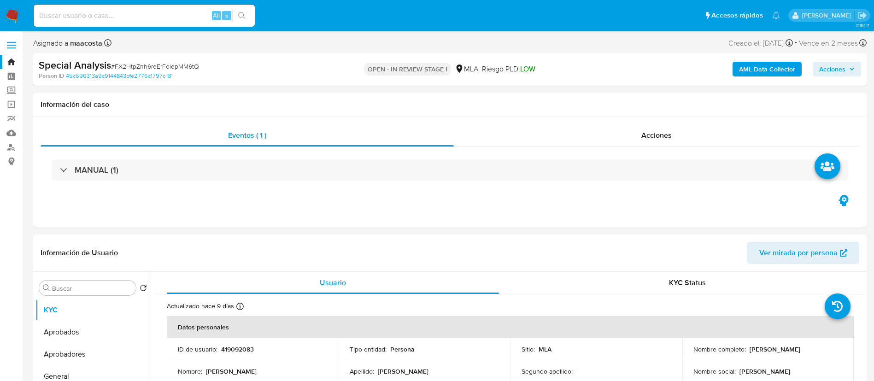
select select "10"
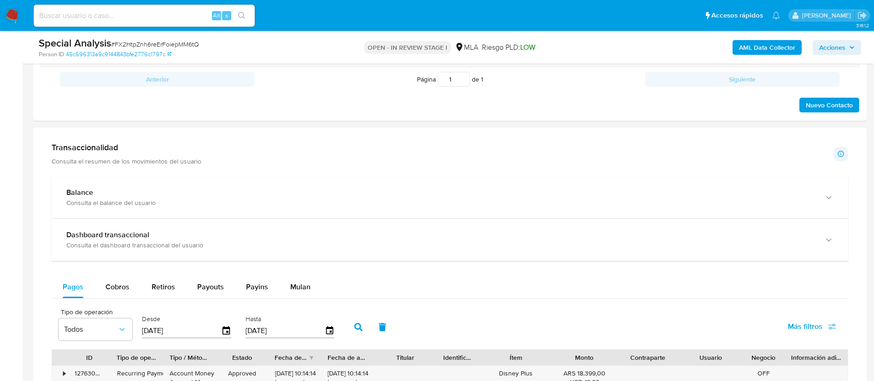
scroll to position [405, 0]
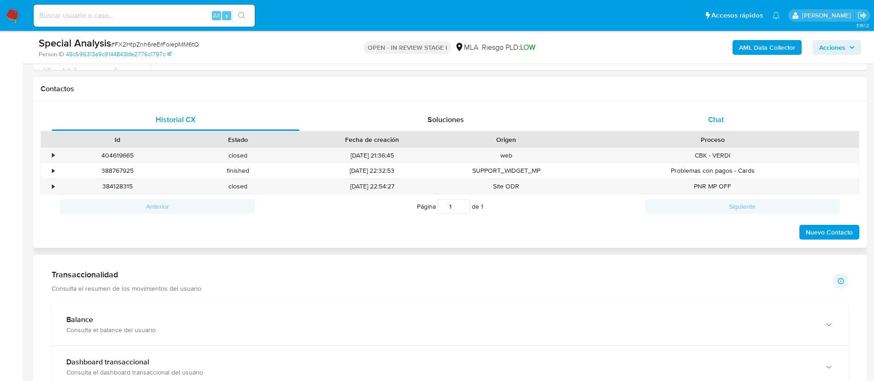
click at [712, 128] on div "Chat" at bounding box center [716, 120] width 248 height 22
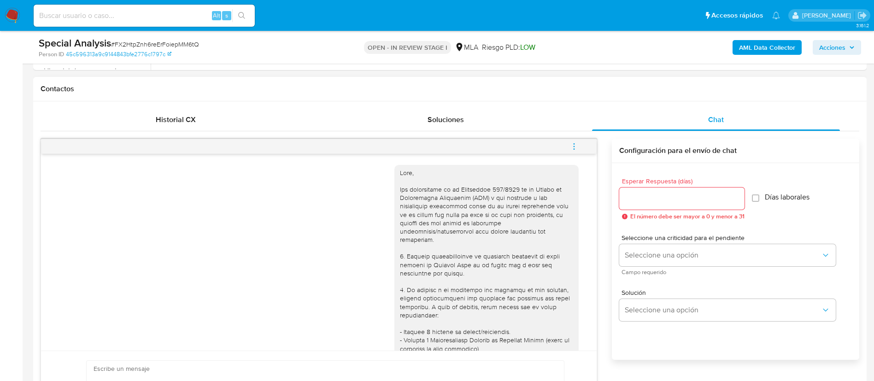
scroll to position [536, 0]
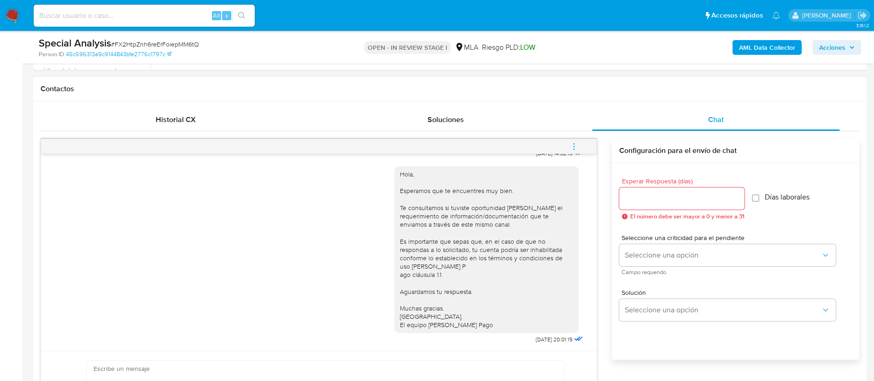
click at [572, 141] on span "menu-action" at bounding box center [574, 146] width 8 height 22
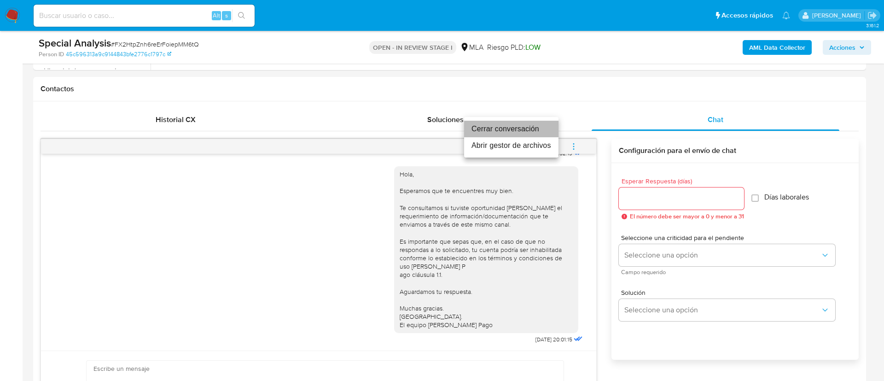
click at [517, 123] on li "Cerrar conversación" at bounding box center [511, 129] width 94 height 17
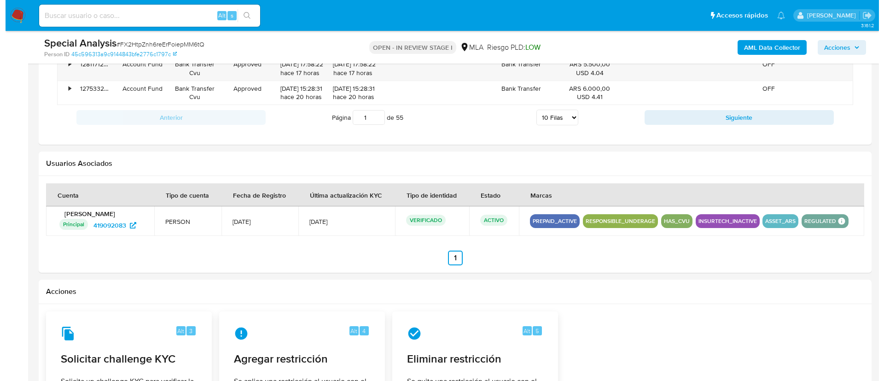
scroll to position [1410, 0]
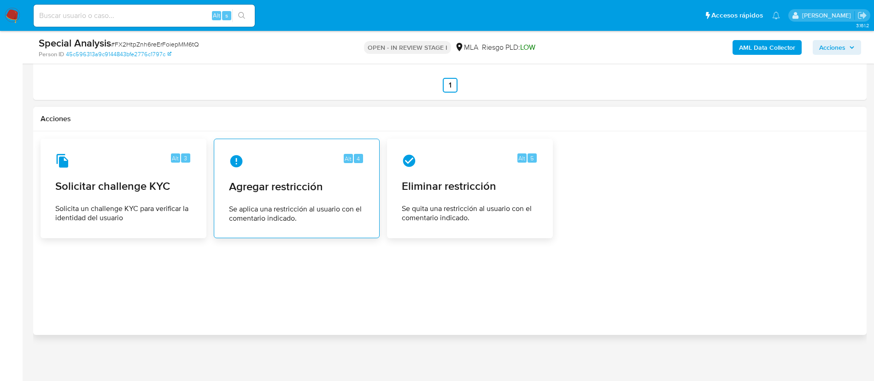
click at [248, 194] on div "Alt 4 Agregar restricción Se aplica una restricción al usuario con el comentari…" at bounding box center [297, 188] width 150 height 84
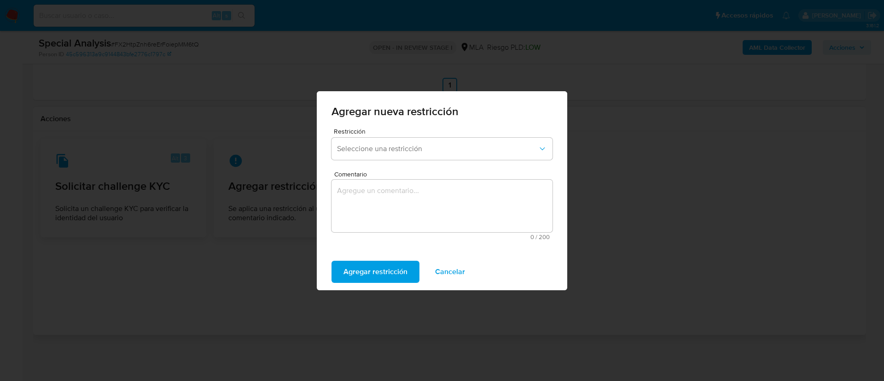
click at [364, 169] on form "Restricción Seleccione una restricción Comentario 0 / 200 200 caracteres restan…" at bounding box center [442, 187] width 221 height 118
click at [382, 154] on button "Seleccione una restricción" at bounding box center [442, 149] width 221 height 22
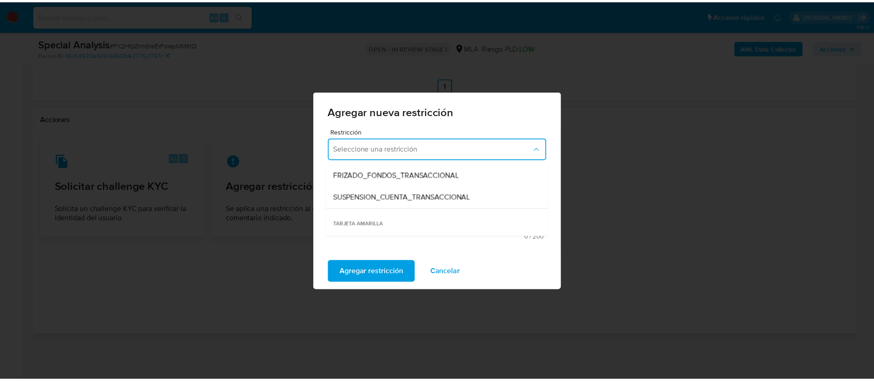
scroll to position [118, 0]
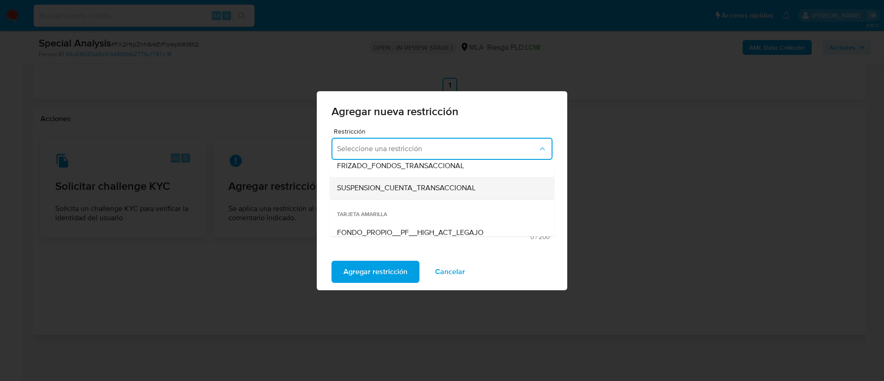
click at [368, 190] on span "SUSPENSION_CUENTA_TRANSACCIONAL" at bounding box center [406, 187] width 139 height 9
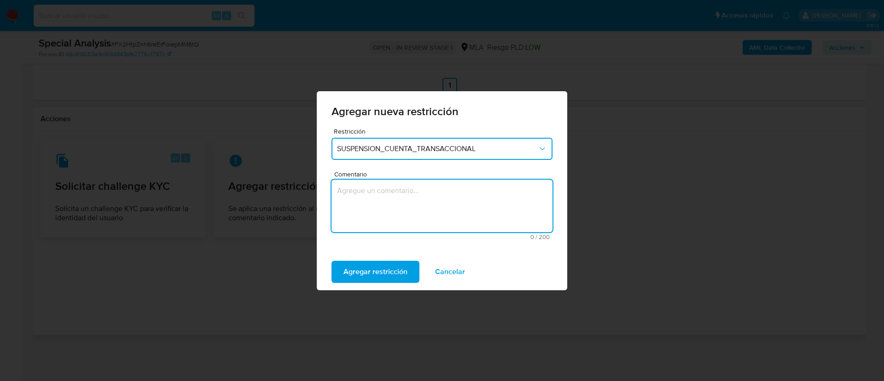
click at [368, 190] on textarea "Comentario" at bounding box center [442, 206] width 221 height 53
type textarea "AML"
click at [368, 274] on span "Agregar restricción" at bounding box center [376, 272] width 64 height 20
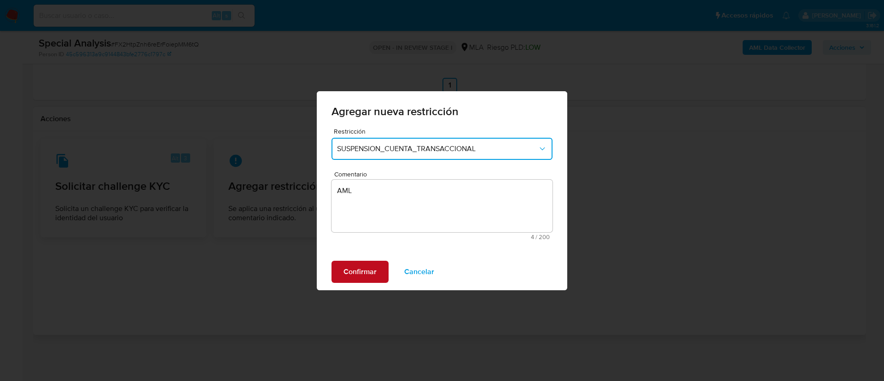
click at [346, 268] on span "Confirmar" at bounding box center [360, 272] width 33 height 20
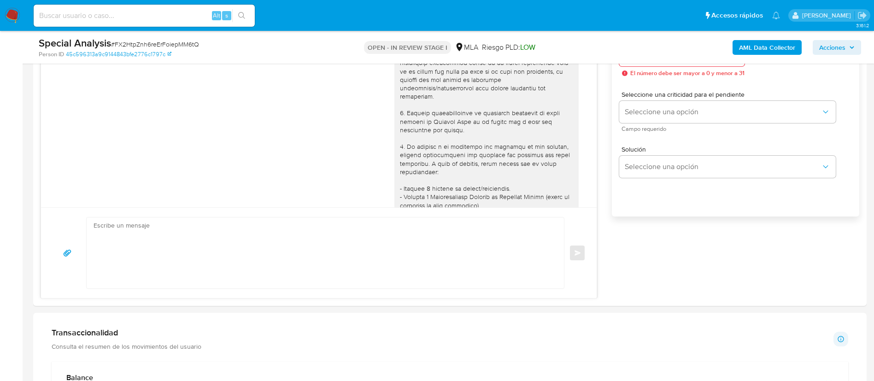
scroll to position [400, 0]
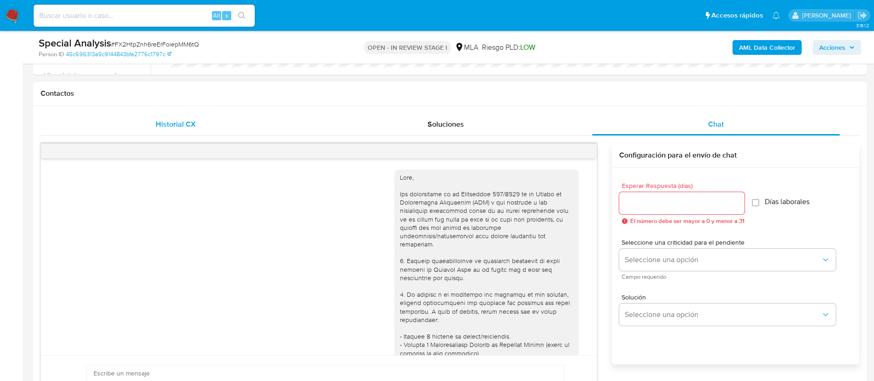
click at [186, 129] on span "Historial CX" at bounding box center [176, 124] width 40 height 11
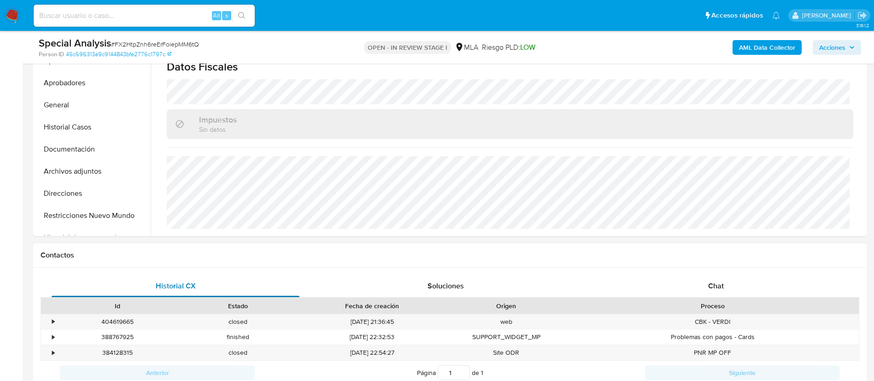
scroll to position [205, 0]
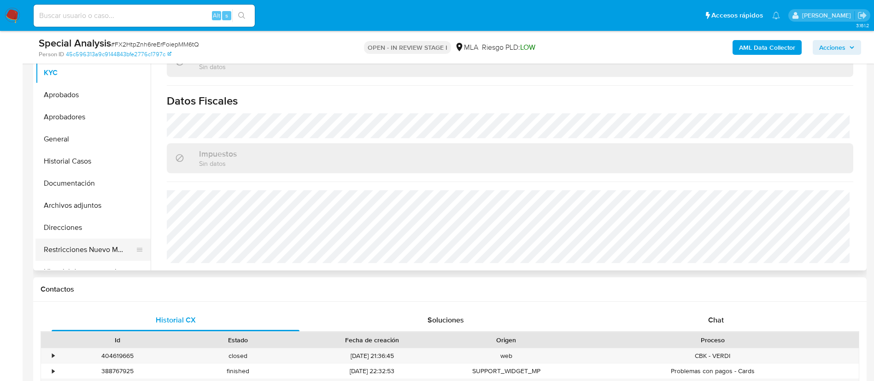
click at [89, 246] on button "Restricciones Nuevo Mundo" at bounding box center [89, 250] width 108 height 22
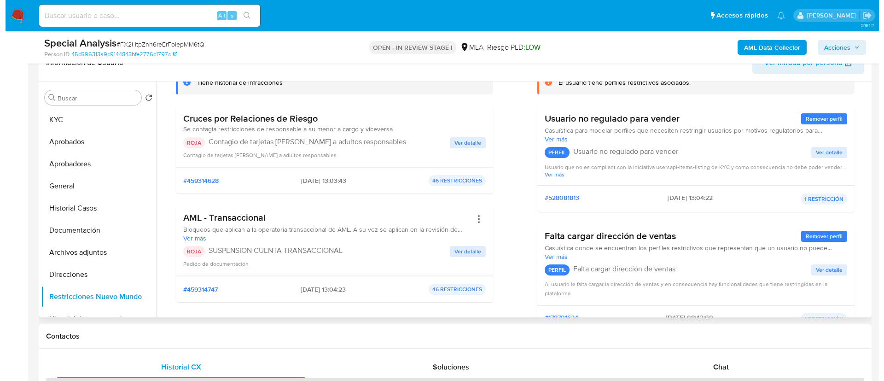
scroll to position [0, 0]
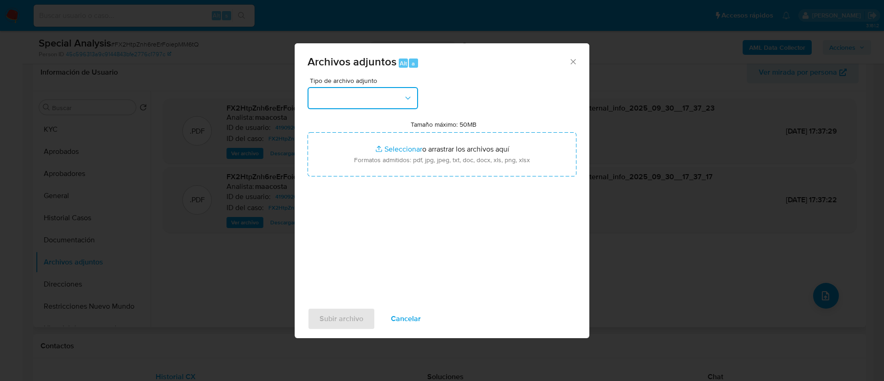
click at [364, 100] on button "button" at bounding box center [363, 98] width 111 height 22
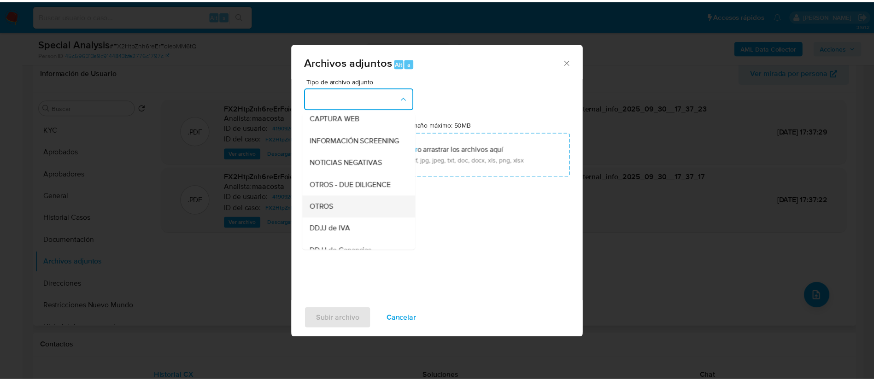
scroll to position [94, 0]
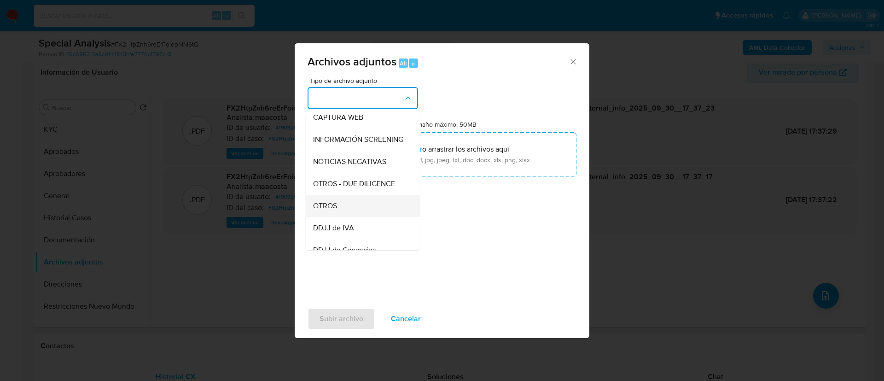
click at [336, 211] on span "OTROS" at bounding box center [325, 205] width 24 height 9
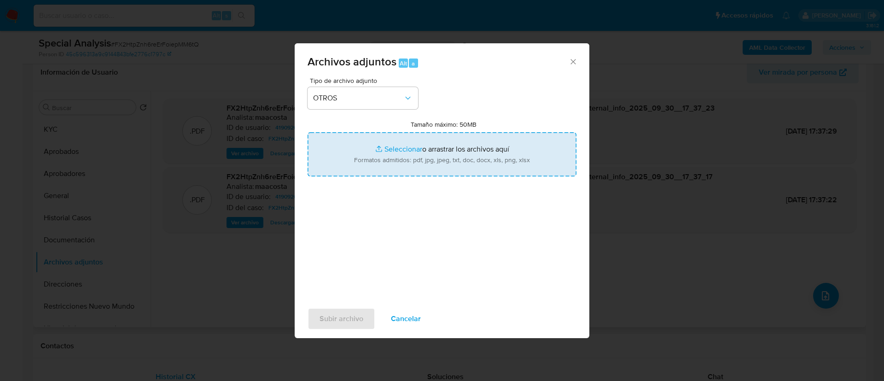
type input "C:\fakepath\Caselog FX2HtpZnh6reErFoiepMM6tQ_2025_09_30_14_59_39.docx"
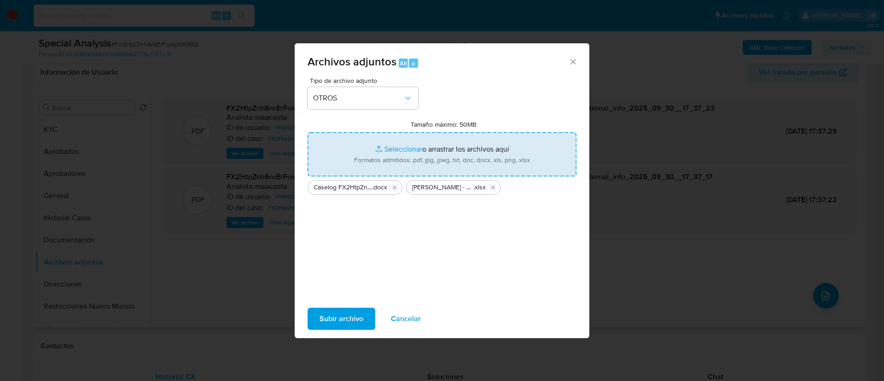
click at [335, 306] on div "Subir archivo Cancelar" at bounding box center [442, 318] width 295 height 35
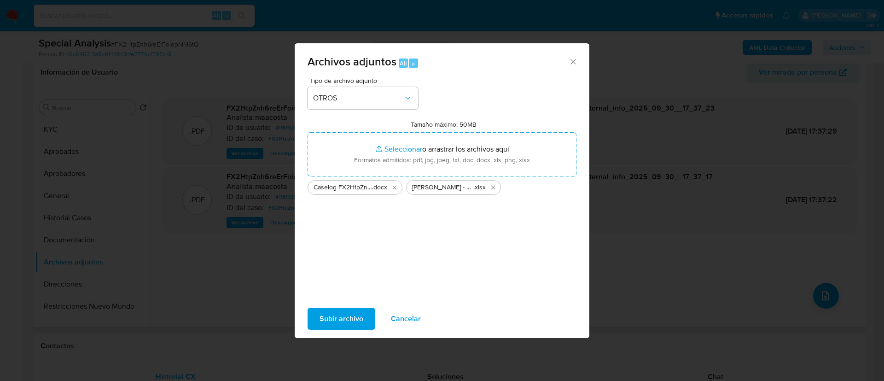
click at [335, 314] on span "Subir archivo" at bounding box center [342, 319] width 44 height 20
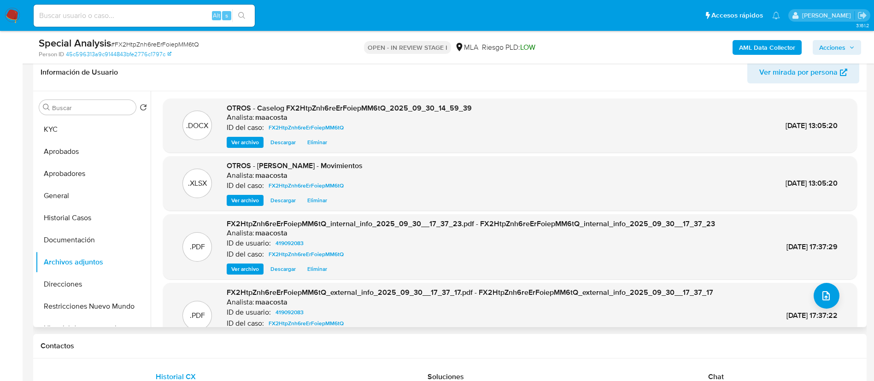
click at [852, 45] on icon "button" at bounding box center [852, 48] width 6 height 6
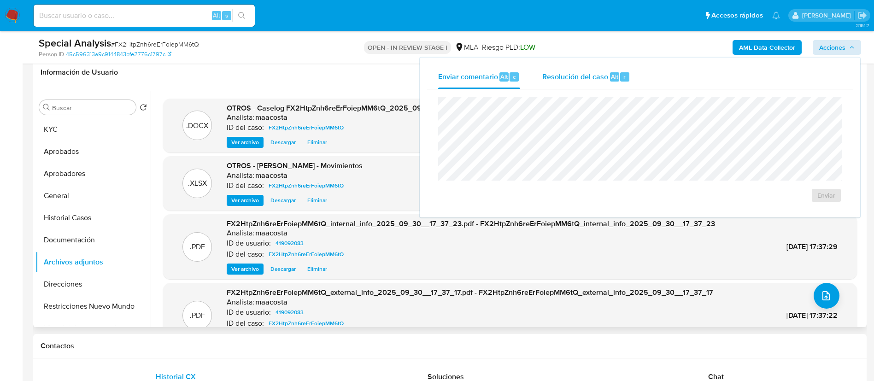
click at [635, 80] on button "Resolución del caso Alt r" at bounding box center [586, 77] width 110 height 24
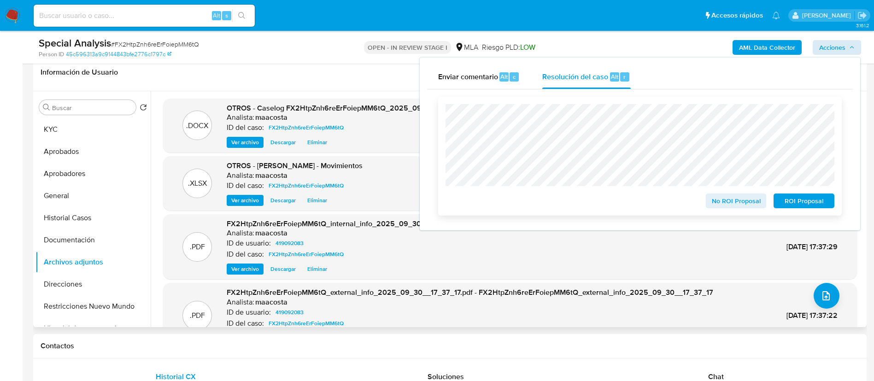
click at [789, 204] on span "ROI Proposal" at bounding box center [804, 200] width 48 height 13
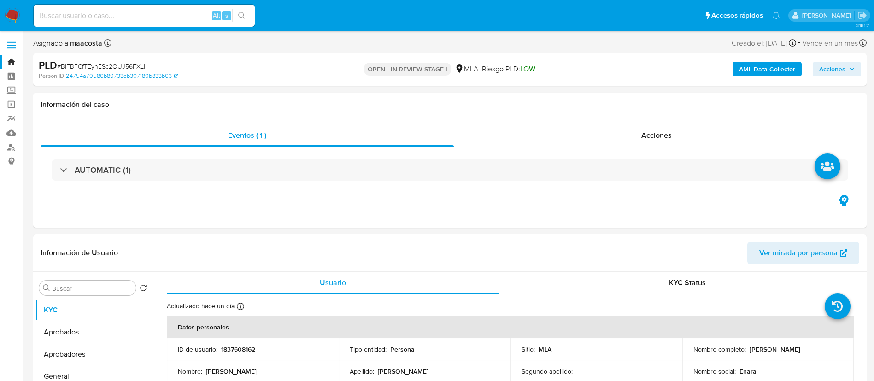
select select "10"
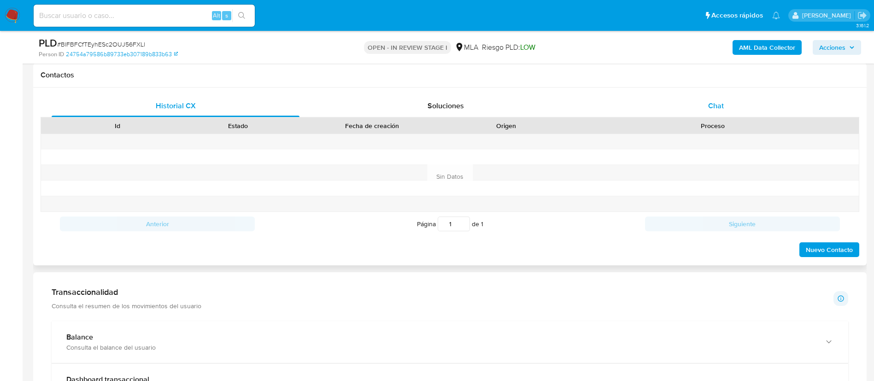
click at [724, 99] on div "Chat" at bounding box center [716, 106] width 248 height 22
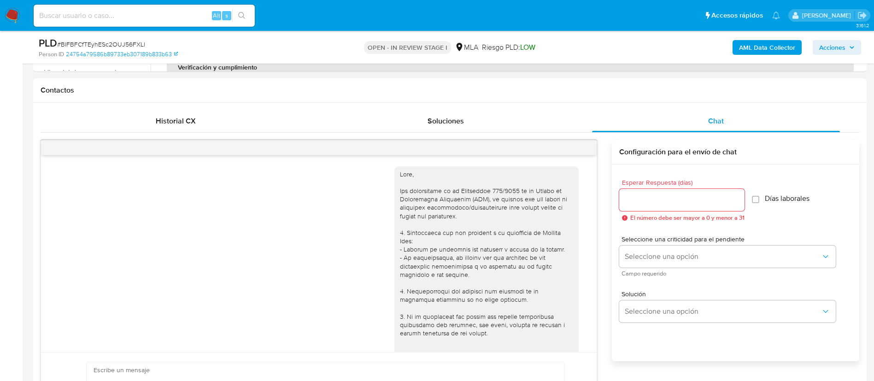
scroll to position [428, 0]
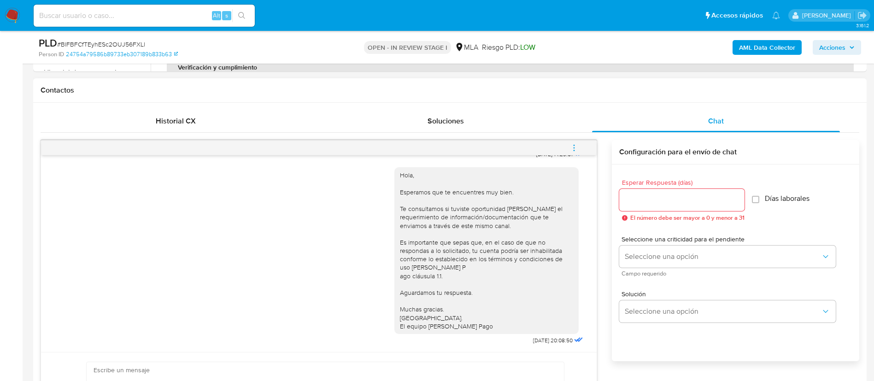
click at [574, 149] on icon "menu-action" at bounding box center [574, 148] width 8 height 8
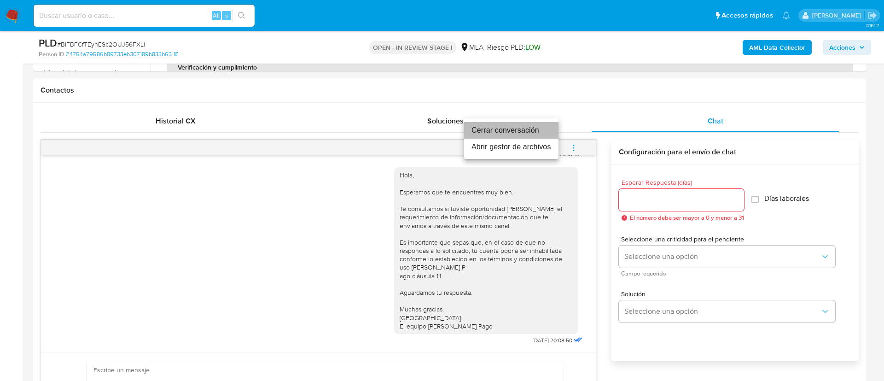
click at [494, 130] on li "Cerrar conversación" at bounding box center [511, 130] width 94 height 17
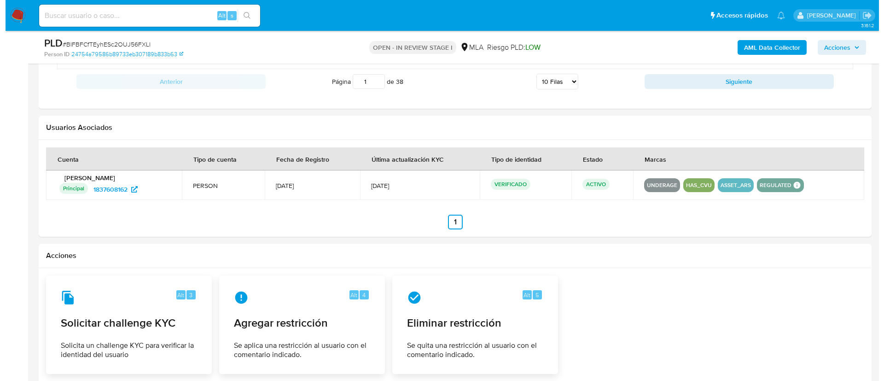
scroll to position [1410, 0]
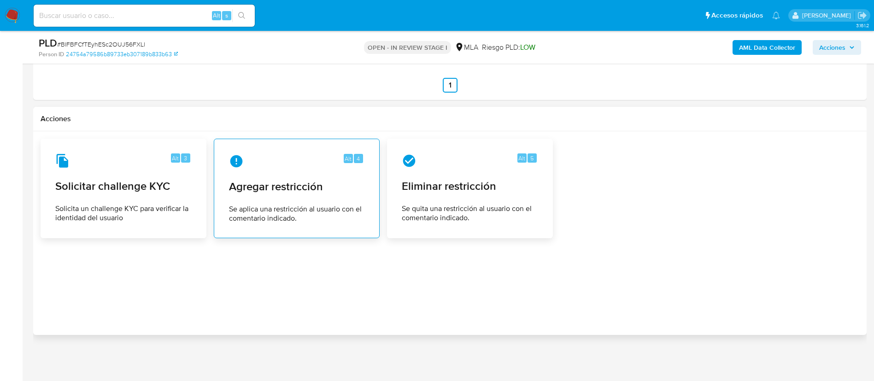
click at [297, 205] on span "Se aplica una restricción al usuario con el comentario indicado." at bounding box center [296, 214] width 135 height 18
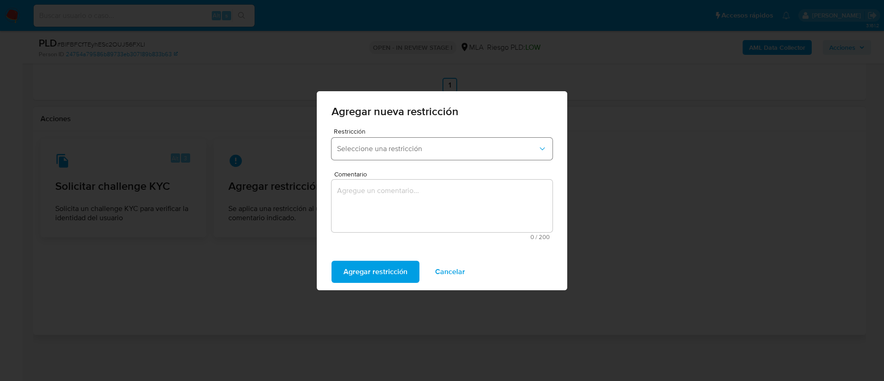
click at [392, 141] on button "Seleccione una restricción" at bounding box center [442, 149] width 221 height 22
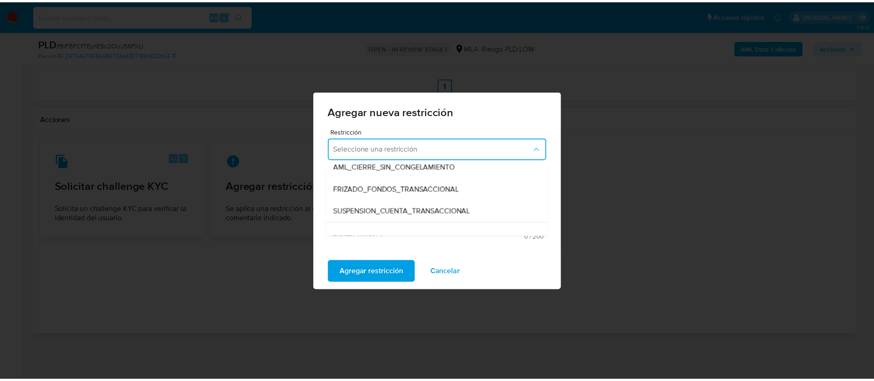
scroll to position [98, 0]
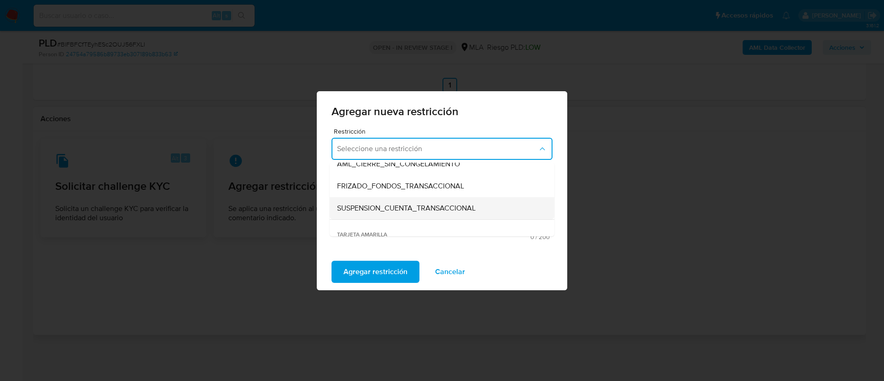
click at [384, 205] on span "SUSPENSION_CUENTA_TRANSACCIONAL" at bounding box center [406, 208] width 139 height 9
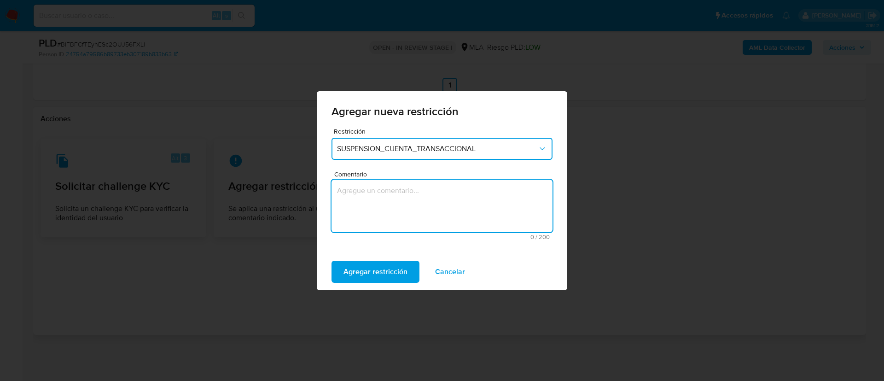
click at [384, 205] on textarea "Comentario" at bounding box center [442, 206] width 221 height 53
type textarea "AML"
click at [368, 270] on span "Agregar restricción" at bounding box center [376, 272] width 64 height 20
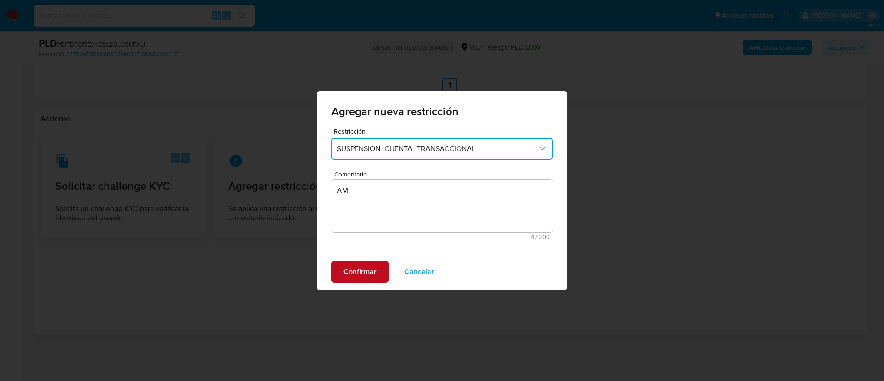
click at [355, 271] on span "Confirmar" at bounding box center [360, 272] width 33 height 20
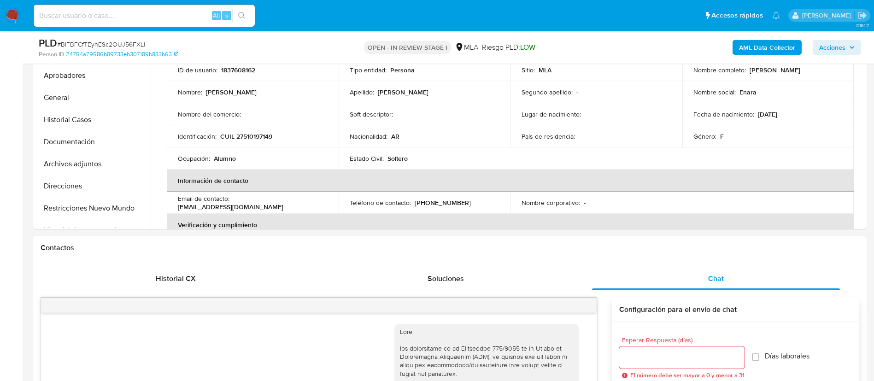
scroll to position [245, 0]
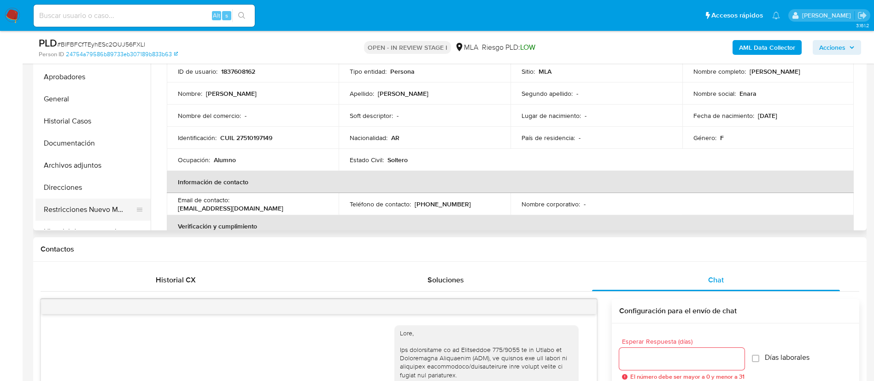
click at [85, 203] on button "Restricciones Nuevo Mundo" at bounding box center [89, 210] width 108 height 22
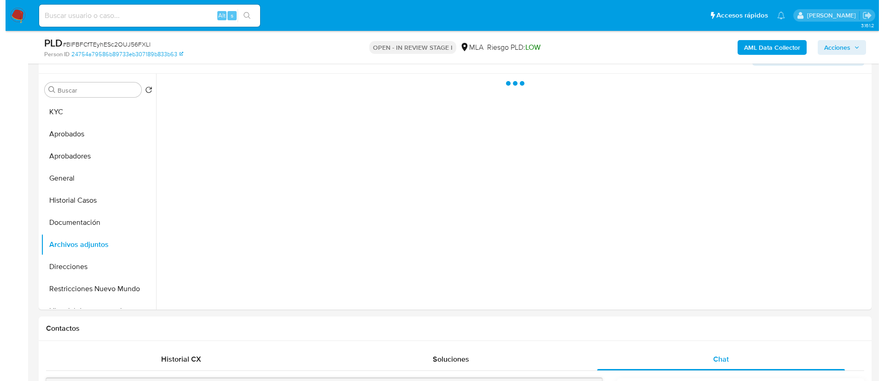
scroll to position [148, 0]
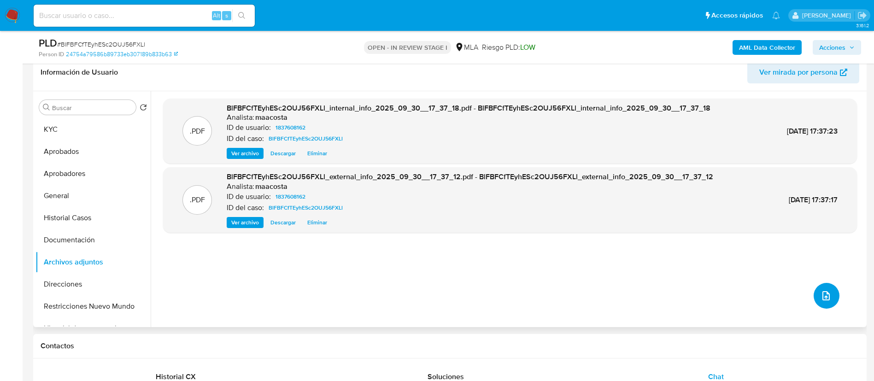
click at [826, 299] on icon "upload-file" at bounding box center [825, 295] width 7 height 9
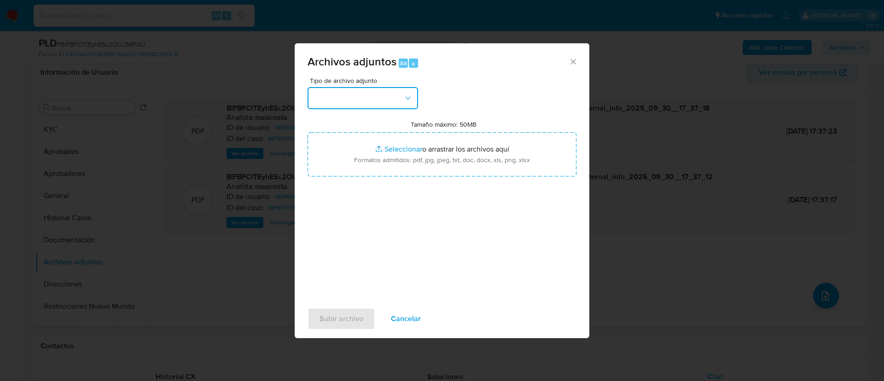
click at [381, 98] on button "button" at bounding box center [363, 98] width 111 height 22
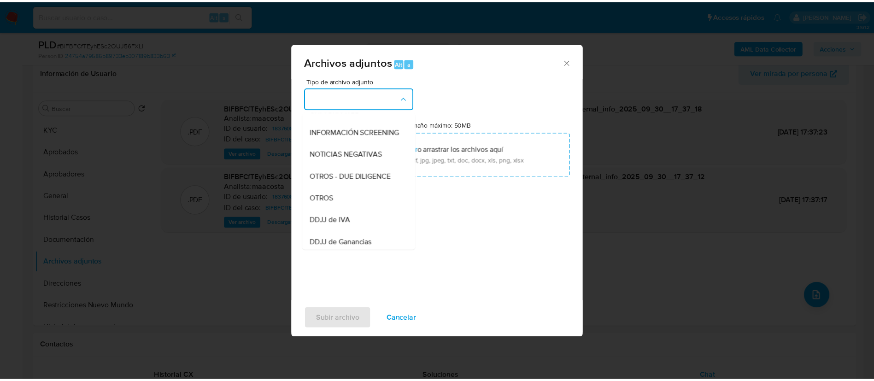
scroll to position [108, 0]
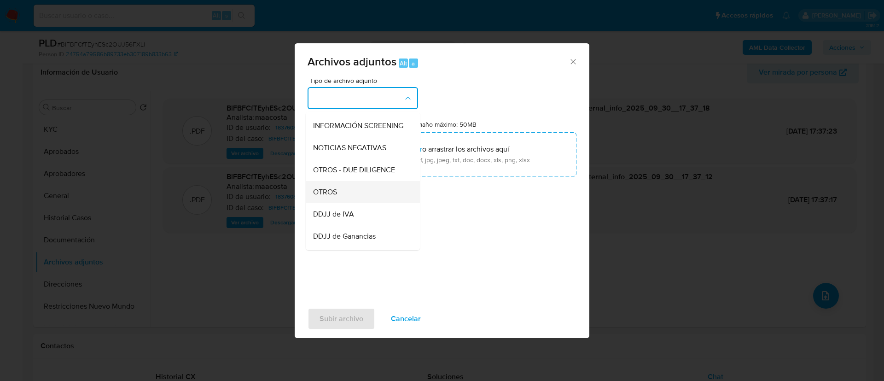
click at [335, 197] on span "OTROS" at bounding box center [325, 191] width 24 height 9
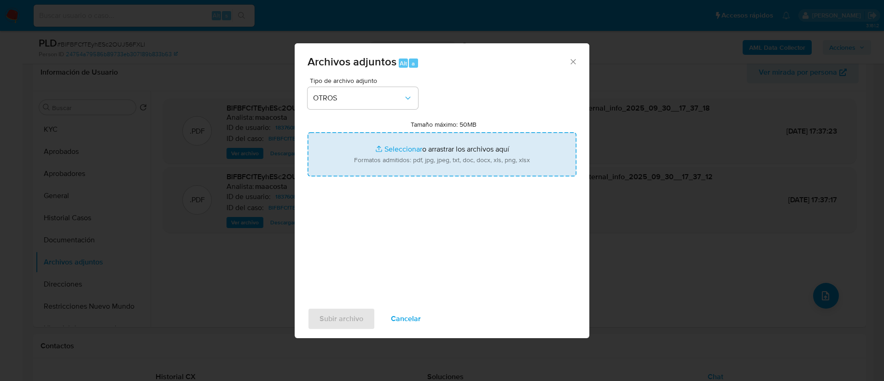
type input "C:\fakepath\Caselog BlFBFCfTEyhESc2OUJ56FXLl_2025_09_18_09_42_57.docx"
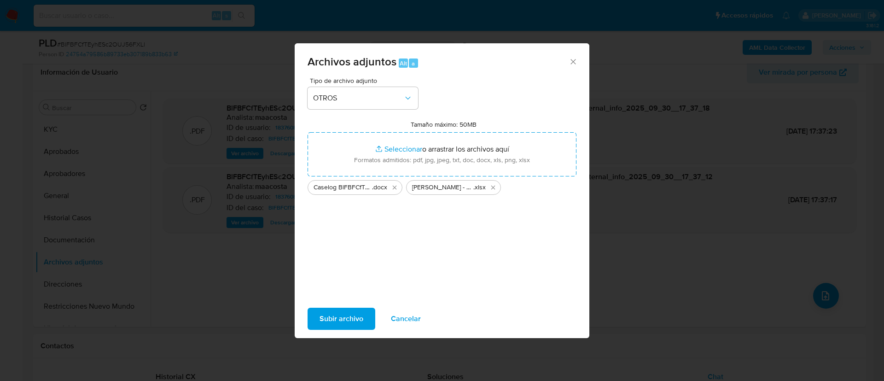
click at [353, 320] on span "Subir archivo" at bounding box center [342, 319] width 44 height 20
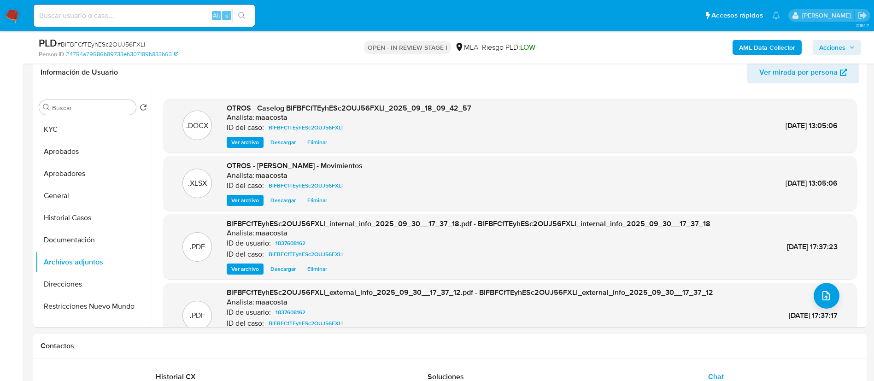
click at [820, 50] on span "Acciones" at bounding box center [832, 47] width 26 height 15
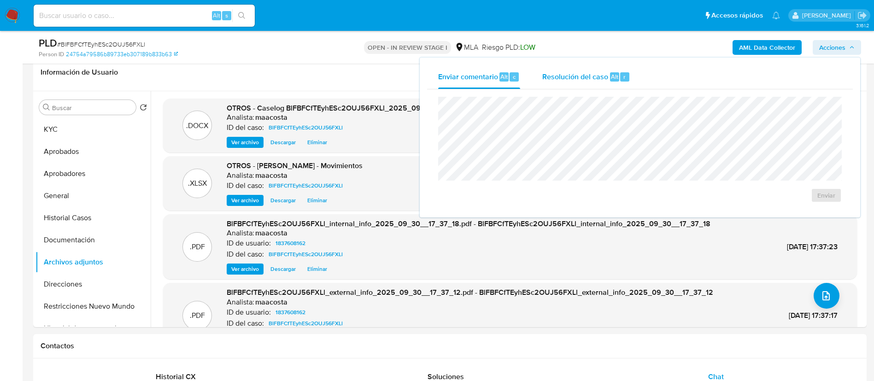
click at [595, 78] on span "Resolución del caso" at bounding box center [575, 76] width 66 height 11
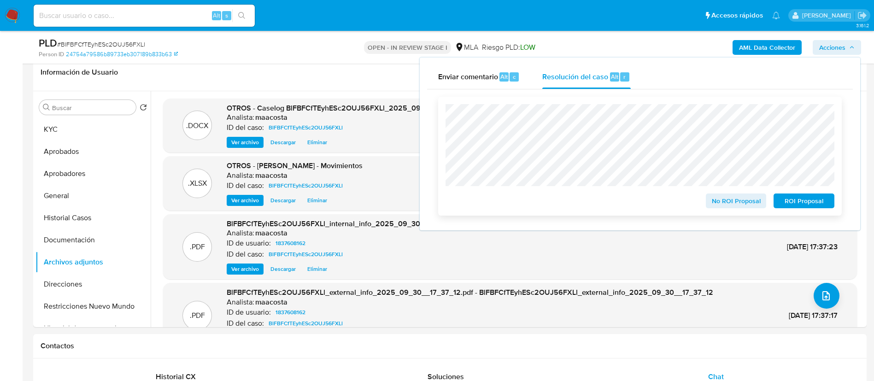
click at [810, 199] on span "ROI Proposal" at bounding box center [804, 200] width 48 height 13
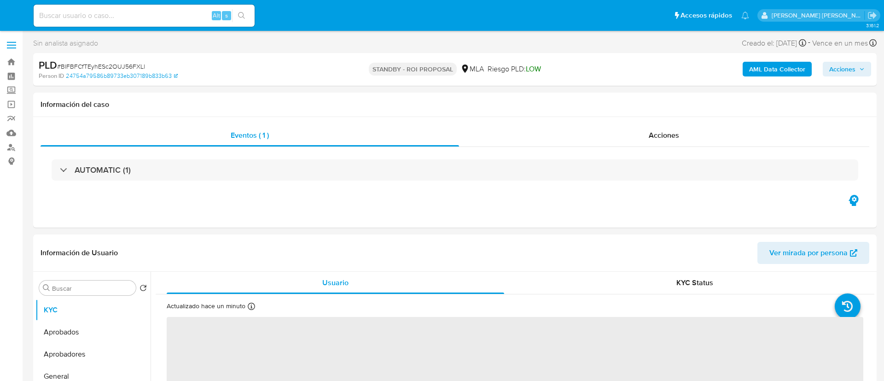
select select "10"
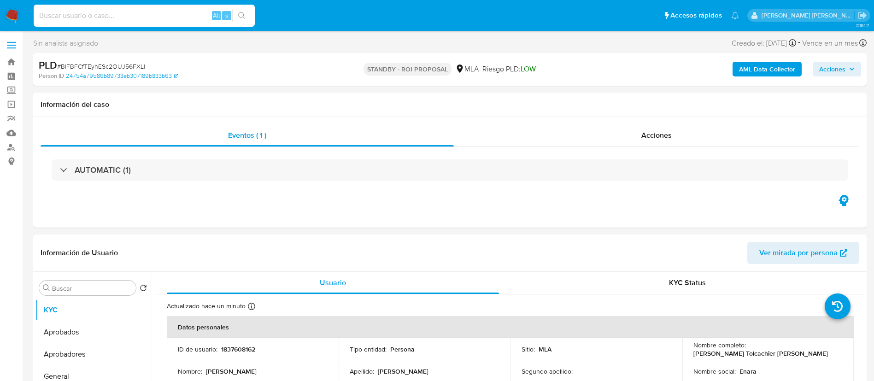
paste input "wO96MteUfZIwmoHiZLokWSKE"
click at [176, 13] on input "wO96MteUfZIwmoHiZLokWSKE" at bounding box center [144, 16] width 221 height 12
type input "wO96MteUfZIwmoHiZLokWSKE"
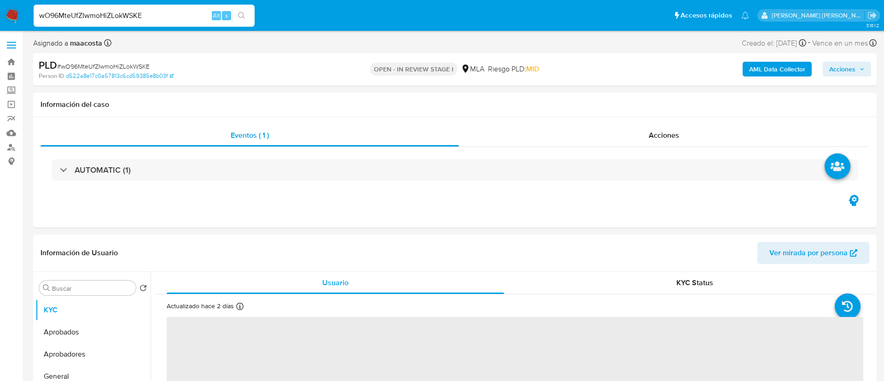
select select "10"
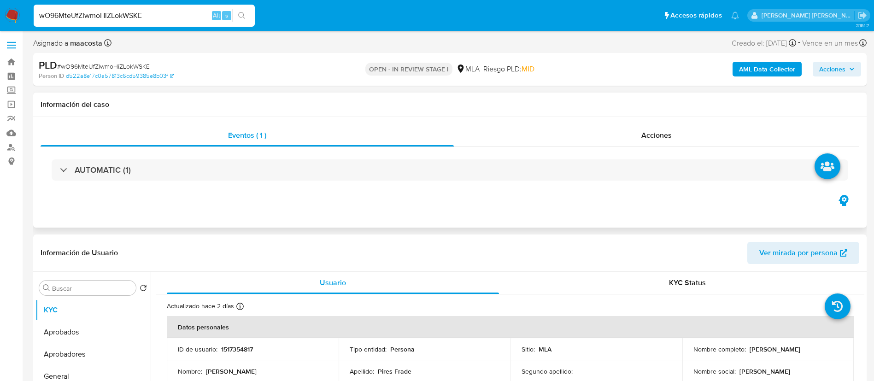
click at [63, 199] on div "Eventos ( 1 ) Acciones AUTOMATIC (1)" at bounding box center [449, 172] width 833 height 111
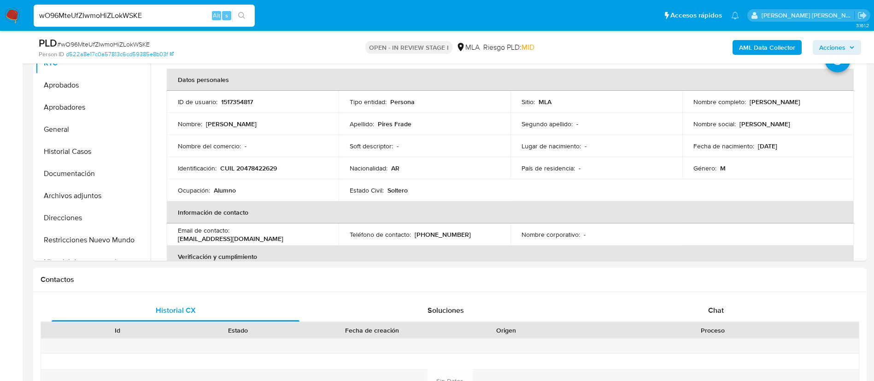
scroll to position [236, 0]
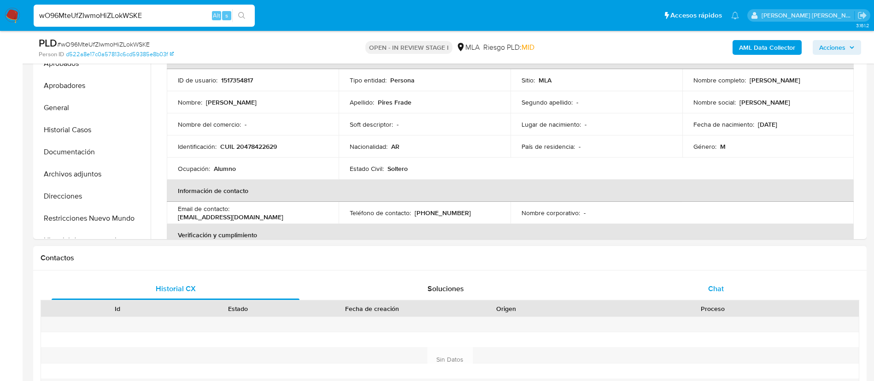
click at [730, 287] on div "Chat" at bounding box center [716, 289] width 248 height 22
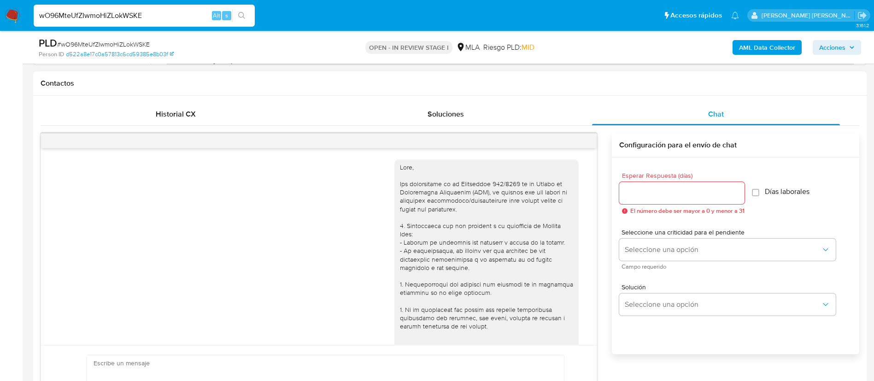
scroll to position [428, 0]
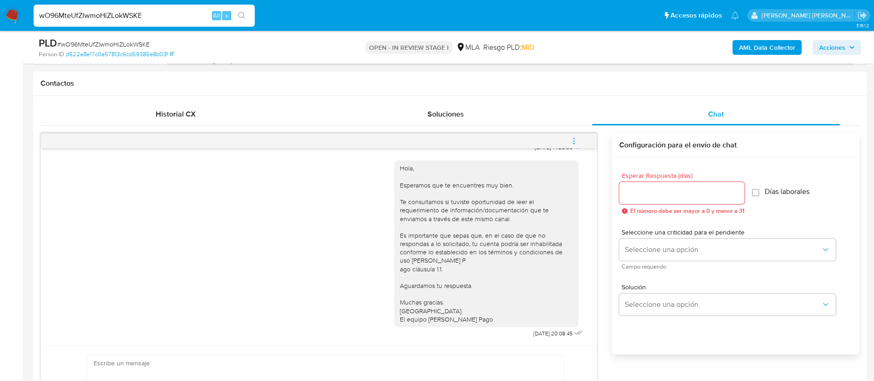
click at [573, 141] on icon "menu-action" at bounding box center [574, 141] width 8 height 8
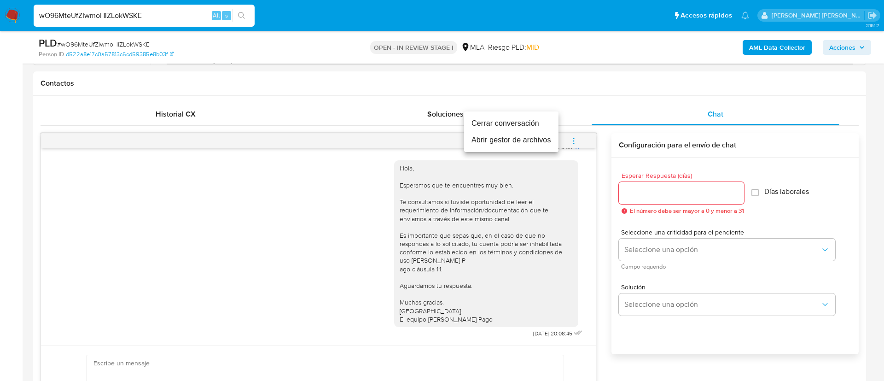
click at [519, 119] on li "Cerrar conversación" at bounding box center [511, 123] width 94 height 17
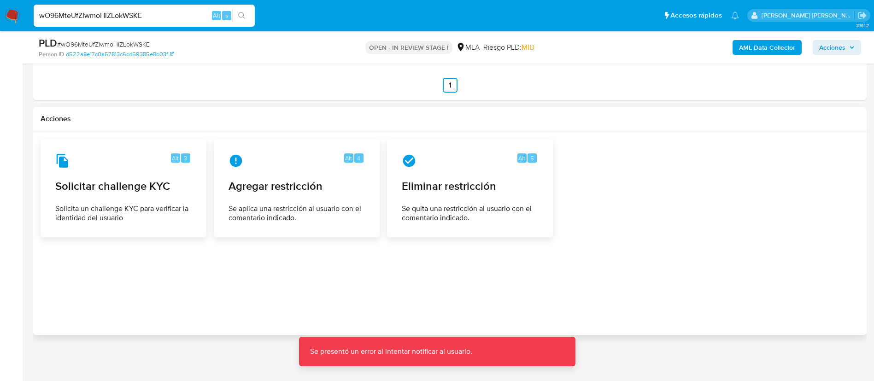
scroll to position [1368, 0]
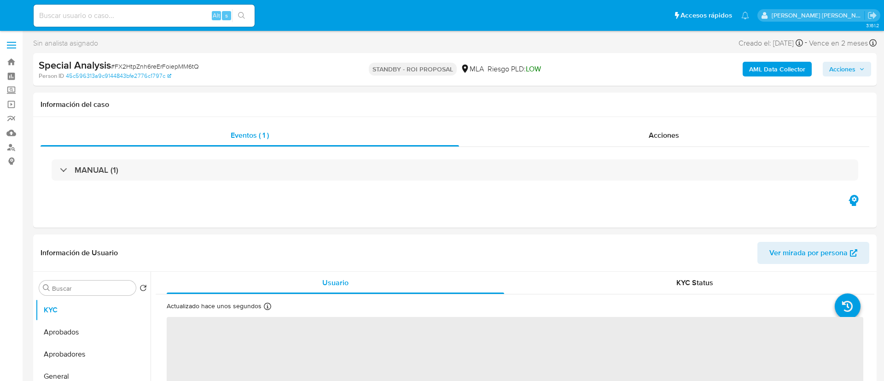
select select "10"
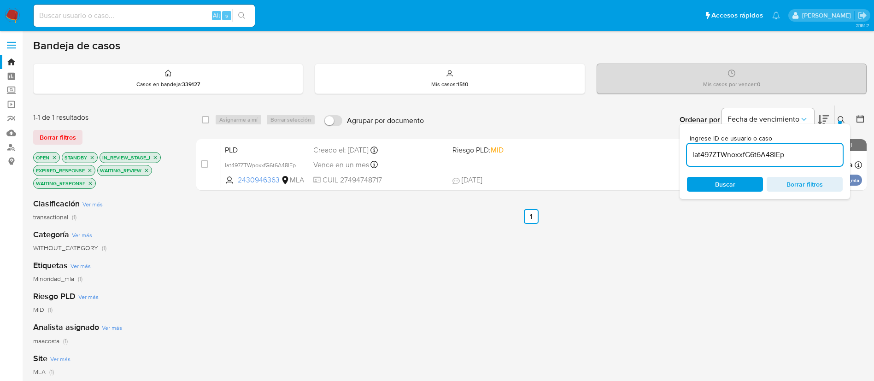
scroll to position [23, 0]
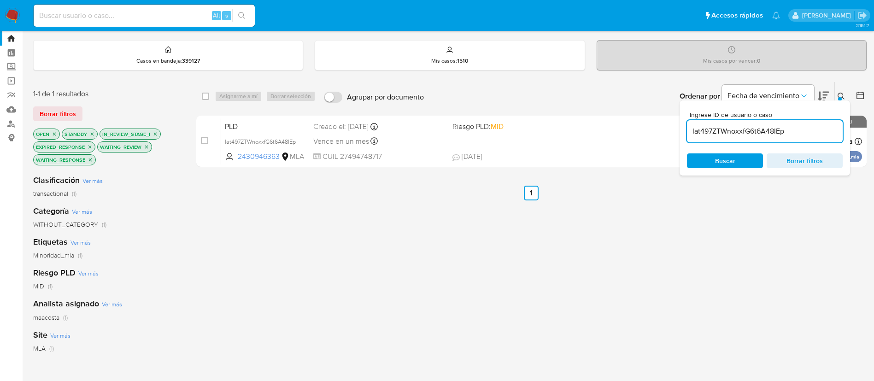
click at [722, 141] on div "lat497ZTWnoxxfG6t6A48lEp" at bounding box center [765, 131] width 156 height 22
click at [734, 132] on input "lat497ZTWnoxxfG6t6A48lEp" at bounding box center [765, 131] width 156 height 12
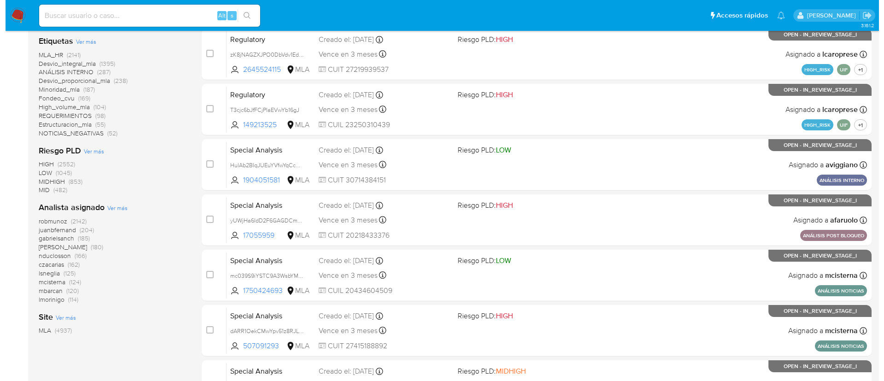
scroll to position [286, 0]
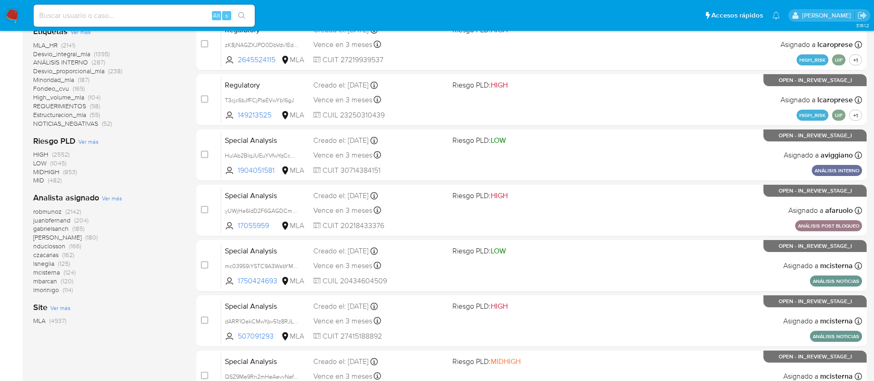
click at [102, 196] on span "Ver más" at bounding box center [112, 198] width 20 height 8
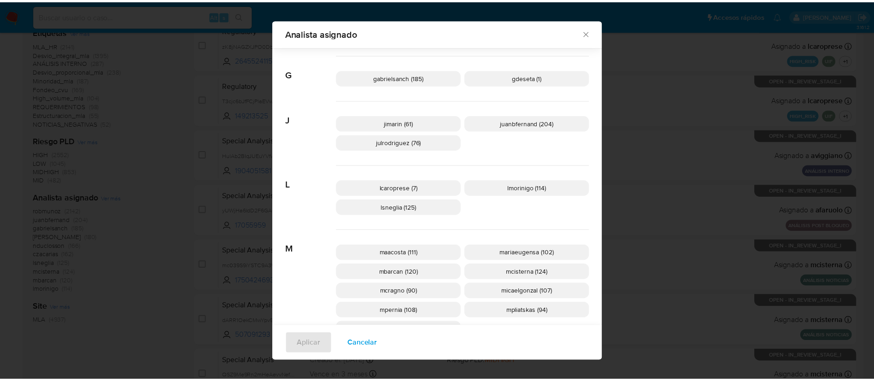
scroll to position [256, 0]
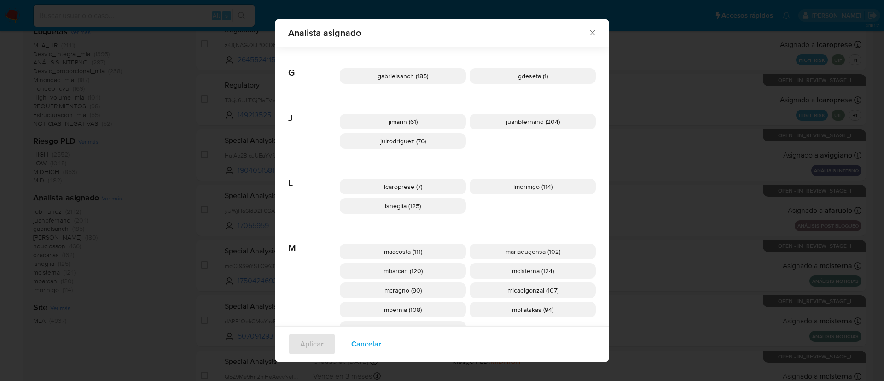
click at [833, 111] on div "Analista asignado Buscar 9 9b67c4c7-5718-49c3-93b1-153dcf44f7df (1) A afaruolo …" at bounding box center [442, 190] width 884 height 381
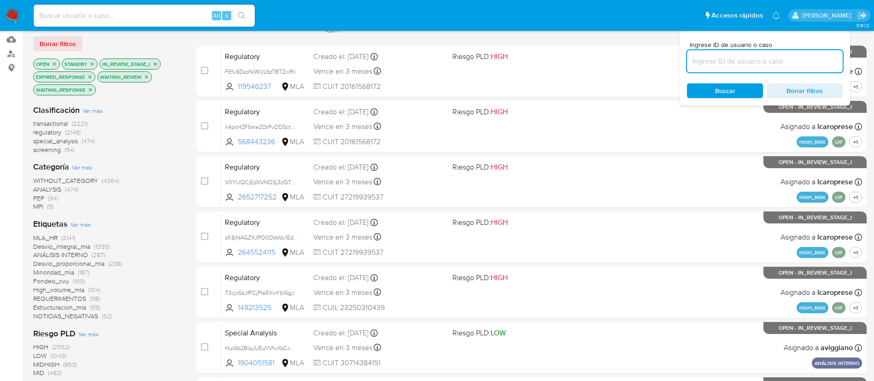
scroll to position [0, 0]
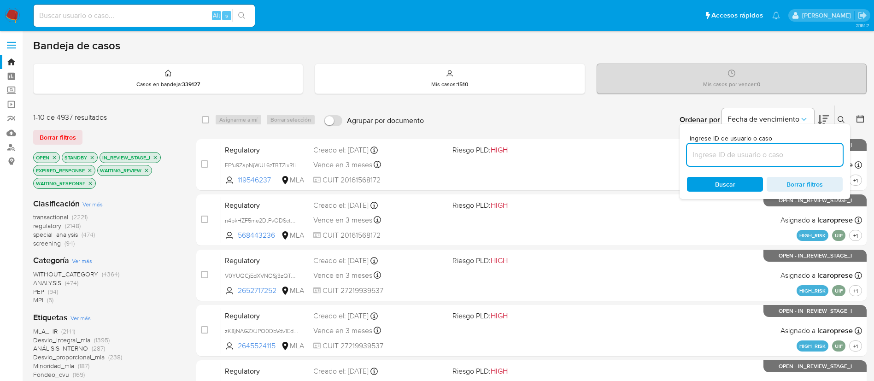
click at [821, 159] on input at bounding box center [765, 155] width 156 height 12
paste input "wO96MteUfZIwmoHiZLokWSKE"
type input "wO96MteUfZIwmoHiZLokWSKE"
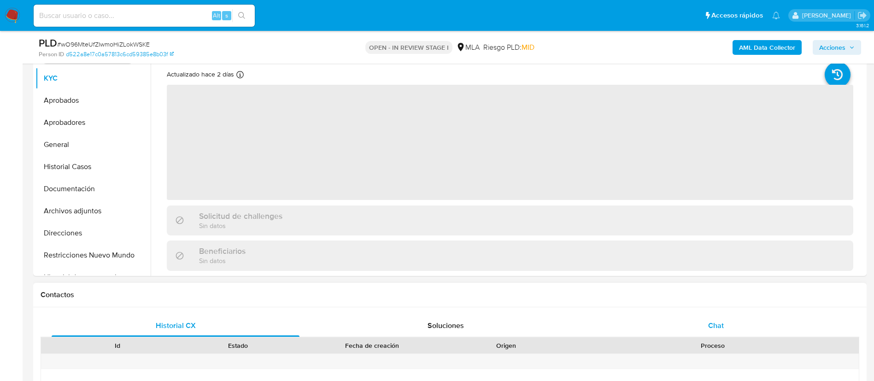
click at [710, 318] on div "Chat" at bounding box center [716, 326] width 248 height 22
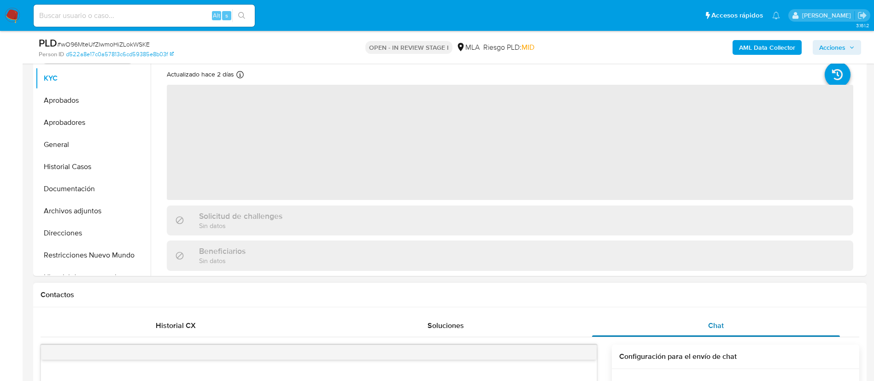
select select "10"
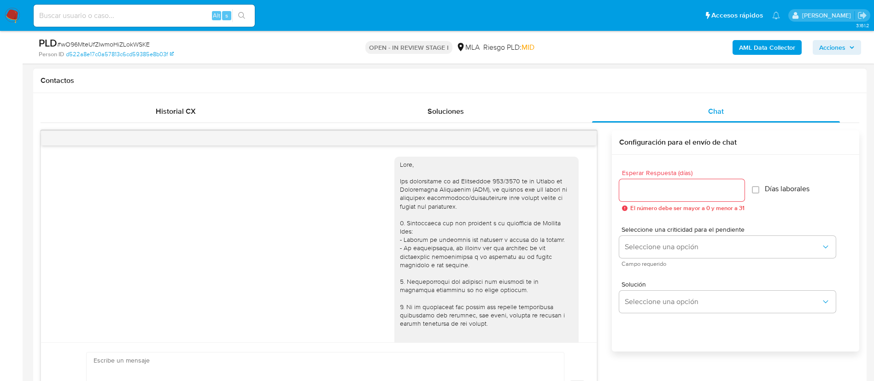
scroll to position [428, 0]
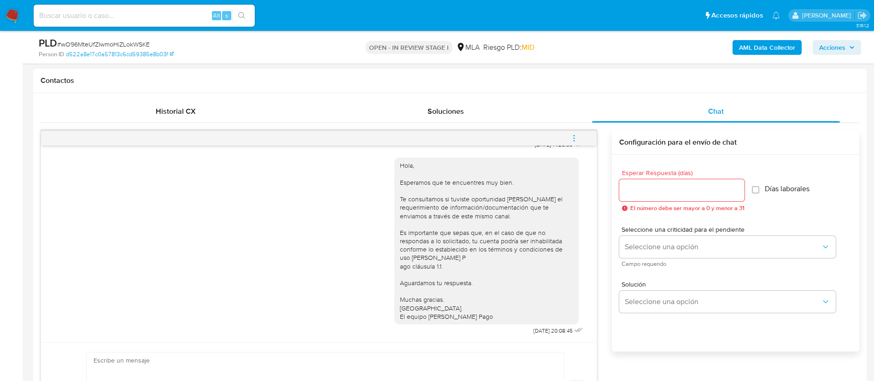
click at [578, 138] on icon "menu-action" at bounding box center [574, 138] width 8 height 8
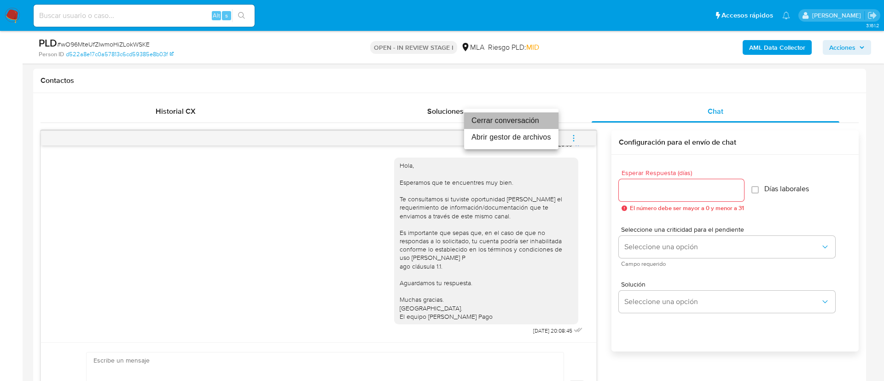
click at [522, 120] on li "Cerrar conversación" at bounding box center [511, 120] width 94 height 17
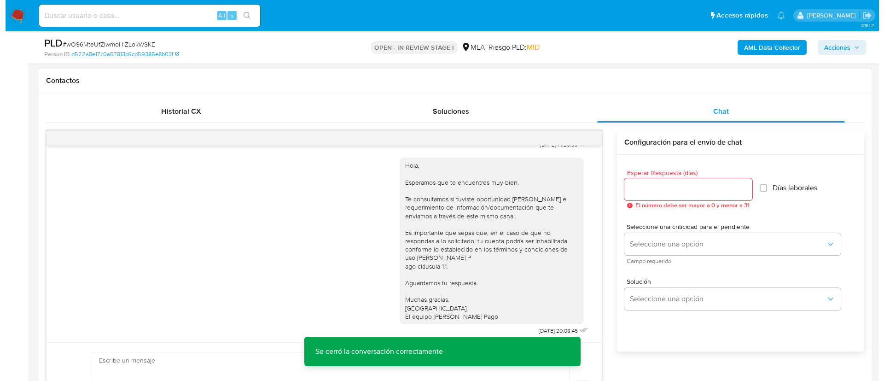
scroll to position [148, 0]
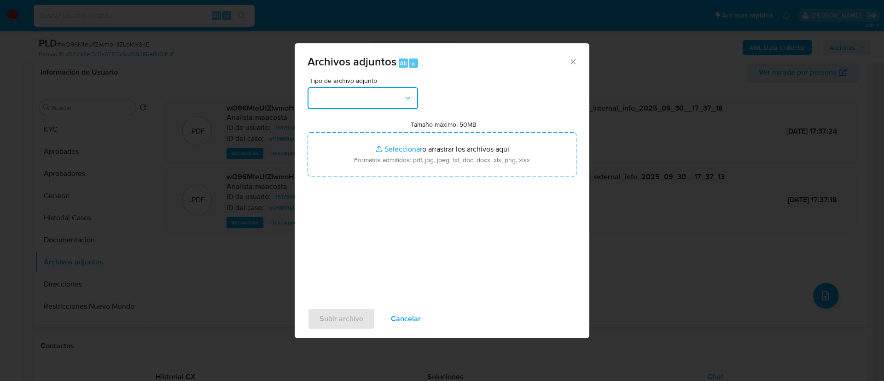
click at [365, 101] on button "button" at bounding box center [363, 98] width 111 height 22
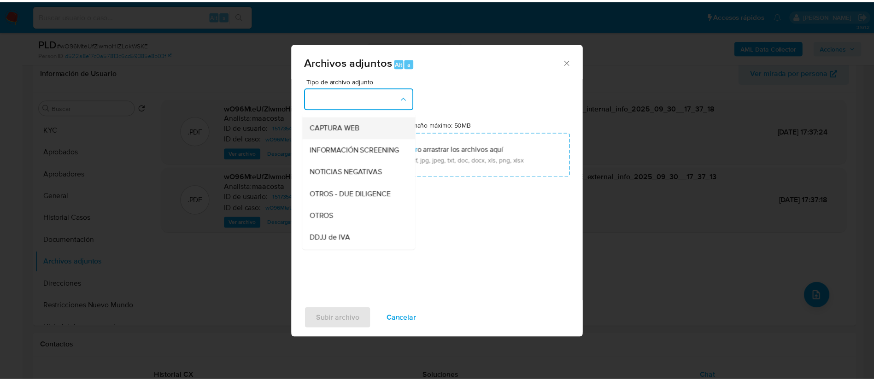
scroll to position [89, 0]
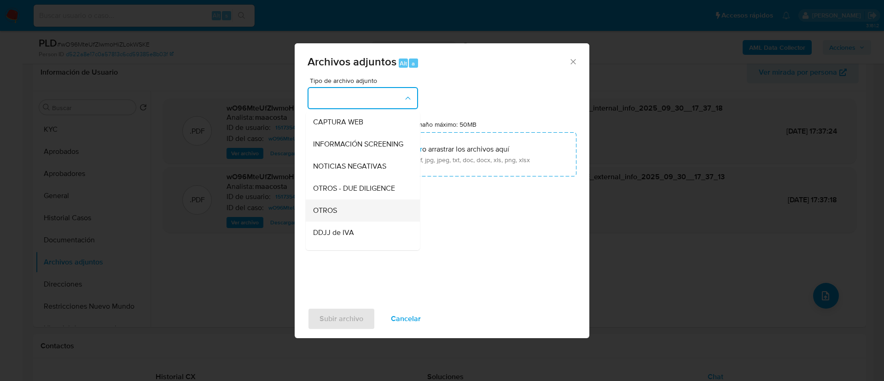
click at [335, 215] on span "OTROS" at bounding box center [325, 210] width 24 height 9
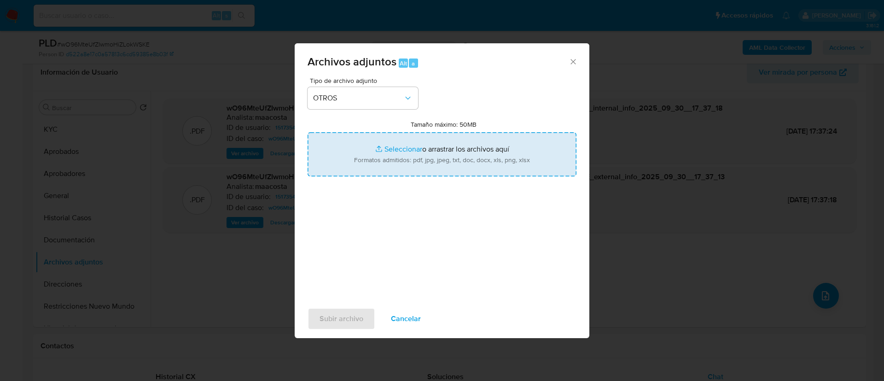
type input "C:\fakepath\Caselog wO96MteUfZIwmoHiZLokWSKE_2025_09_17_21_38_58.docx"
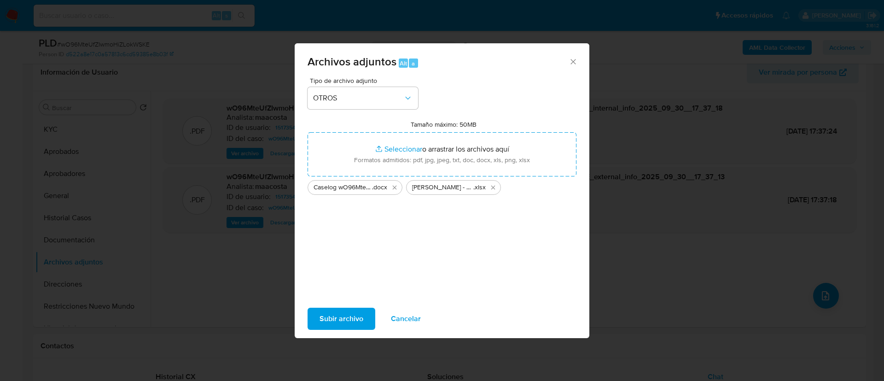
click at [348, 309] on span "Subir archivo" at bounding box center [342, 319] width 44 height 20
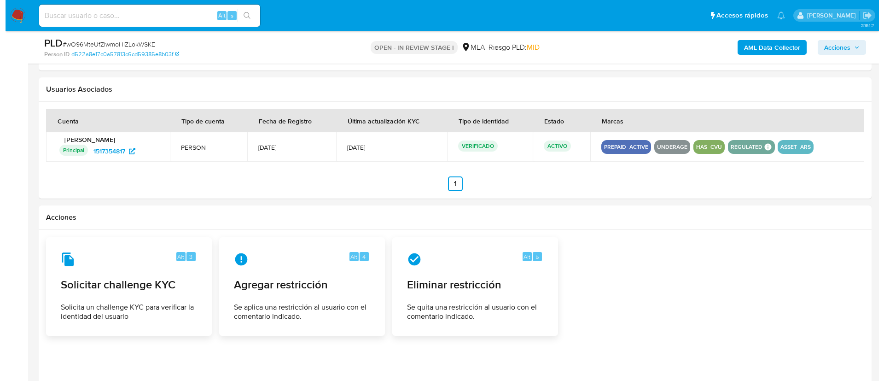
scroll to position [1410, 0]
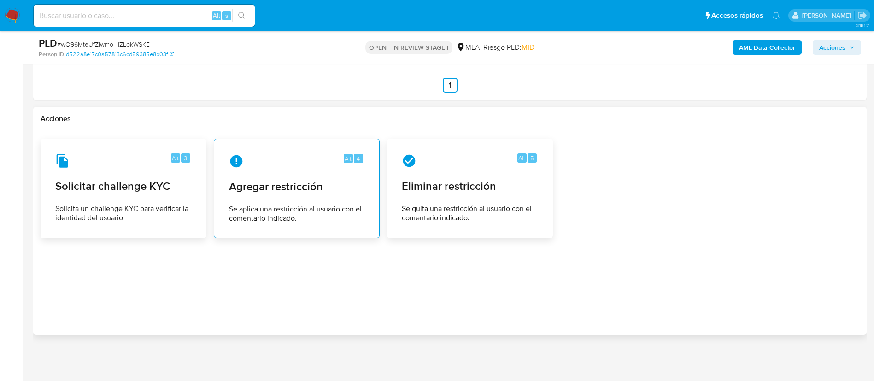
click at [276, 194] on div "Alt 4 Agregar restricción Se aplica una restricción al usuario con el comentari…" at bounding box center [297, 188] width 150 height 84
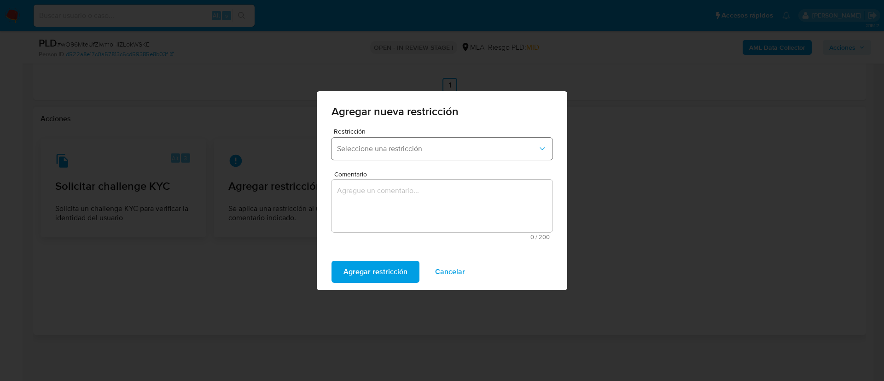
click at [397, 157] on button "Seleccione una restricción" at bounding box center [442, 149] width 221 height 22
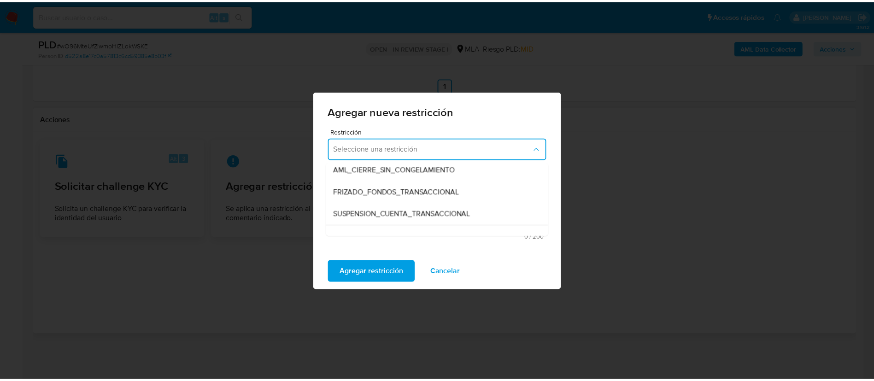
scroll to position [96, 0]
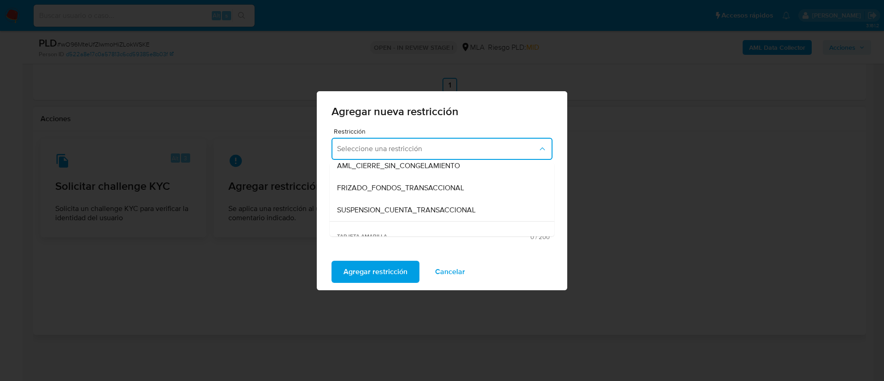
click at [391, 217] on div "SUSPENSION_CUENTA_TRANSACCIONAL" at bounding box center [439, 210] width 205 height 22
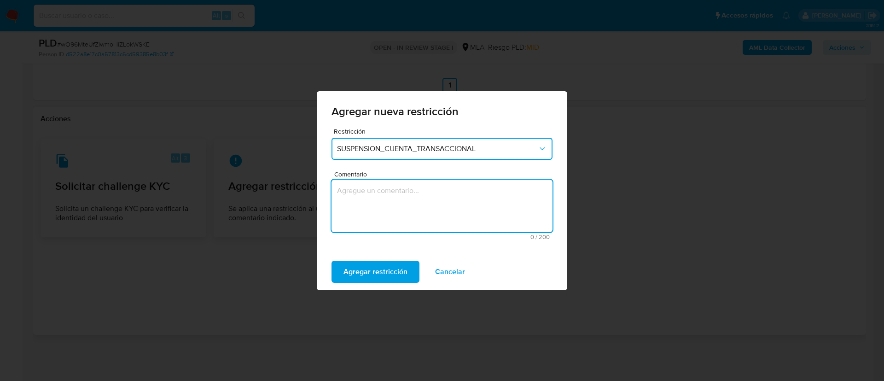
click at [391, 217] on textarea "Comentario" at bounding box center [442, 206] width 221 height 53
type textarea "AML"
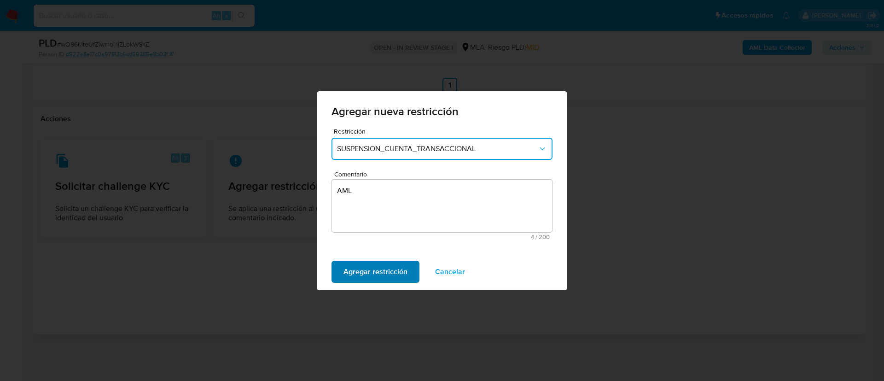
click at [363, 277] on span "Agregar restricción" at bounding box center [376, 272] width 64 height 20
click at [347, 264] on span "Confirmar" at bounding box center [360, 272] width 33 height 20
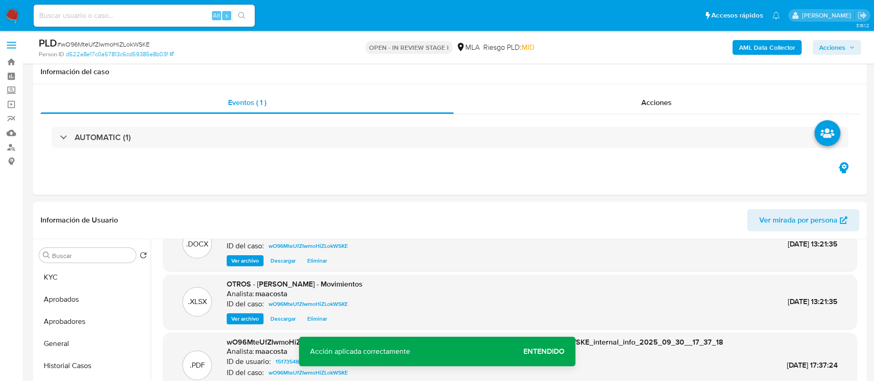
scroll to position [82, 0]
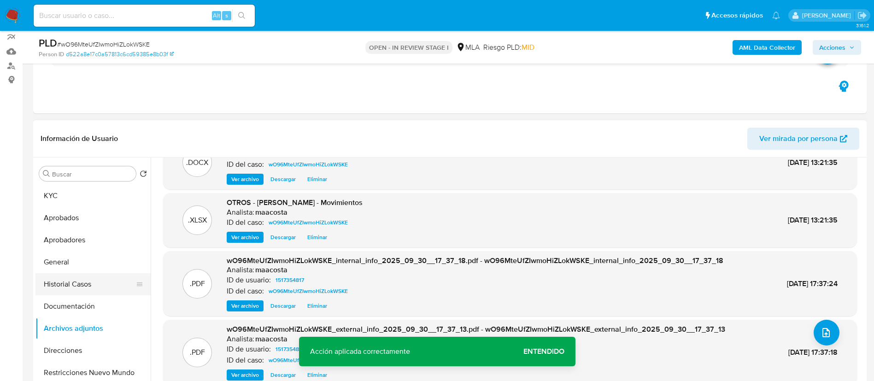
click at [81, 282] on button "Historial Casos" at bounding box center [89, 284] width 108 height 22
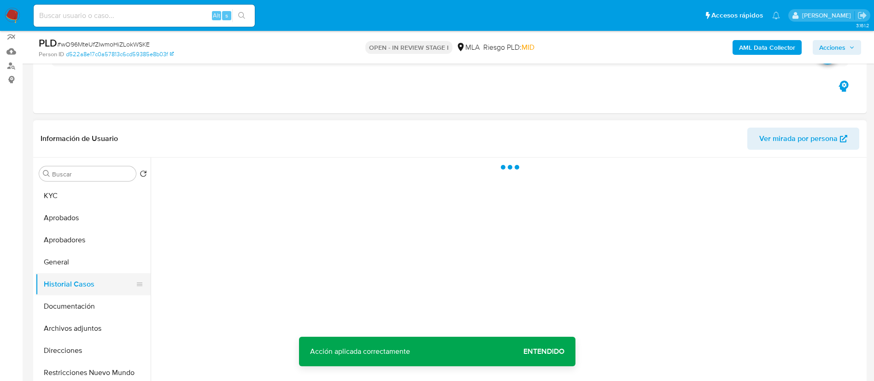
scroll to position [0, 0]
click at [830, 46] on span "Acciones" at bounding box center [832, 47] width 26 height 15
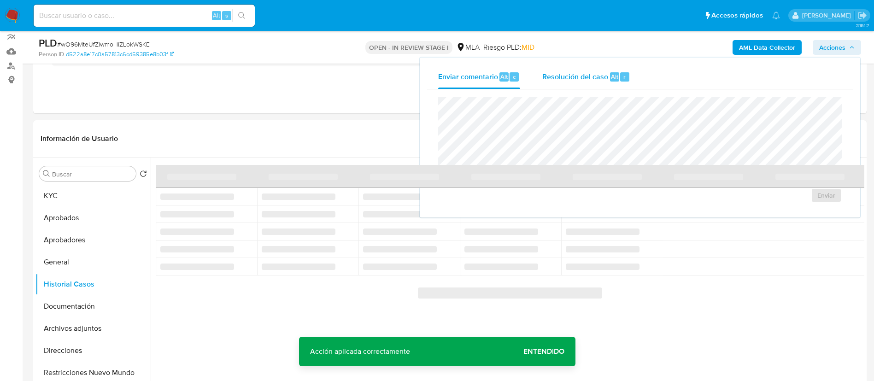
click at [554, 70] on div "Resolución del caso Alt r" at bounding box center [586, 77] width 88 height 24
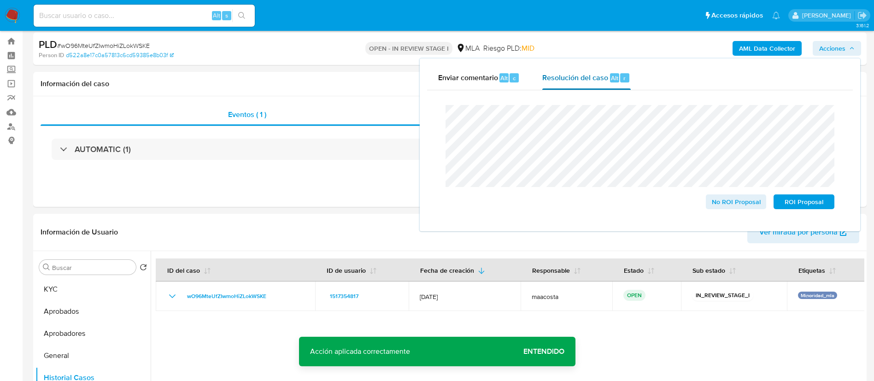
scroll to position [20, 0]
click at [803, 205] on span "ROI Proposal" at bounding box center [804, 202] width 48 height 13
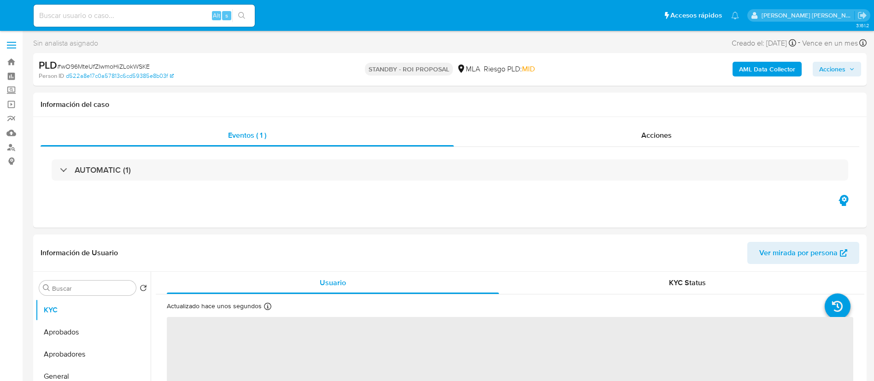
select select "10"
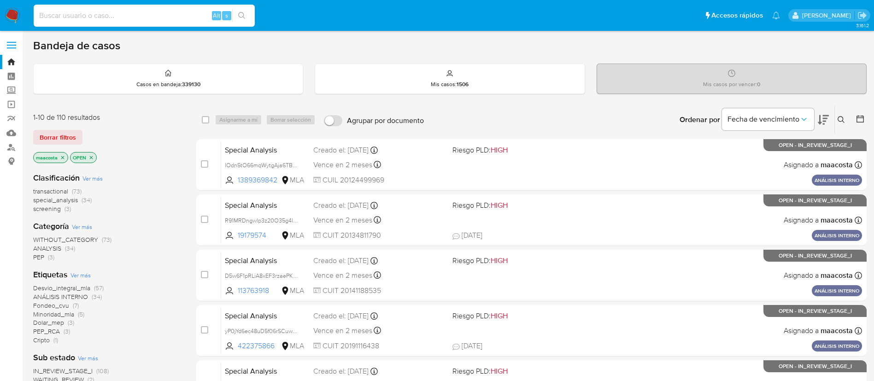
click at [177, 14] on input at bounding box center [144, 16] width 221 height 12
paste input "wN7zIqhw6yO7YGrQa82thxg4"
type input "wN7zIqhw6yO7YGrQa82thxg4"
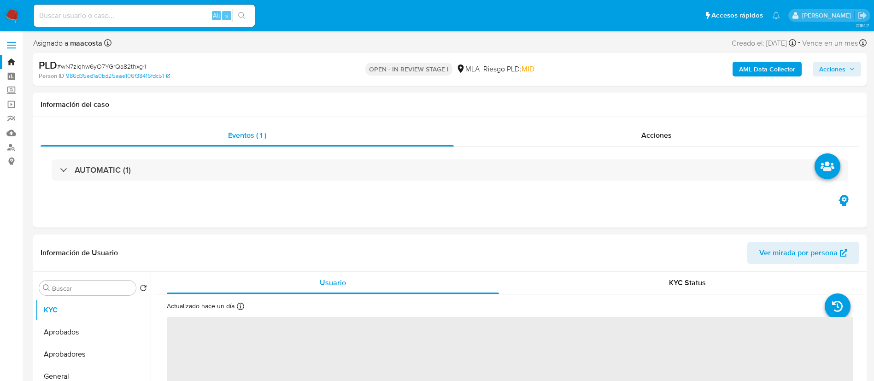
select select "10"
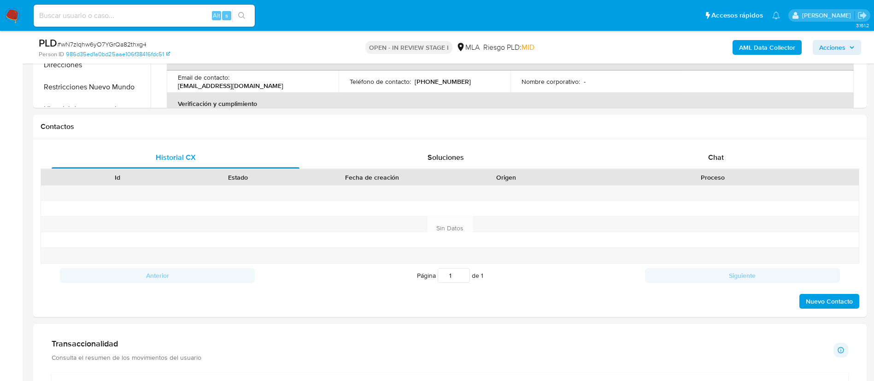
scroll to position [395, 0]
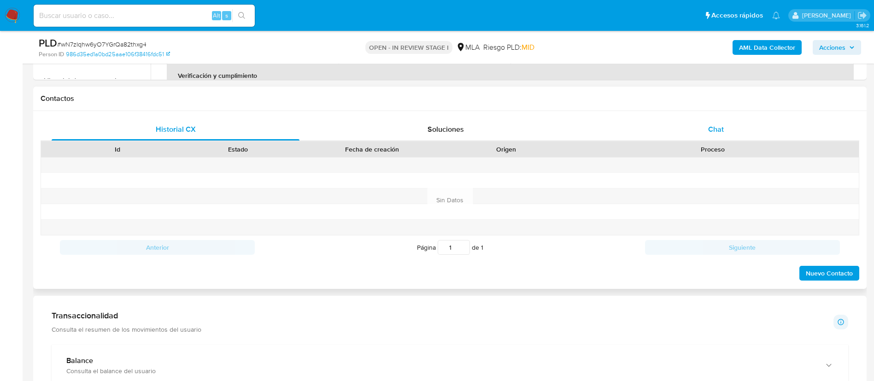
click at [711, 129] on span "Chat" at bounding box center [716, 129] width 16 height 11
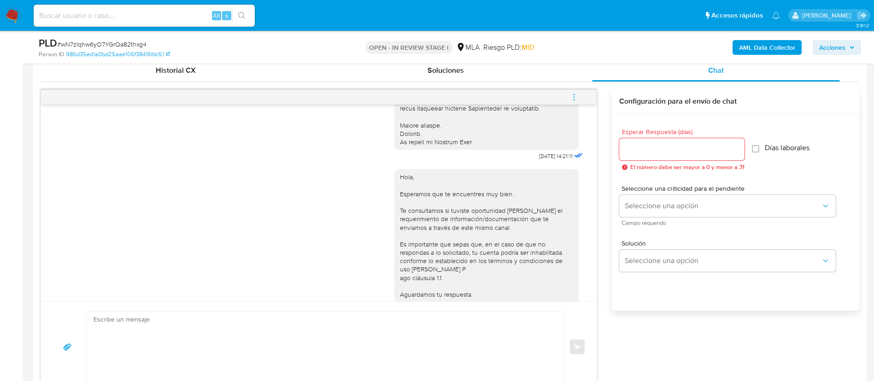
scroll to position [358, 0]
click at [574, 93] on icon "menu-action" at bounding box center [574, 97] width 8 height 8
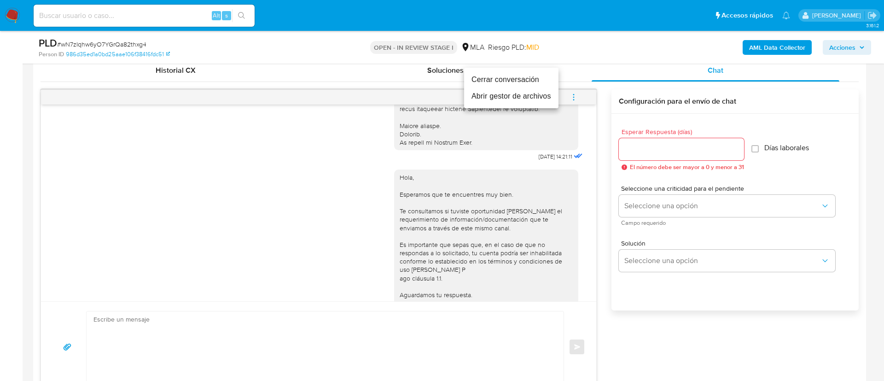
click at [490, 78] on li "Cerrar conversación" at bounding box center [511, 79] width 94 height 17
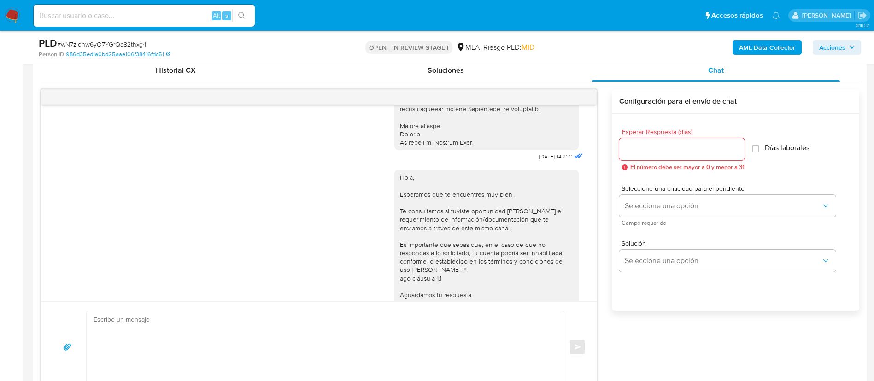
click at [36, 224] on div "Historial CX Soluciones Chat Id Estado Fecha de creación Origen Proceso Anterio…" at bounding box center [449, 226] width 833 height 348
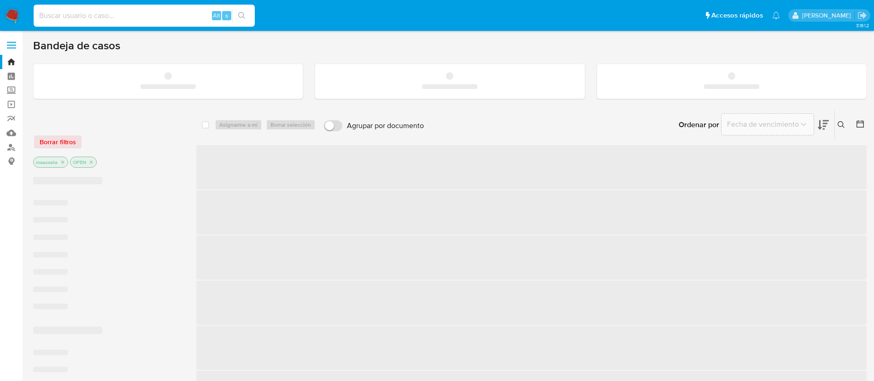
click at [177, 14] on input at bounding box center [144, 16] width 221 height 12
paste input "3I5MrTw1W77moiGpoYCxC44k"
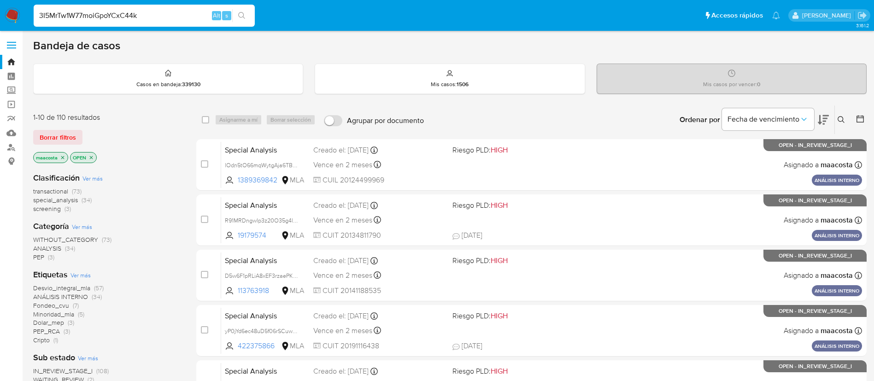
type input "3I5MrTw1W77moiGpoYCxC44k"
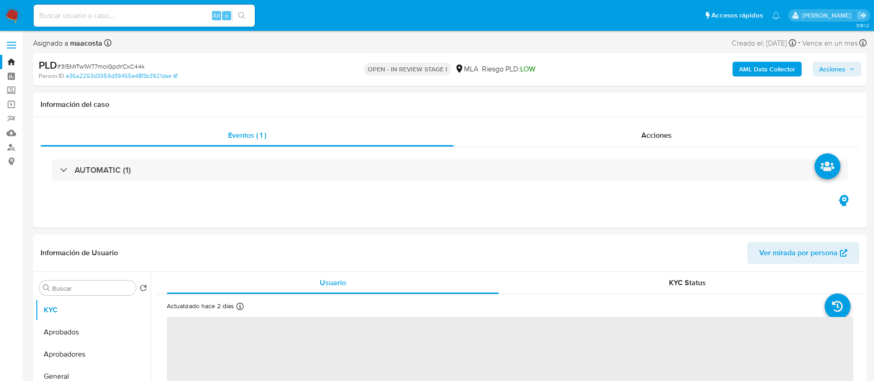
select select "10"
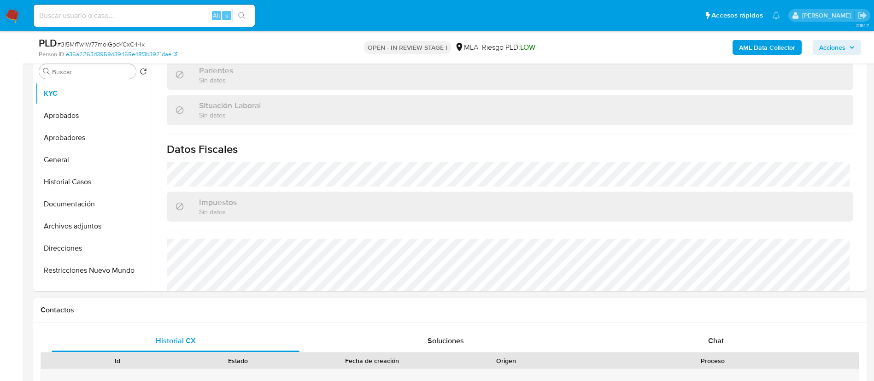
scroll to position [477, 0]
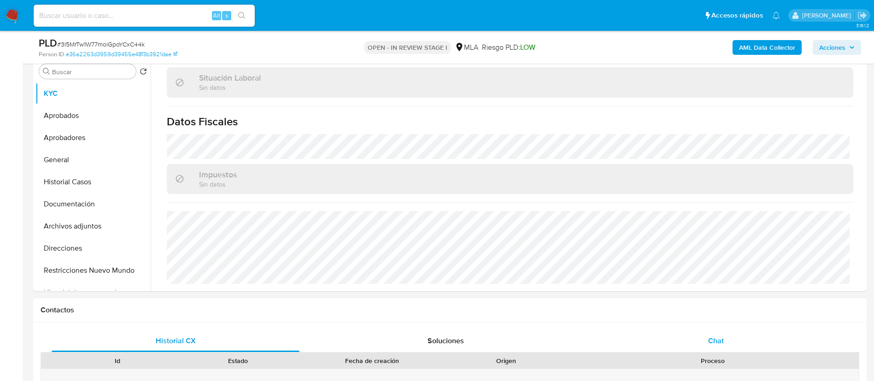
click at [720, 344] on span "Chat" at bounding box center [716, 340] width 16 height 11
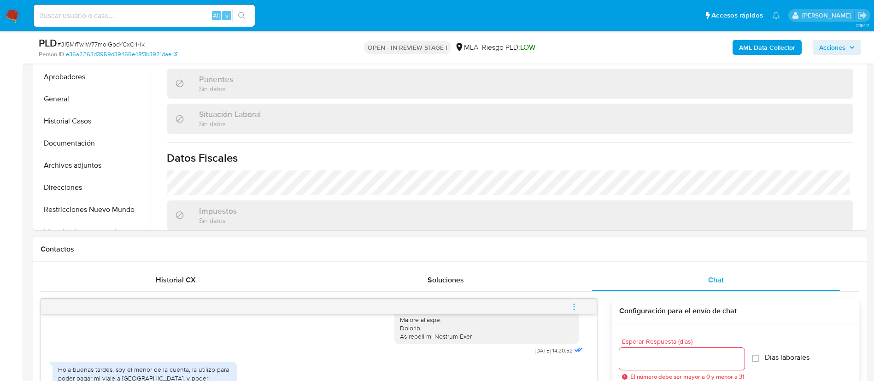
scroll to position [379, 0]
click at [72, 137] on button "Documentación" at bounding box center [89, 143] width 108 height 22
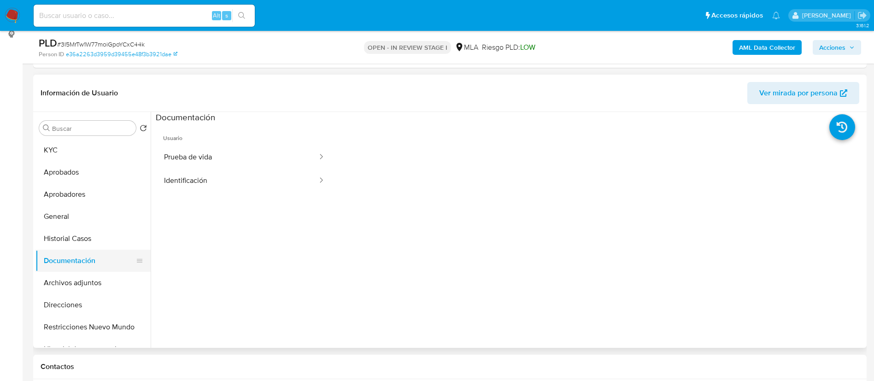
scroll to position [126, 0]
click at [191, 180] on button "Identificación" at bounding box center [237, 181] width 163 height 23
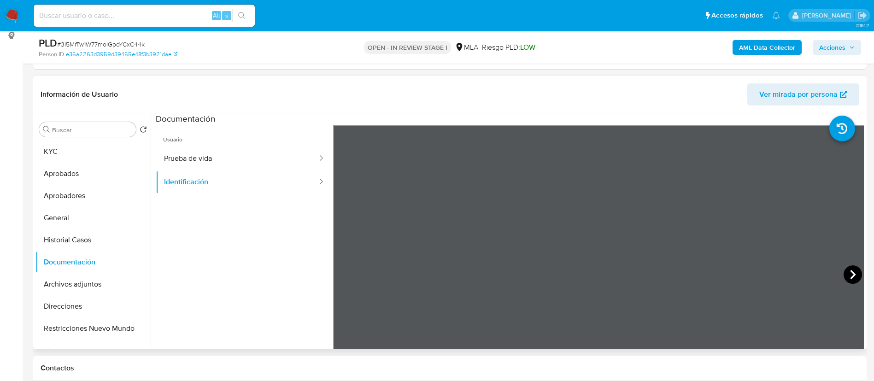
click at [852, 276] on icon at bounding box center [852, 274] width 18 height 18
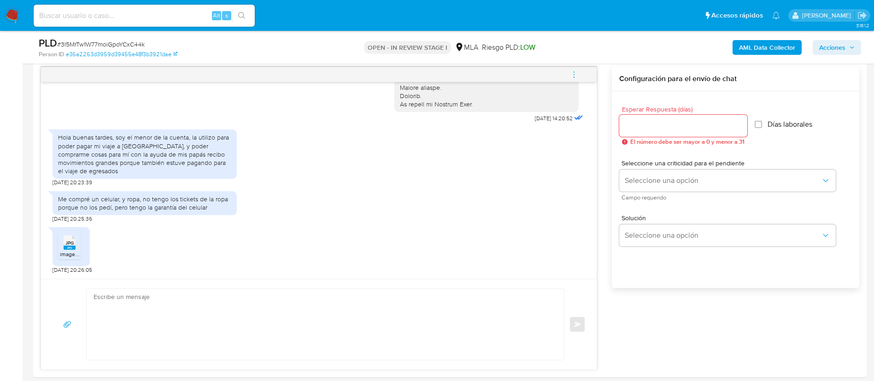
scroll to position [476, 0]
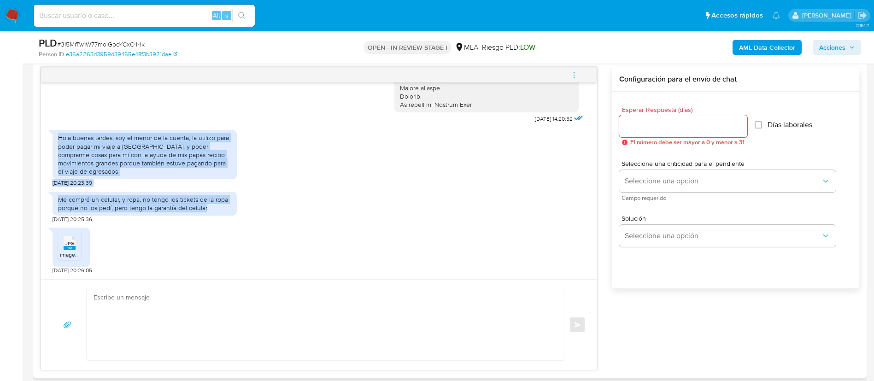
drag, startPoint x: 59, startPoint y: 141, endPoint x: 229, endPoint y: 217, distance: 186.9
click at [229, 217] on div "17/09/2025 14:20:52 Hola buenas tardes, soy el menor de la cuenta, la utilizo p…" at bounding box center [319, 180] width 556 height 197
copy div "Hola buenas tardes, soy el menor de la cuenta, la utilizo para poder pagar mi v…"
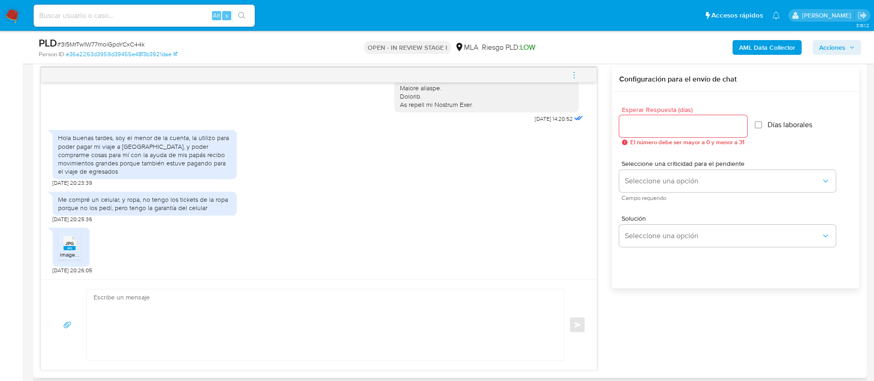
click at [73, 252] on span "image.jpg" at bounding box center [72, 255] width 24 height 8
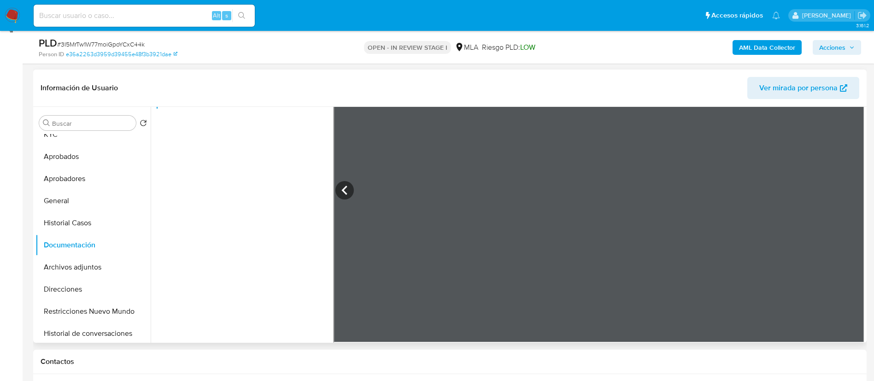
scroll to position [0, 0]
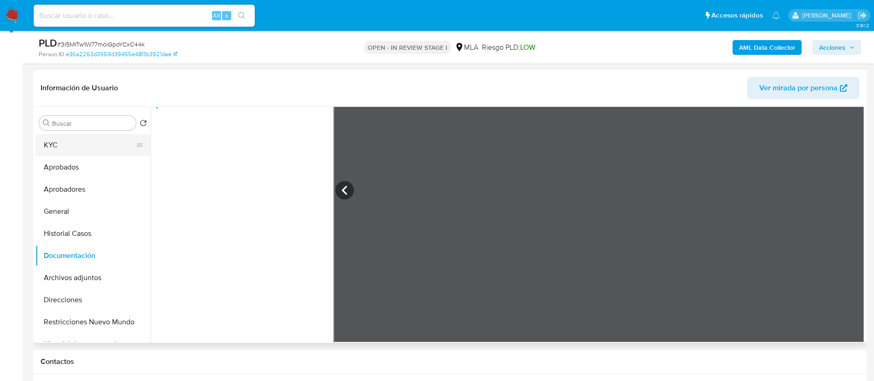
click at [58, 152] on button "KYC" at bounding box center [89, 145] width 108 height 22
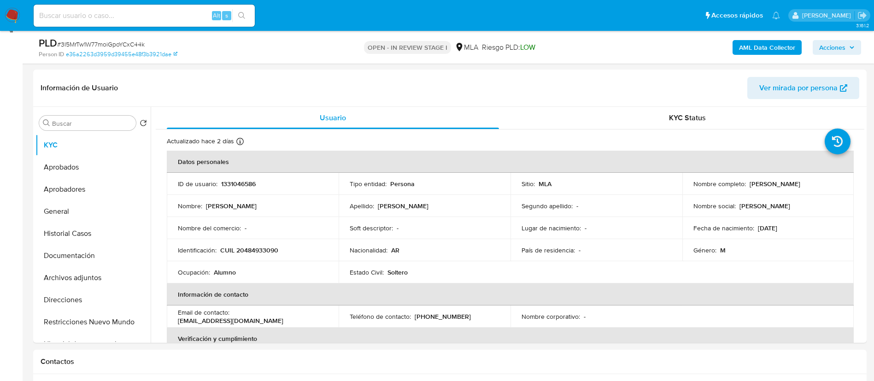
paste input "554547671"
click at [177, 18] on input "554547671" at bounding box center [144, 16] width 221 height 12
type input "554547671"
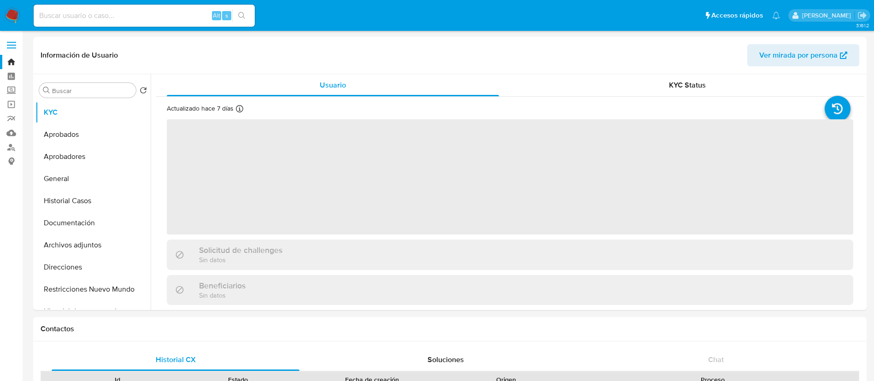
select select "10"
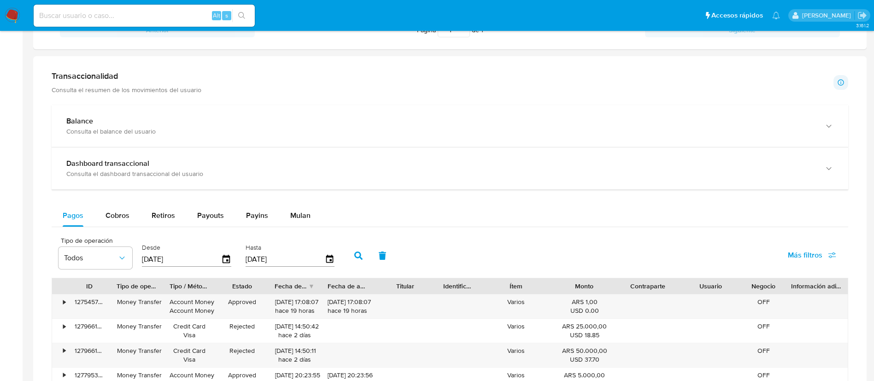
scroll to position [457, 0]
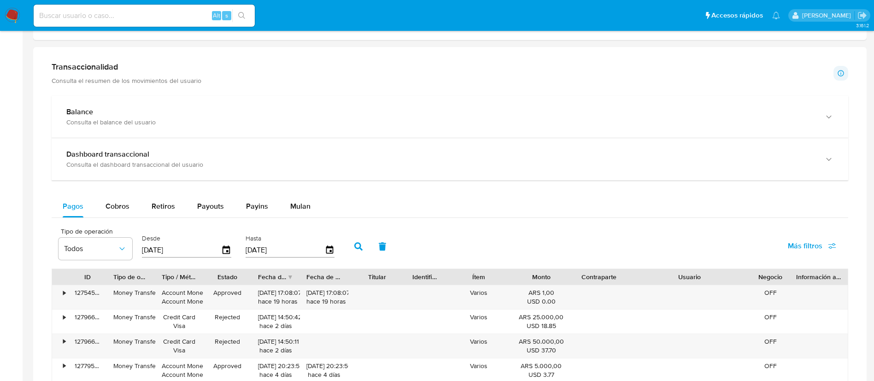
drag, startPoint x: 737, startPoint y: 281, endPoint x: 796, endPoint y: 274, distance: 60.3
click at [796, 274] on div "ID Tipo de operación Tipo / Método Estado Fecha de creación Fecha de aprobación…" at bounding box center [450, 277] width 796 height 16
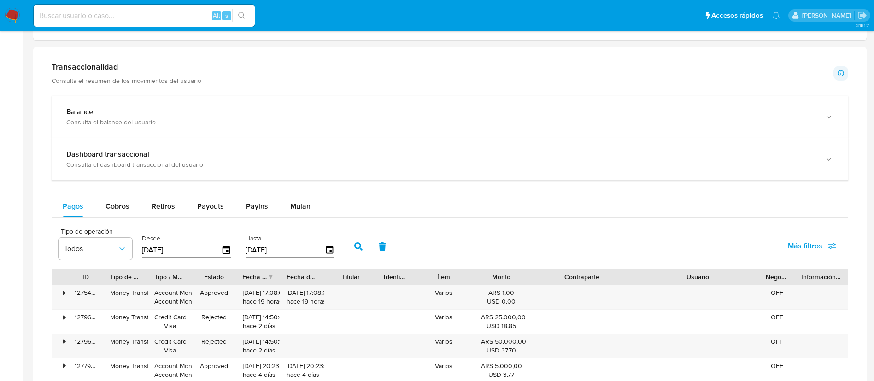
drag, startPoint x: 625, startPoint y: 275, endPoint x: 675, endPoint y: 277, distance: 50.7
click at [675, 277] on div "ID Tipo de operación Tipo / Método Estado Fecha de creación Fecha de aprobación…" at bounding box center [450, 277] width 796 height 16
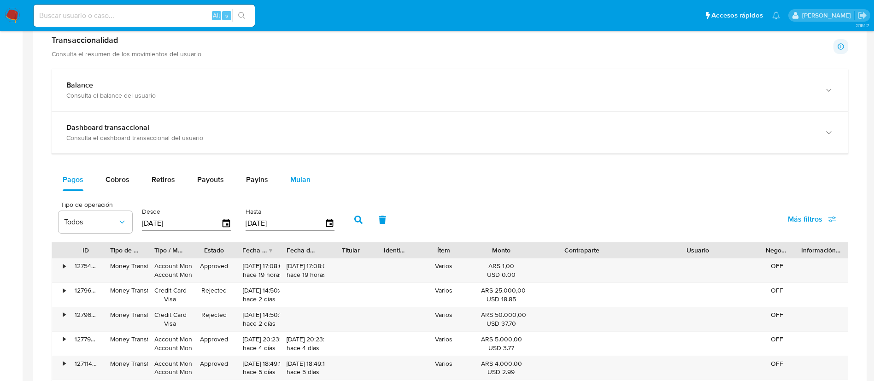
scroll to position [485, 0]
click at [63, 268] on div "•" at bounding box center [60, 270] width 16 height 24
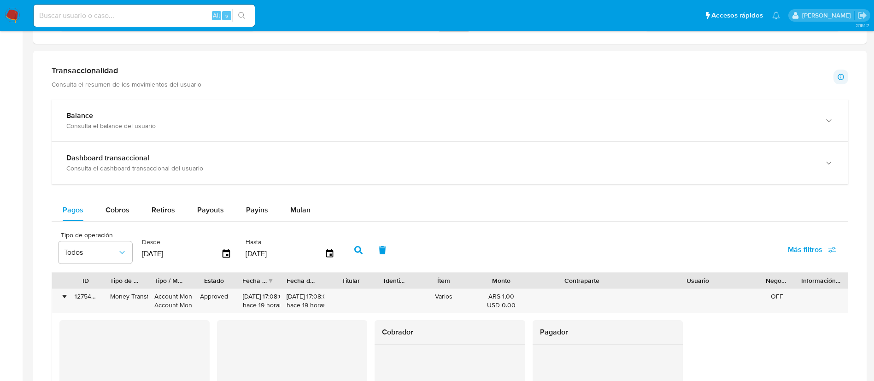
scroll to position [448, 0]
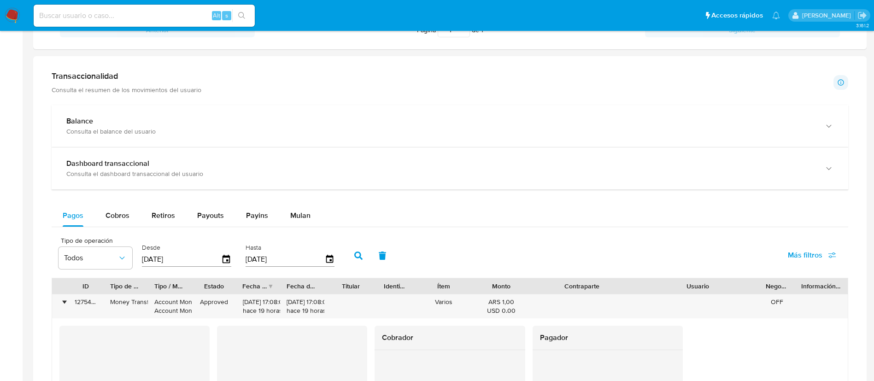
click at [355, 257] on icon "button" at bounding box center [358, 256] width 8 height 8
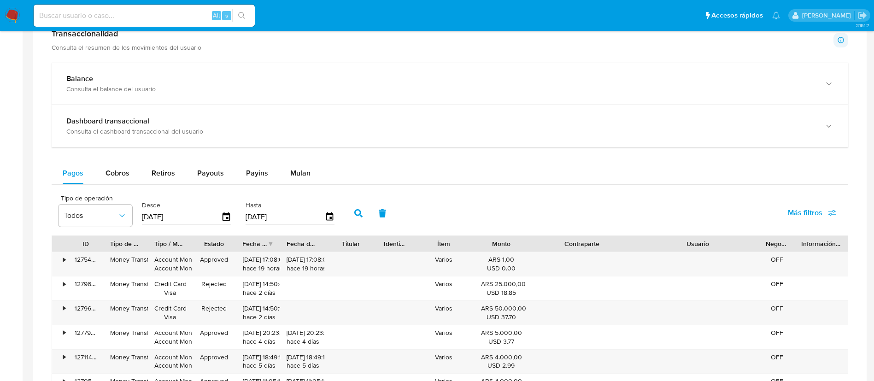
scroll to position [498, 0]
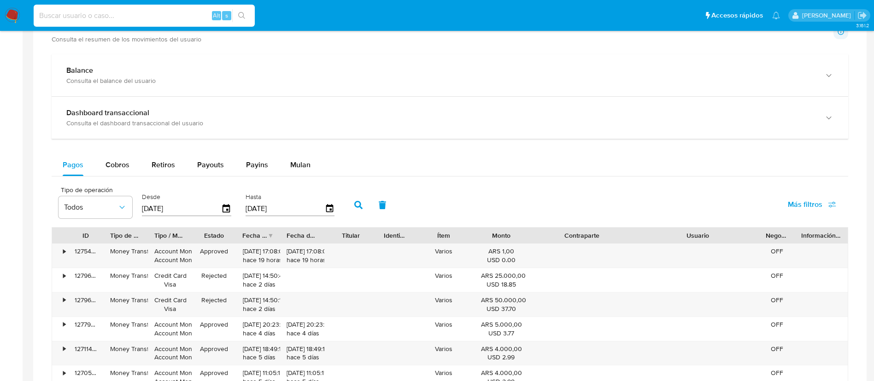
paste input "796897570"
click at [182, 13] on input at bounding box center [144, 16] width 221 height 12
type input "796897570"
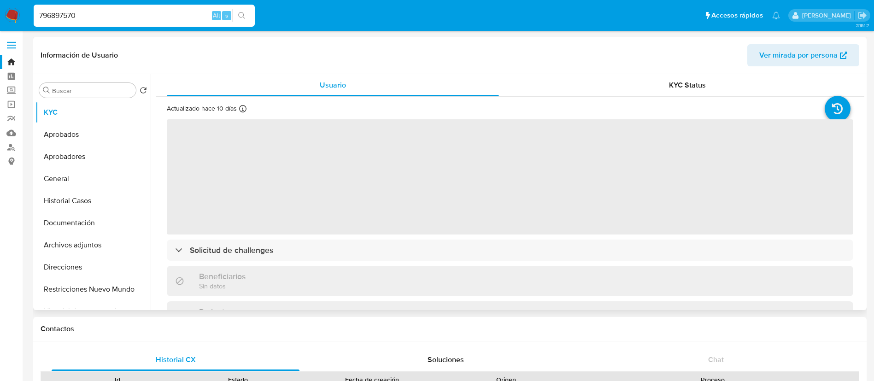
scroll to position [258, 0]
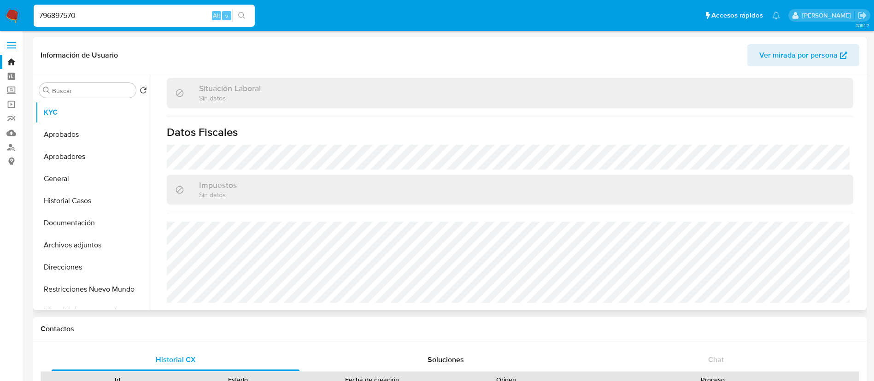
select select "10"
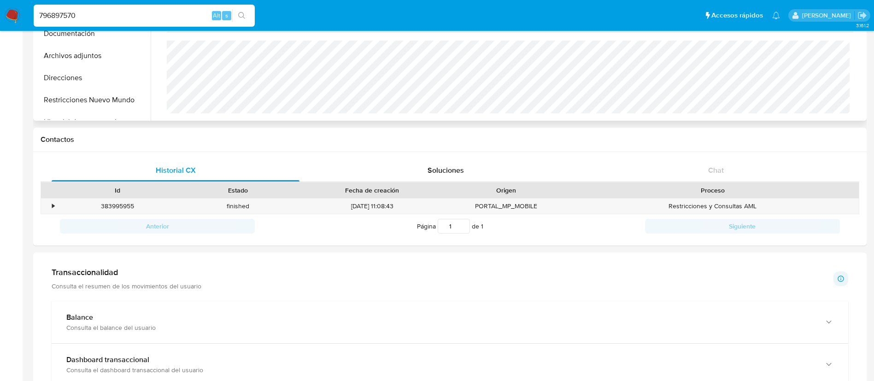
scroll to position [189, 0]
paste input "1749771726"
click at [180, 16] on input "796897570" at bounding box center [144, 16] width 221 height 12
type input "1749771726"
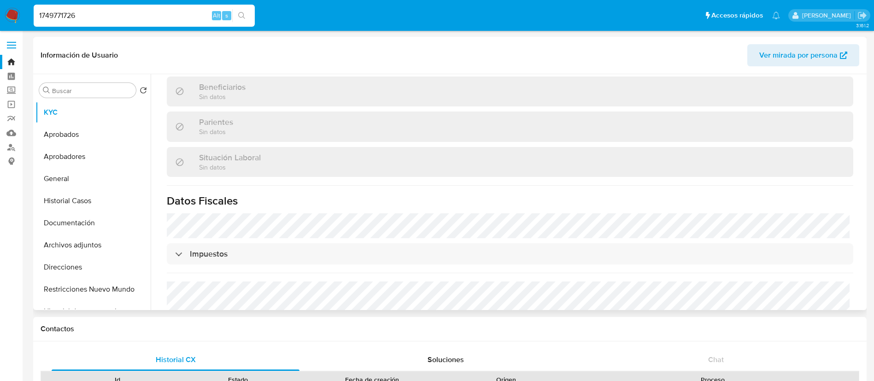
scroll to position [258, 0]
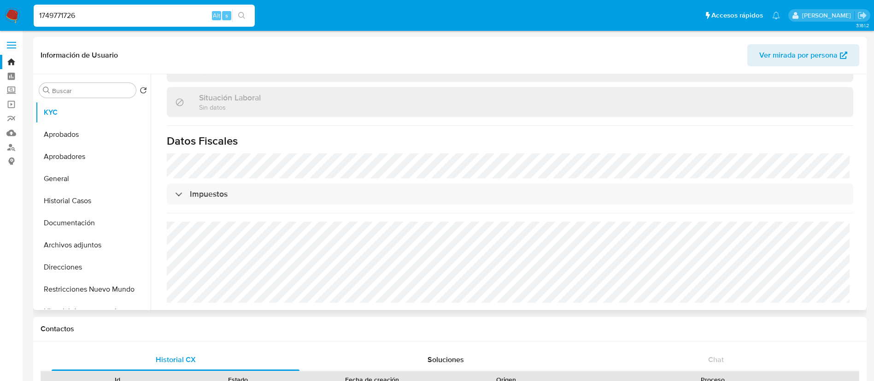
select select "10"
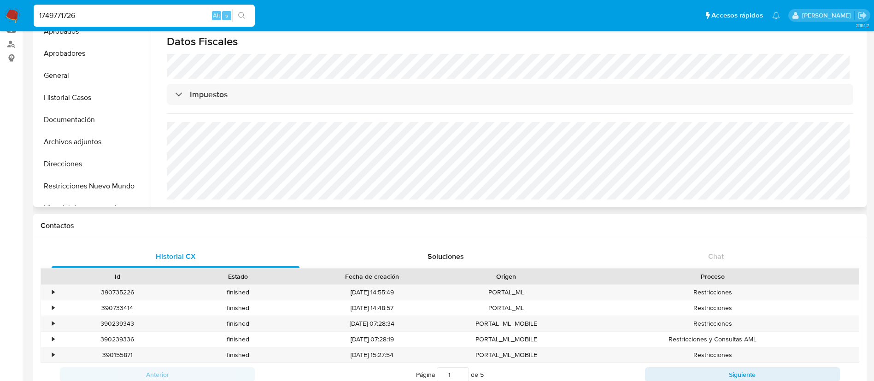
scroll to position [129, 0]
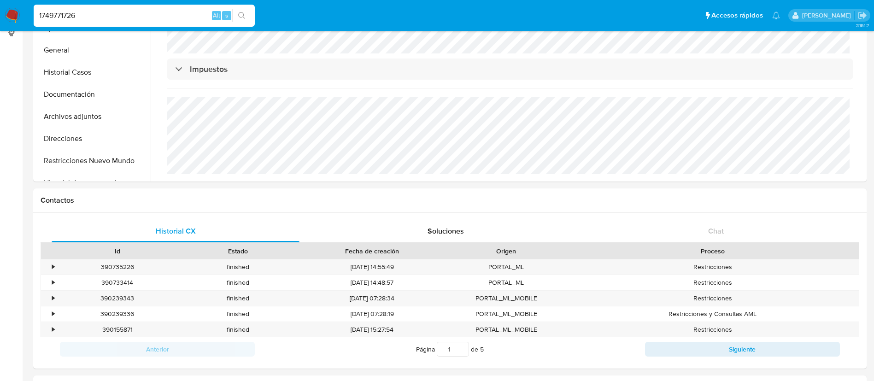
paste input "23976538"
click at [100, 13] on input "239765386" at bounding box center [144, 16] width 221 height 12
type input "239765386"
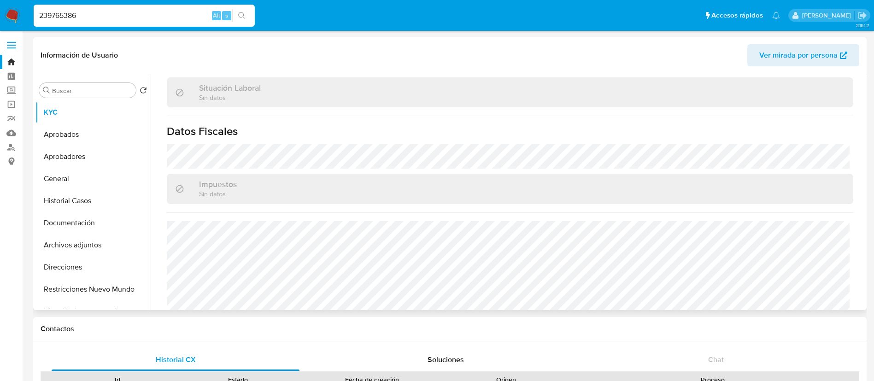
scroll to position [275, 0]
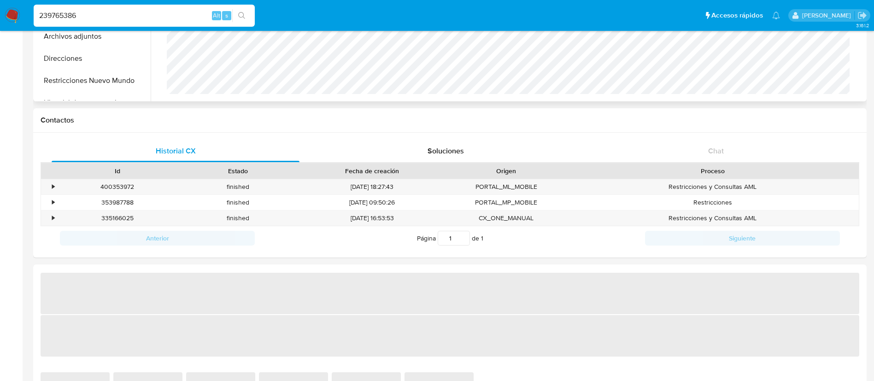
select select "10"
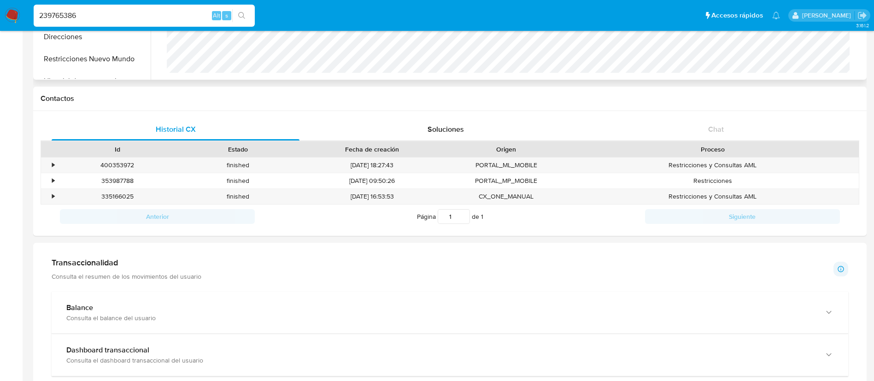
scroll to position [230, 0]
paste input "3049944"
click at [162, 11] on input "239765386" at bounding box center [144, 16] width 221 height 12
type input "30499446"
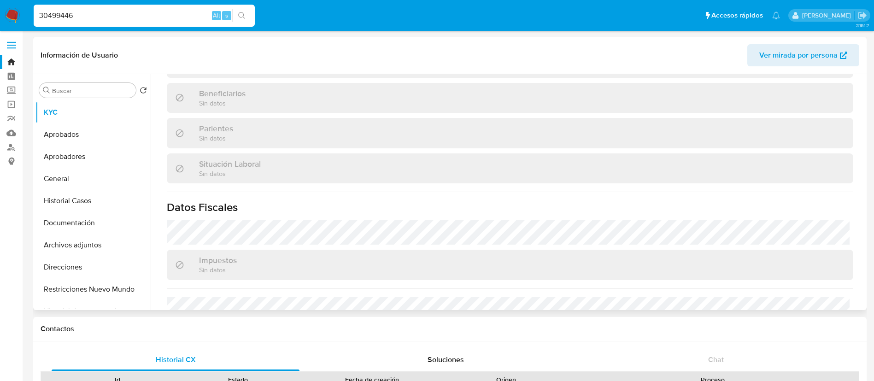
select select "10"
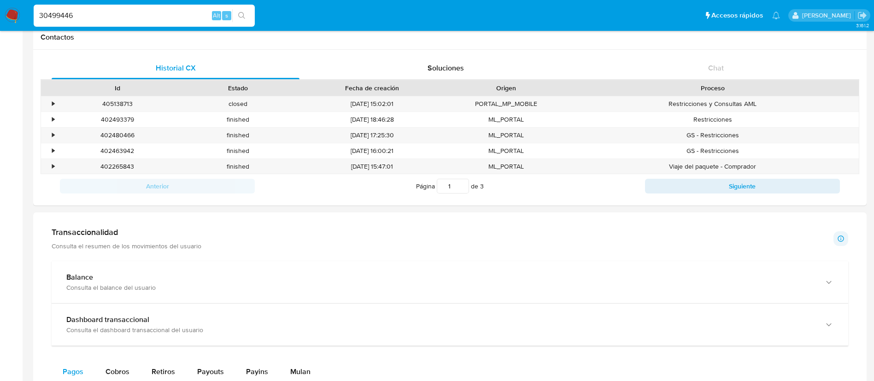
scroll to position [289, 0]
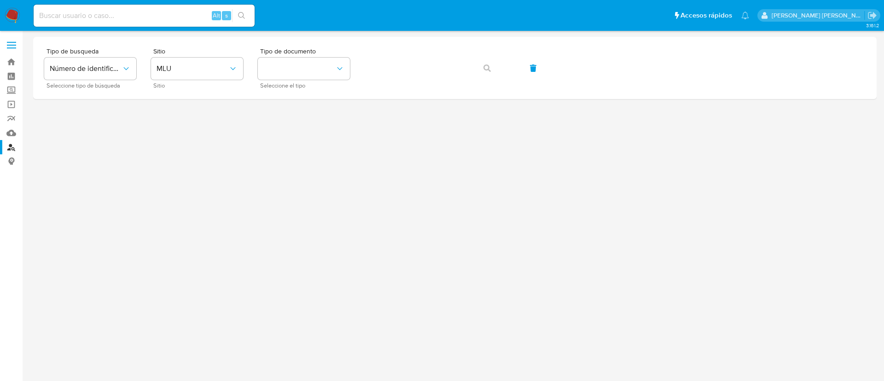
click at [164, 18] on input at bounding box center [144, 16] width 221 height 12
paste input "1098769382"
type input "1098769382"
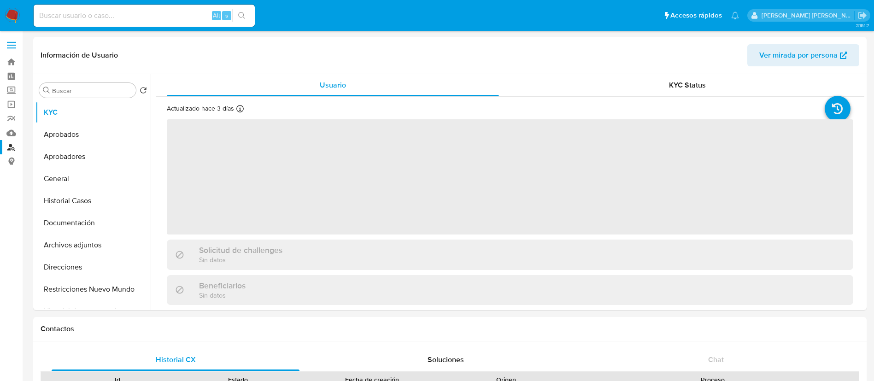
select select "10"
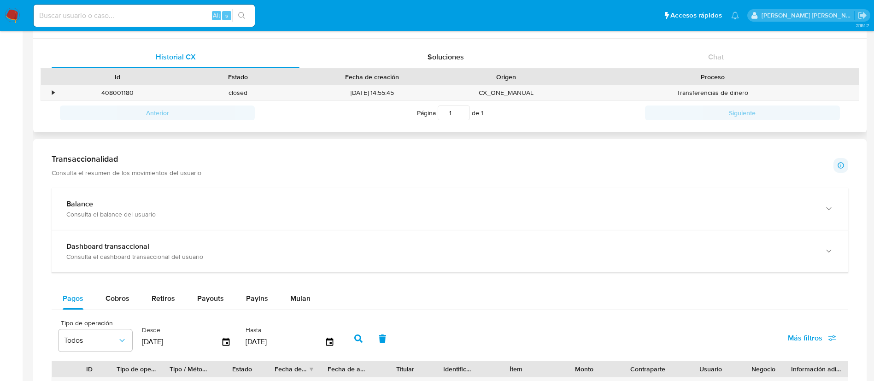
scroll to position [285, 0]
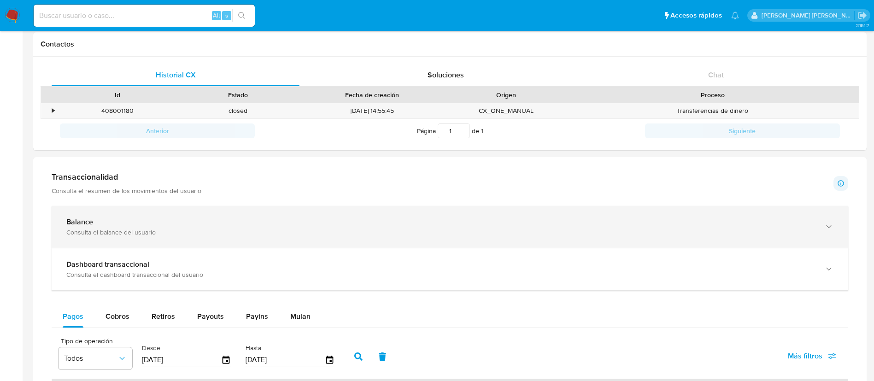
click at [123, 218] on div "Balance" at bounding box center [440, 221] width 749 height 9
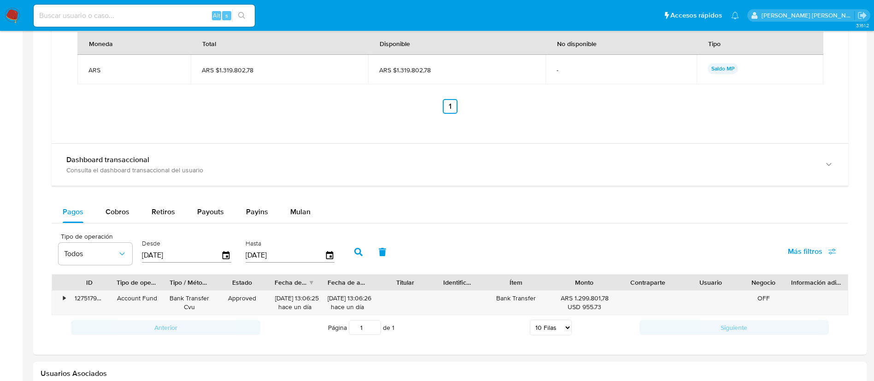
scroll to position [700, 0]
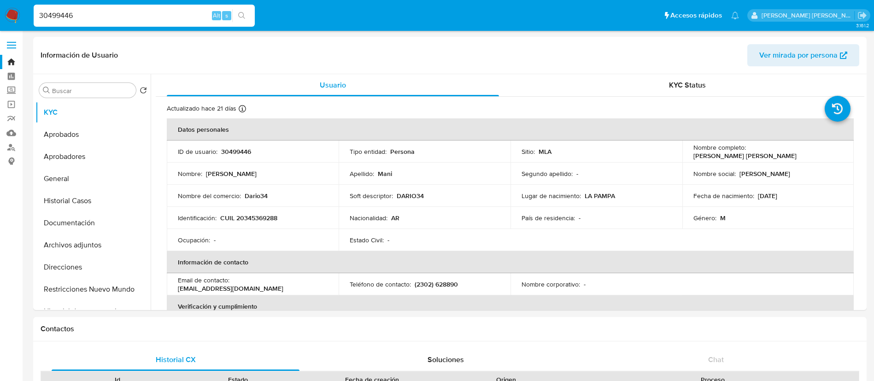
select select "10"
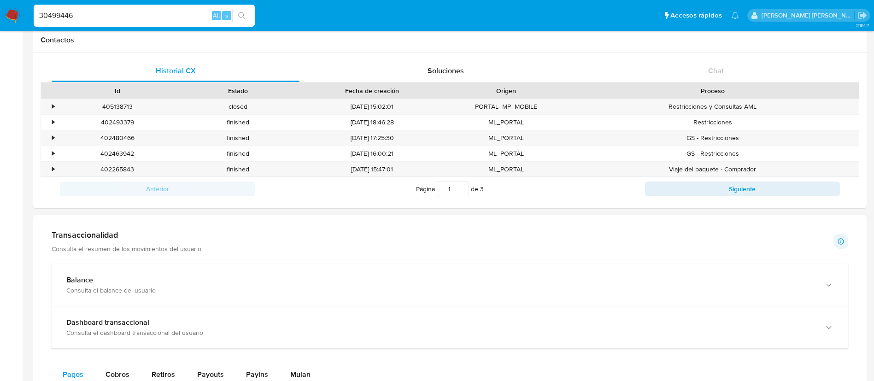
click at [174, 13] on input "30499446" at bounding box center [144, 16] width 221 height 12
type input "1555948707"
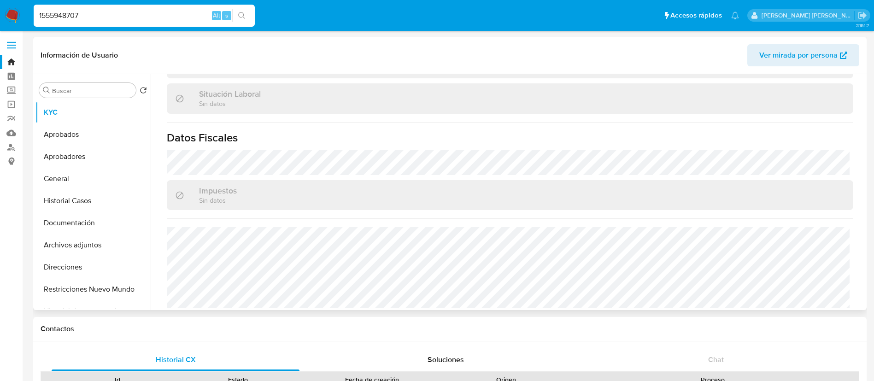
scroll to position [258, 0]
select select "10"
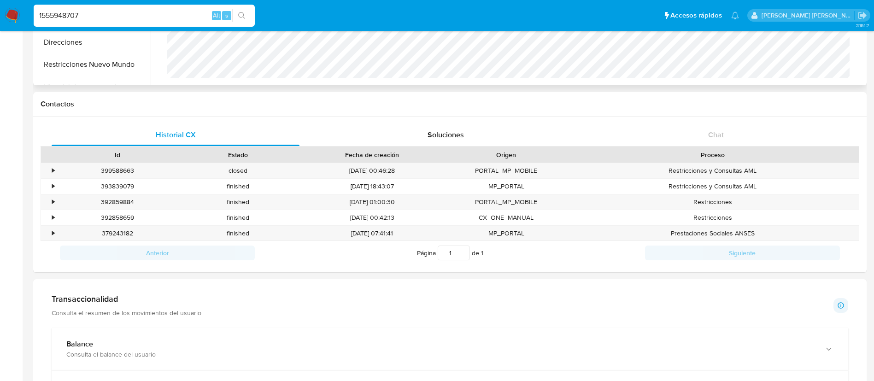
scroll to position [199, 0]
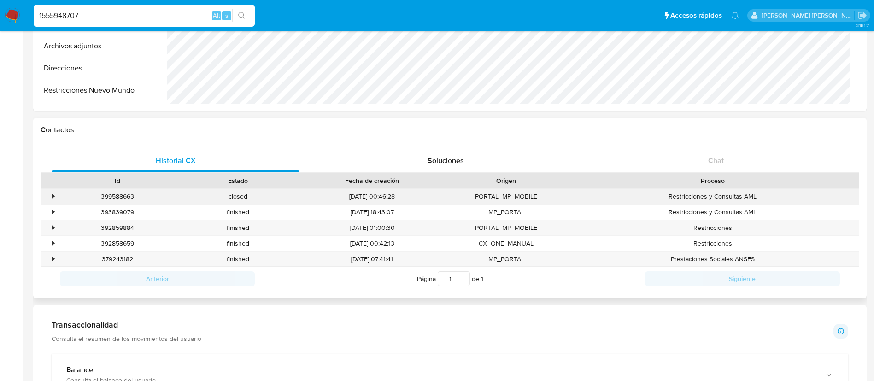
click at [127, 200] on div "399588663" at bounding box center [117, 196] width 121 height 15
copy div "399588663"
paste input "239765386"
click at [111, 16] on input "1555948707" at bounding box center [144, 16] width 221 height 12
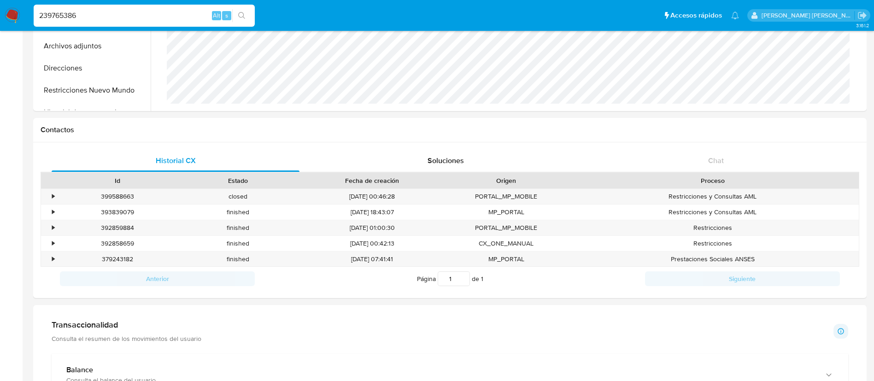
type input "239765386"
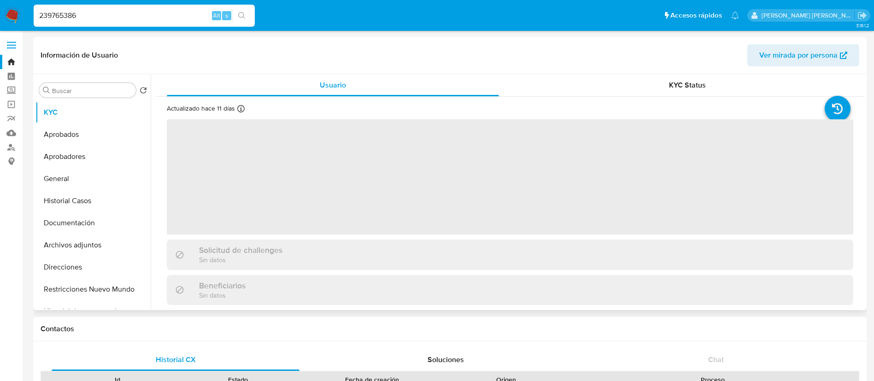
scroll to position [275, 0]
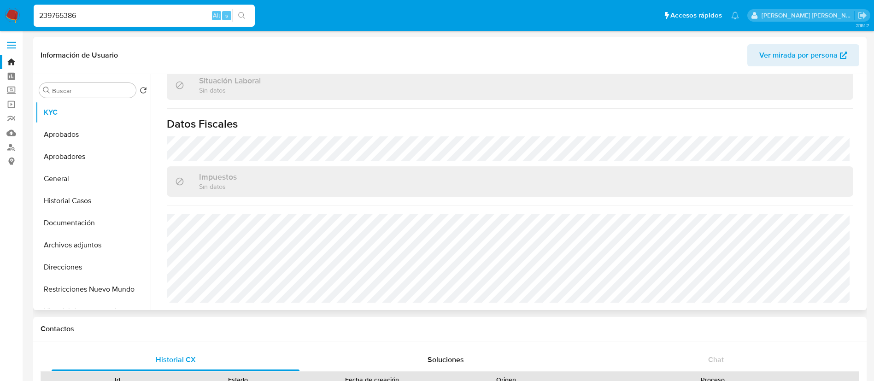
select select "10"
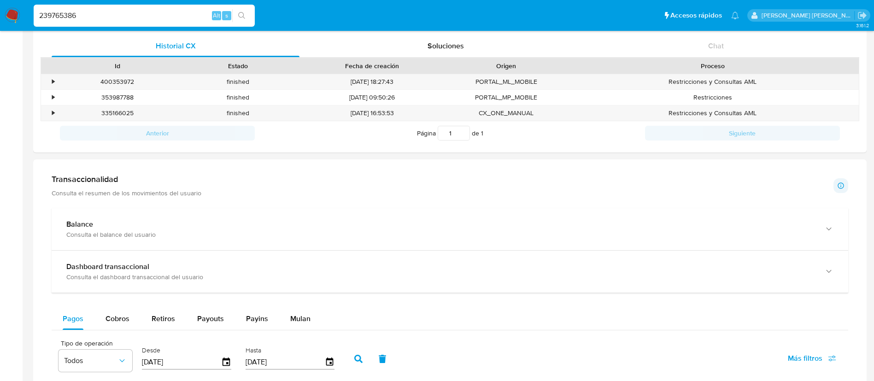
scroll to position [297, 0]
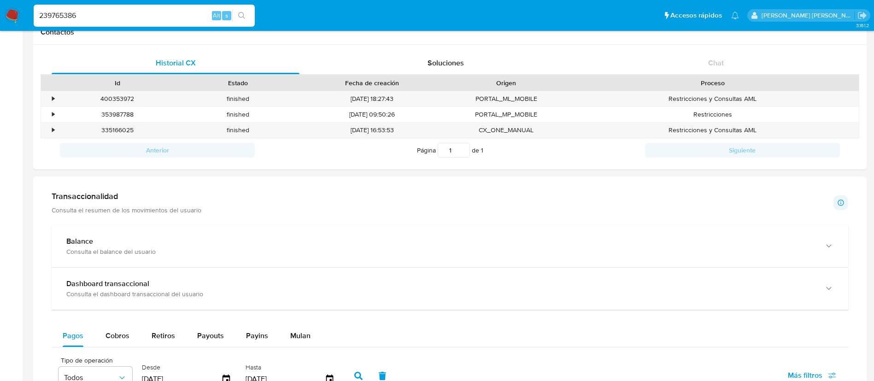
paste input "3049944"
click at [134, 19] on input "239765386" at bounding box center [144, 16] width 221 height 12
type input "30499446"
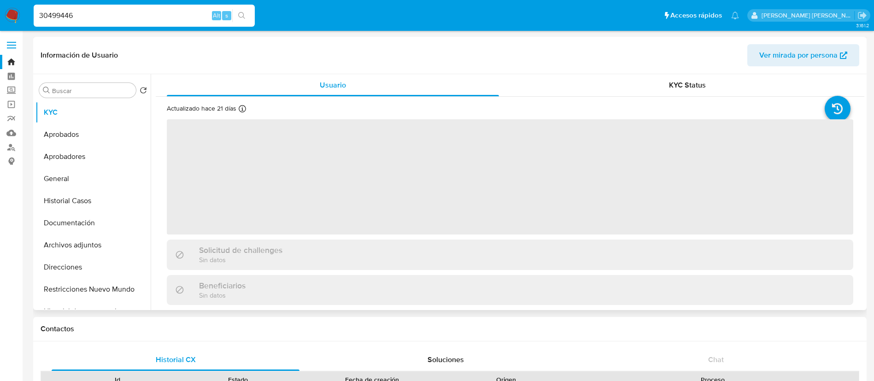
select select "10"
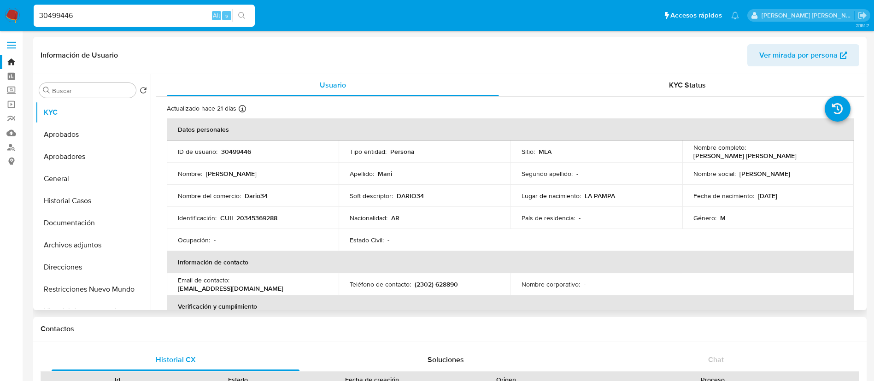
scroll to position [205, 0]
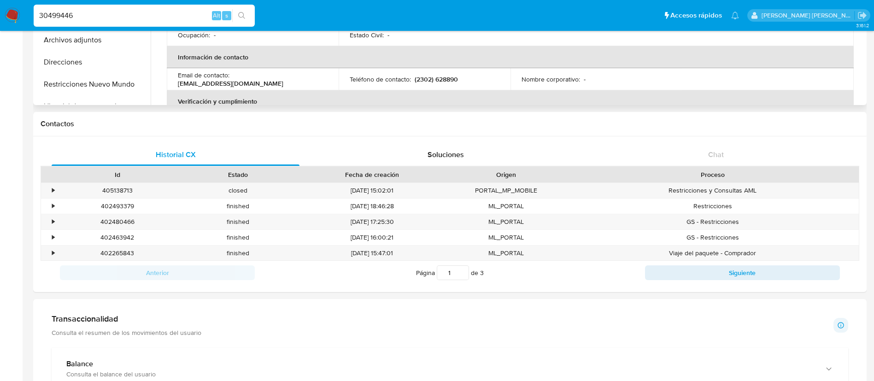
paste input "561904558"
click at [188, 17] on input "561904558" at bounding box center [144, 16] width 221 height 12
type input "561904558"
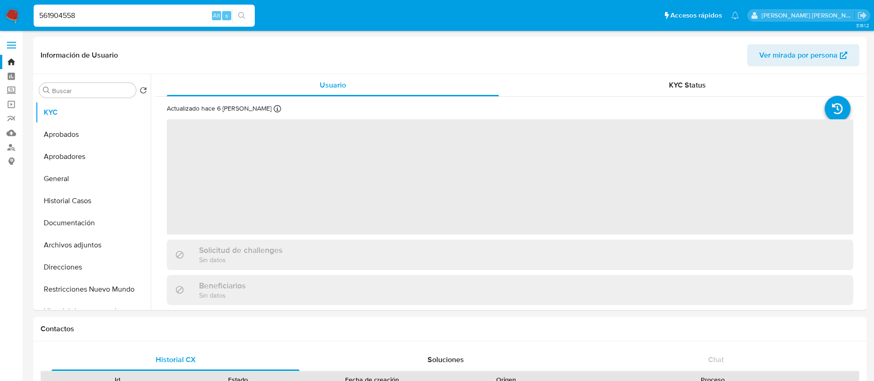
select select "10"
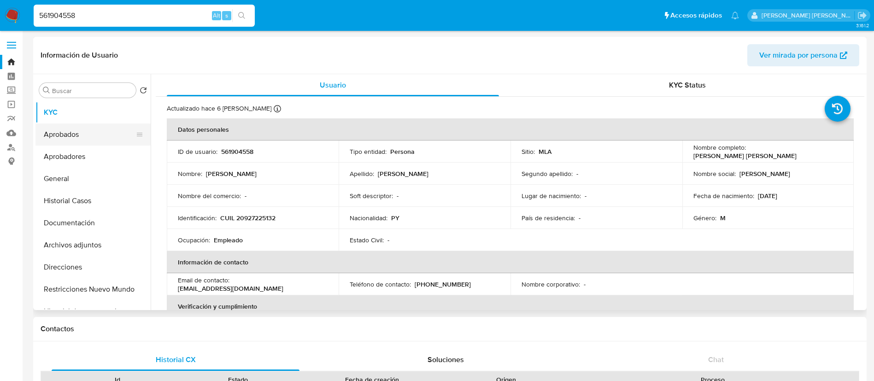
click at [76, 136] on button "Aprobados" at bounding box center [89, 134] width 108 height 22
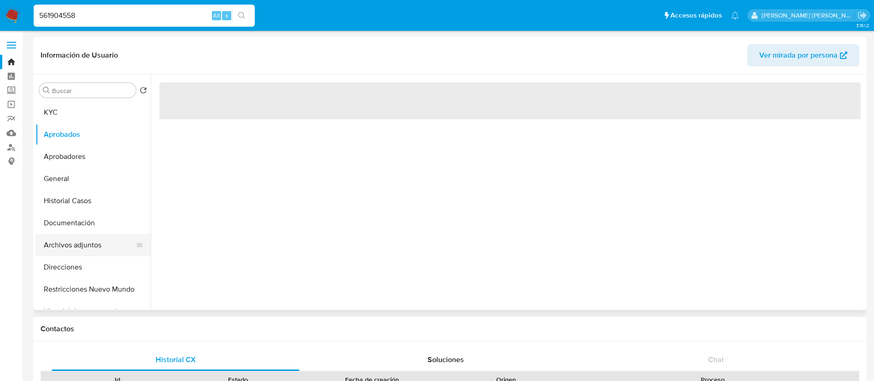
click at [95, 244] on button "Archivos adjuntos" at bounding box center [89, 245] width 108 height 22
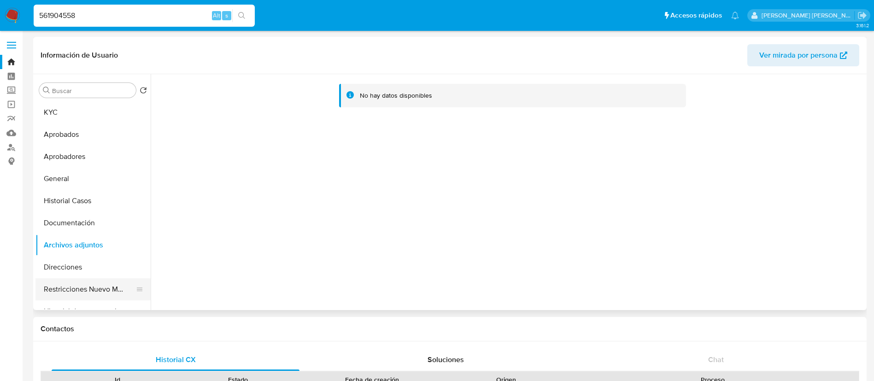
click at [88, 286] on button "Restricciones Nuevo Mundo" at bounding box center [89, 289] width 108 height 22
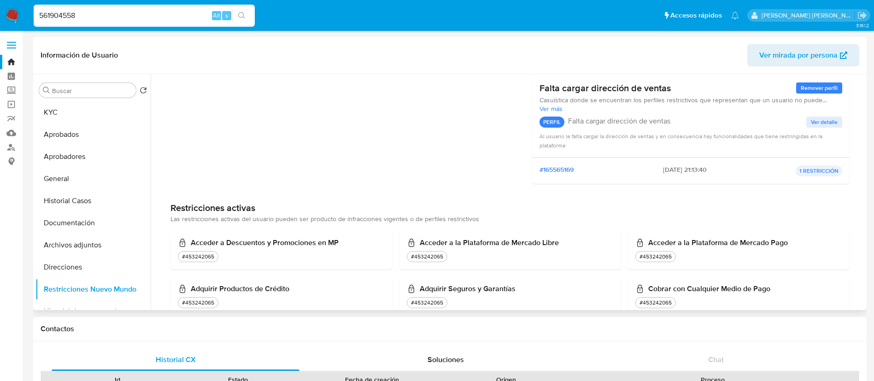
scroll to position [212, 0]
click at [82, 158] on button "Aprobadores" at bounding box center [89, 157] width 108 height 22
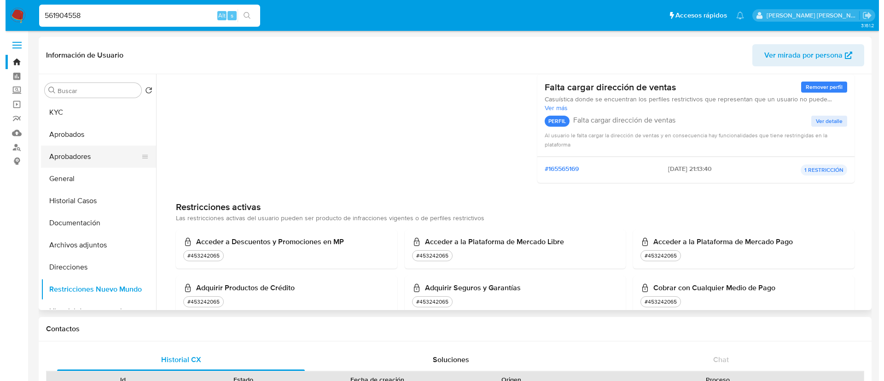
scroll to position [0, 0]
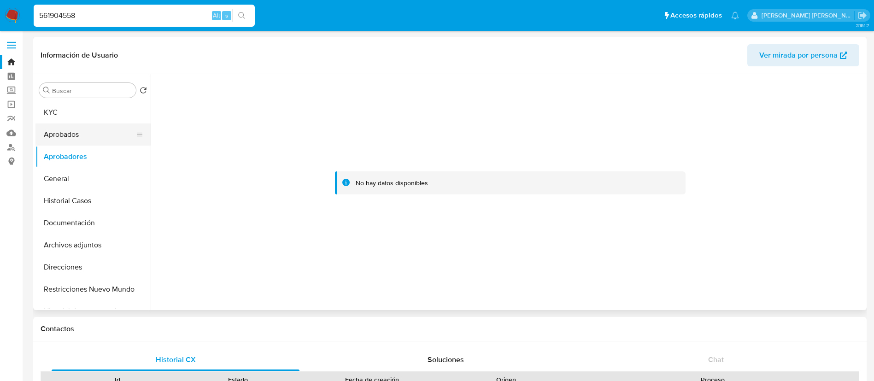
click at [81, 138] on button "Aprobados" at bounding box center [89, 134] width 108 height 22
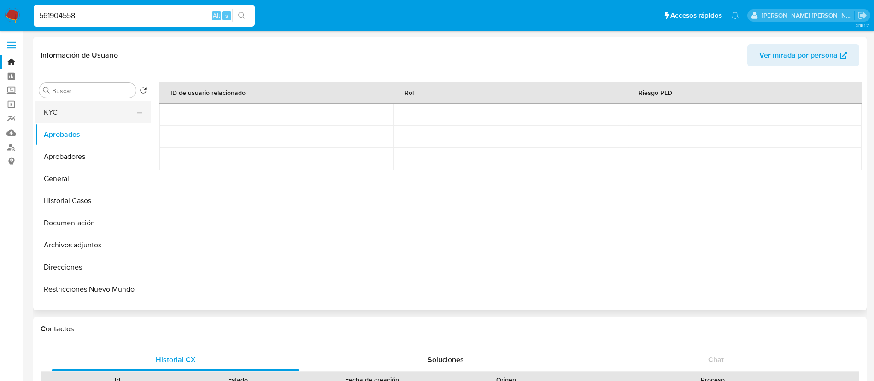
click at [68, 109] on button "KYC" at bounding box center [89, 112] width 108 height 22
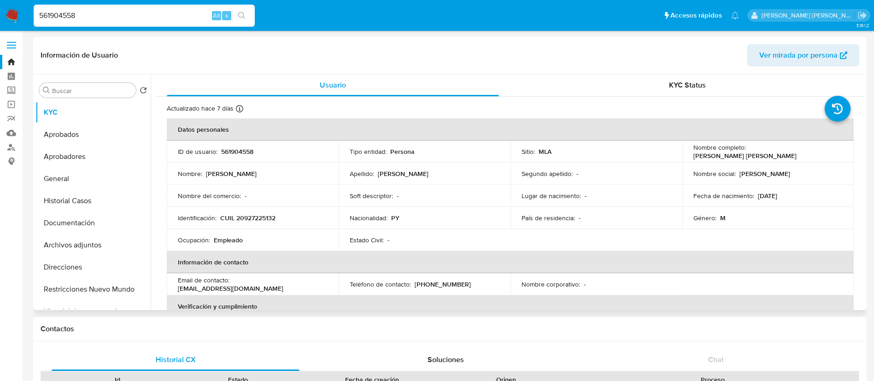
click at [267, 219] on p "CUIL 20927225132" at bounding box center [247, 218] width 55 height 8
copy p "20927225132"
click at [781, 50] on span "Ver mirada por persona" at bounding box center [798, 55] width 78 height 22
click at [76, 175] on button "General" at bounding box center [89, 179] width 108 height 22
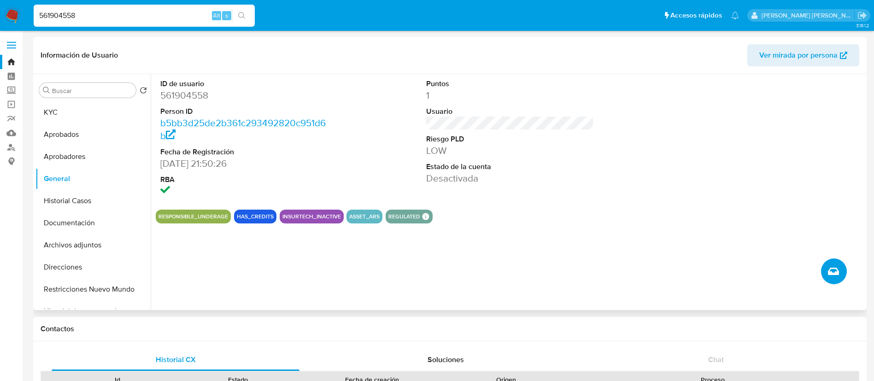
click at [839, 272] on button "Crear caso manual" at bounding box center [834, 271] width 26 height 26
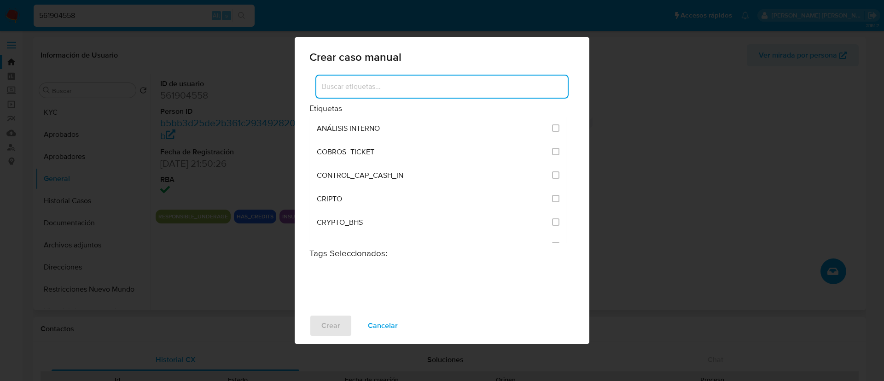
click at [344, 88] on input at bounding box center [442, 87] width 252 height 12
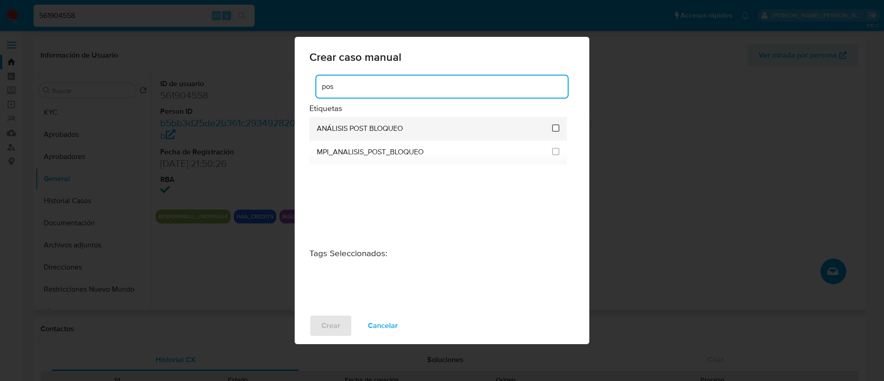
type input "pos"
click at [559, 127] on input "3249" at bounding box center [555, 127] width 7 height 7
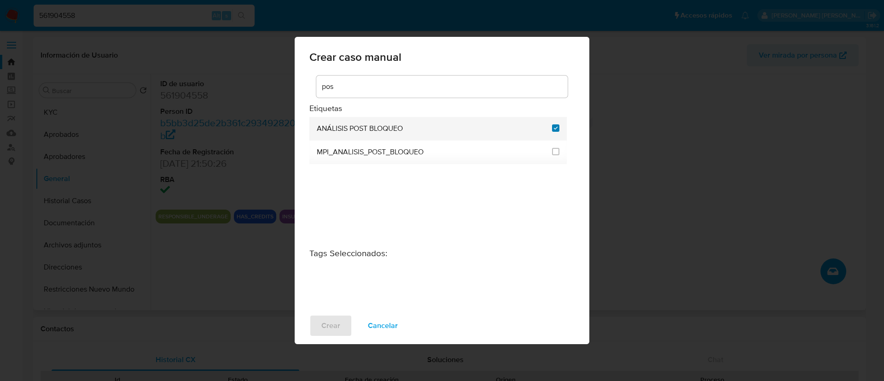
checkbox input "true"
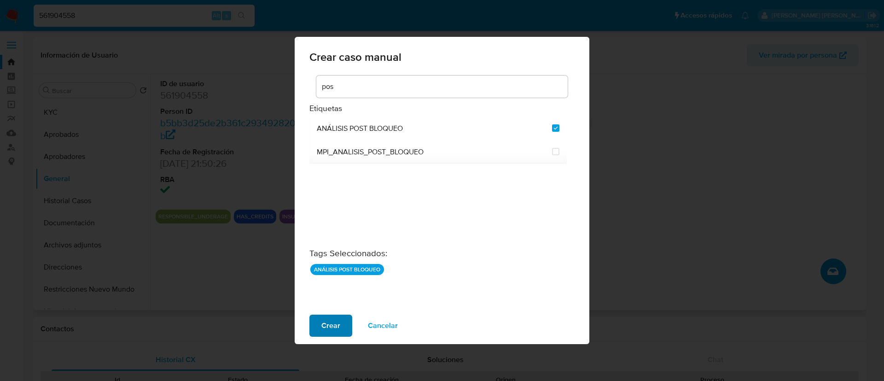
click at [323, 325] on span "Crear" at bounding box center [331, 326] width 19 height 20
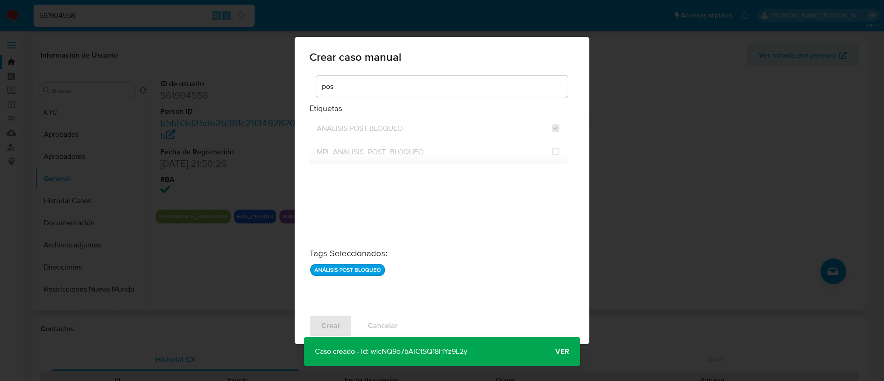
click at [560, 351] on span "Ver" at bounding box center [563, 351] width 14 height 0
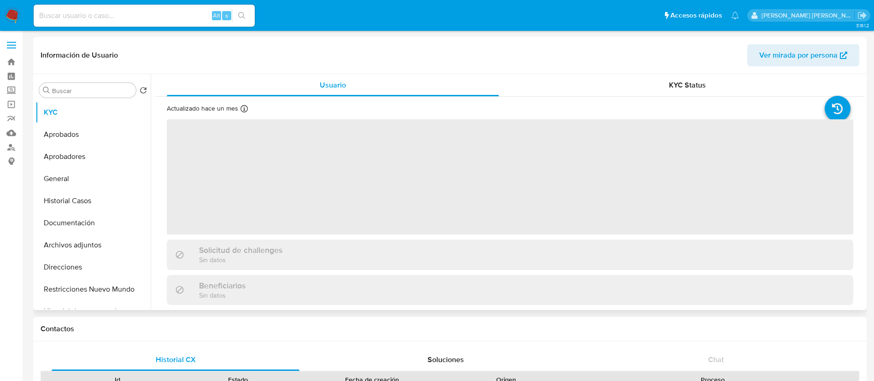
select select "10"
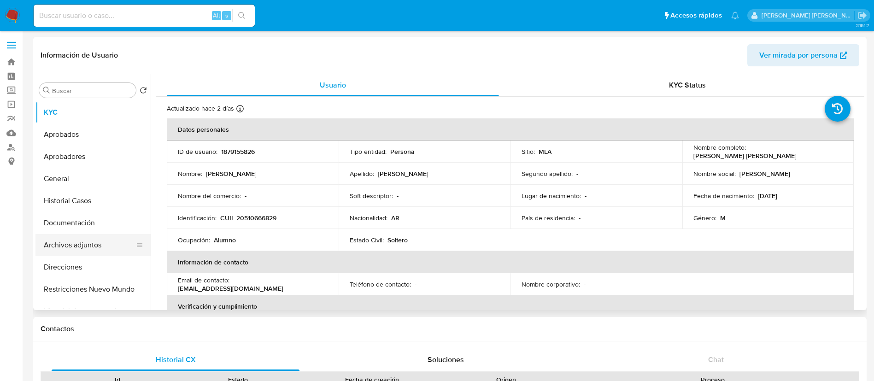
click at [87, 247] on button "Archivos adjuntos" at bounding box center [89, 245] width 108 height 22
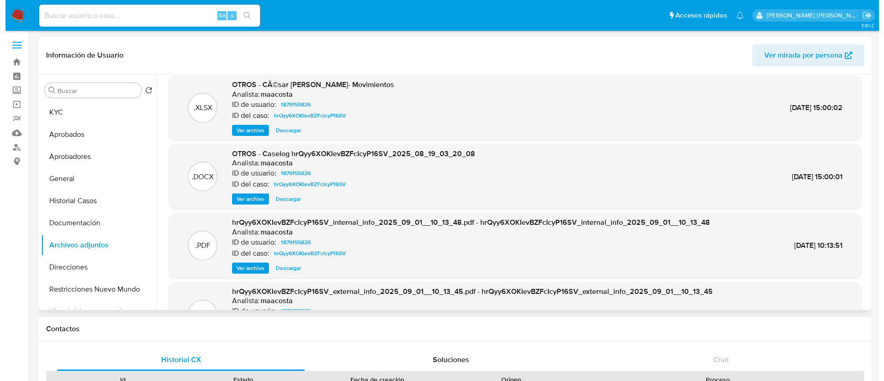
scroll to position [7, 0]
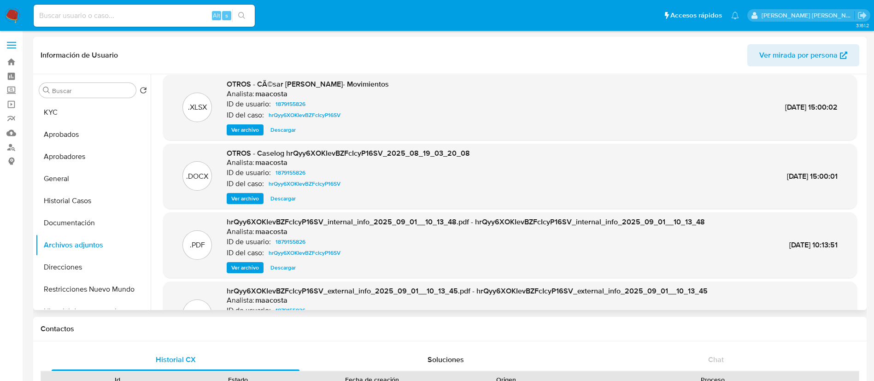
click at [252, 199] on span "Ver archivo" at bounding box center [245, 198] width 28 height 9
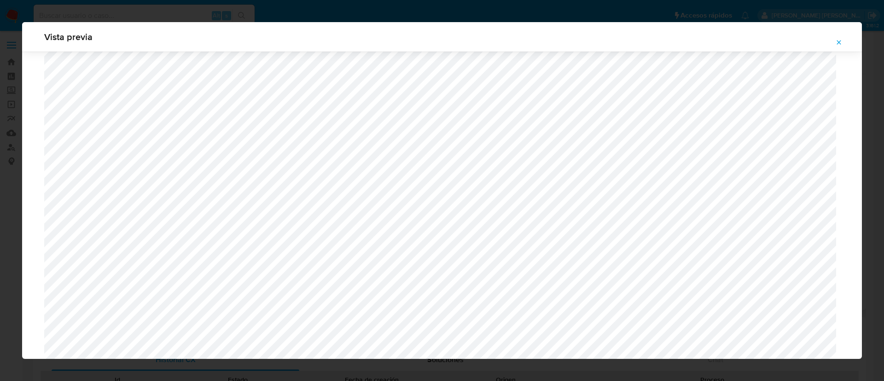
scroll to position [621, 0]
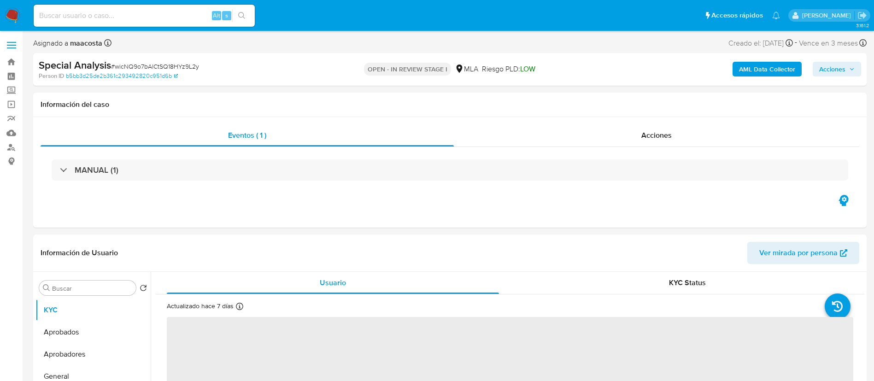
click at [842, 69] on span "Acciones" at bounding box center [832, 69] width 26 height 15
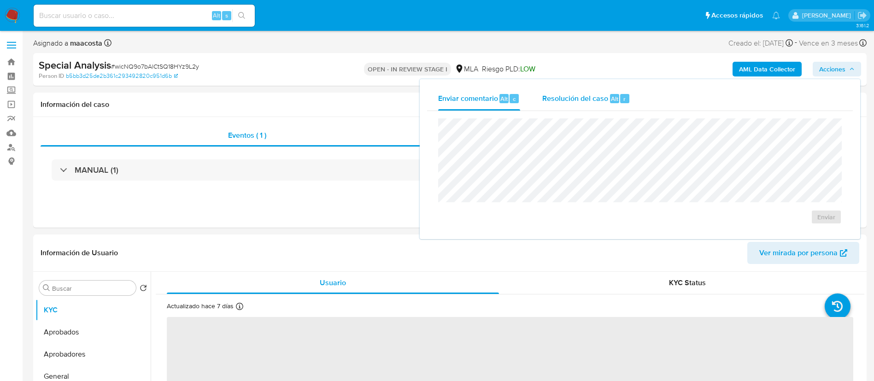
click at [592, 107] on div "Resolución del caso Alt r" at bounding box center [586, 99] width 88 height 24
select select "10"
click at [592, 151] on textarea at bounding box center [640, 157] width 403 height 74
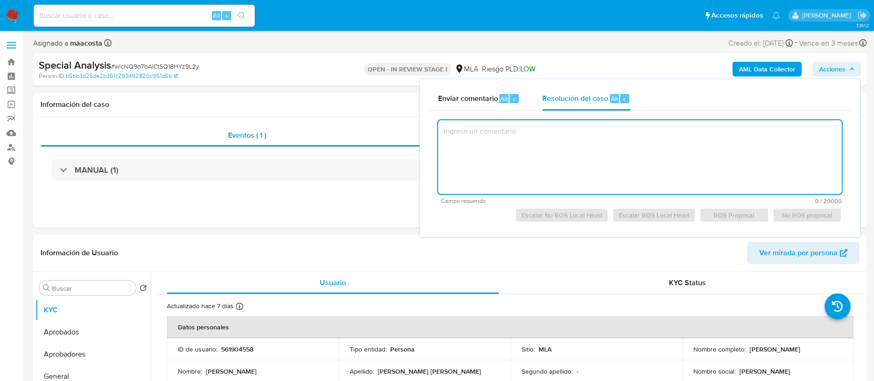
paste textarea "El cliente XXX - CUIT XXX se encuentra registrado como Monotributista categoría…"
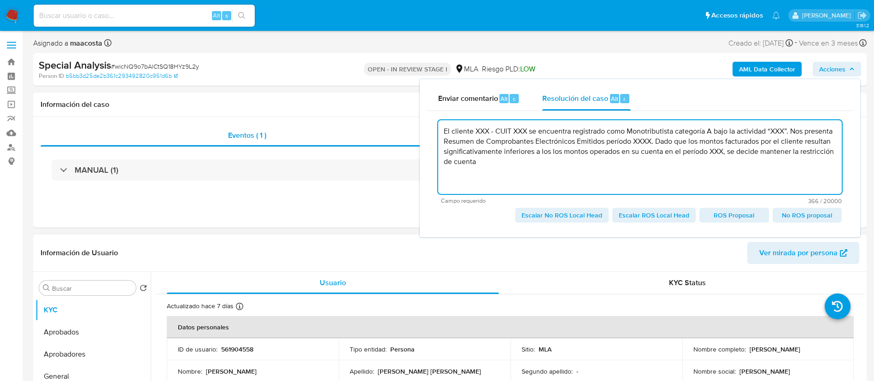
type textarea "El cliente XXX - CUIT XXX se encuentra registrado como Monotributista categoría…"
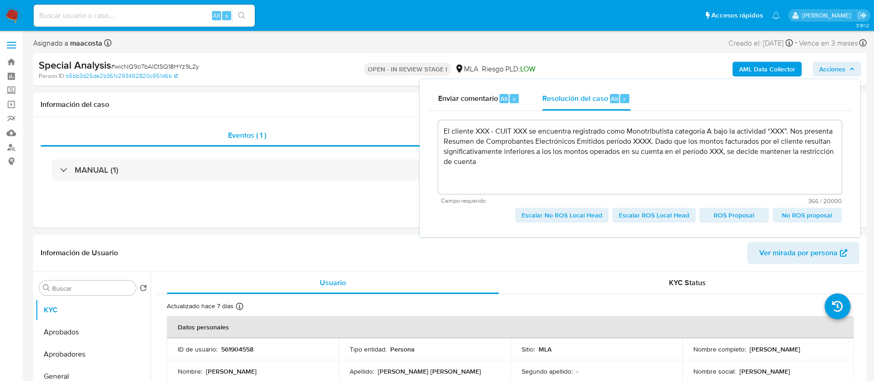
click at [750, 351] on p "[PERSON_NAME]" at bounding box center [775, 349] width 51 height 8
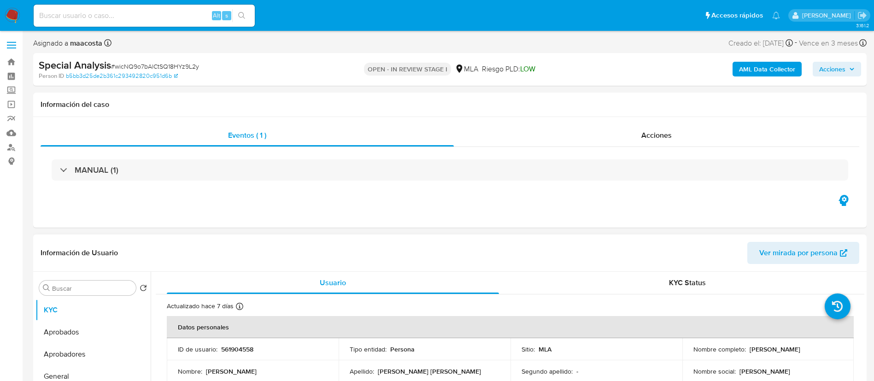
drag, startPoint x: 747, startPoint y: 347, endPoint x: 821, endPoint y: 345, distance: 74.2
click at [821, 345] on div "Nombre completo : [PERSON_NAME]" at bounding box center [768, 349] width 150 height 8
copy p "[PERSON_NAME]"
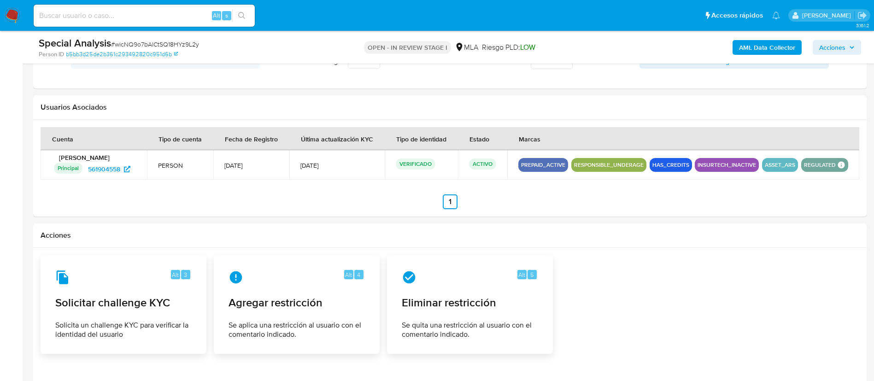
scroll to position [126, 0]
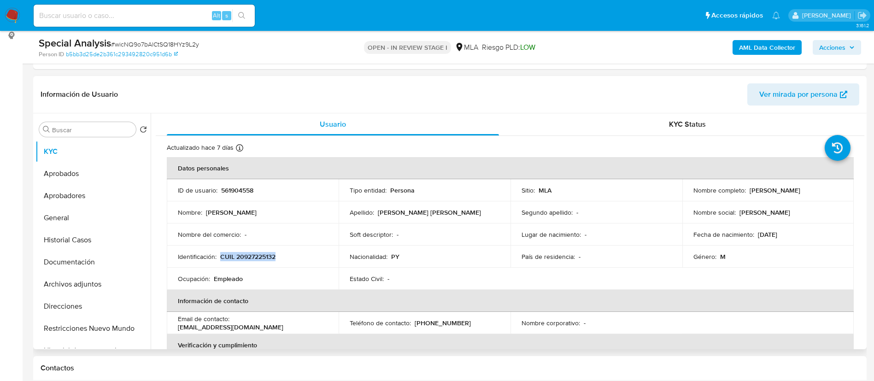
drag, startPoint x: 220, startPoint y: 254, endPoint x: 279, endPoint y: 254, distance: 59.4
click at [279, 254] on div "Identificación : CUIL 20927225132" at bounding box center [253, 256] width 150 height 8
copy p "CUIL 20927225132"
click at [830, 41] on span "Acciones" at bounding box center [832, 47] width 26 height 15
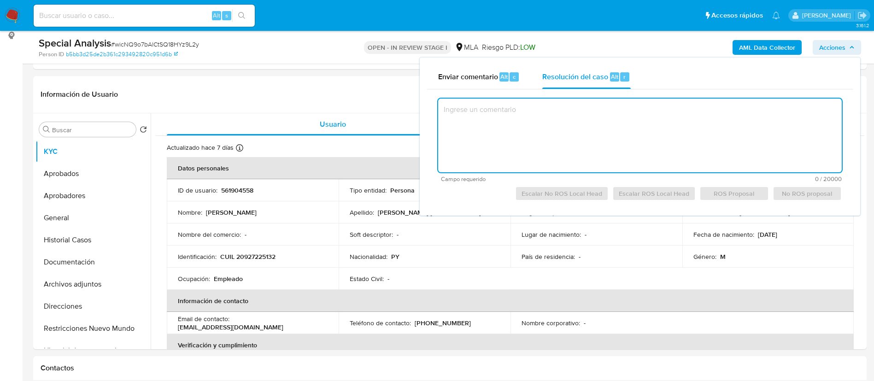
click at [578, 119] on textarea at bounding box center [640, 136] width 404 height 74
paste textarea "[PERSON_NAME] CUIL 20927225132"
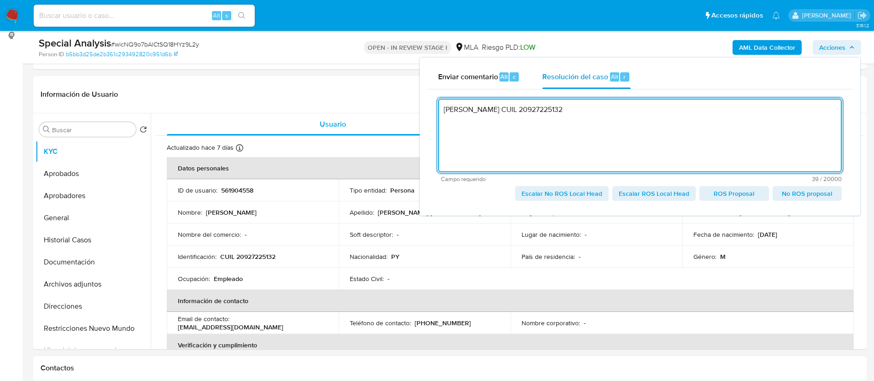
paste textarea "El cliente XXX - CUIT XXX se encuentra registrado como Monotributista categoría…"
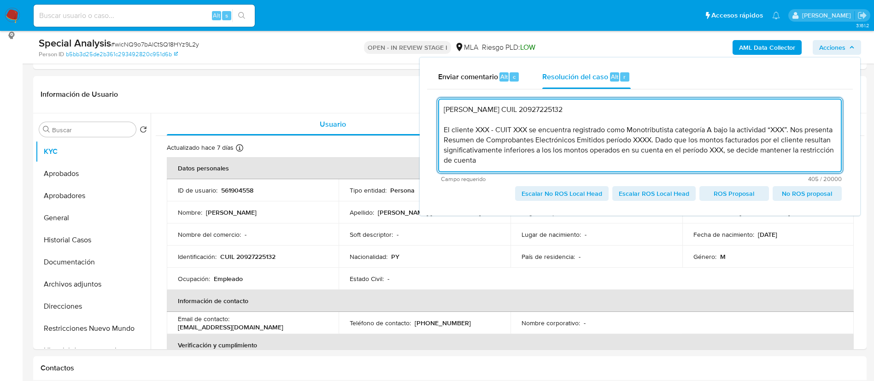
click at [520, 109] on textarea "[PERSON_NAME] CUIL 20927225132 El cliente XXX - CUIT XXX se encuentra registrad…" at bounding box center [640, 136] width 404 height 74
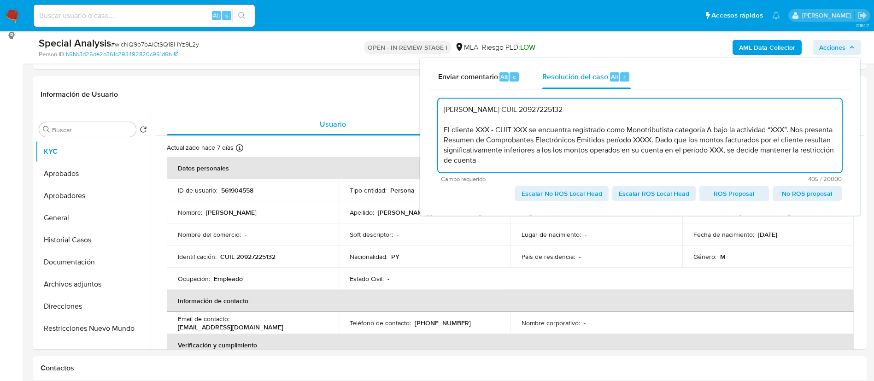
click at [520, 109] on textarea "[PERSON_NAME] CUIL 20927225132 El cliente XXX - CUIT XXX se encuentra registrad…" at bounding box center [640, 136] width 404 height 74
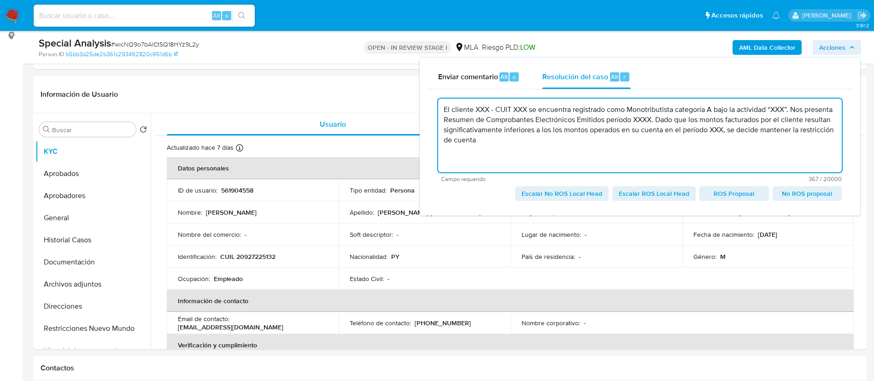
drag, startPoint x: 475, startPoint y: 119, endPoint x: 529, endPoint y: 117, distance: 54.4
click at [529, 117] on textarea "El cliente XXX - CUIT XXX se encuentra registrado como Monotributista categoría…" at bounding box center [640, 136] width 404 height 74
paste textarea "[PERSON_NAME] CUIL 20927225132"
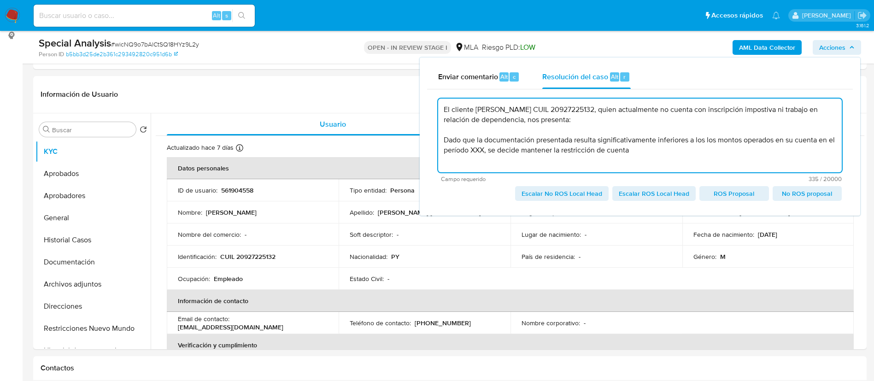
click at [713, 146] on textarea "El cliente [PERSON_NAME] CUIL 20927225132, quien actualmente no cuenta con insc…" at bounding box center [640, 136] width 404 height 74
click at [762, 149] on textarea "El cliente [PERSON_NAME] CUIL 20927225132, quien actualmente no cuenta con insc…" at bounding box center [640, 136] width 404 height 74
click at [746, 152] on textarea "El cliente [PERSON_NAME] CUIL 20927225132, quien actualmente no cuenta con insc…" at bounding box center [640, 136] width 404 height 74
click at [0, 0] on lt-span "operados ," at bounding box center [0, 0] width 0 height 0
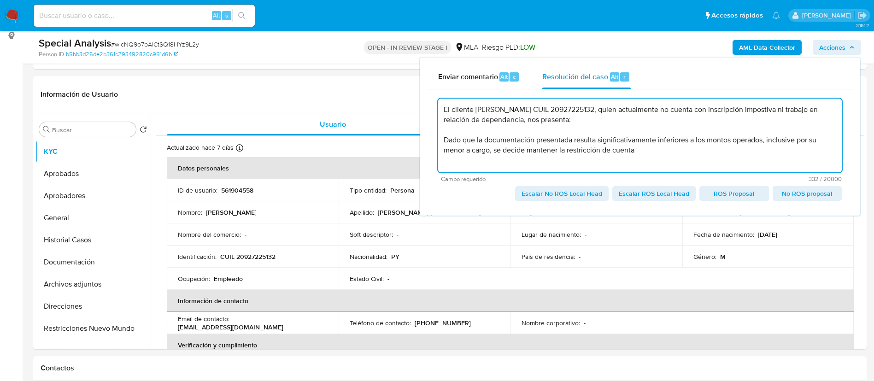
click at [617, 129] on textarea "El cliente [PERSON_NAME] CUIL 20927225132, quien actualmente no cuenta con insc…" at bounding box center [640, 136] width 404 height 74
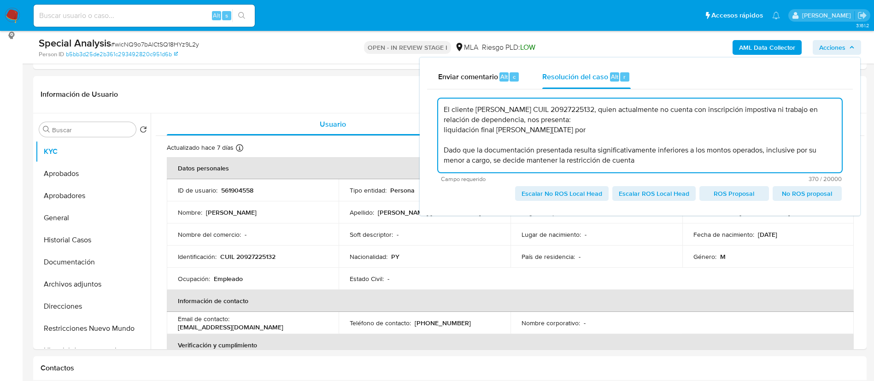
paste textarea "368.803"
click at [586, 131] on textarea "El cliente [PERSON_NAME] CUIL 20927225132, quien actualmente no cuenta con insc…" at bounding box center [640, 136] width 404 height 74
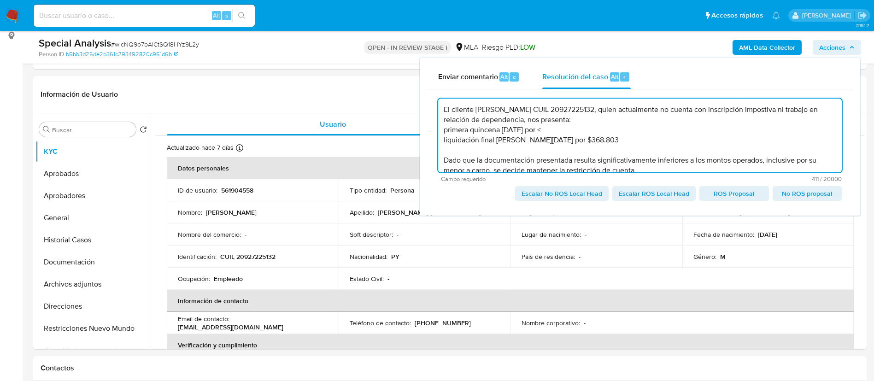
paste textarea "290.491"
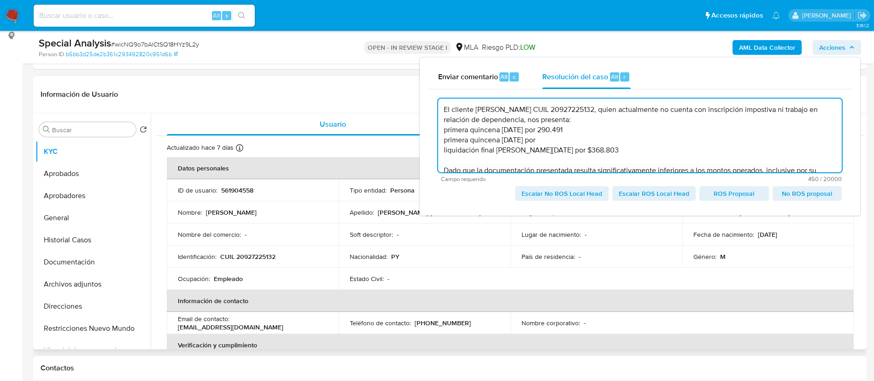
paste textarea "228.977,"
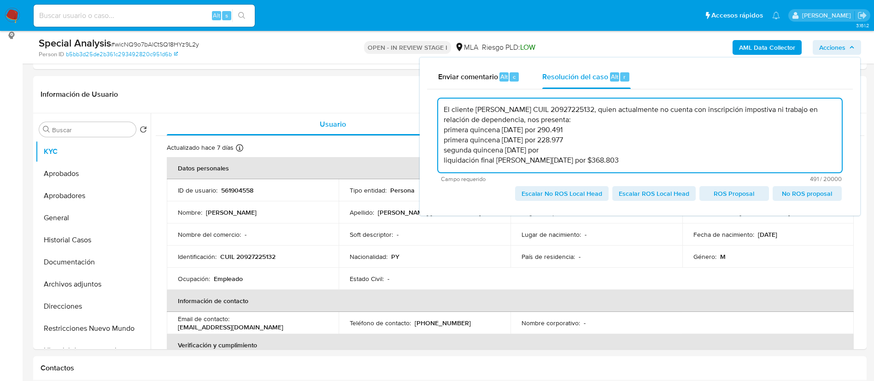
paste textarea "509.684,52"
click at [444, 141] on textarea "El cliente [PERSON_NAME] CUIL 20927225132, quien actualmente no cuenta con insc…" at bounding box center [640, 136] width 404 height 74
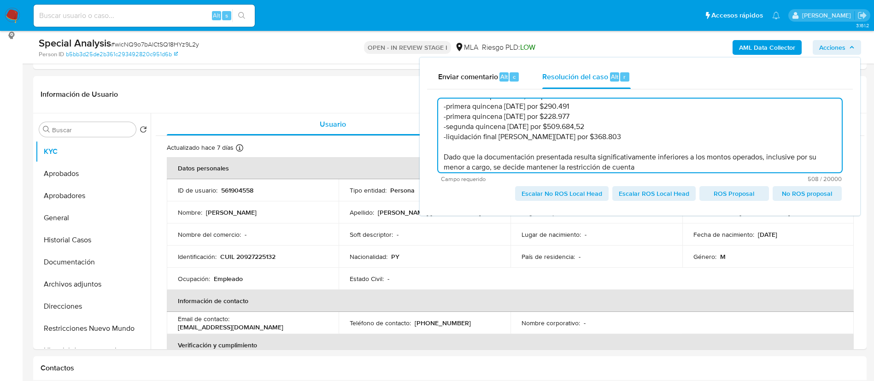
scroll to position [34, 0]
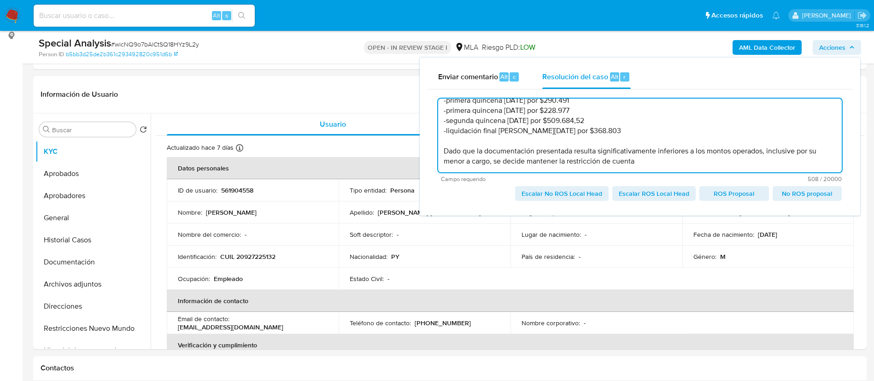
type textarea "El cliente [PERSON_NAME] CUIL 20927225132, quien actualmente no cuenta con insc…"
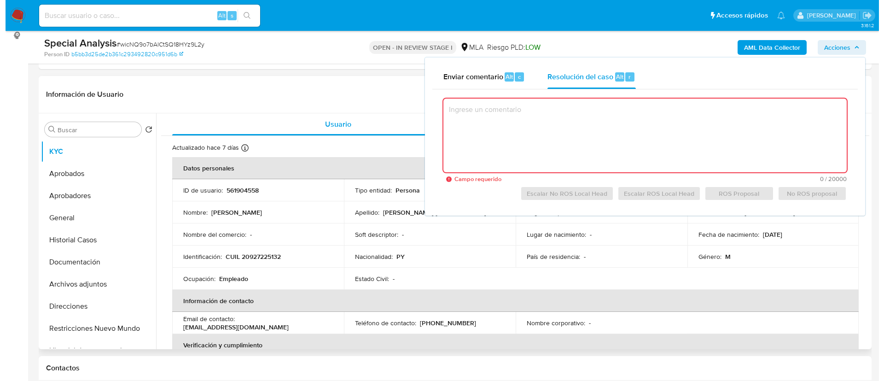
scroll to position [148, 0]
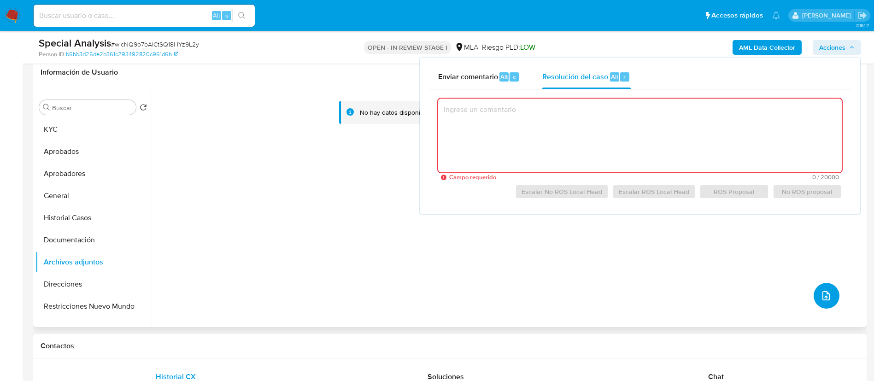
click at [814, 293] on button "upload-file" at bounding box center [827, 296] width 26 height 26
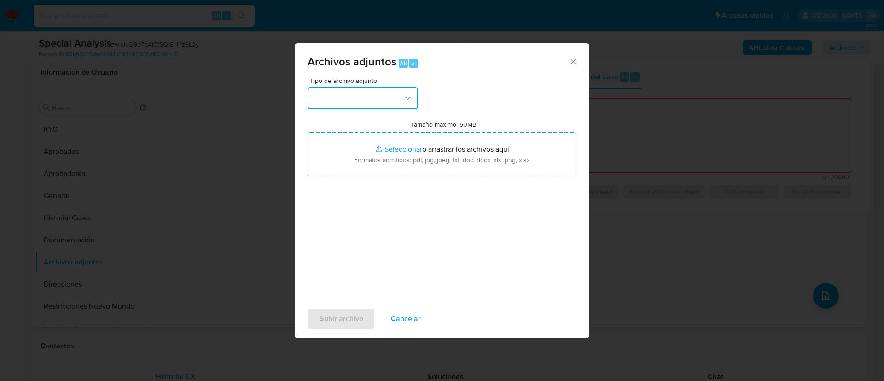
click at [358, 103] on button "button" at bounding box center [363, 98] width 111 height 22
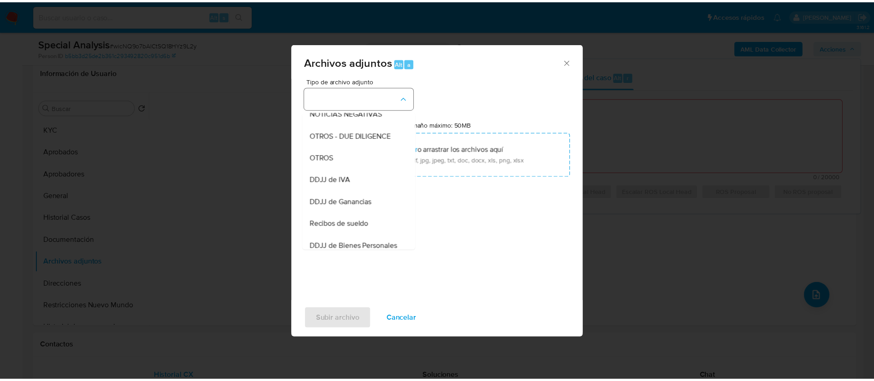
scroll to position [143, 0]
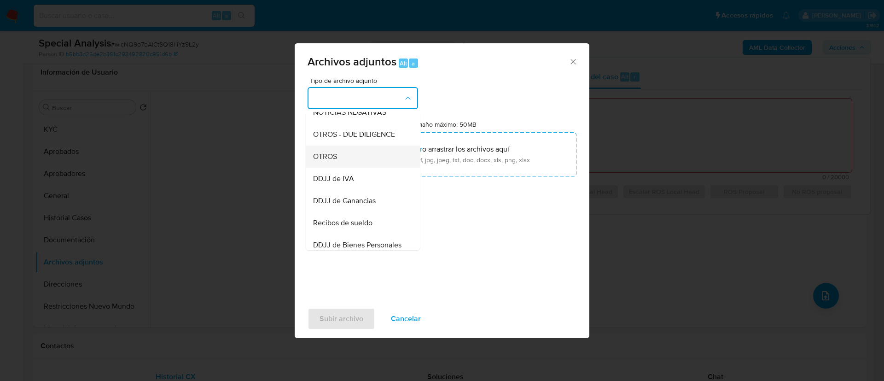
click at [330, 157] on div "OTROS" at bounding box center [360, 157] width 94 height 22
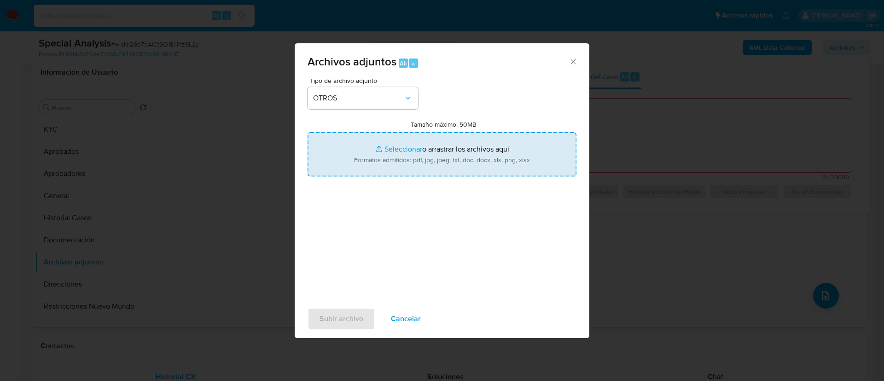
type input "C:\fakepath\Recibos [PERSON_NAME].pdf"
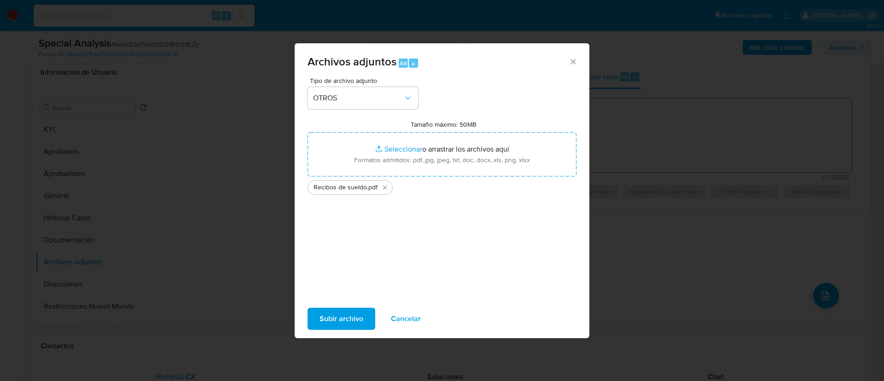
click at [346, 317] on span "Subir archivo" at bounding box center [342, 319] width 44 height 20
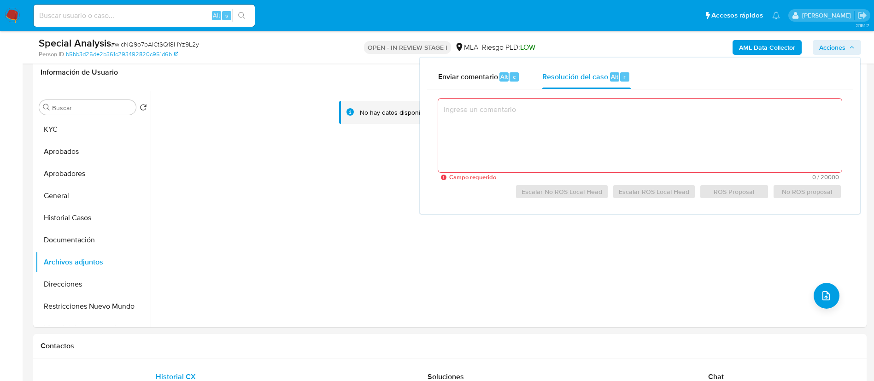
click at [558, 115] on textarea at bounding box center [640, 136] width 404 height 74
paste textarea "El cliente [PERSON_NAME] CUIL 20927225132, quien actualmente no cuenta con insc…"
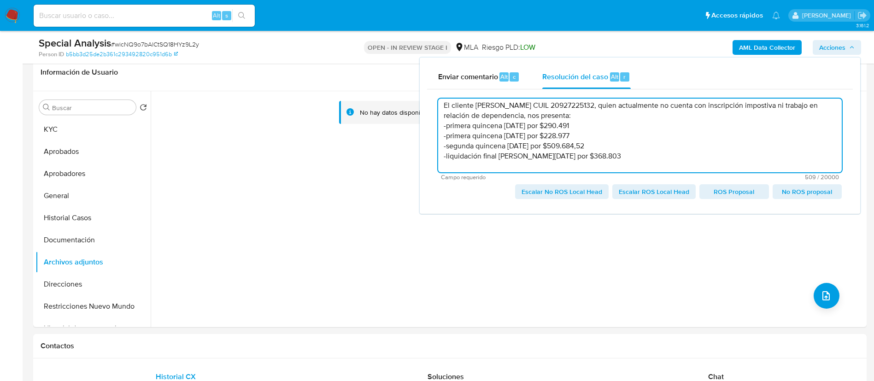
scroll to position [0, 0]
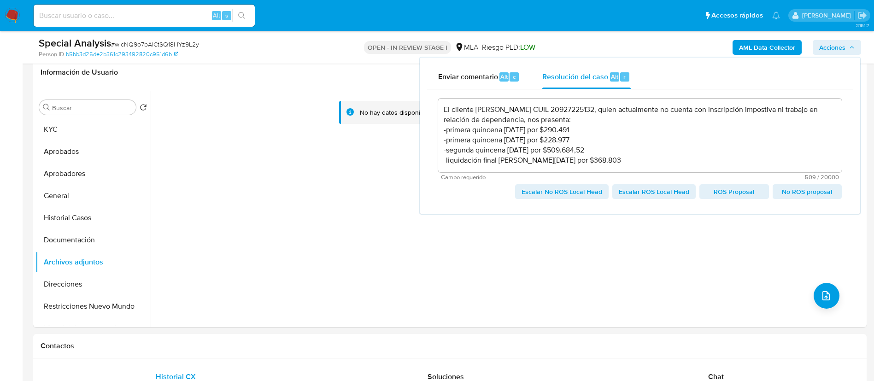
click at [562, 189] on span "Escalar No ROS Local Head" at bounding box center [561, 191] width 81 height 13
type textarea "El cliente [PERSON_NAME] CUIL 20927225132, quien actualmente no cuenta con insc…"
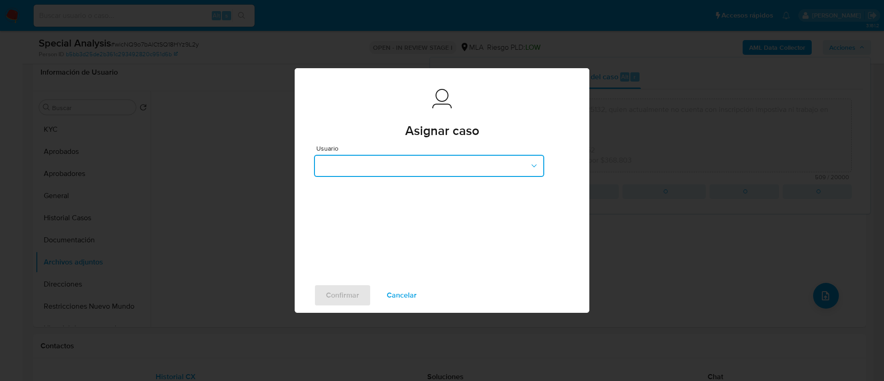
click at [426, 158] on button "button" at bounding box center [429, 166] width 230 height 22
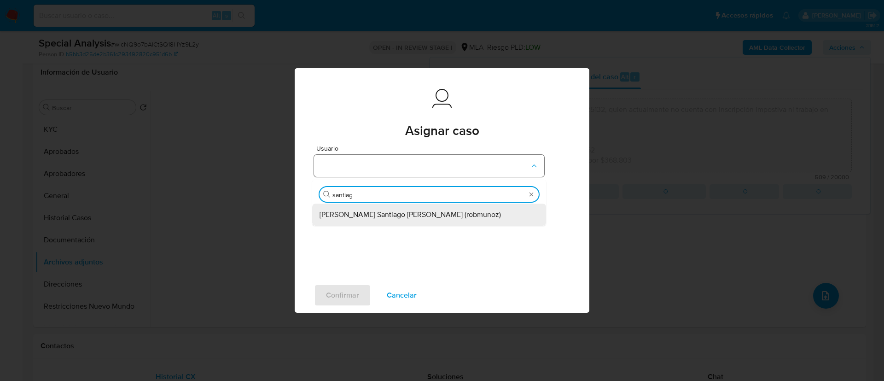
type input "santiago"
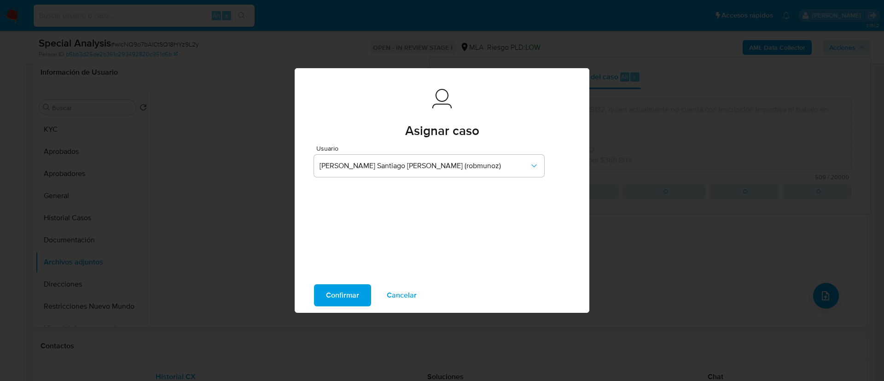
click at [355, 291] on span "Confirmar" at bounding box center [342, 295] width 33 height 20
type textarea "El cliente [PERSON_NAME] CUIL 20927225132, quien actualmente no cuenta con insc…"
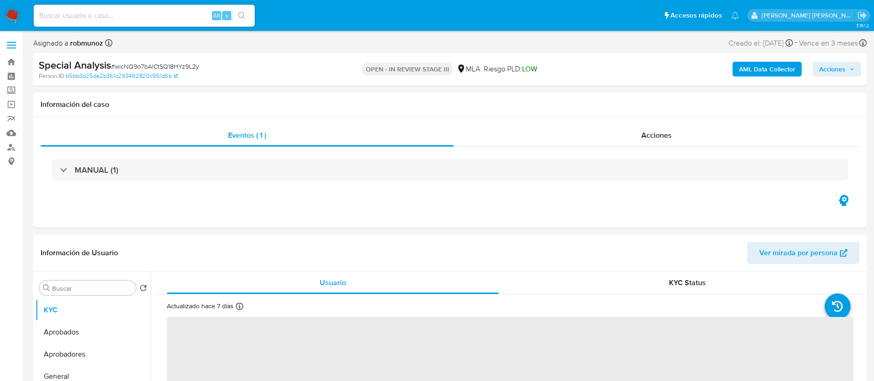
select select "10"
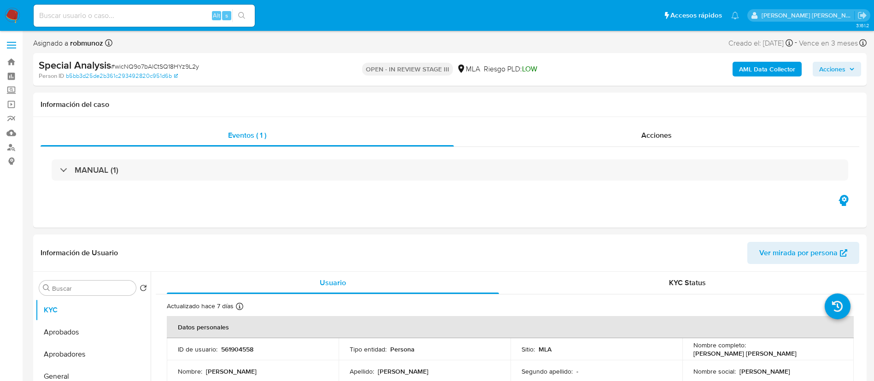
drag, startPoint x: 94, startPoint y: 9, endPoint x: 86, endPoint y: 9, distance: 7.8
click at [86, 9] on div "Alt s" at bounding box center [144, 16] width 221 height 22
click at [69, 10] on input at bounding box center [144, 16] width 221 height 12
paste input "243054447"
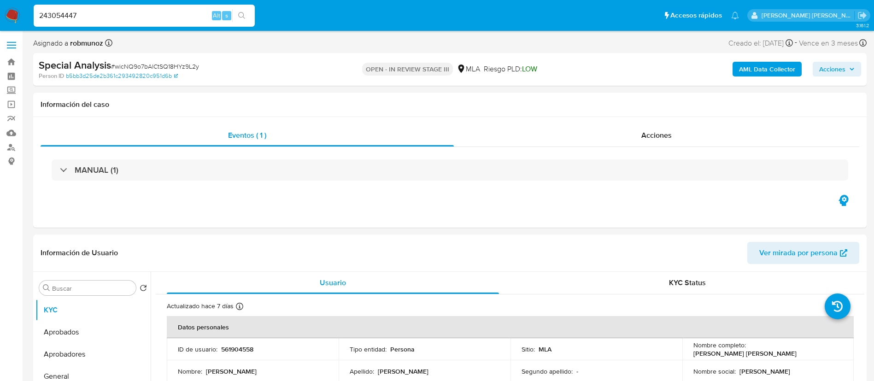
type input "243054447"
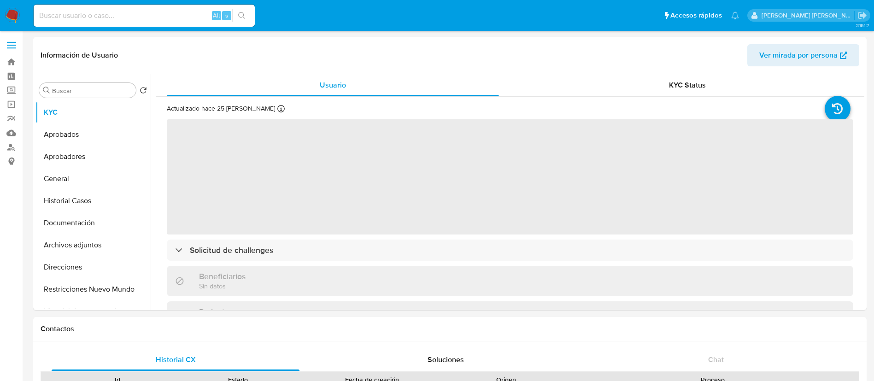
select select "10"
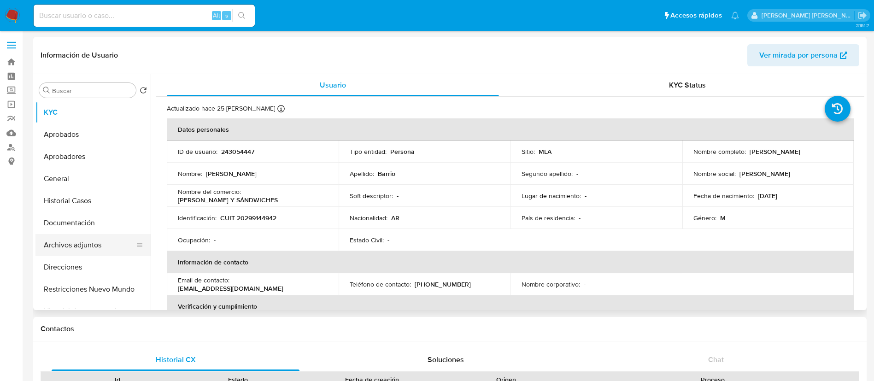
click at [88, 250] on button "Archivos adjuntos" at bounding box center [89, 245] width 108 height 22
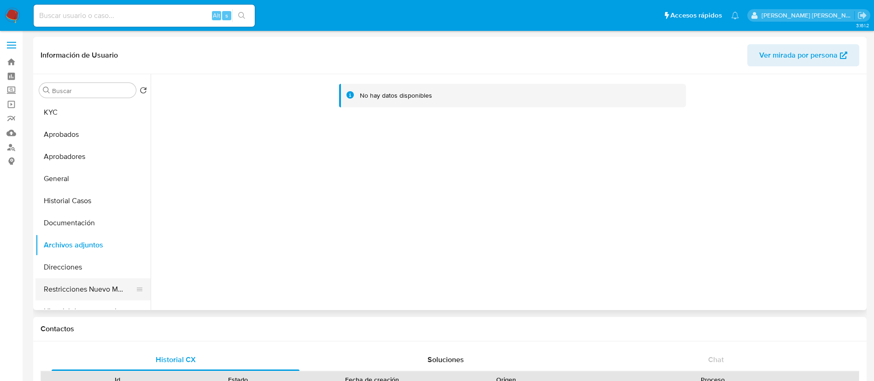
click at [95, 281] on button "Restricciones Nuevo Mundo" at bounding box center [89, 289] width 108 height 22
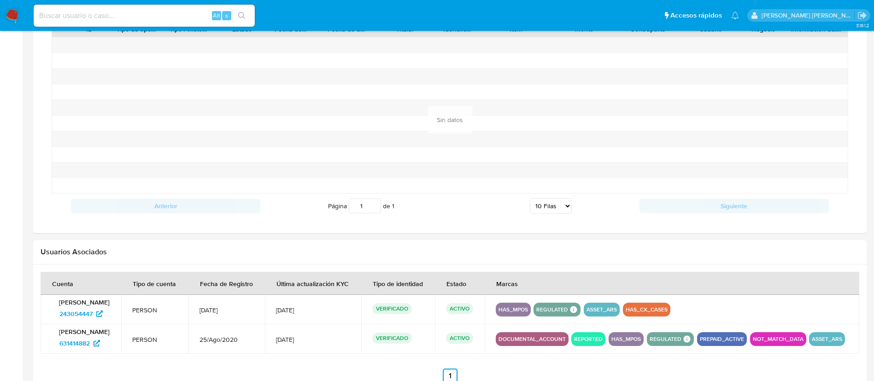
scroll to position [781, 0]
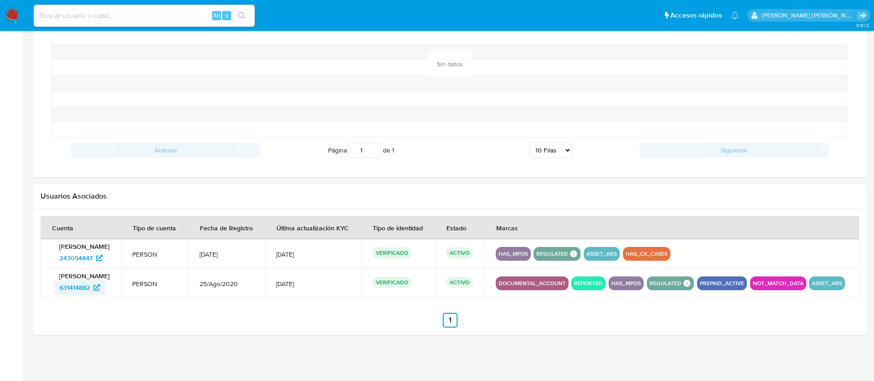
click at [76, 288] on span "631414882" at bounding box center [74, 287] width 30 height 15
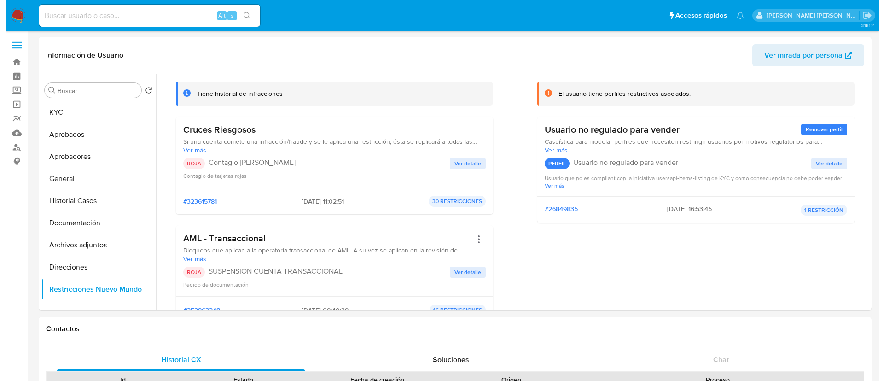
scroll to position [0, 0]
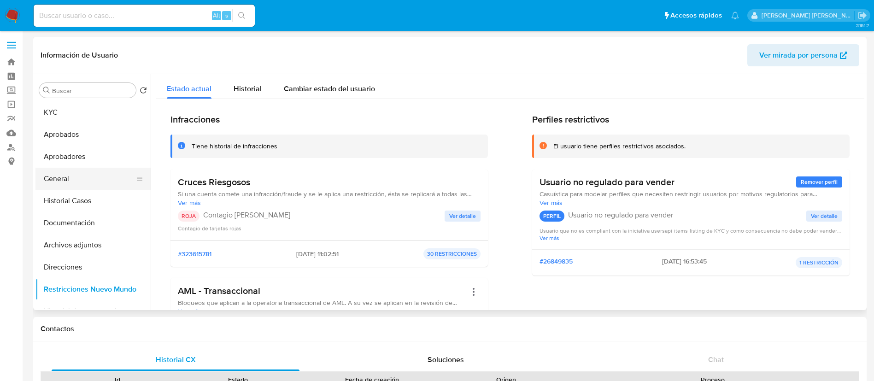
click at [76, 184] on button "General" at bounding box center [89, 179] width 108 height 22
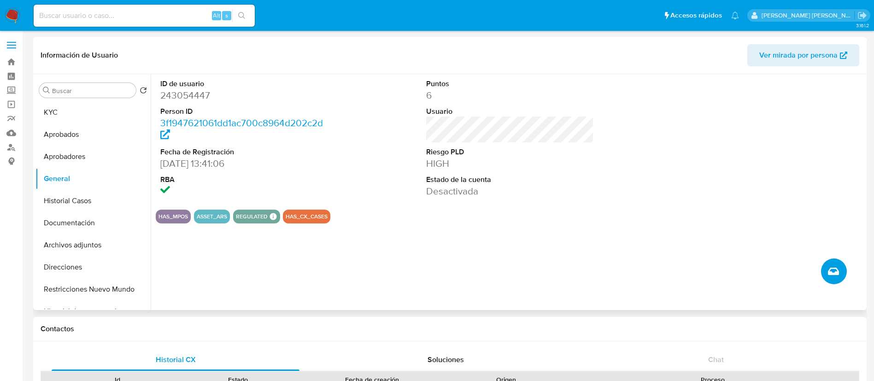
click at [843, 278] on button "Crear caso manual" at bounding box center [834, 271] width 26 height 26
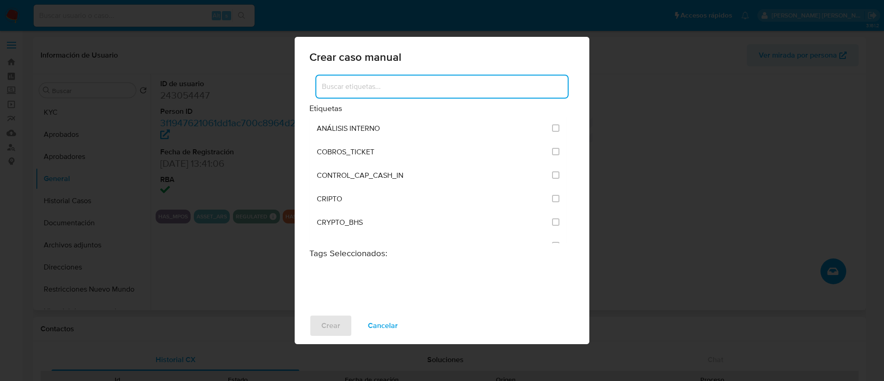
click at [384, 89] on input at bounding box center [442, 87] width 252 height 12
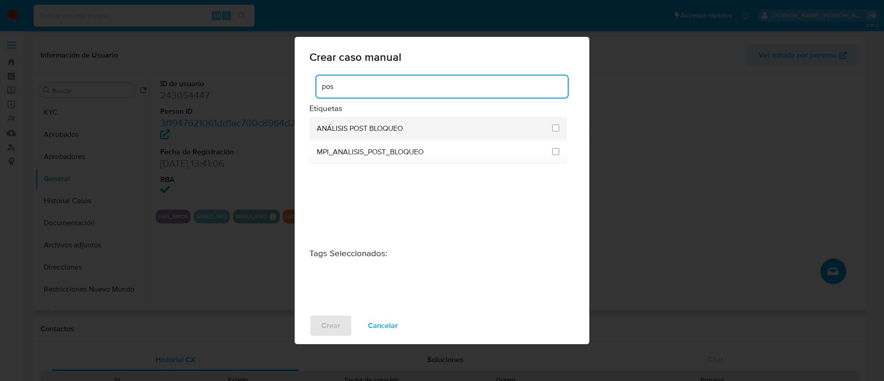
type input "pos"
click at [377, 120] on div "ANÁLISIS POST BLOQUEO" at bounding box center [432, 128] width 230 height 23
click at [559, 125] on input "3249" at bounding box center [555, 127] width 7 height 7
checkbox input "true"
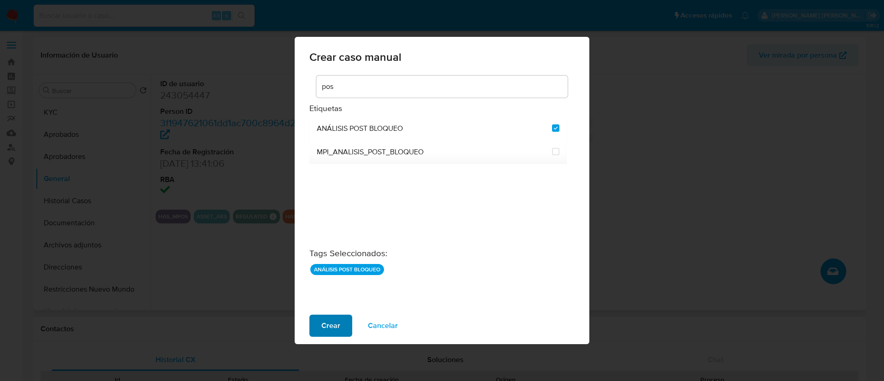
click at [328, 326] on span "Crear" at bounding box center [331, 326] width 19 height 20
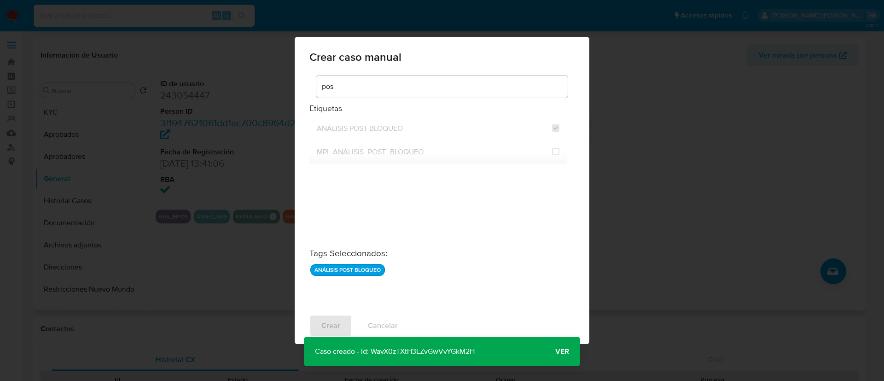
click at [561, 351] on span "Ver" at bounding box center [563, 351] width 14 height 0
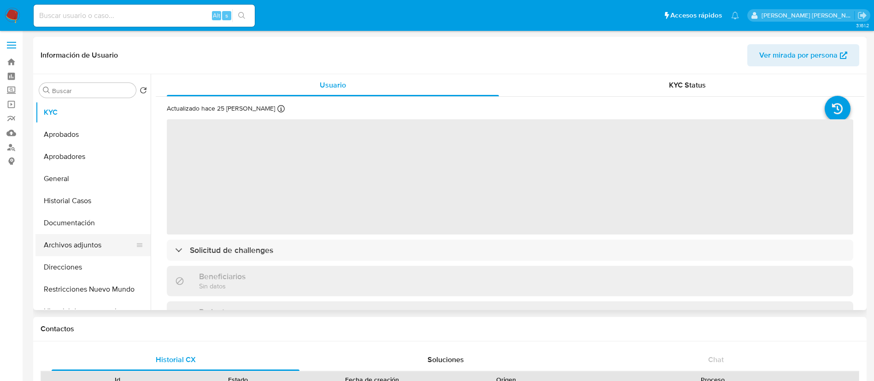
click at [98, 246] on button "Archivos adjuntos" at bounding box center [89, 245] width 108 height 22
select select "10"
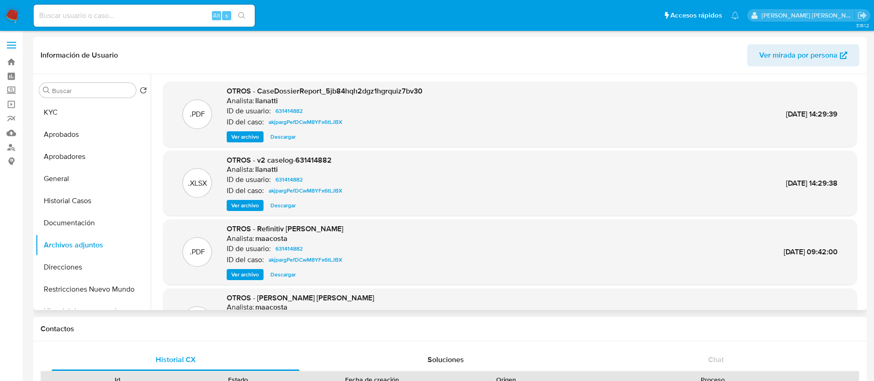
click at [248, 205] on span "Ver archivo" at bounding box center [245, 205] width 28 height 9
click at [247, 136] on span "Ver archivo" at bounding box center [245, 136] width 28 height 9
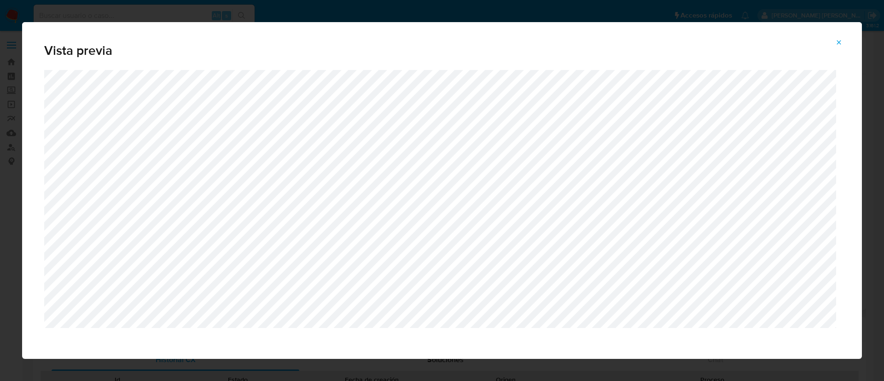
click at [834, 43] on button "Attachment preview" at bounding box center [839, 42] width 20 height 15
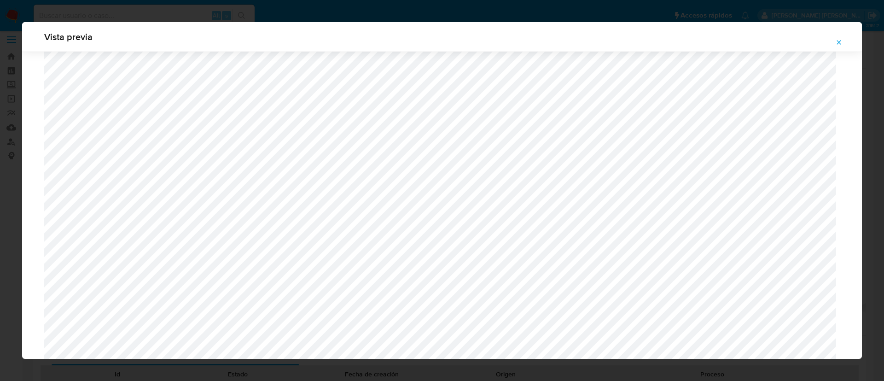
scroll to position [356, 0]
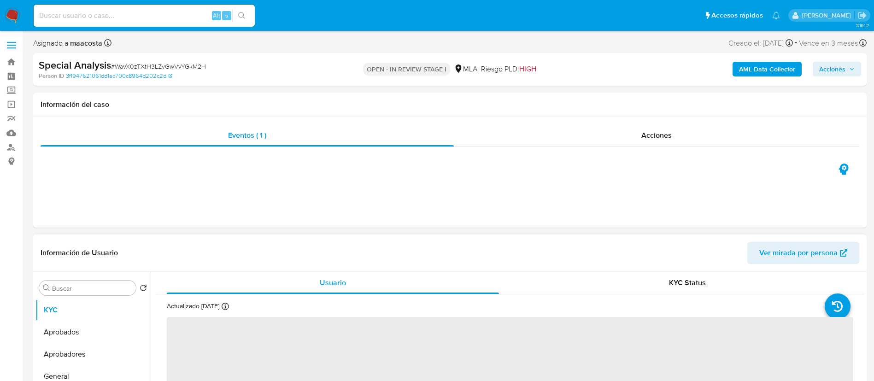
select select "10"
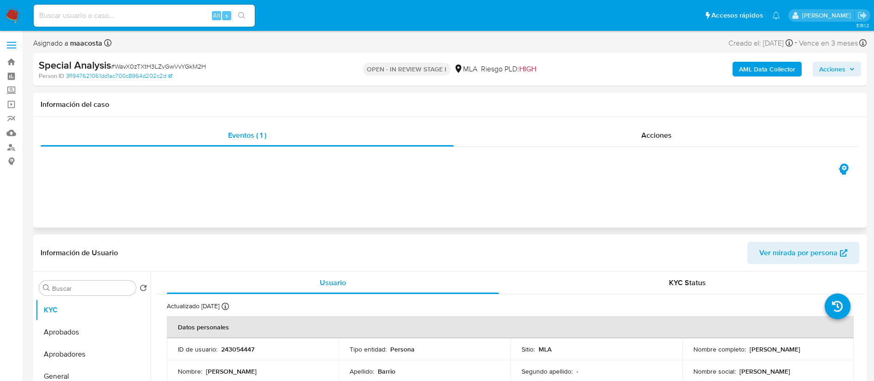
click at [60, 198] on div "Eventos ( 1 ) Acciones" at bounding box center [449, 172] width 833 height 111
click at [798, 204] on div "Eventos ( 1 ) Acciones" at bounding box center [449, 172] width 833 height 111
click at [842, 70] on span "Acciones" at bounding box center [832, 69] width 26 height 15
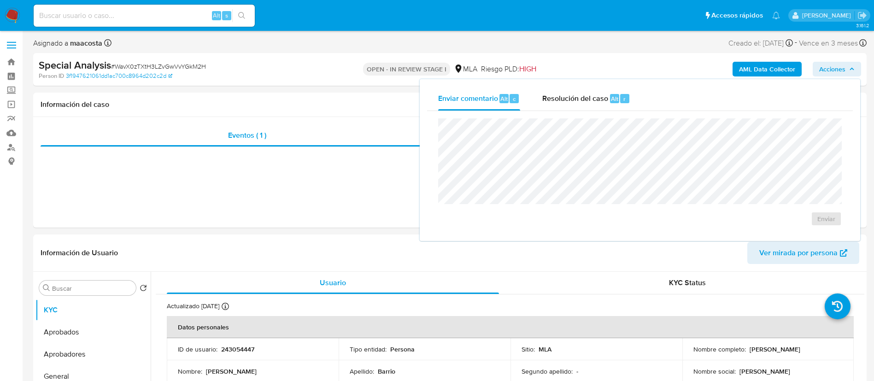
click at [612, 113] on div "Enviar" at bounding box center [640, 172] width 426 height 123
click at [586, 101] on span "Resolución del caso" at bounding box center [575, 98] width 66 height 11
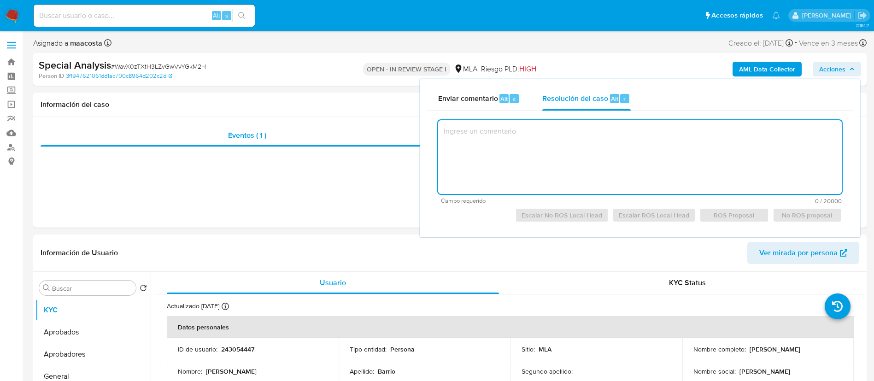
click at [569, 164] on textarea at bounding box center [640, 157] width 404 height 74
paste textarea "El cliente XXX - CUIT XXX se encuentra registrado como Monotributista categoría…"
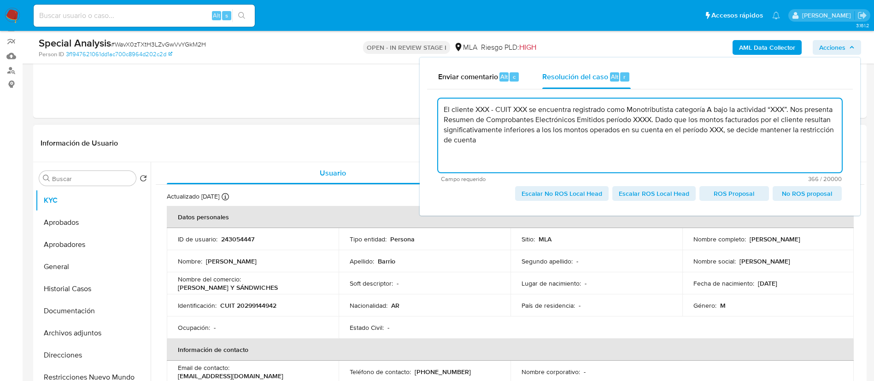
scroll to position [84, 0]
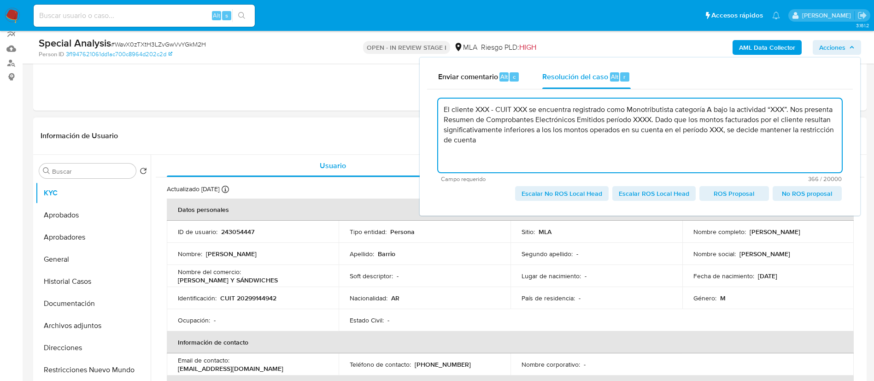
type textarea "El cliente XXX - CUIT XXX se encuentra registrado como Monotributista categoría…"
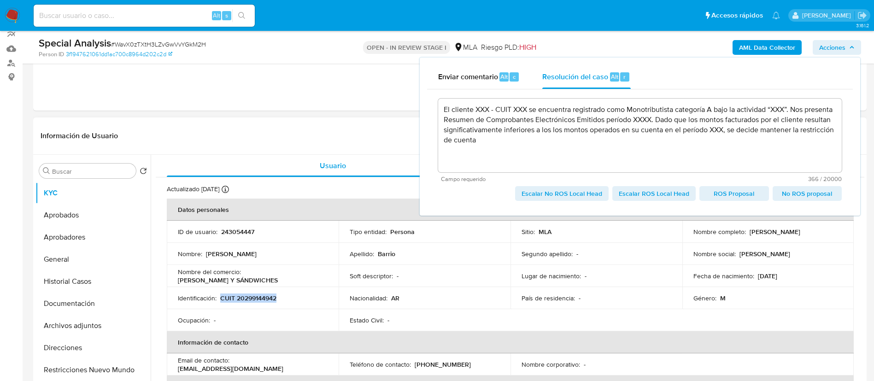
copy p "CUIT 20299144942"
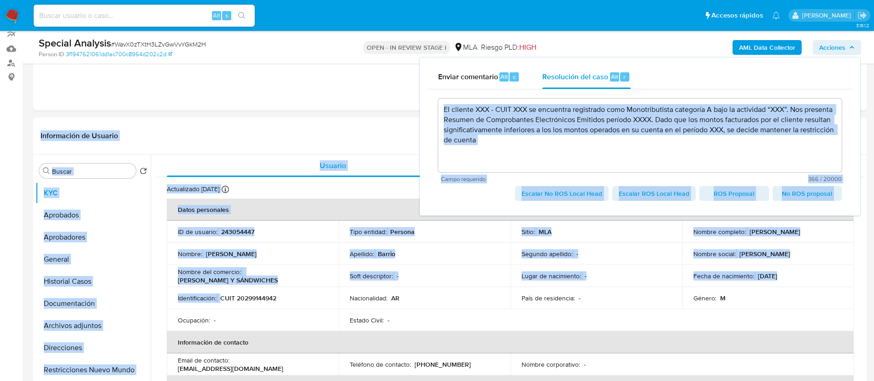
drag, startPoint x: 221, startPoint y: 299, endPoint x: 544, endPoint y: 112, distance: 373.1
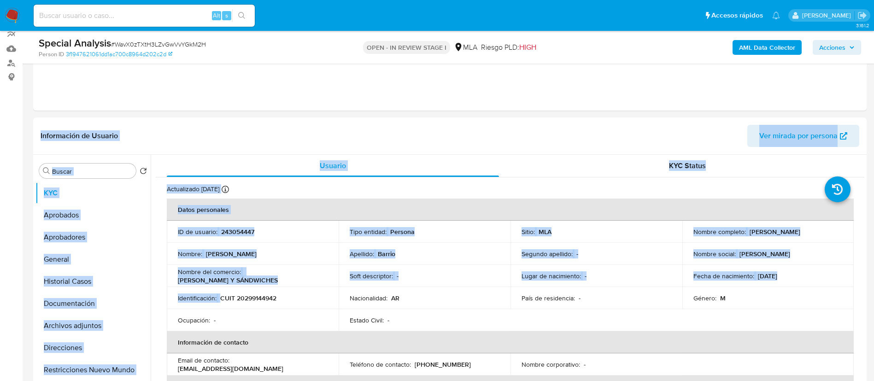
click at [819, 50] on span "Acciones" at bounding box center [832, 47] width 26 height 15
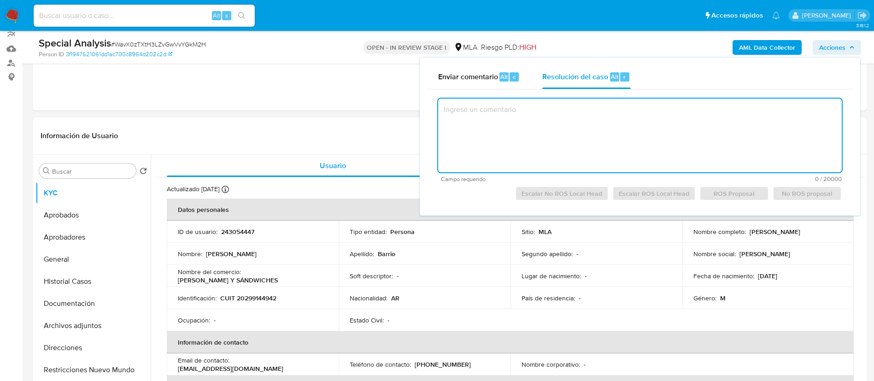
click at [618, 117] on textarea at bounding box center [640, 136] width 404 height 74
paste textarea "CUIT 20299144942"
type textarea "CUIT 20299144942"
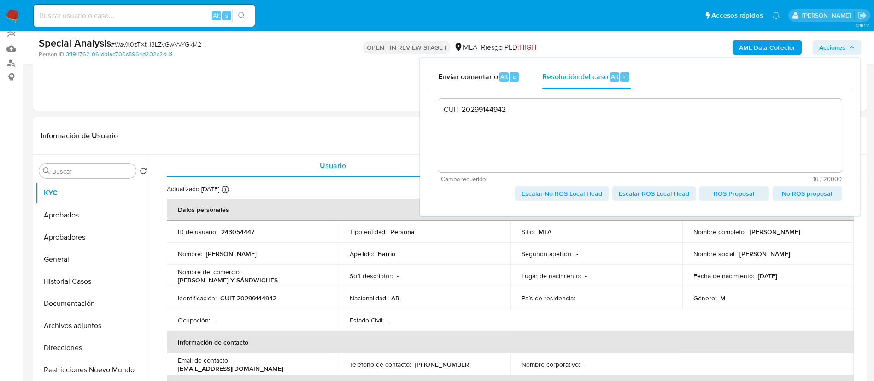
drag, startPoint x: 746, startPoint y: 233, endPoint x: 818, endPoint y: 232, distance: 71.4
click at [818, 232] on div "Nombre completo : Roberto Ramon Barrio" at bounding box center [768, 232] width 150 height 8
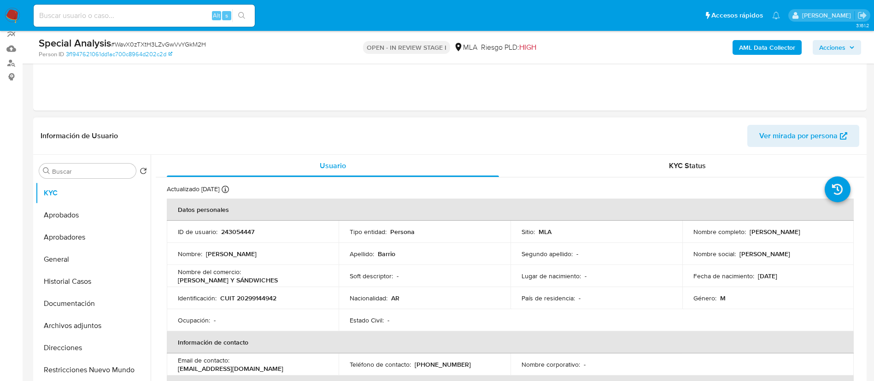
copy p "Roberto Ramon Barrio"
click at [859, 49] on button "Acciones" at bounding box center [837, 47] width 48 height 15
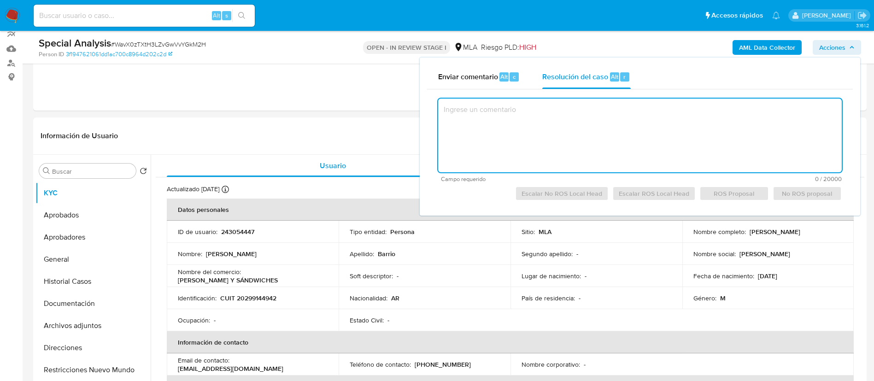
click at [611, 90] on div "Campo requerido 0 / 20000 20000 caracteres restantes Escalar No ROS Local Head …" at bounding box center [640, 148] width 426 height 119
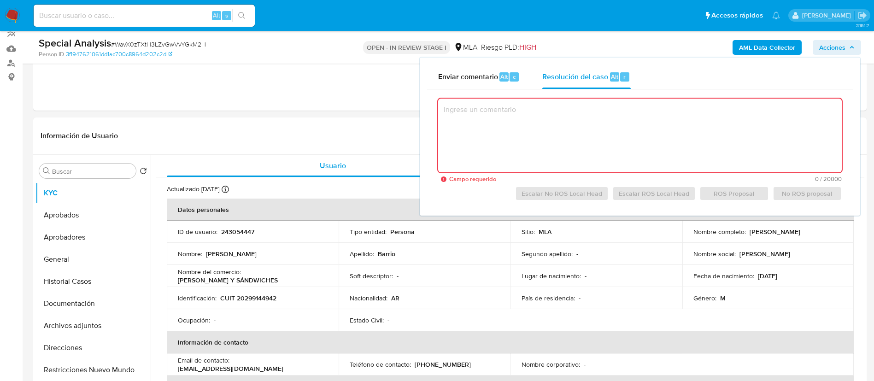
click at [610, 99] on textarea at bounding box center [640, 136] width 404 height 74
paste textarea "Roberto Ramon Barrio CUIT 20299144942"
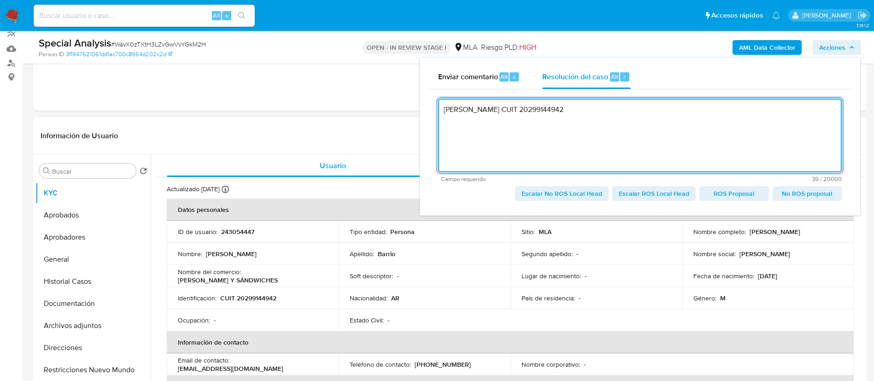
paste textarea "El cliente XXX - CUIT XXX se encuentra registrado como Monotributista categoría…"
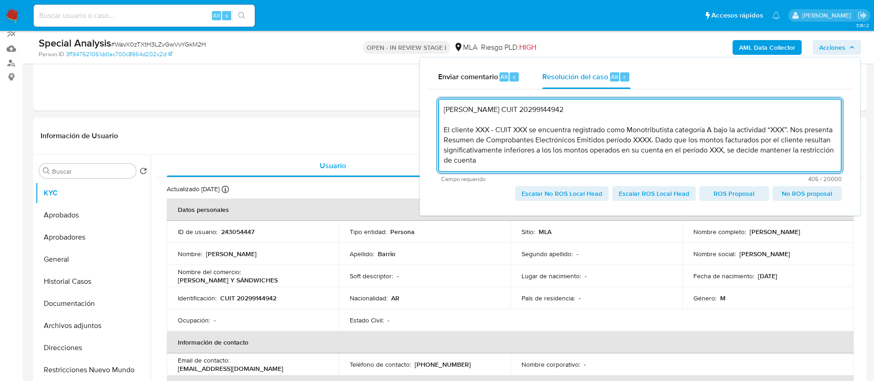
click at [513, 110] on textarea "Roberto Ramon Barrio CUIT 20299144942 El cliente XXX - CUIT XXX se encuentra re…" at bounding box center [640, 136] width 404 height 74
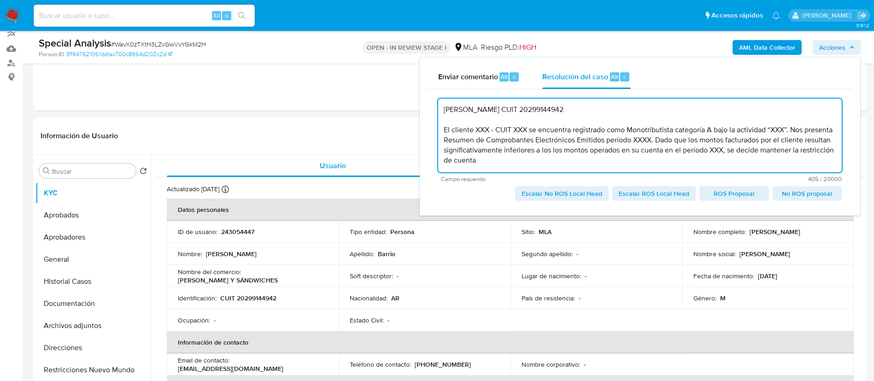
click at [513, 110] on textarea "Roberto Ramon Barrio CUIT 20299144942 El cliente XXX - CUIT XXX se encuentra re…" at bounding box center [640, 136] width 404 height 74
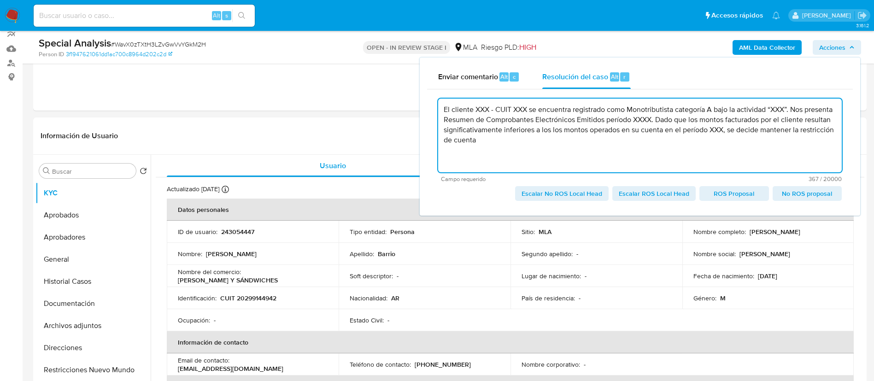
drag, startPoint x: 474, startPoint y: 119, endPoint x: 528, endPoint y: 121, distance: 53.5
click at [528, 121] on textarea "El cliente XXX - CUIT XXX se encuentra registrado como Monotributista categoría…" at bounding box center [640, 136] width 404 height 74
paste textarea "Roberto Ramon Barrio CUIT 20299144942"
click at [487, 129] on textarea "El cliente Roberto Ramon Barrio CUIT 20299144942 se encuentra registrado como M…" at bounding box center [640, 136] width 404 height 74
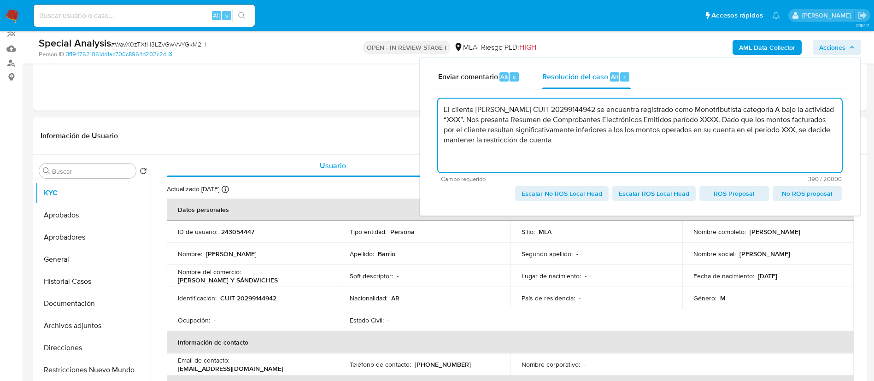
paste textarea "SERVICIO DE TRANSPORTE AUTOMOTOR URBANO Y SUBURBANO NO REGULAR DE PASAJEROS DE …"
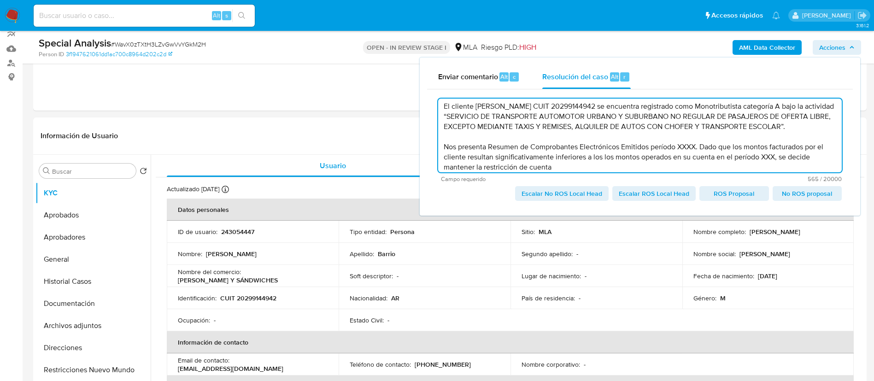
scroll to position [29, 0]
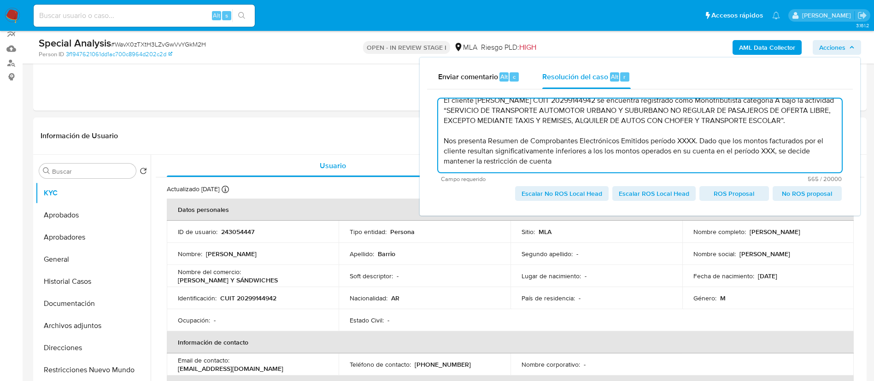
click at [489, 136] on textarea "El cliente Roberto Ramon Barrio CUIT 20299144942 se encuentra registrado como M…" at bounding box center [640, 136] width 404 height 74
type textarea "El cliente Roberto Ramon Barrio CUIT 20299144942 se encuentra registrado como M…"
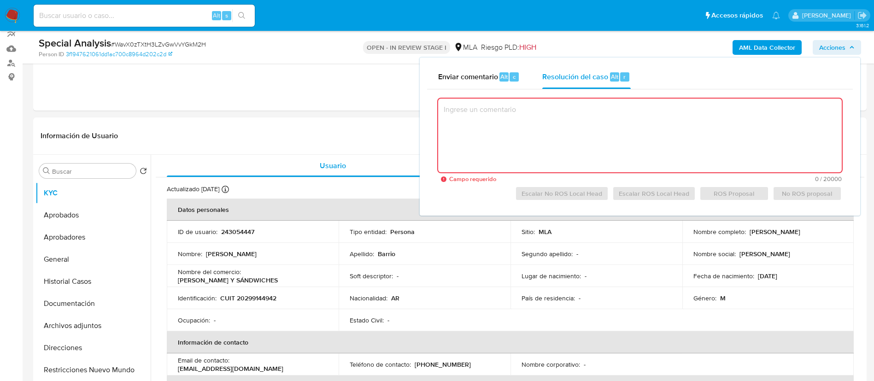
scroll to position [0, 0]
click at [87, 326] on button "Archivos adjuntos" at bounding box center [89, 326] width 108 height 22
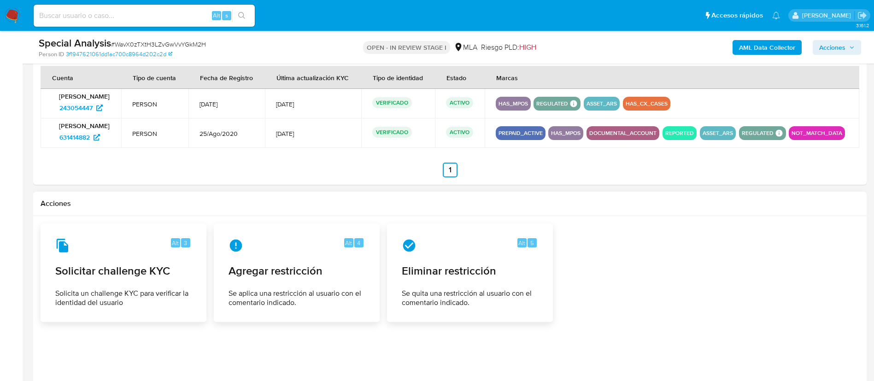
scroll to position [1094, 0]
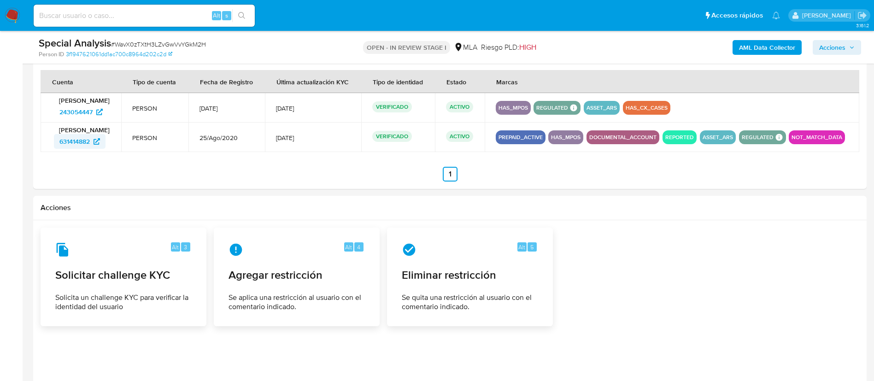
click at [82, 149] on span "631414882" at bounding box center [74, 141] width 30 height 15
click at [836, 46] on span "Acciones" at bounding box center [832, 47] width 26 height 15
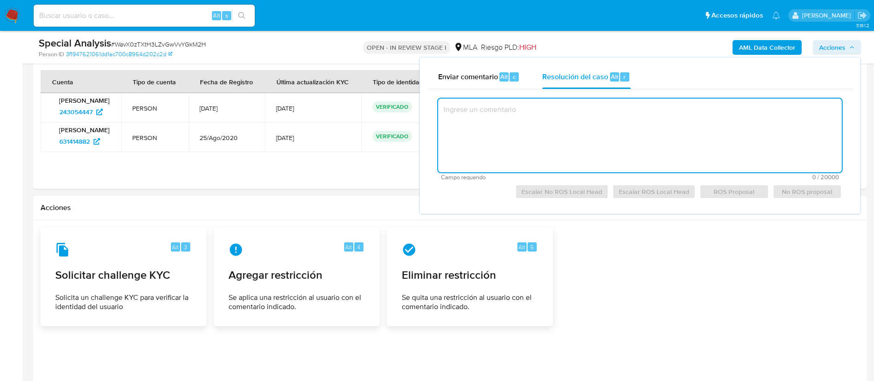
paste textarea "El cliente Roberto Ramon Barrio CUIT 20299144942 se encuentra registrado como M…"
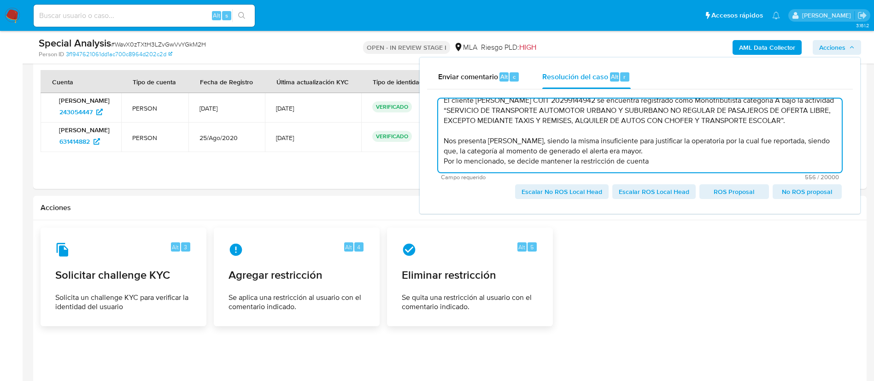
scroll to position [29, 0]
click at [445, 162] on textarea "El cliente Roberto Ramon Barrio CUIT 20299144942 se encuentra registrado como M…" at bounding box center [640, 136] width 404 height 74
click at [562, 159] on textarea "El cliente Roberto Ramon Barrio CUIT 20299144942 se encuentra registrado como M…" at bounding box center [640, 136] width 404 height 74
click at [667, 149] on textarea "El cliente Roberto Ramon Barrio CUIT 20299144942 se encuentra registrado como M…" at bounding box center [640, 136] width 404 height 74
paste textarea "CATEGORÍA C - VENTAS DE COSAS MUEBLES bajo la actividad: VENTA AL POR MENOR NO …"
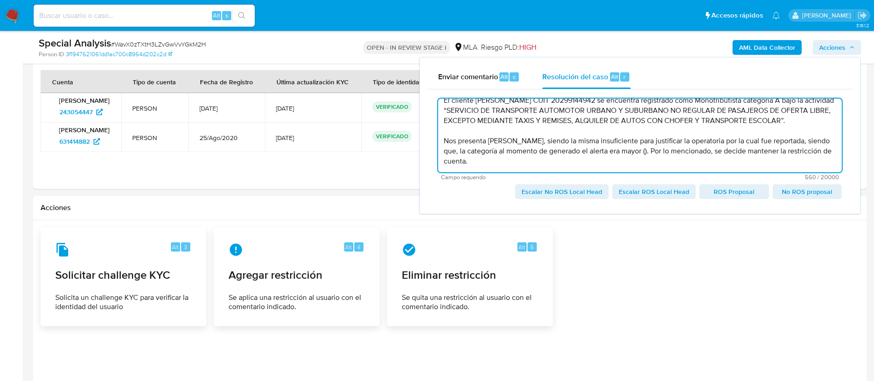
type textarea "El cliente Roberto Ramon Barrio CUIT 20299144942 se encuentra registrado como M…"
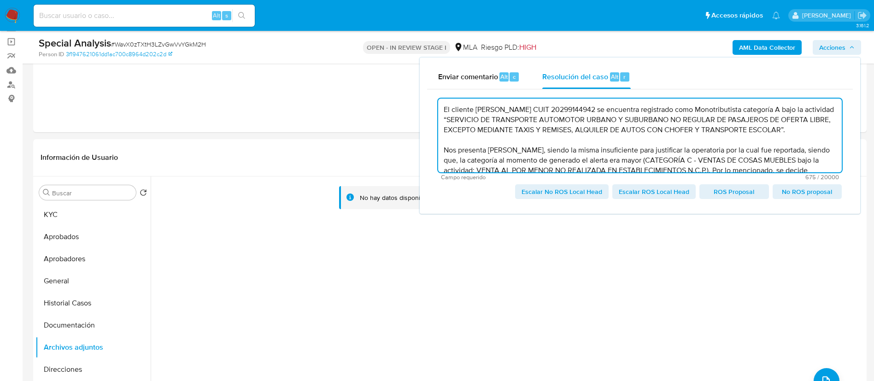
scroll to position [40, 0]
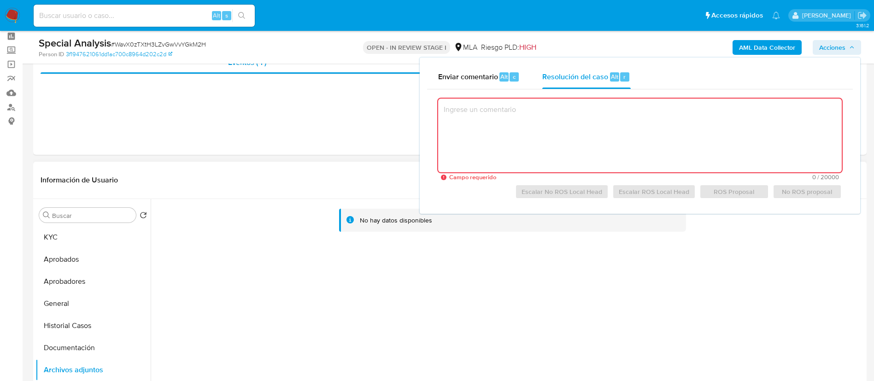
click at [310, 289] on div "No hay datos disponibles" at bounding box center [508, 317] width 714 height 236
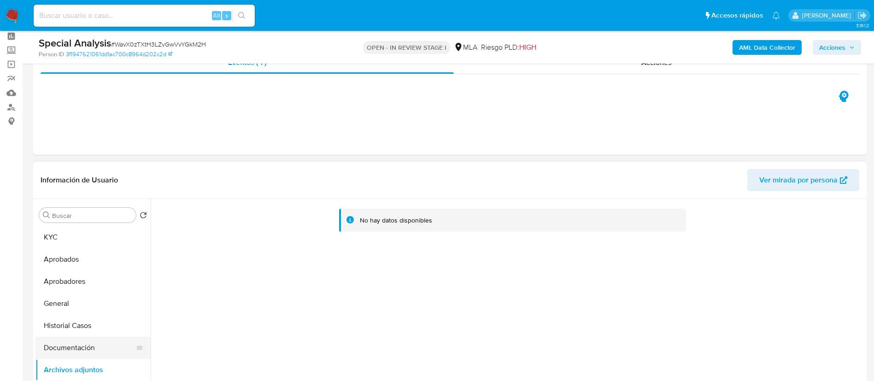
click at [86, 337] on button "Documentación" at bounding box center [89, 348] width 108 height 22
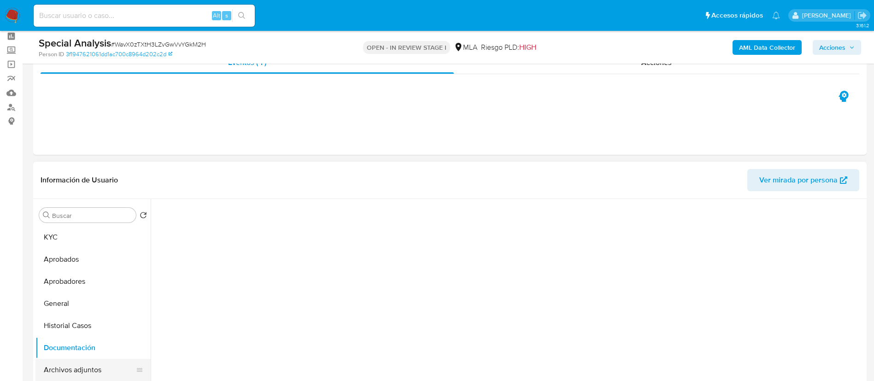
click at [83, 363] on button "Archivos adjuntos" at bounding box center [89, 370] width 108 height 22
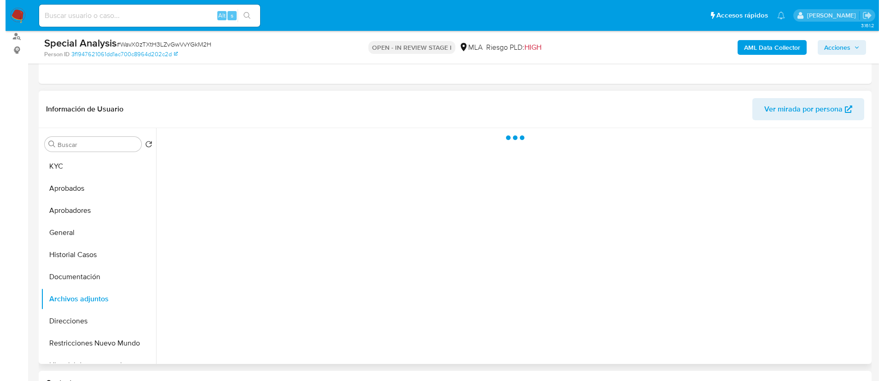
scroll to position [115, 0]
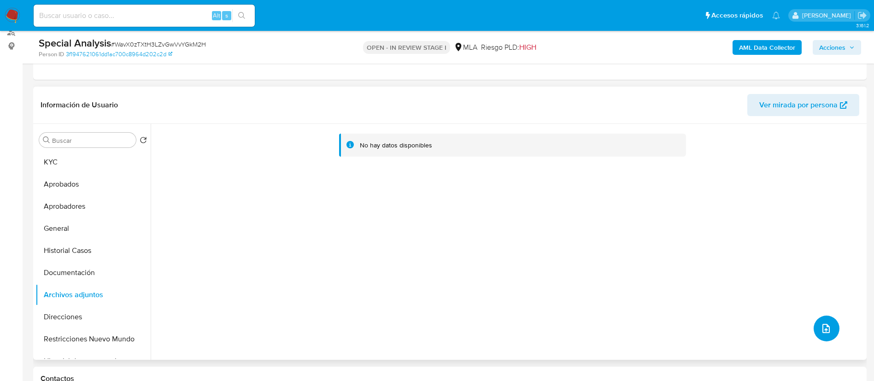
click at [822, 323] on icon "upload-file" at bounding box center [825, 328] width 11 height 11
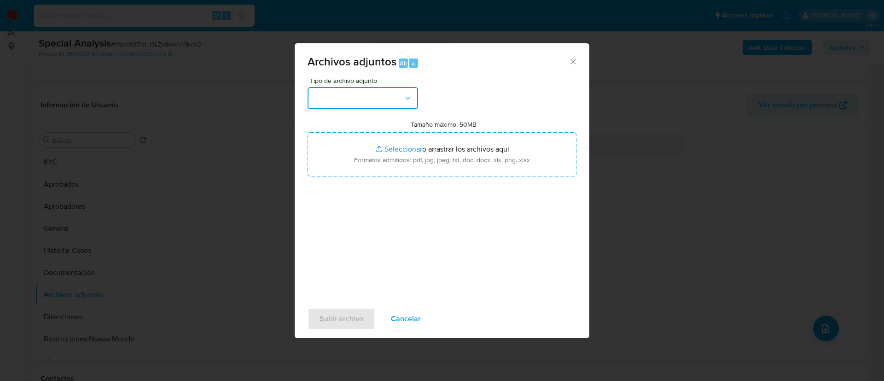
click at [343, 93] on button "button" at bounding box center [363, 98] width 111 height 22
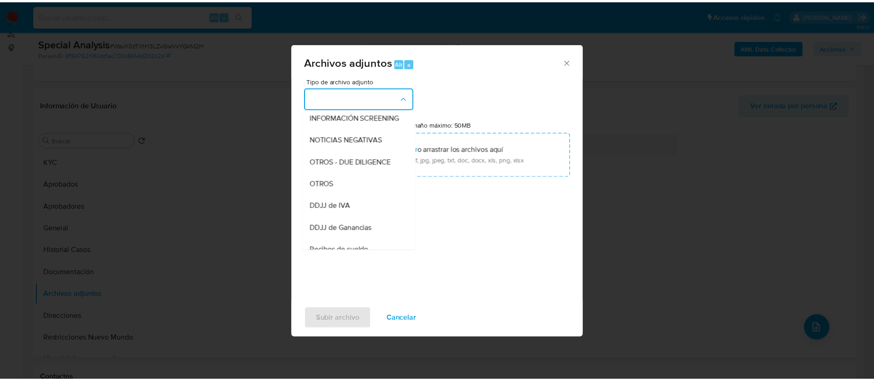
scroll to position [137, 0]
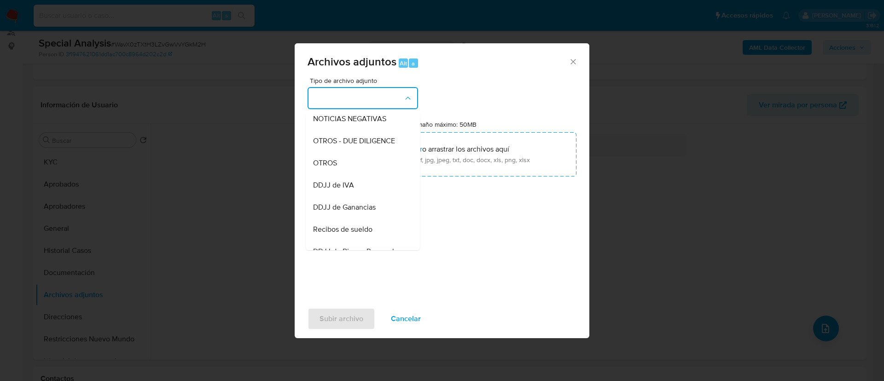
click at [348, 174] on div "OTROS" at bounding box center [360, 163] width 94 height 22
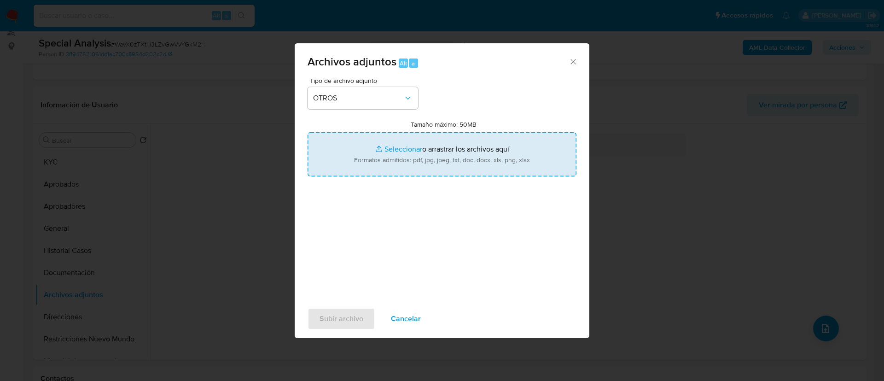
type input "C:\fakepath\Constancia de ARCA.pdf"
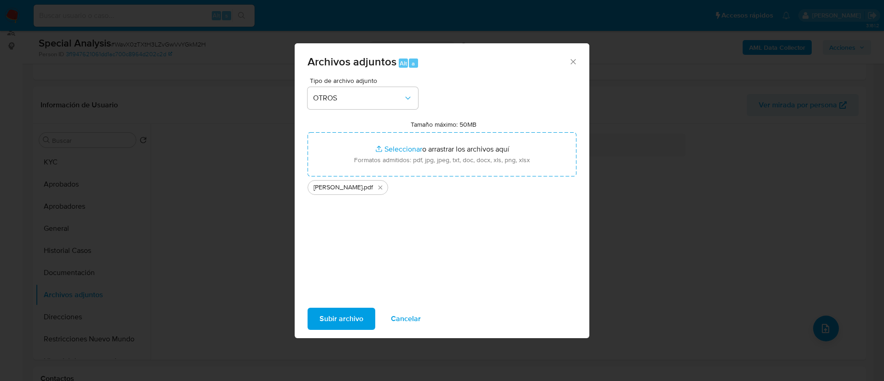
click at [340, 319] on span "Subir archivo" at bounding box center [342, 319] width 44 height 20
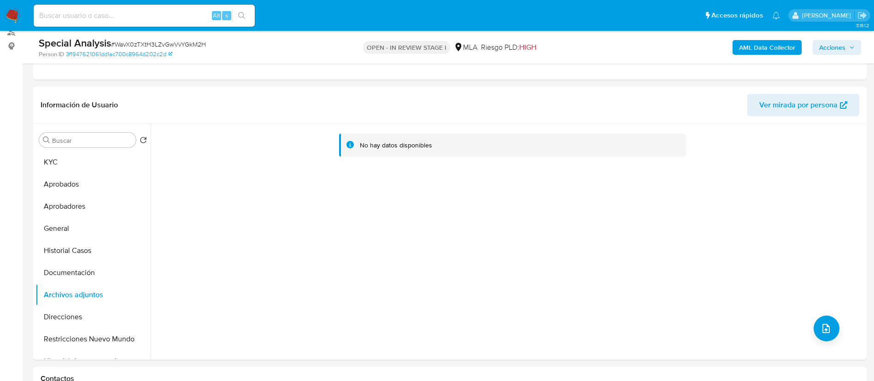
click at [847, 49] on span "Acciones" at bounding box center [836, 47] width 35 height 13
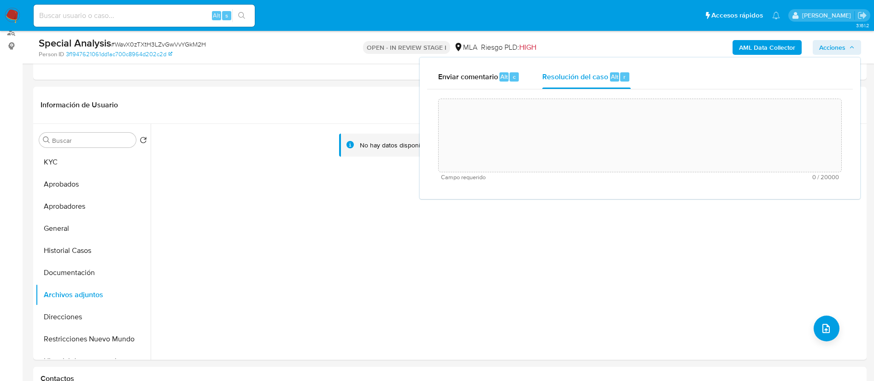
scroll to position [101, 0]
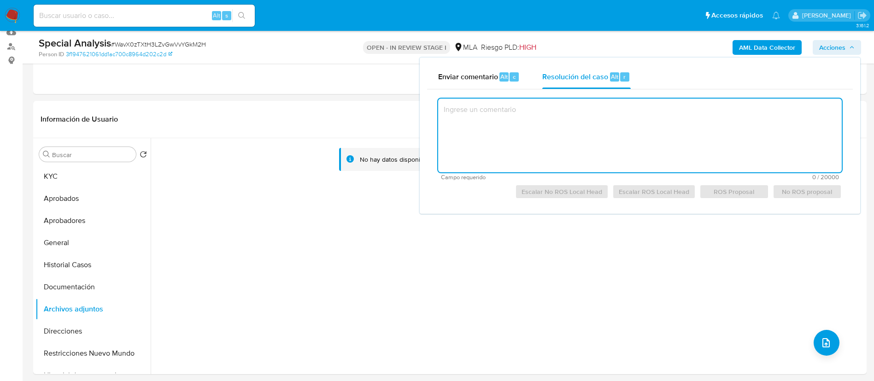
click at [657, 135] on textarea at bounding box center [640, 136] width 404 height 74
paste textarea "El cliente Roberto Ramon Barrio CUIT 20299144942 se encuentra registrado como M…"
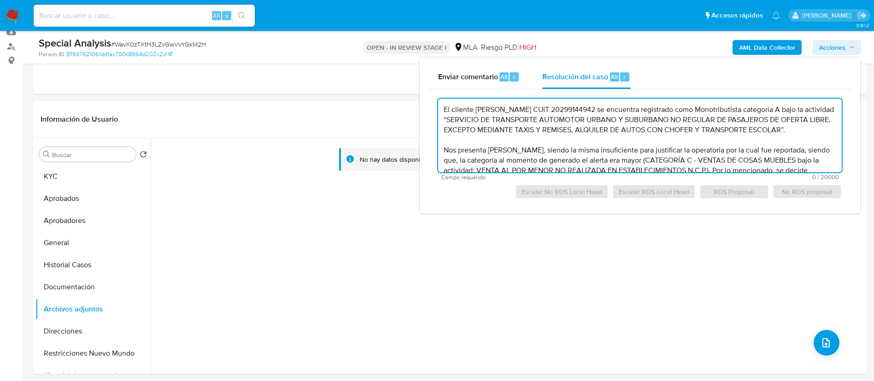
scroll to position [34, 0]
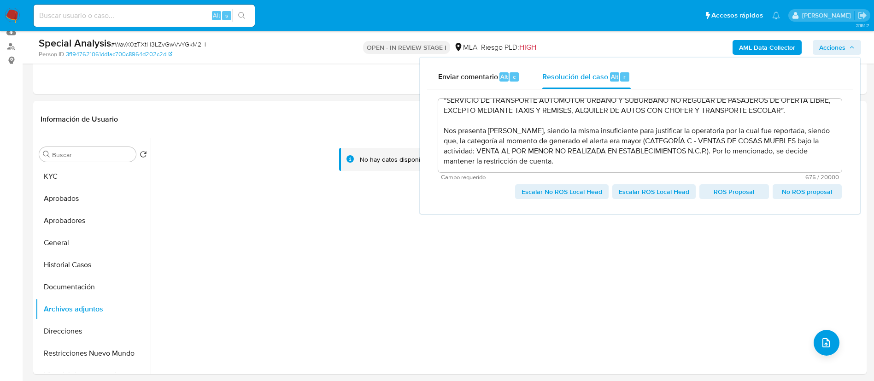
click at [568, 191] on span "Escalar No ROS Local Head" at bounding box center [561, 191] width 81 height 13
type textarea "El cliente Roberto Ramon Barrio CUIT 20299144942 se encuentra registrado como M…"
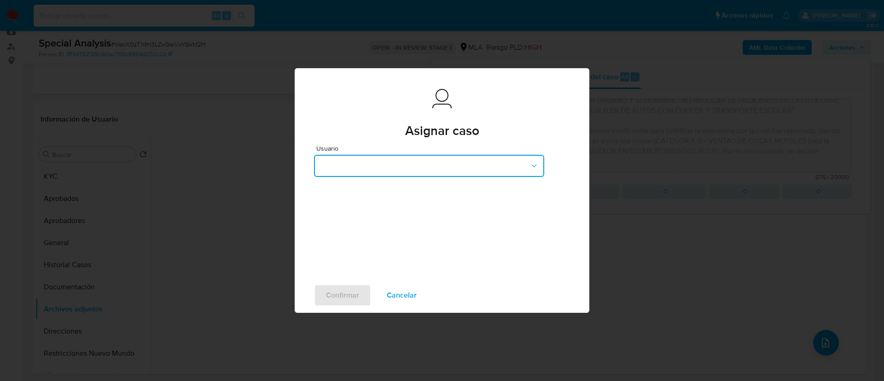
click at [397, 167] on button "button" at bounding box center [429, 166] width 230 height 22
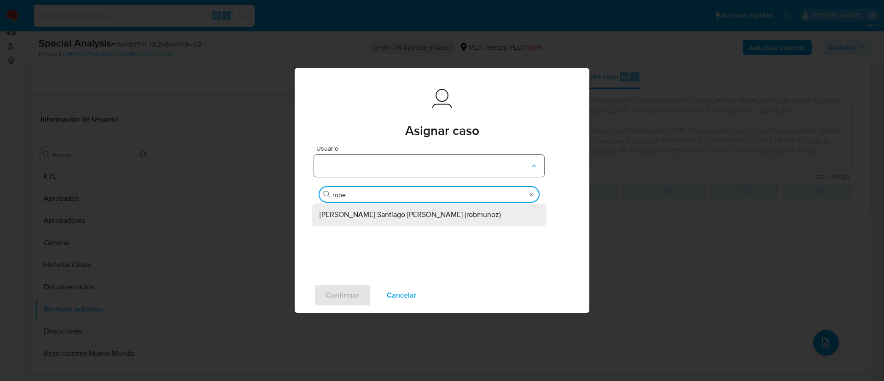
type input "rober"
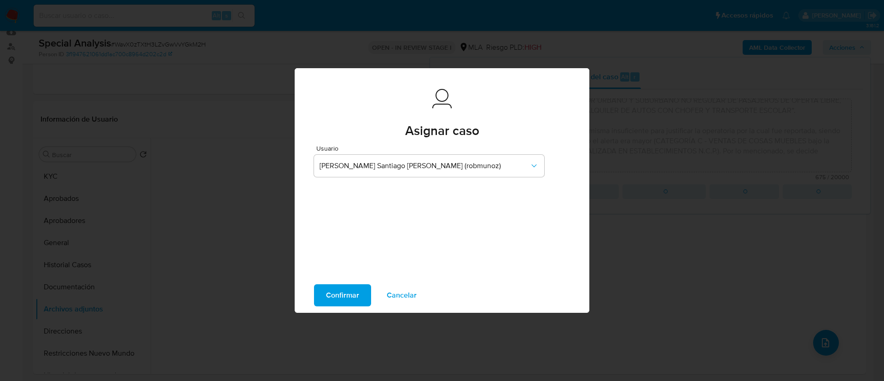
click at [342, 296] on span "Confirmar" at bounding box center [342, 295] width 33 height 20
type textarea "El cliente Roberto Ramon Barrio CUIT 20299144942 se encuentra registrado como M…"
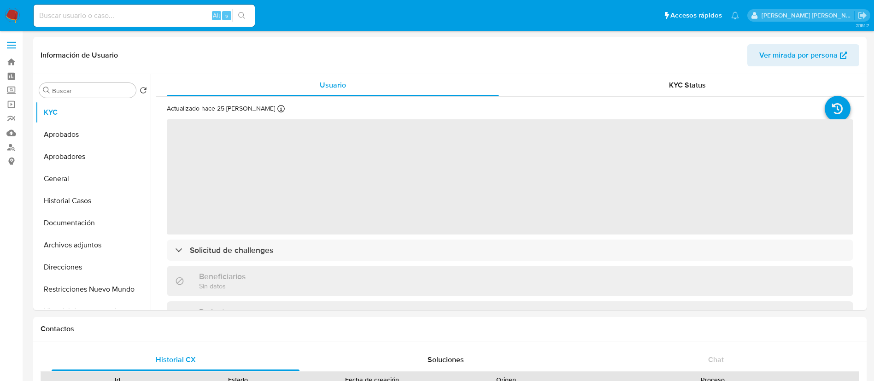
select select "10"
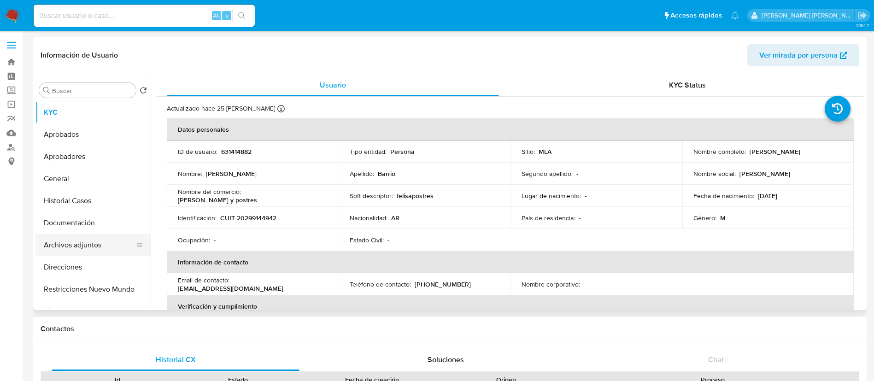
click at [79, 244] on button "Archivos adjuntos" at bounding box center [89, 245] width 108 height 22
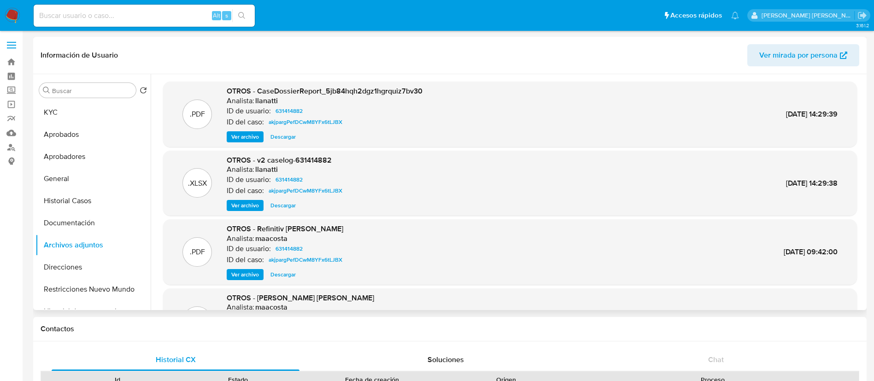
click at [240, 201] on span "Ver archivo" at bounding box center [245, 205] width 28 height 9
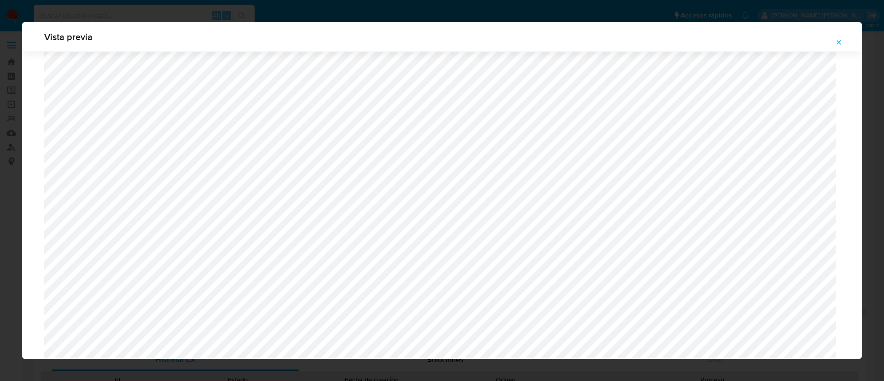
scroll to position [595, 0]
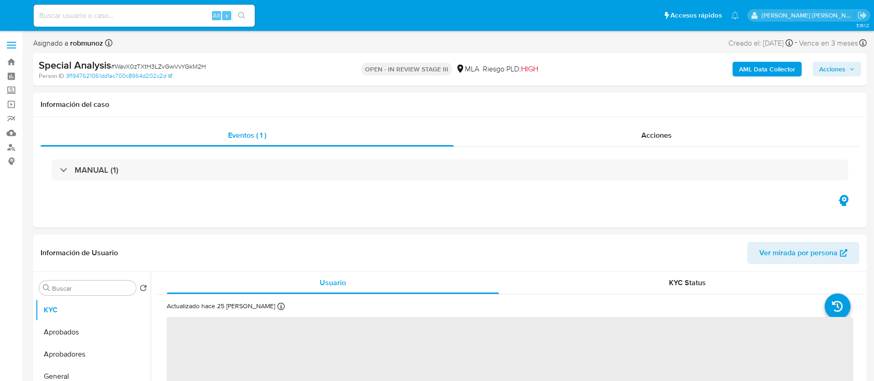
select select "10"
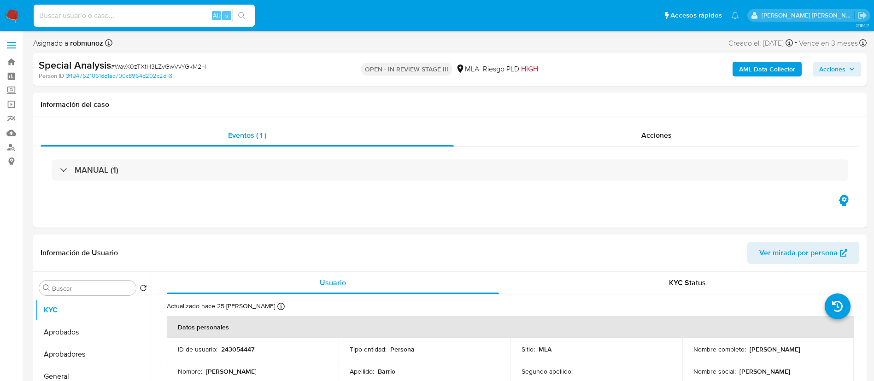
click at [185, 18] on input at bounding box center [144, 16] width 221 height 12
paste input "331831786"
type input "331831786"
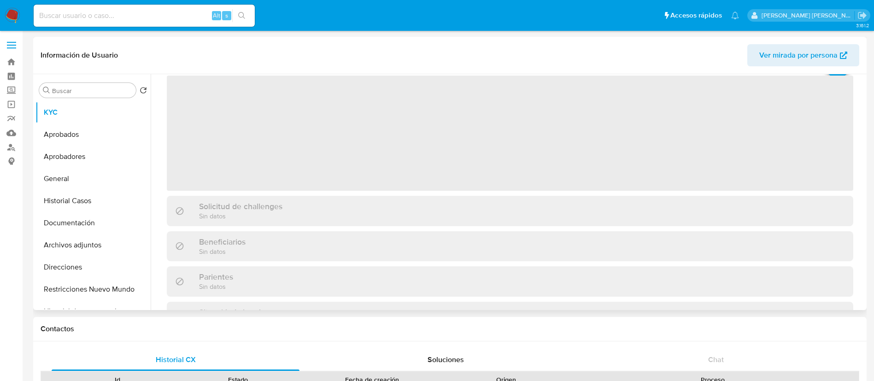
scroll to position [45, 0]
select select "10"
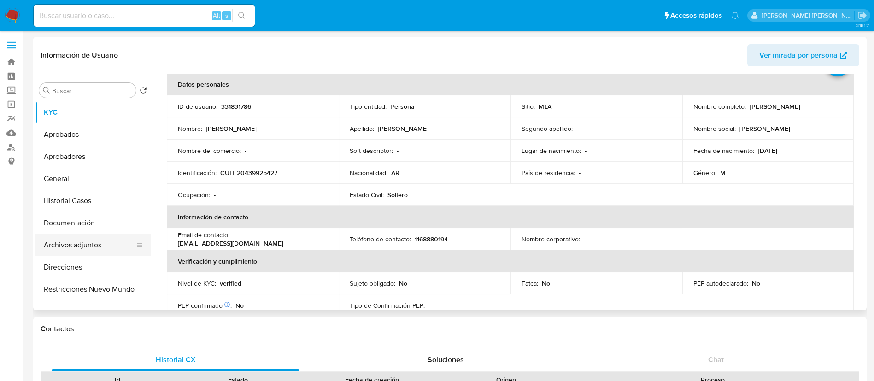
click at [79, 250] on button "Archivos adjuntos" at bounding box center [89, 245] width 108 height 22
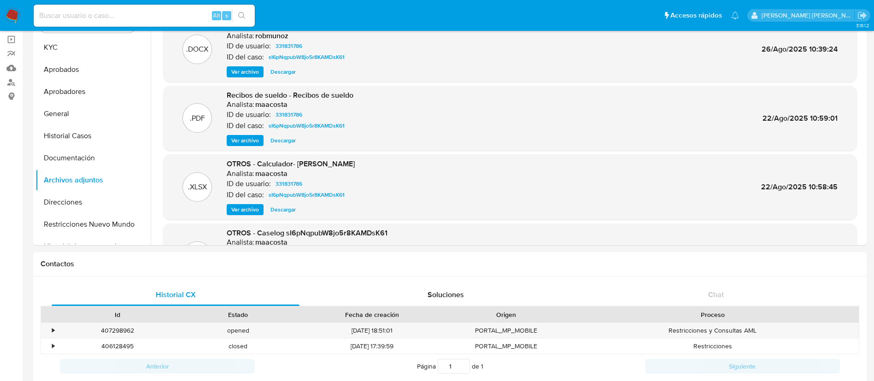
scroll to position [59, 0]
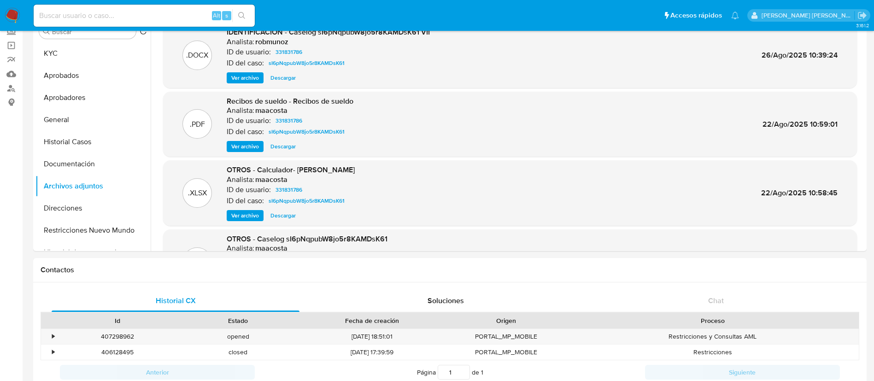
click at [248, 215] on span "Ver archivo" at bounding box center [245, 215] width 28 height 9
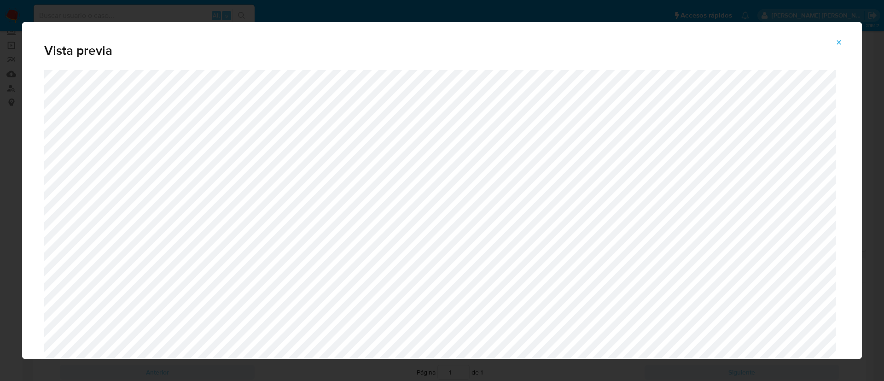
click at [421, 14] on div "Vista previa" at bounding box center [442, 190] width 884 height 381
click at [843, 42] on icon "Attachment preview" at bounding box center [839, 42] width 7 height 7
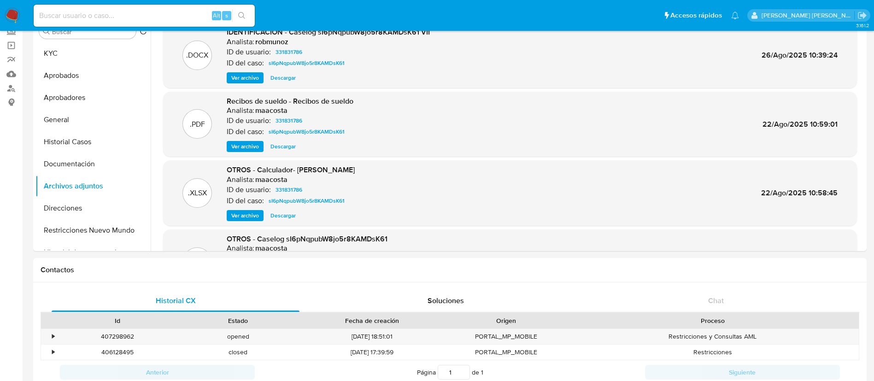
click at [254, 76] on span "Ver archivo" at bounding box center [245, 77] width 28 height 9
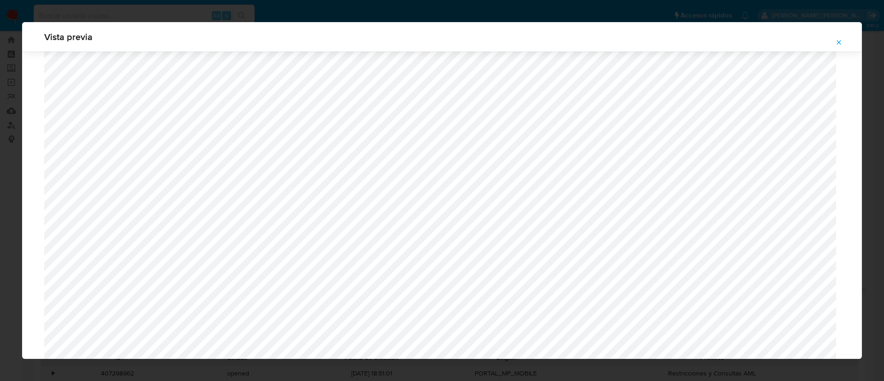
scroll to position [670, 0]
click at [841, 39] on icon "Attachment preview" at bounding box center [839, 42] width 7 height 7
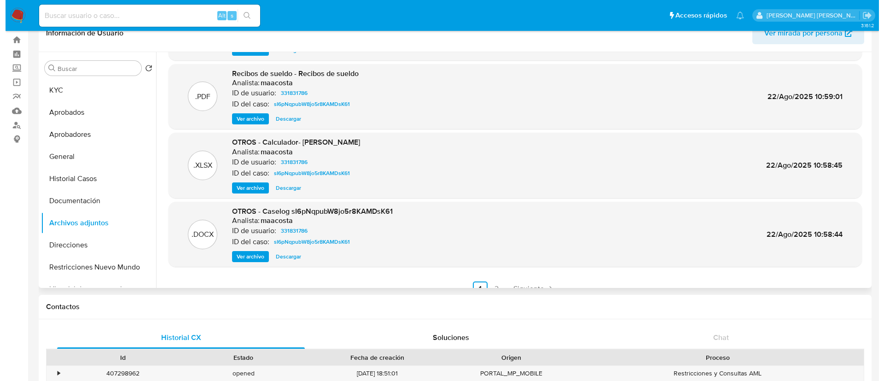
scroll to position [65, 0]
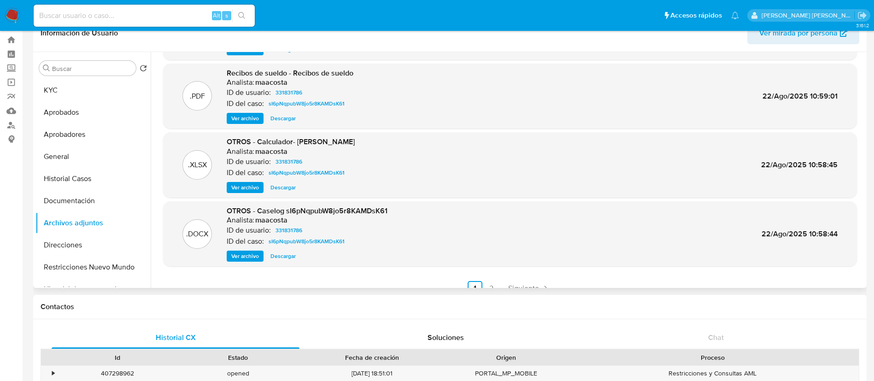
click at [233, 258] on span "Ver archivo" at bounding box center [245, 256] width 28 height 9
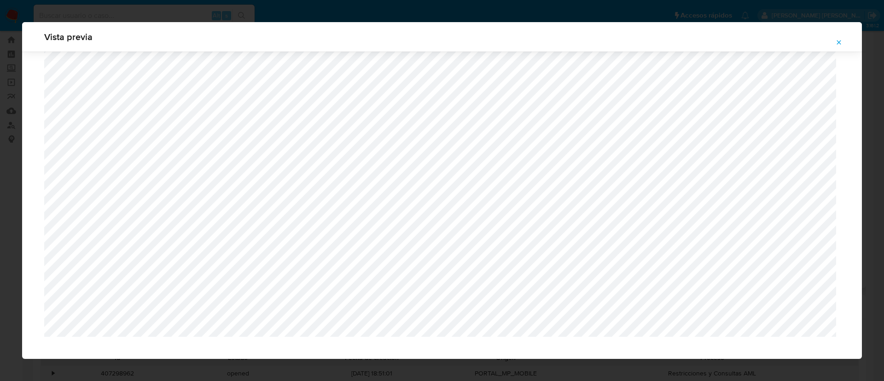
scroll to position [779, 0]
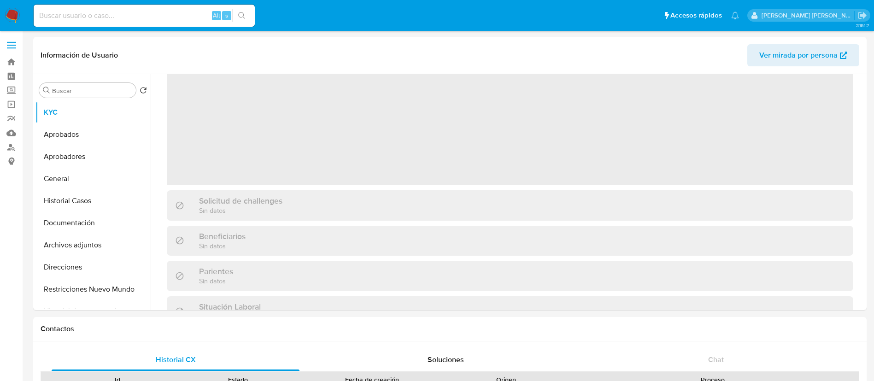
scroll to position [48, 0]
click at [82, 249] on button "Archivos adjuntos" at bounding box center [89, 245] width 108 height 22
select select "10"
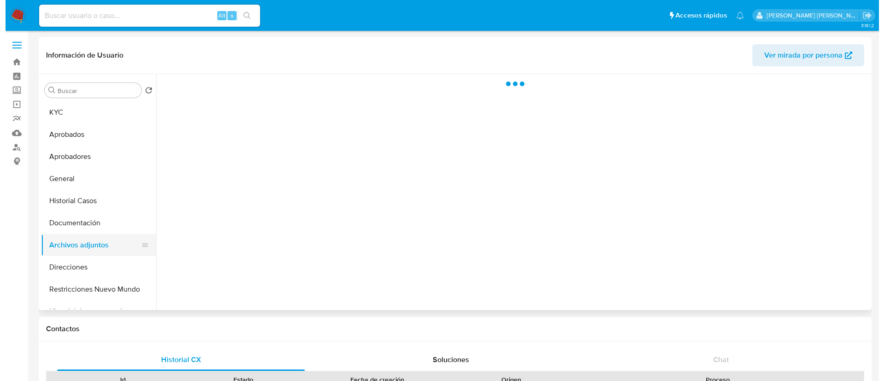
scroll to position [0, 0]
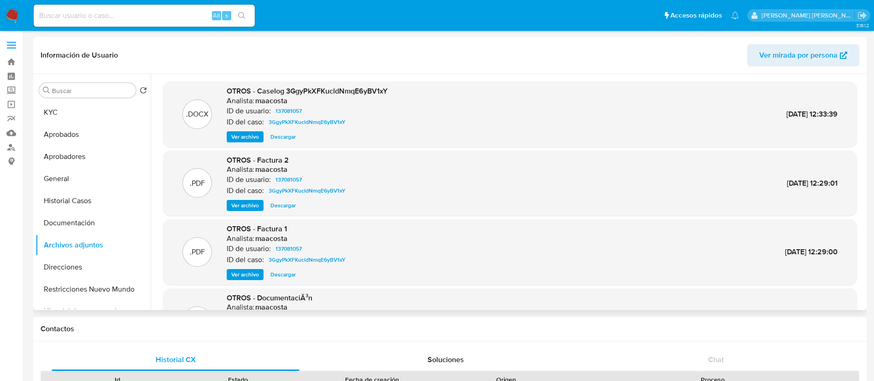
click at [240, 137] on span "Ver archivo" at bounding box center [245, 136] width 28 height 9
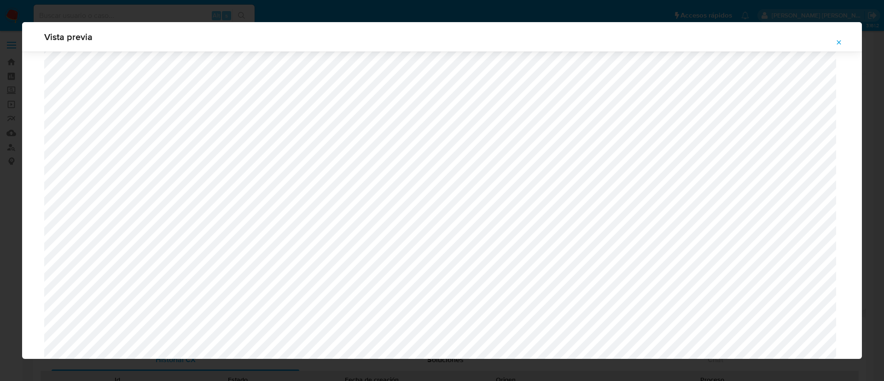
scroll to position [538, 0]
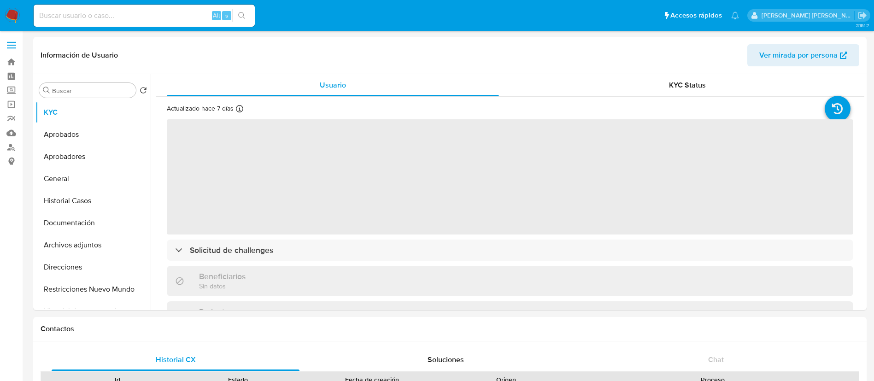
select select "10"
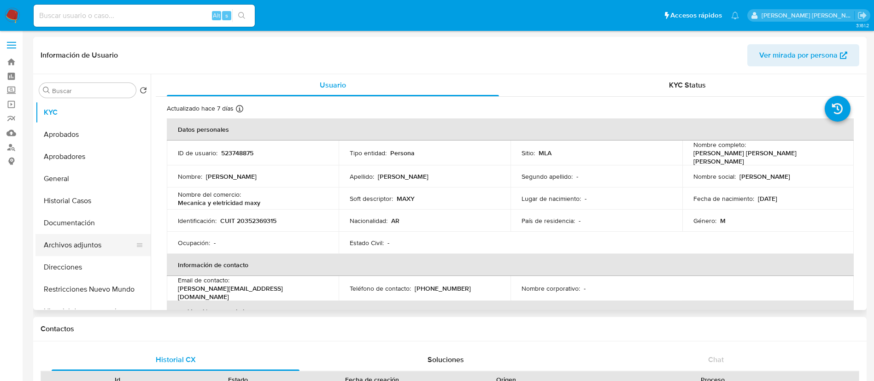
click at [81, 245] on button "Archivos adjuntos" at bounding box center [89, 245] width 108 height 22
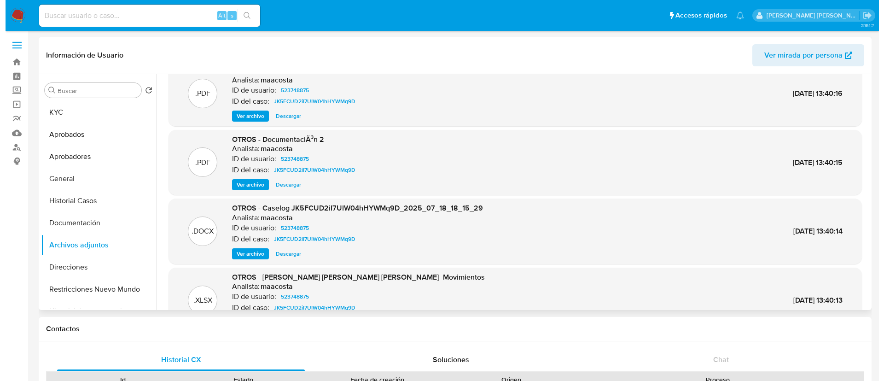
scroll to position [22, 0]
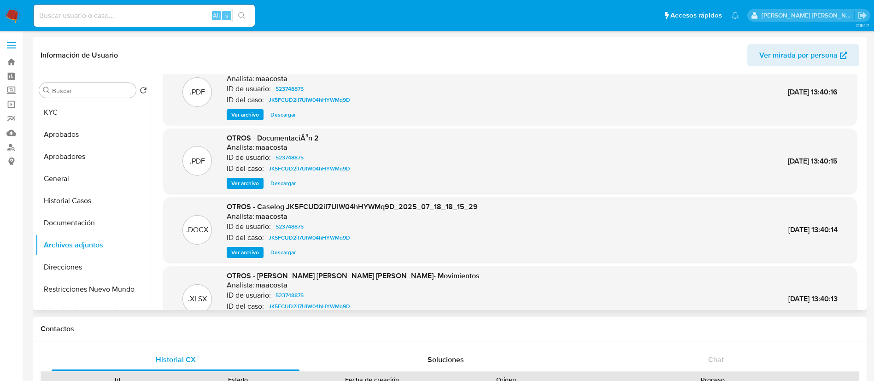
click at [247, 251] on span "Ver archivo" at bounding box center [245, 252] width 28 height 9
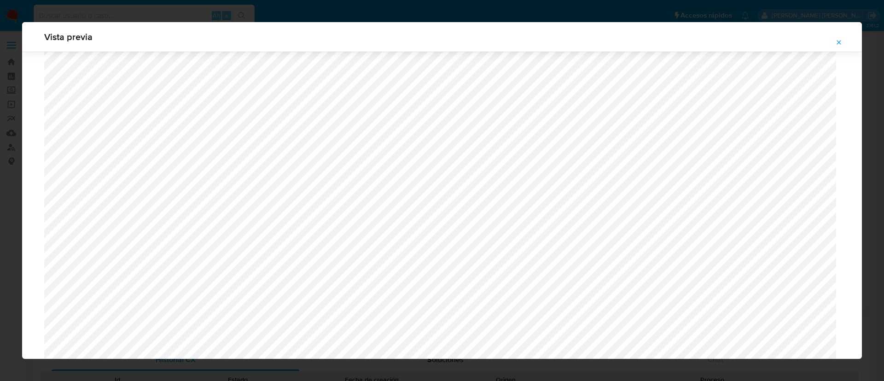
scroll to position [338, 0]
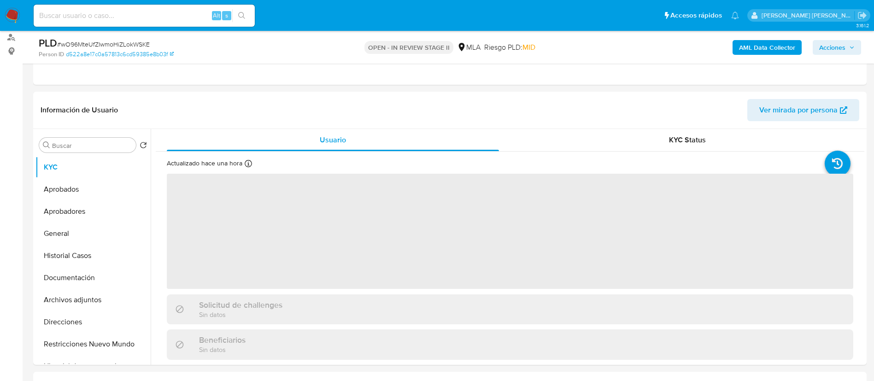
select select "10"
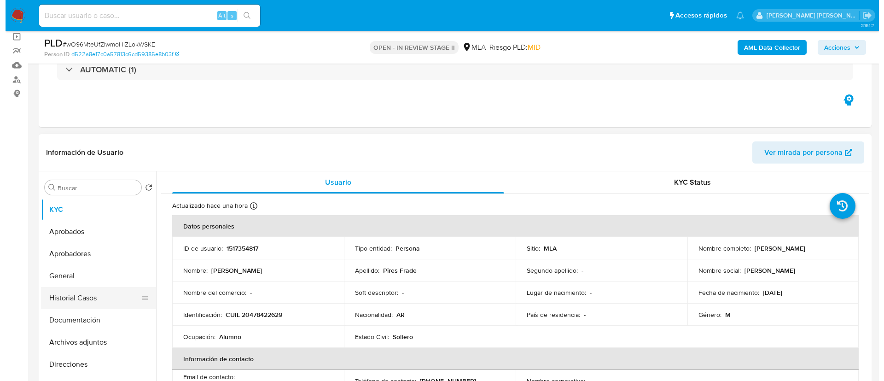
scroll to position [148, 0]
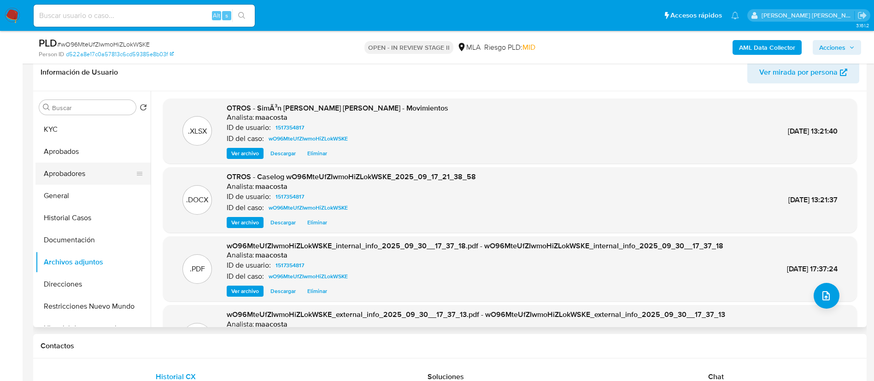
drag, startPoint x: 156, startPoint y: 228, endPoint x: 117, endPoint y: 178, distance: 63.4
click at [156, 228] on div ".XLSX OTROS - SimÃ³n [PERSON_NAME] [PERSON_NAME] - Movimientos Analista: maacos…" at bounding box center [510, 235] width 709 height 272
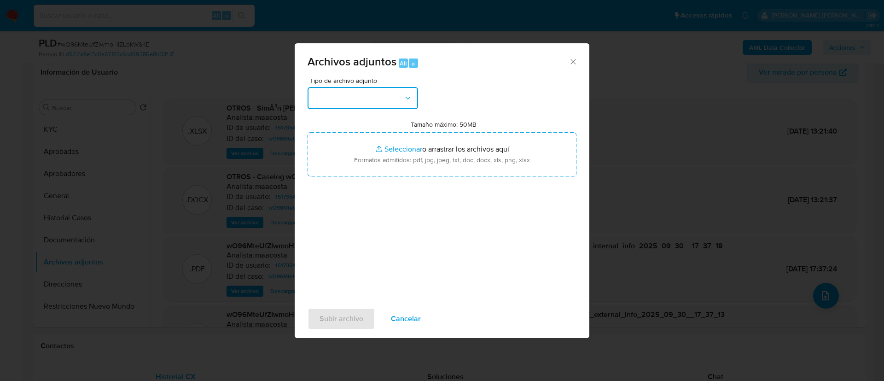
click at [365, 100] on button "button" at bounding box center [363, 98] width 111 height 22
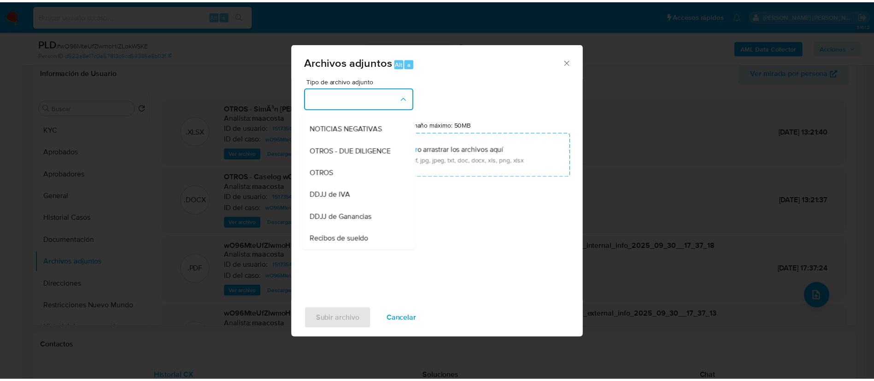
scroll to position [129, 0]
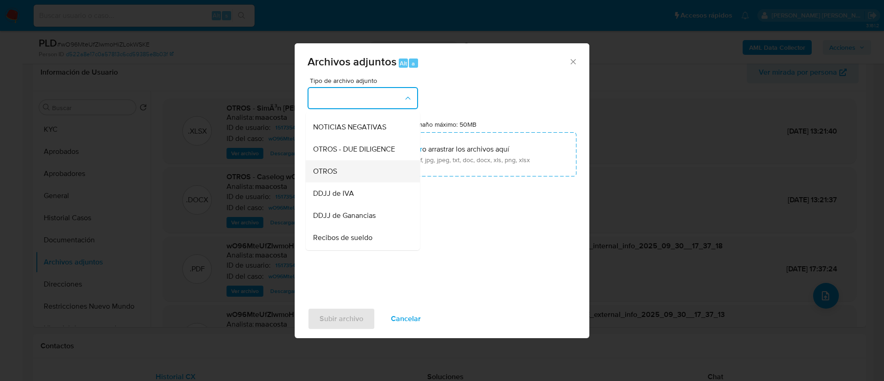
click at [340, 182] on div "OTROS" at bounding box center [360, 171] width 94 height 22
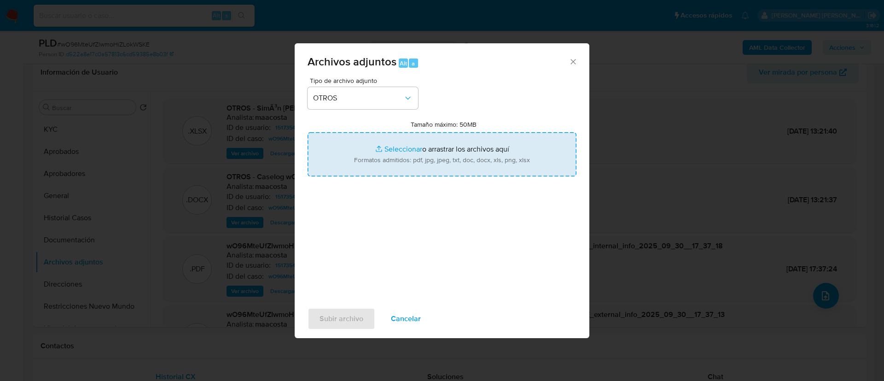
type input "C:\fakepath\v2 Simón Pires Frade - Movimientos.xlsx"
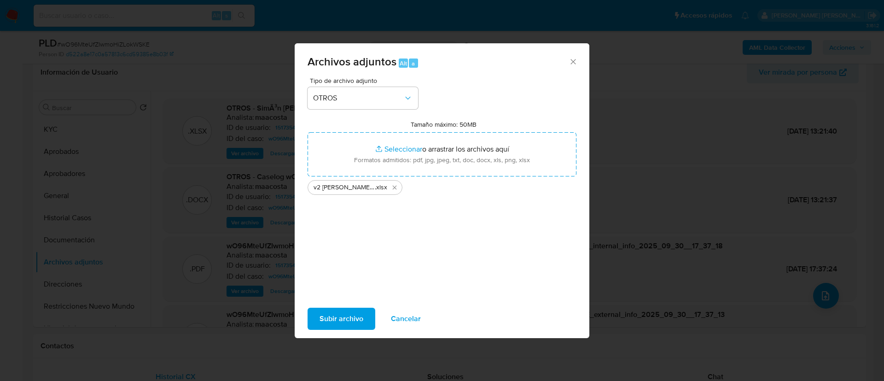
click at [346, 318] on span "Subir archivo" at bounding box center [342, 319] width 44 height 20
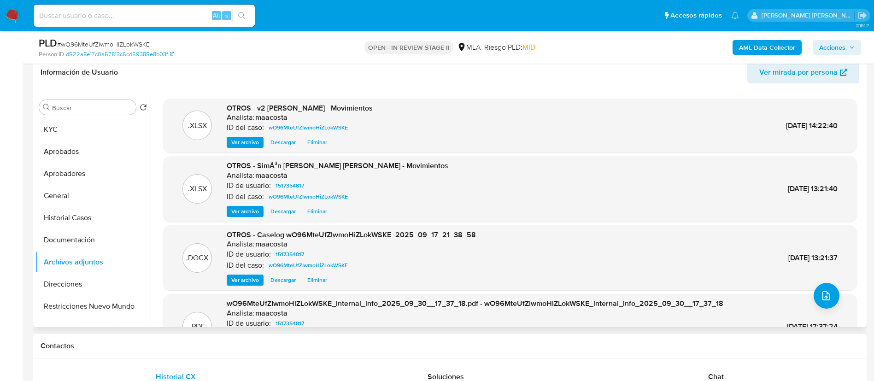
click at [322, 207] on span "Eliminar" at bounding box center [317, 211] width 20 height 9
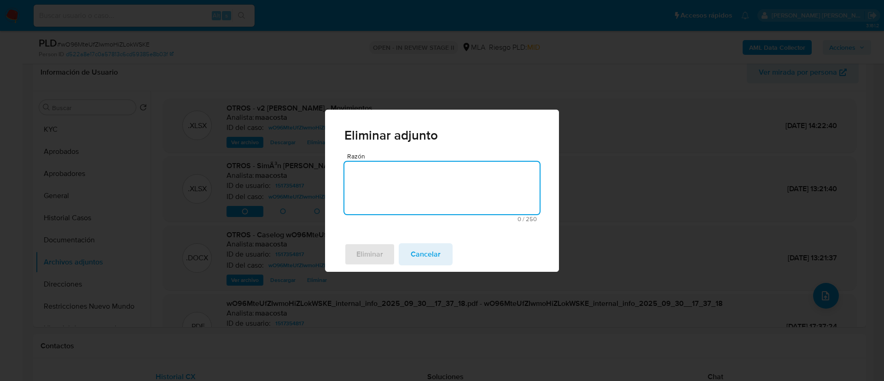
click at [391, 201] on textarea "Razón" at bounding box center [442, 188] width 195 height 53
type textarea "carga v2"
click at [375, 255] on span "Eliminar" at bounding box center [370, 254] width 27 height 20
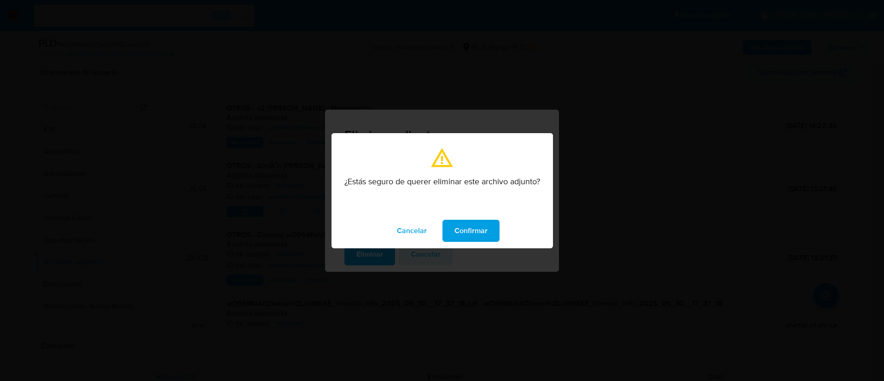
click at [469, 236] on span "Confirmar" at bounding box center [471, 231] width 33 height 20
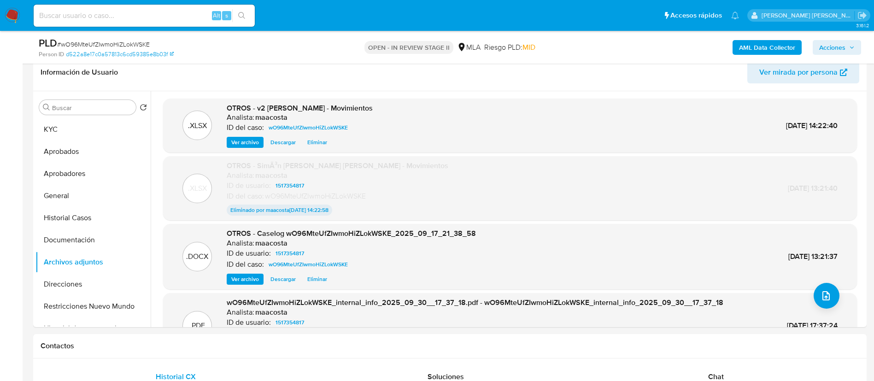
click at [844, 48] on span "Acciones" at bounding box center [832, 47] width 26 height 15
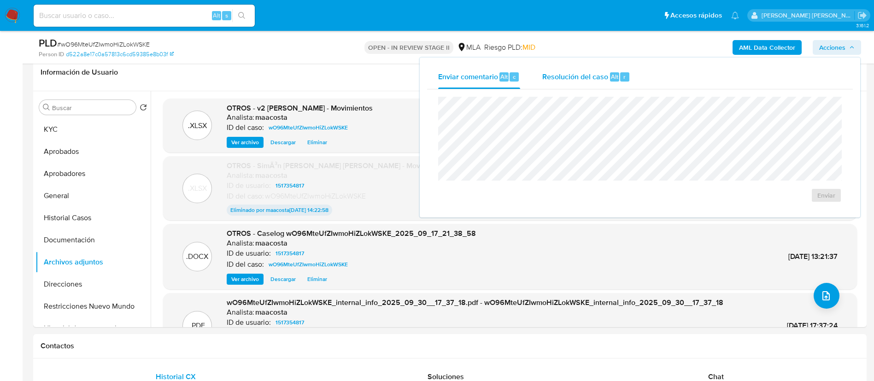
click at [613, 84] on div "Resolución del caso Alt r" at bounding box center [586, 77] width 88 height 24
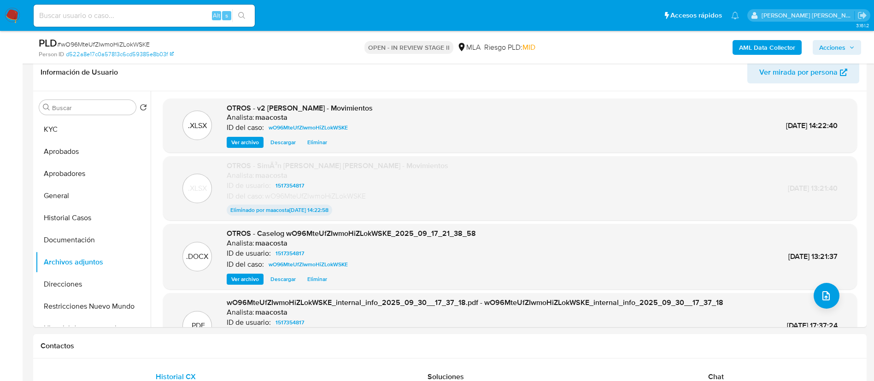
click at [853, 47] on icon "button" at bounding box center [852, 47] width 4 height 2
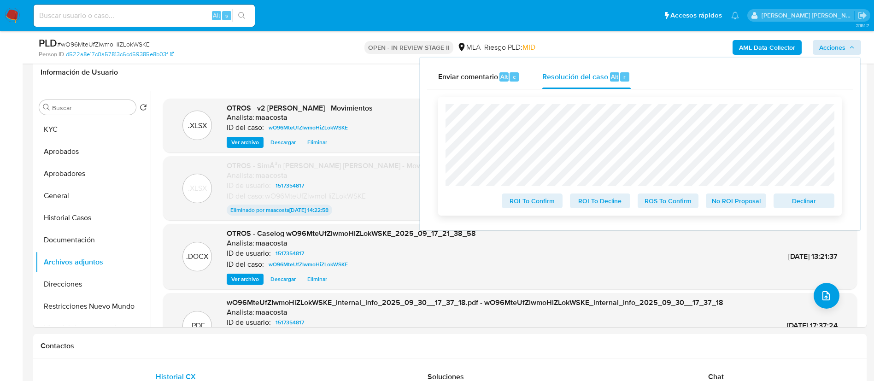
click at [656, 200] on span "ROS To Confirm" at bounding box center [668, 200] width 48 height 13
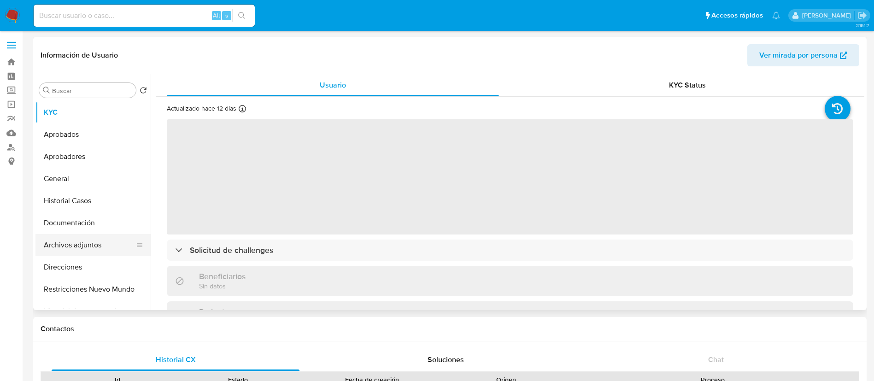
click at [92, 237] on button "Archivos adjuntos" at bounding box center [89, 245] width 108 height 22
select select "10"
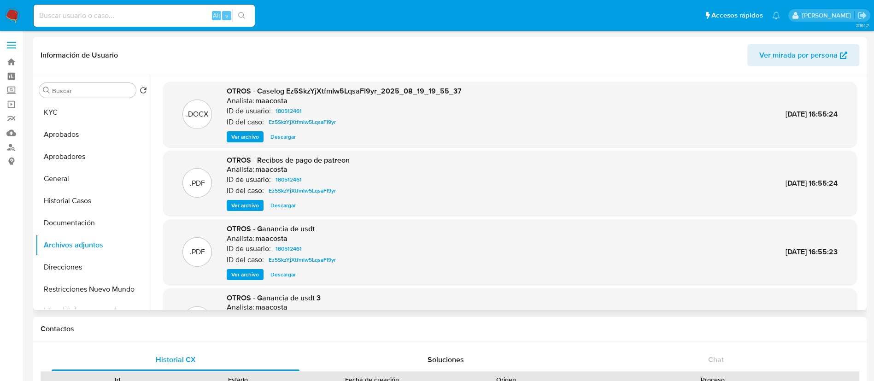
click at [244, 134] on span "Ver archivo" at bounding box center [245, 136] width 28 height 9
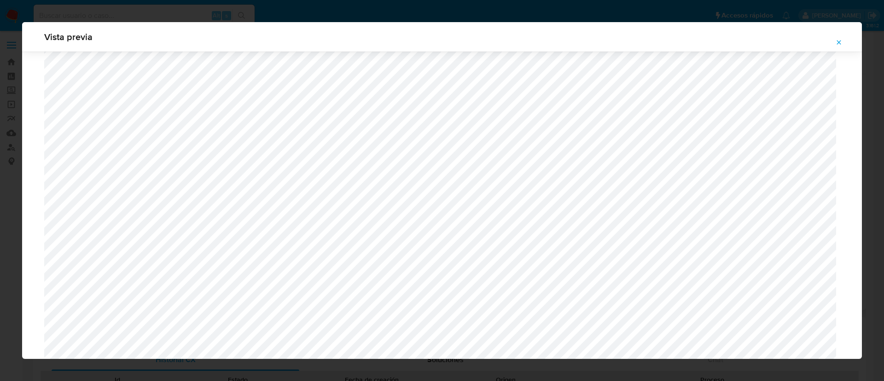
scroll to position [521, 0]
click at [258, 7] on div "Vista previa" at bounding box center [442, 190] width 884 height 381
click at [840, 46] on icon "Attachment preview" at bounding box center [839, 42] width 7 height 7
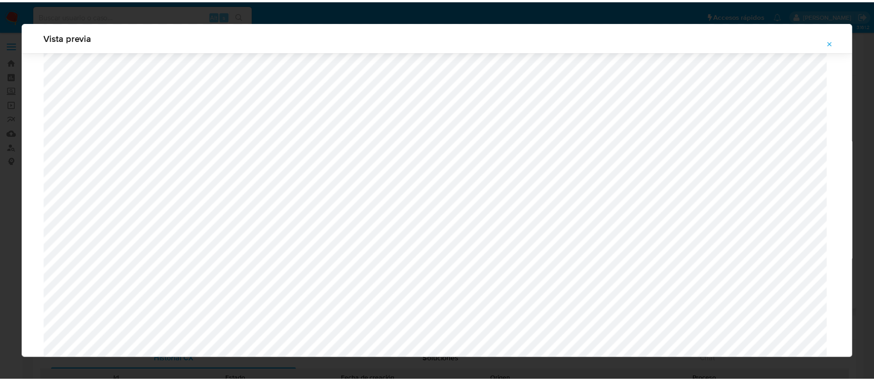
scroll to position [0, 0]
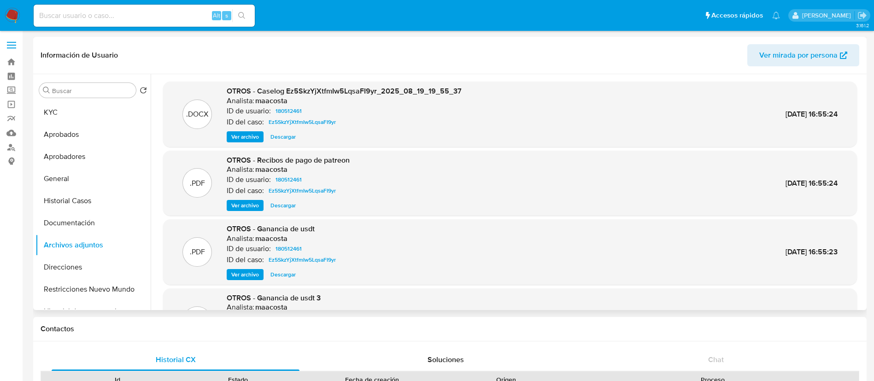
click at [170, 19] on input at bounding box center [144, 16] width 221 height 12
paste input "vsHYkU5N5C241D7B4VJhQwjU"
type input "vsHYkU5N5C241D7B4VJhQwjU"
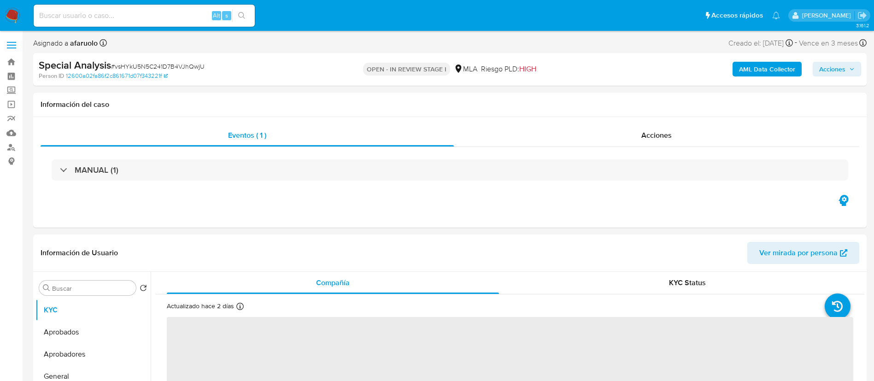
select select "10"
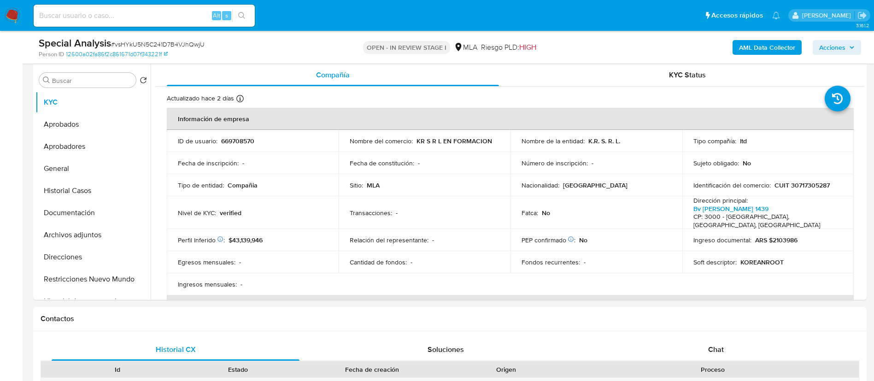
scroll to position [179, 0]
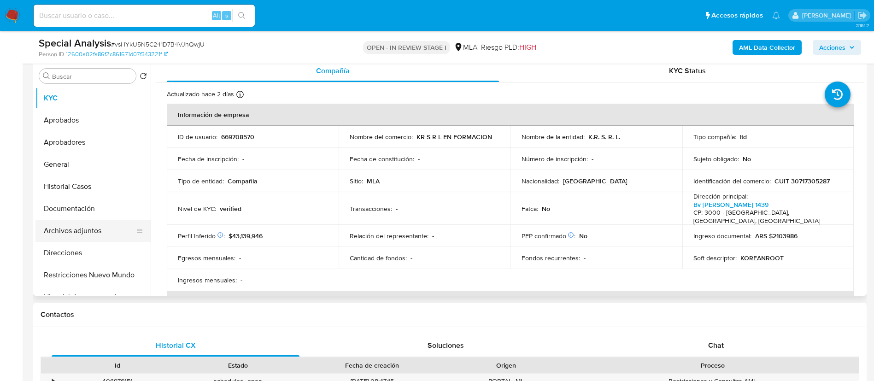
click at [61, 234] on button "Archivos adjuntos" at bounding box center [89, 231] width 108 height 22
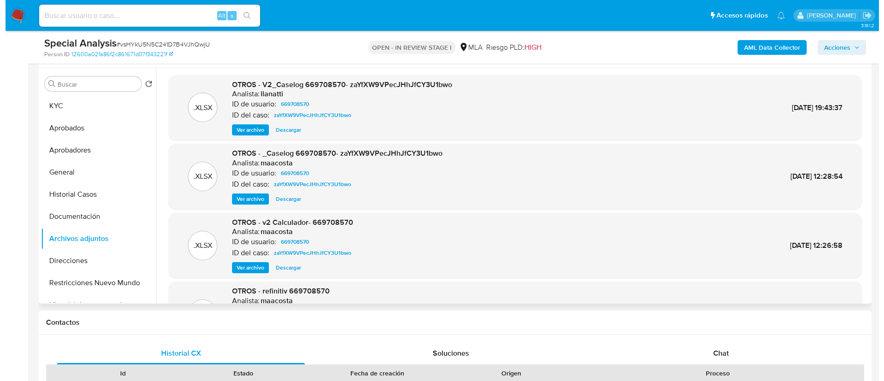
scroll to position [168, 0]
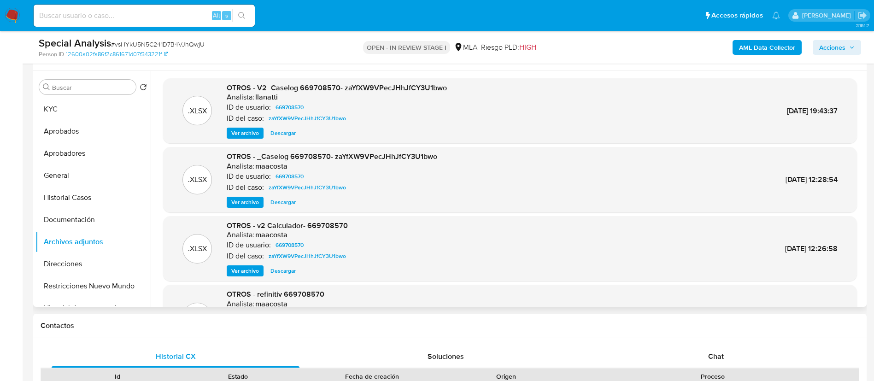
click at [243, 130] on span "Ver archivo" at bounding box center [245, 133] width 28 height 9
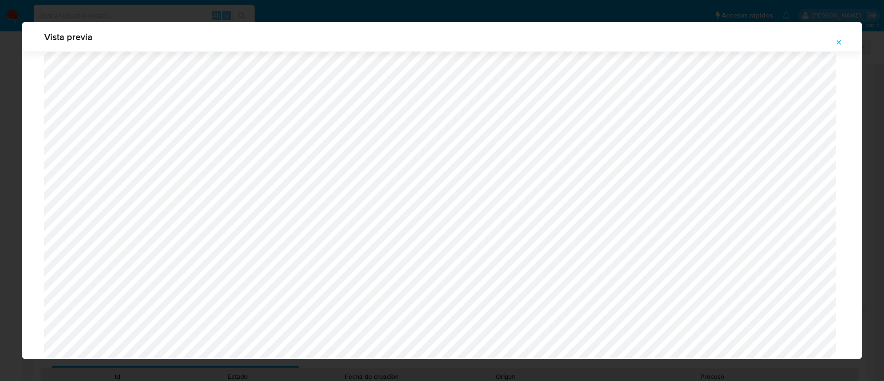
scroll to position [71, 0]
click at [835, 44] on button "Attachment preview" at bounding box center [839, 42] width 20 height 15
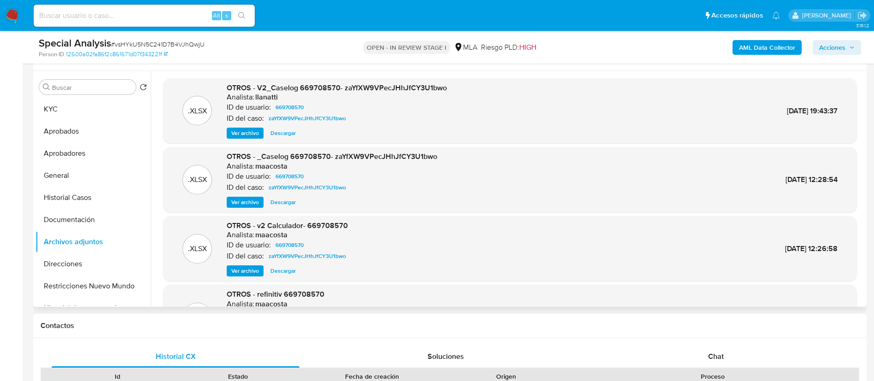
scroll to position [148, 0]
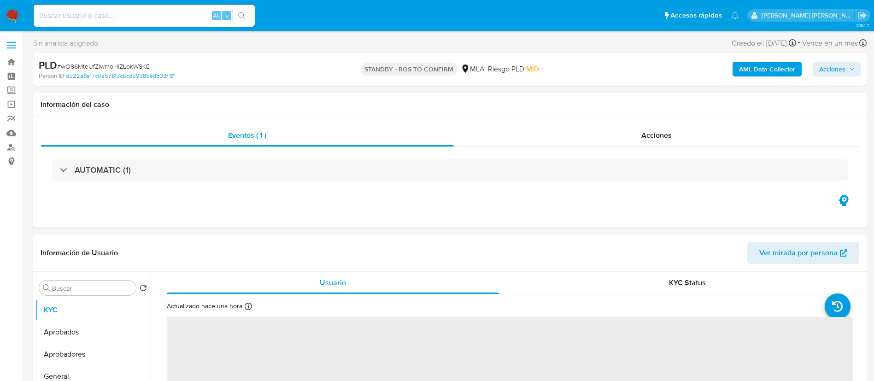
select select "10"
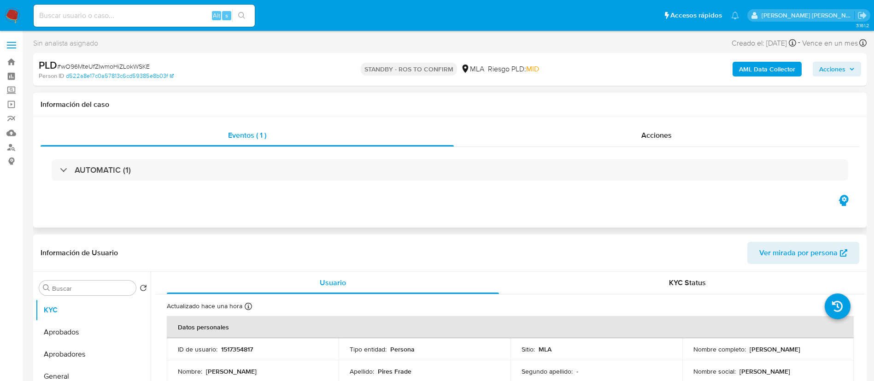
click at [49, 220] on div "Eventos ( 1 ) Acciones AUTOMATIC (1)" at bounding box center [449, 172] width 833 height 111
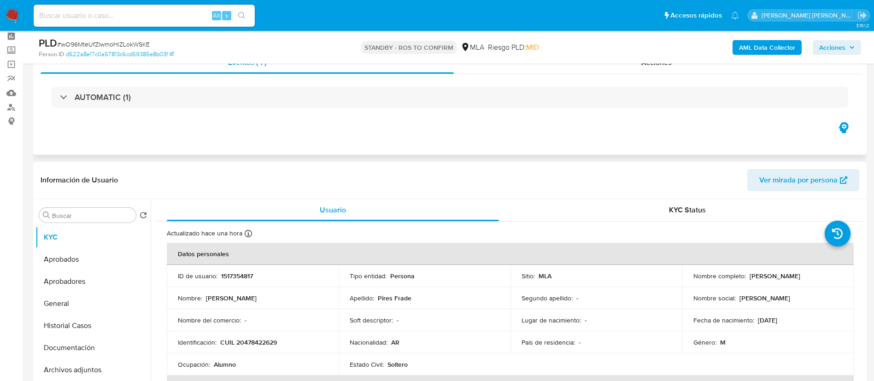
scroll to position [41, 0]
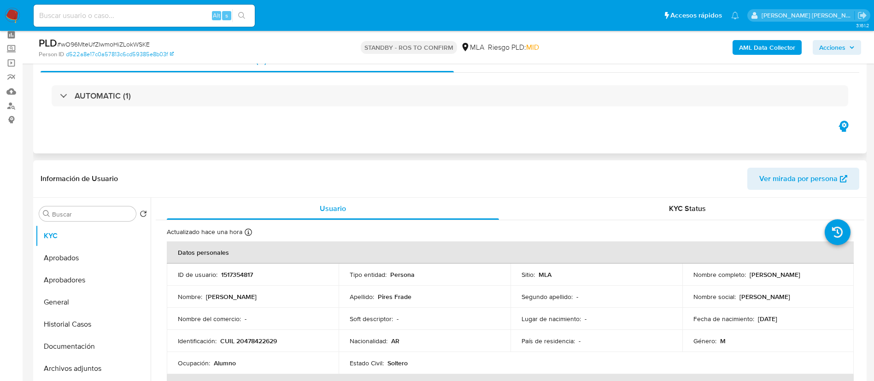
click at [73, 136] on div "Eventos ( 1 ) Acciones AUTOMATIC (1)" at bounding box center [449, 98] width 833 height 111
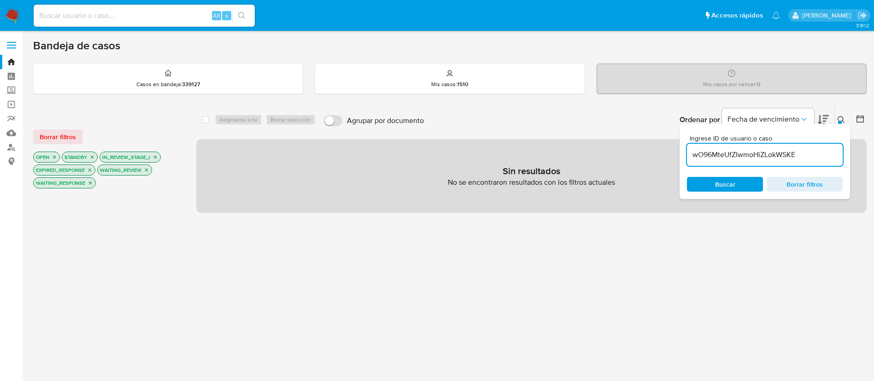
click at [779, 157] on input "wO96MteUfZIwmoHiZLokWSKE" at bounding box center [765, 155] width 156 height 12
type input "vsHYkU5N5C241D7B4VJhQwjU"
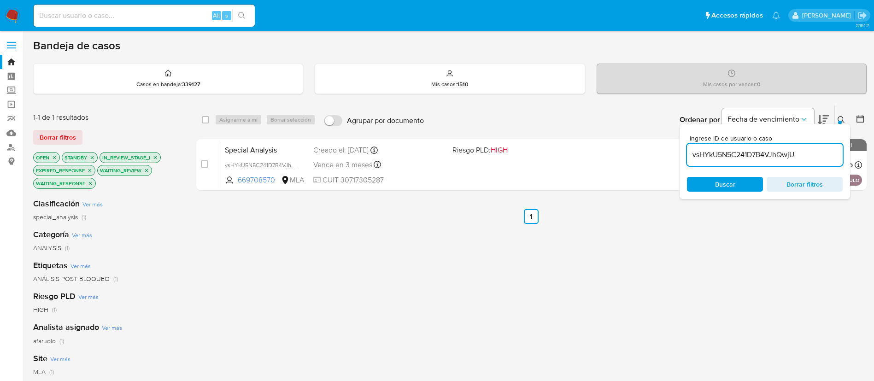
click at [200, 119] on div "select-all-cases-checkbox Asignarme a mí Borrar selección Agrupar por documento…" at bounding box center [531, 119] width 670 height 29
click at [205, 120] on input "checkbox" at bounding box center [205, 119] width 7 height 7
checkbox input "true"
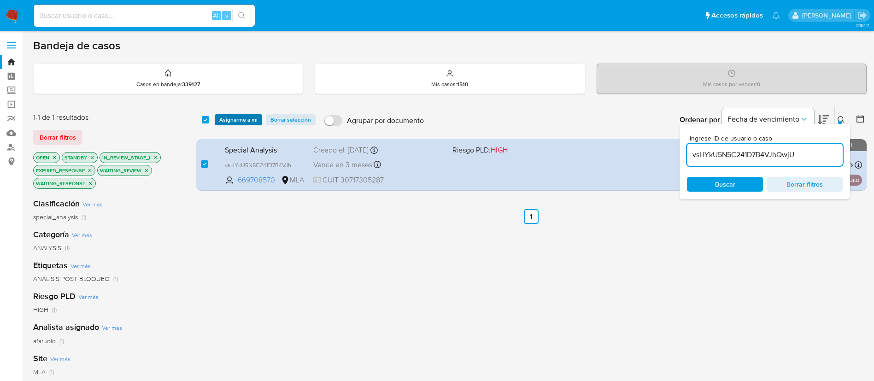
click at [226, 121] on span "Asignarme a mí" at bounding box center [238, 119] width 38 height 9
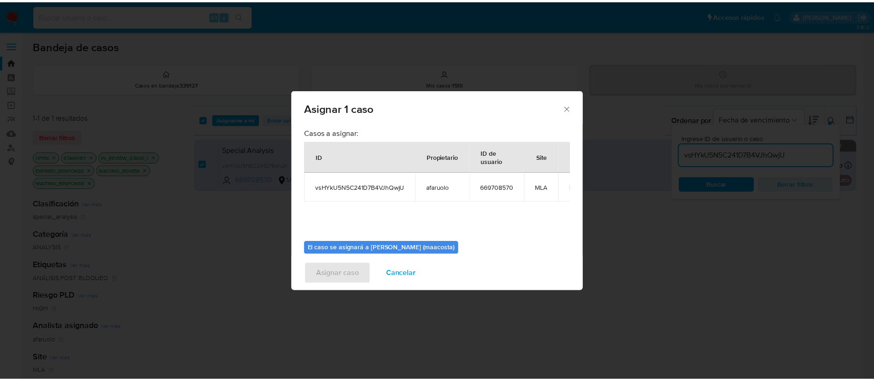
scroll to position [48, 0]
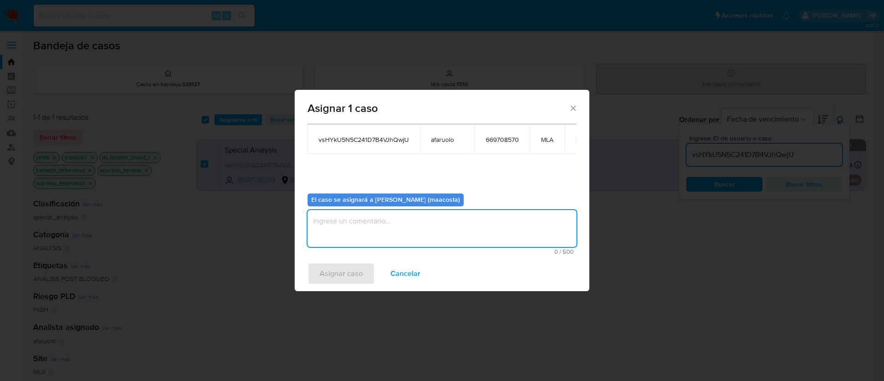
click at [332, 234] on textarea "assign-modal" at bounding box center [442, 228] width 269 height 37
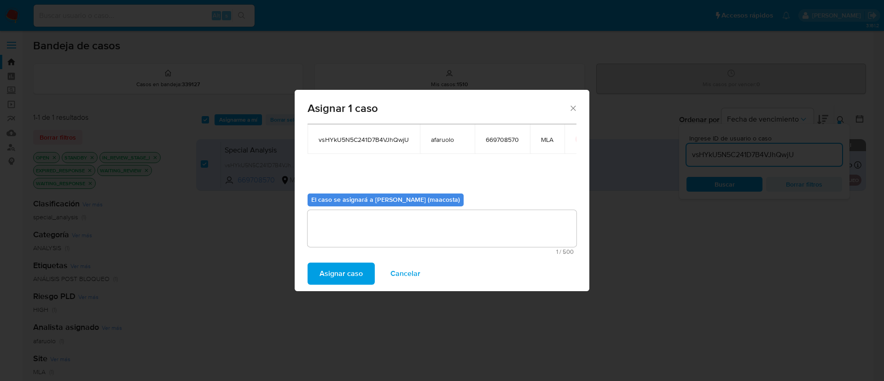
click at [332, 273] on span "Asignar caso" at bounding box center [341, 274] width 43 height 20
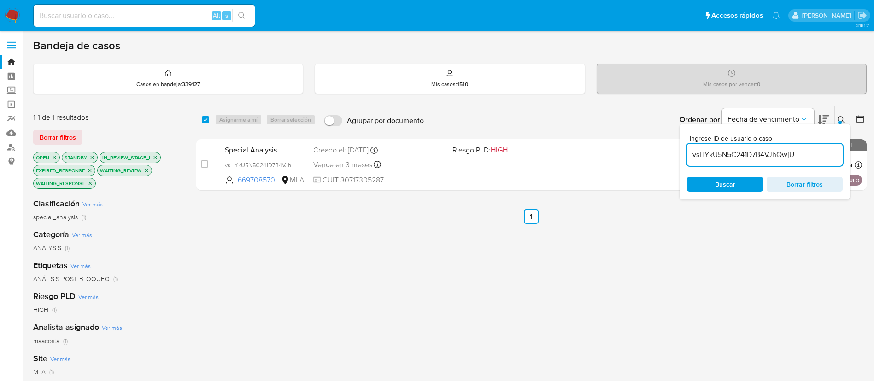
click at [796, 152] on input "vsHYkU5N5C241D7B4VJhQwjU" at bounding box center [765, 155] width 156 height 12
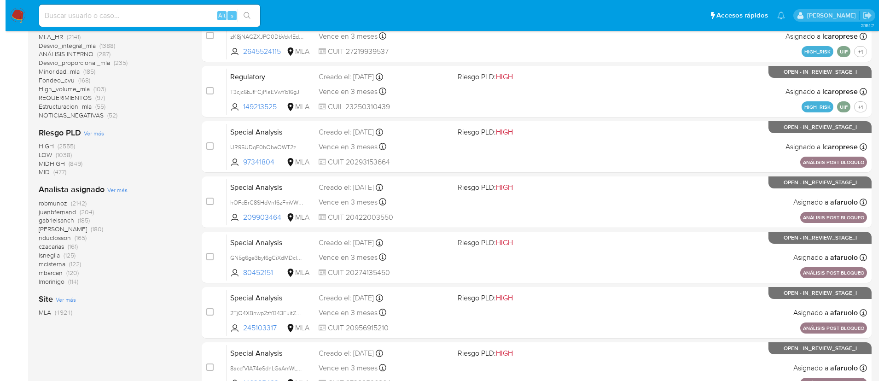
scroll to position [295, 0]
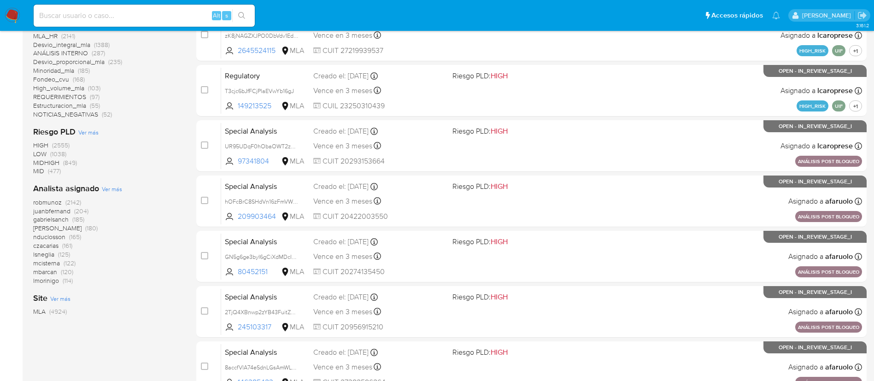
click at [111, 191] on span "Ver más" at bounding box center [112, 189] width 20 height 8
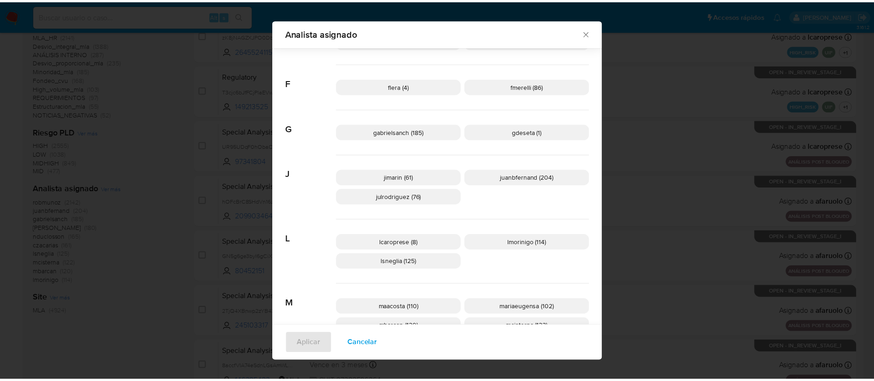
scroll to position [189, 0]
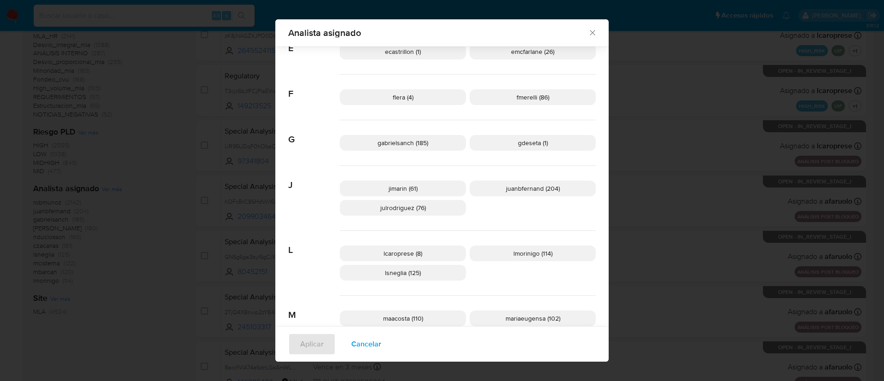
click at [140, 270] on div "Analista asignado Buscar 9 9b67c4c7-5718-49c3-93b1-153dcf44f7df (1) A afaruolo …" at bounding box center [442, 190] width 884 height 381
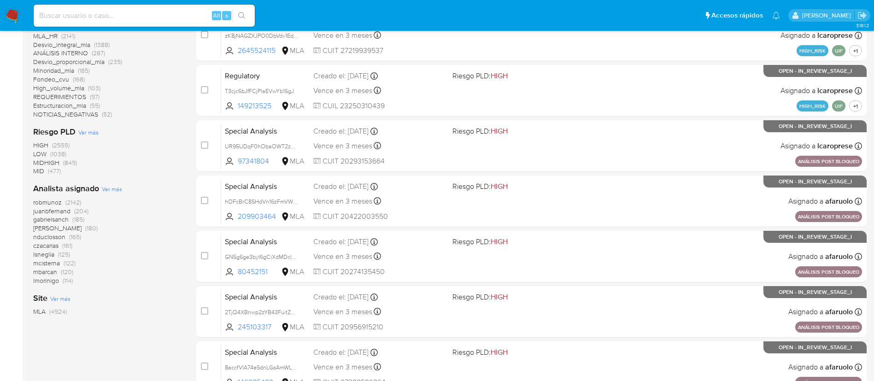
click at [140, 270] on div "robmunoz (2142) juanbfernand (204) gabrielsanch (185) amedzovich (180) nducloss…" at bounding box center [107, 241] width 148 height 87
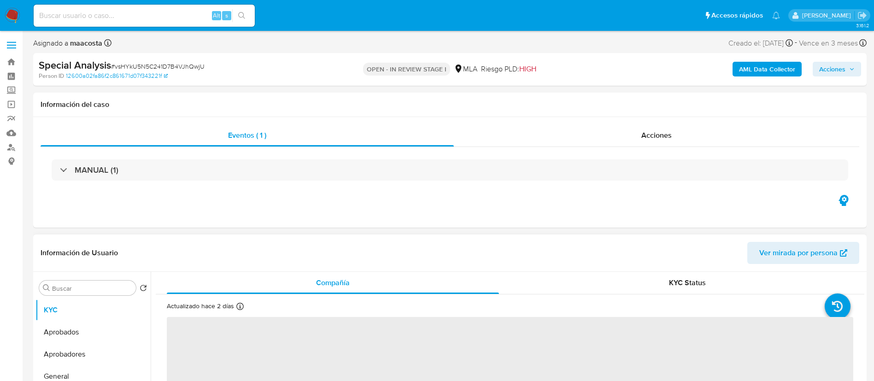
select select "10"
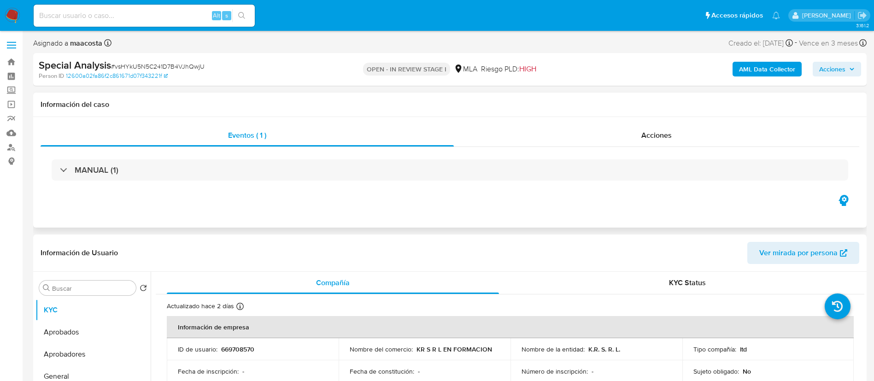
click at [772, 201] on div "Eventos ( 1 ) Acciones MANUAL (1)" at bounding box center [449, 172] width 833 height 111
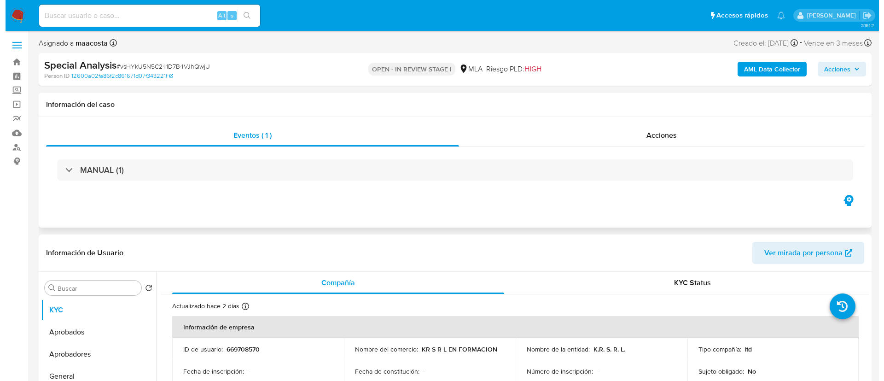
scroll to position [181, 0]
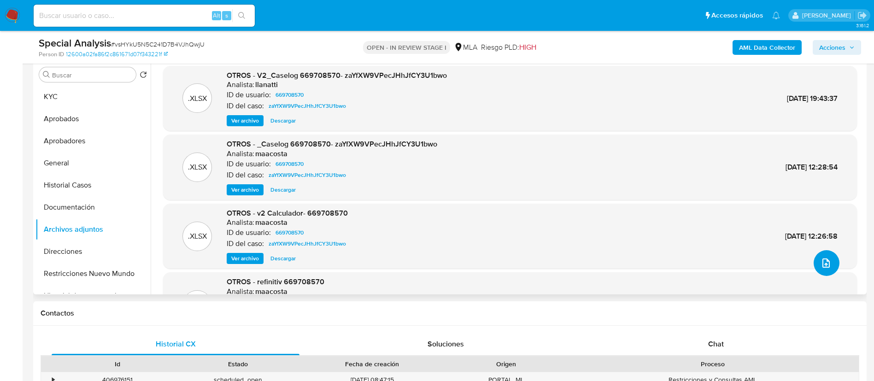
click at [826, 260] on icon "upload-file" at bounding box center [825, 263] width 11 height 11
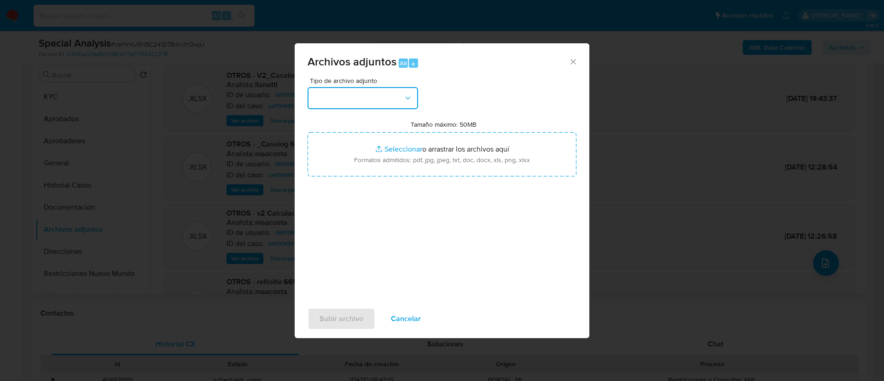
click at [376, 102] on button "button" at bounding box center [363, 98] width 111 height 22
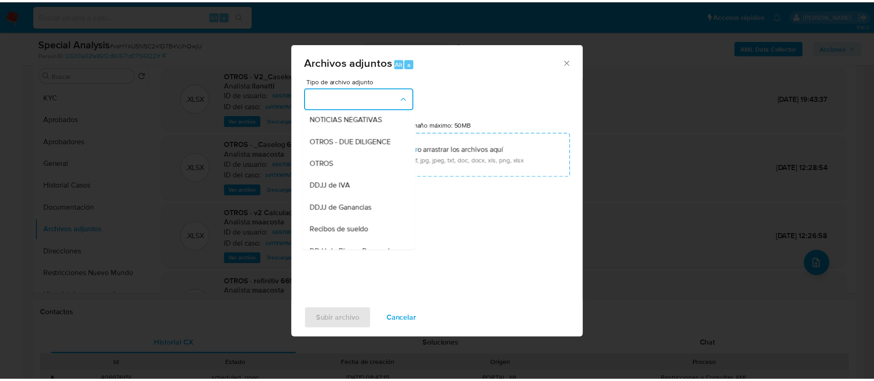
scroll to position [138, 0]
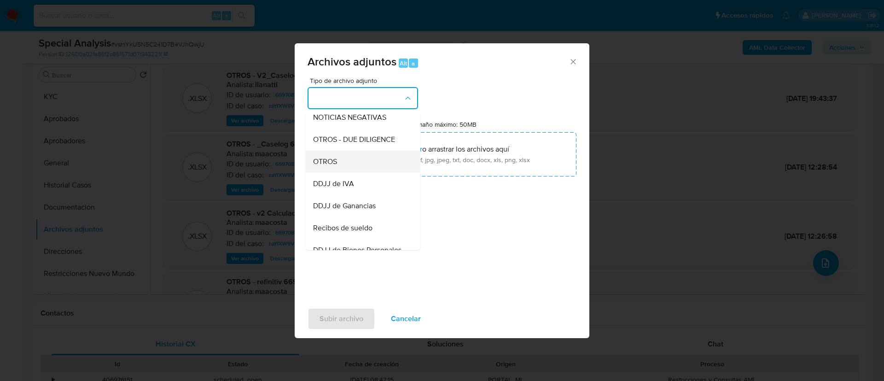
click at [322, 166] on span "OTROS" at bounding box center [325, 161] width 24 height 9
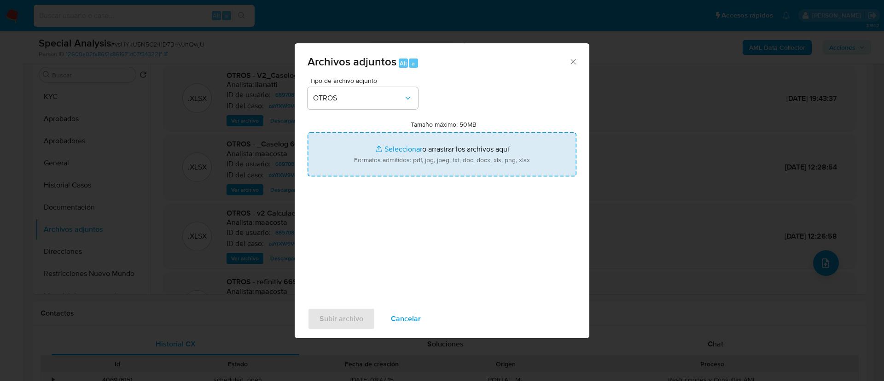
type input "C:\fakepath\KR_Balance_20251.pdf"
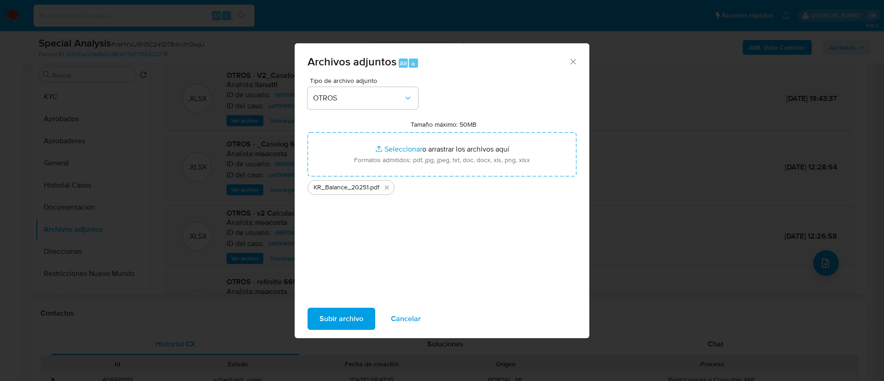
click at [347, 315] on span "Subir archivo" at bounding box center [342, 319] width 44 height 20
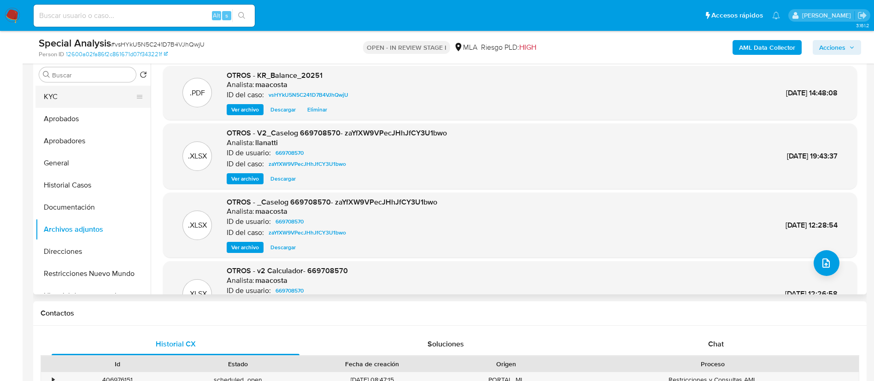
click at [71, 98] on button "KYC" at bounding box center [89, 97] width 108 height 22
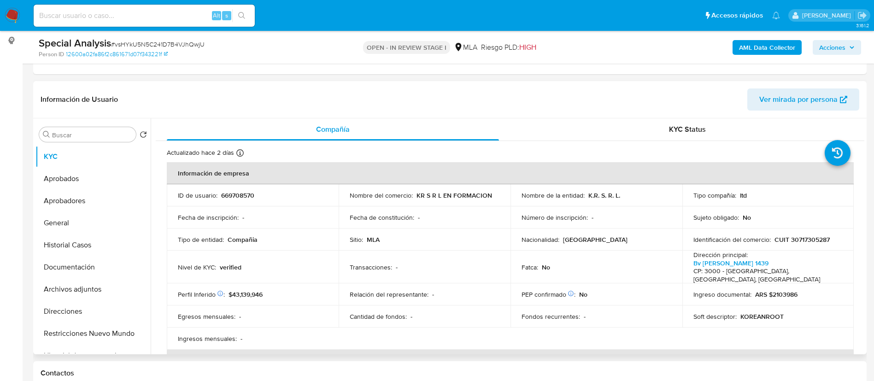
scroll to position [121, 0]
drag, startPoint x: 583, startPoint y: 196, endPoint x: 620, endPoint y: 197, distance: 37.3
click at [620, 197] on div "Nombre de la entidad : K.R. S. R. L." at bounding box center [596, 195] width 150 height 8
copy div "K.R. S. R. L."
drag, startPoint x: 772, startPoint y: 238, endPoint x: 838, endPoint y: 237, distance: 66.3
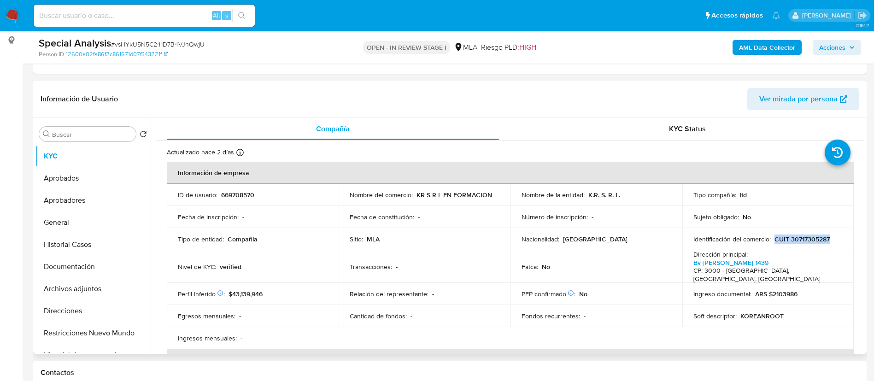
click at [838, 237] on div "Identificación del comercio : CUIT 30717305287" at bounding box center [768, 239] width 150 height 8
copy p "CUIT 30717305287"
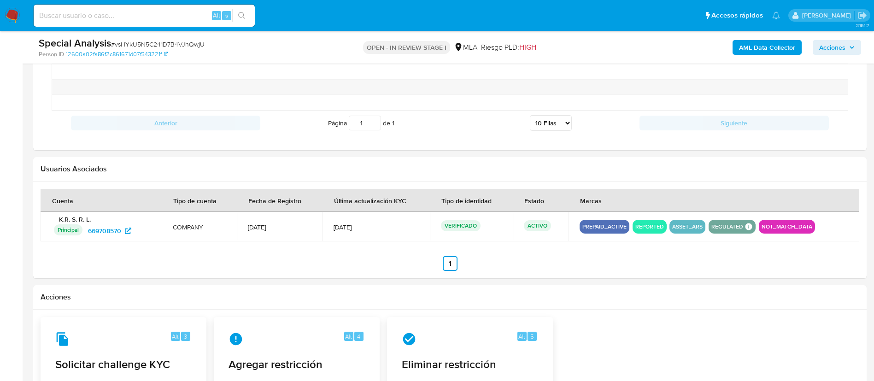
scroll to position [1090, 0]
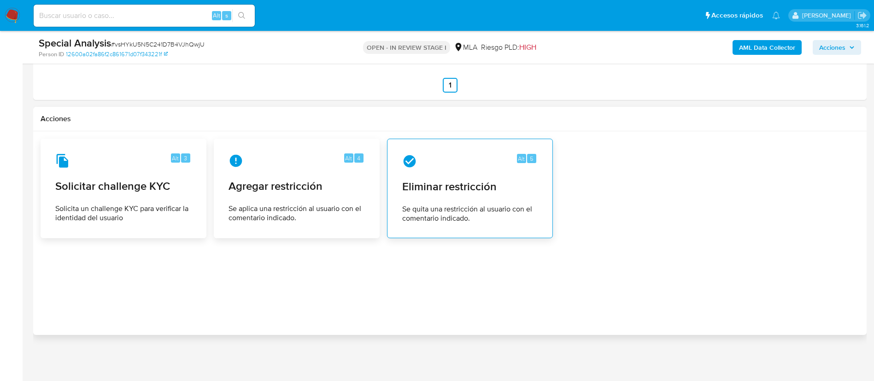
click at [431, 207] on span "Se quita una restricción al usuario con el comentario indicado." at bounding box center [469, 214] width 135 height 18
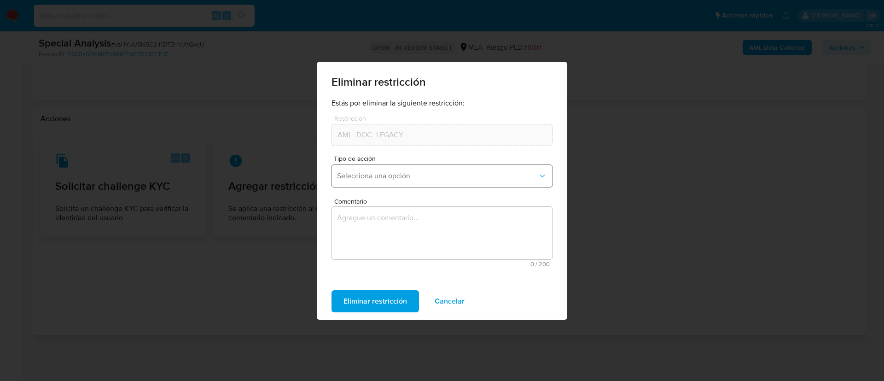
click at [369, 179] on span "Selecciona una opción" at bounding box center [437, 175] width 201 height 9
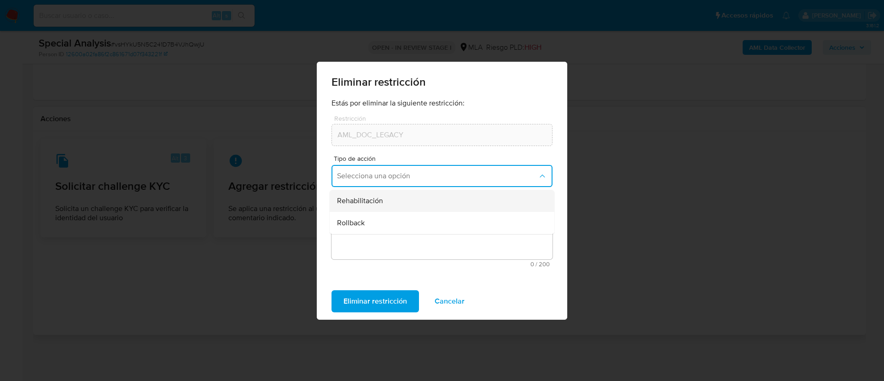
click at [368, 193] on div "Rehabilitación" at bounding box center [439, 201] width 205 height 22
click at [381, 217] on textarea "Comentario" at bounding box center [442, 233] width 221 height 53
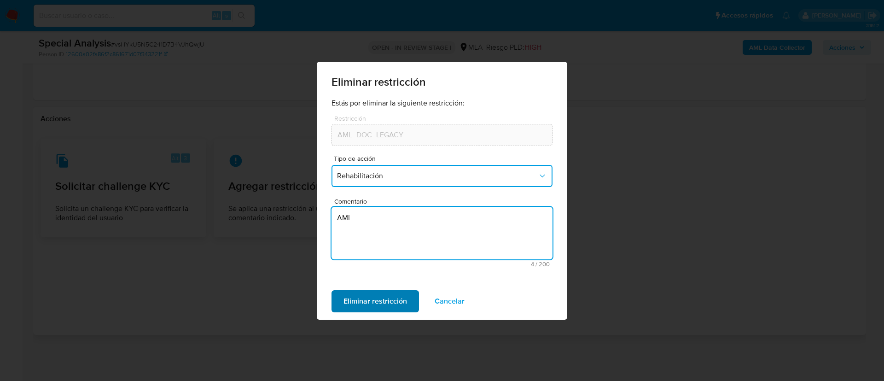
type textarea "AML"
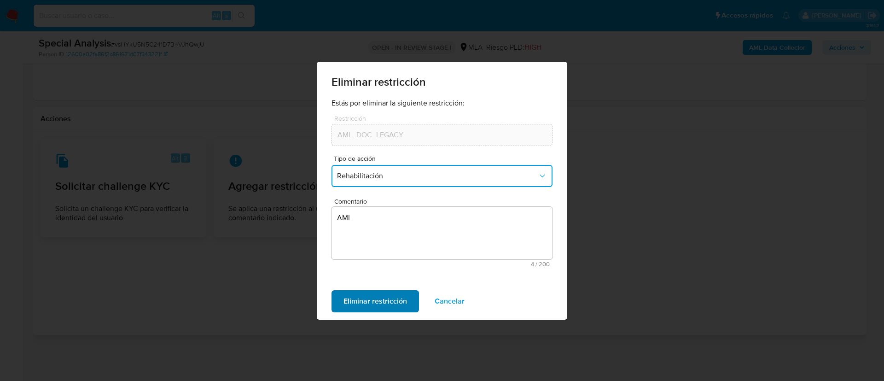
click at [363, 303] on span "Eliminar restricción" at bounding box center [376, 301] width 64 height 20
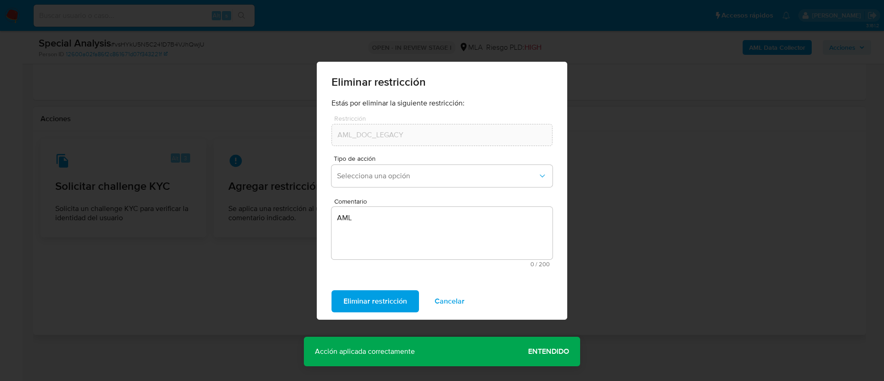
click at [552, 351] on span "Entendido" at bounding box center [548, 351] width 41 height 0
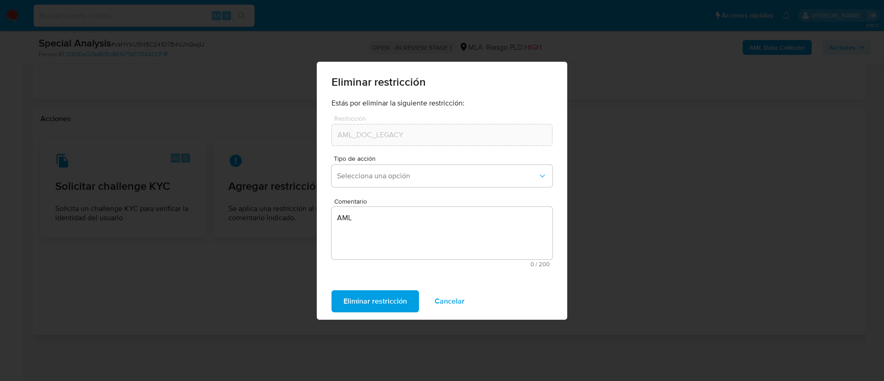
click at [454, 301] on span "Cancelar" at bounding box center [450, 301] width 30 height 20
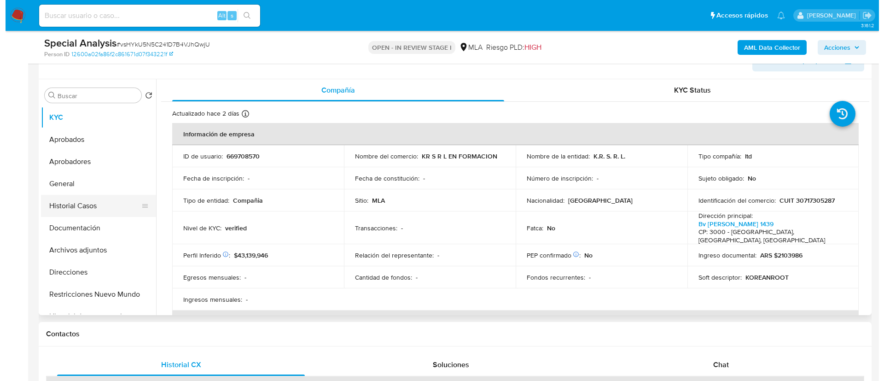
scroll to position [161, 0]
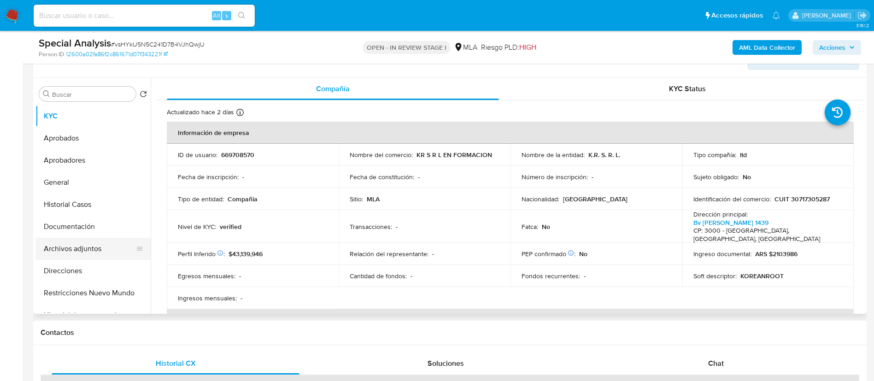
click at [91, 242] on button "Archivos adjuntos" at bounding box center [89, 249] width 108 height 22
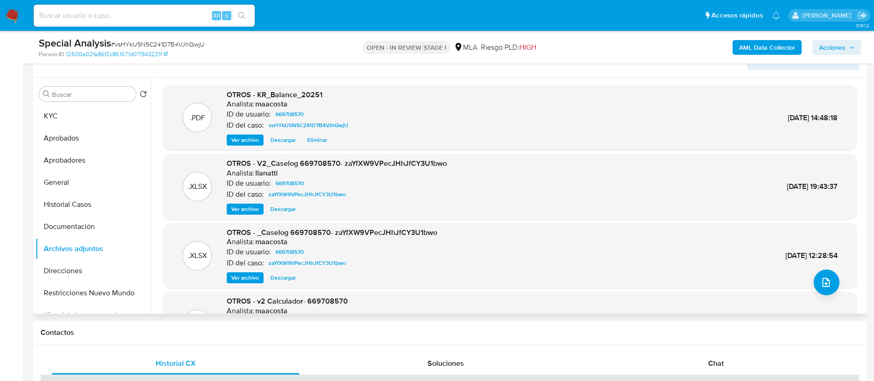
click at [242, 213] on span "Ver archivo" at bounding box center [245, 209] width 28 height 9
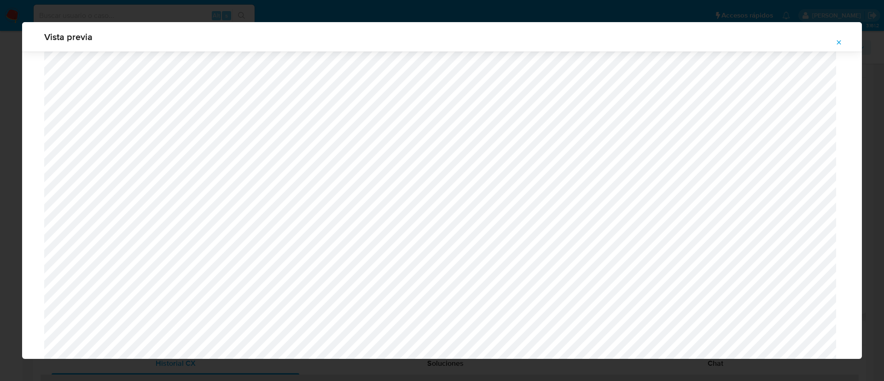
scroll to position [542, 0]
click at [283, 15] on div "Vista previa" at bounding box center [442, 190] width 884 height 381
click at [837, 47] on span "Attachment preview" at bounding box center [839, 42] width 7 height 13
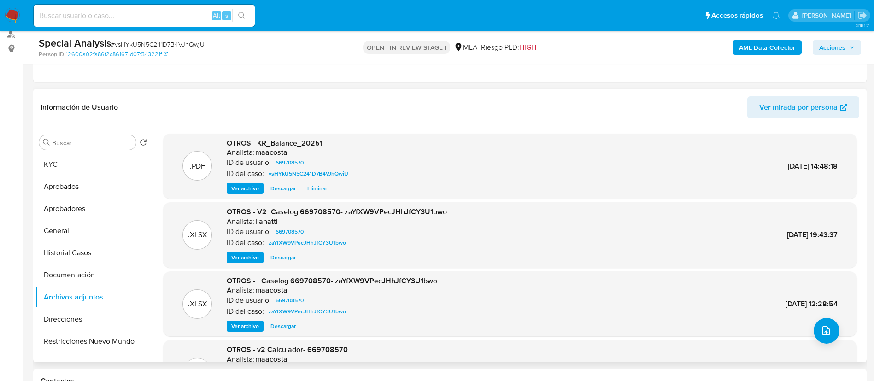
scroll to position [113, 0]
click at [82, 334] on button "Restricciones Nuevo Mundo" at bounding box center [89, 341] width 108 height 22
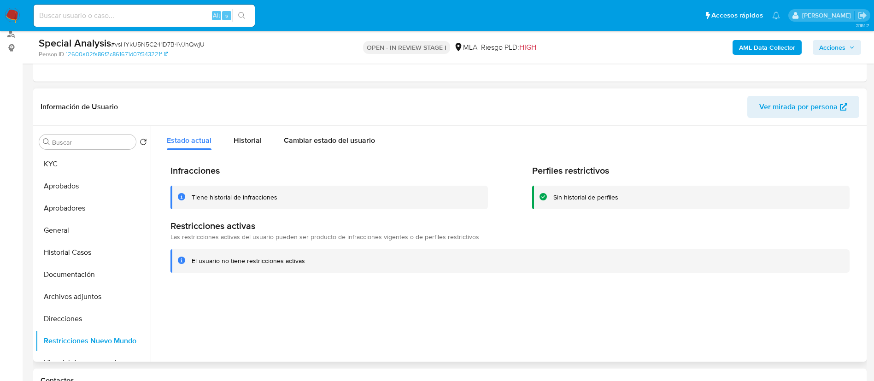
scroll to position [116, 0]
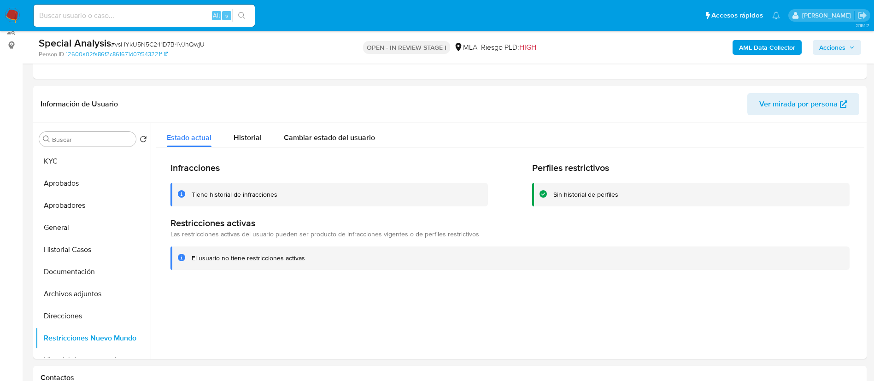
click at [844, 50] on span "Acciones" at bounding box center [832, 47] width 26 height 15
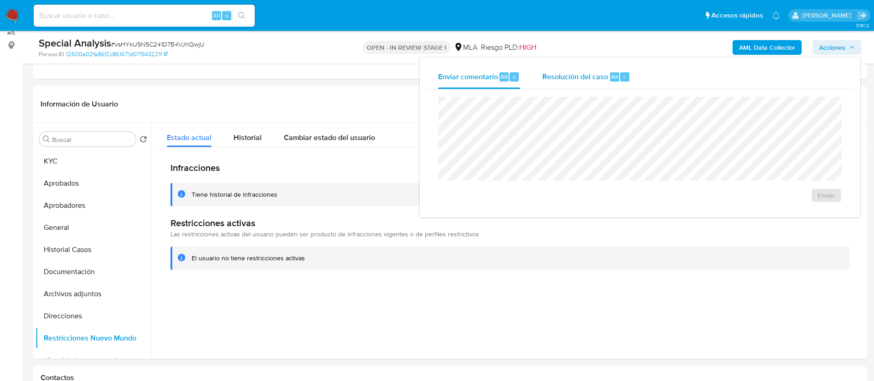
click at [619, 83] on div "Resolución del caso Alt r" at bounding box center [586, 77] width 88 height 24
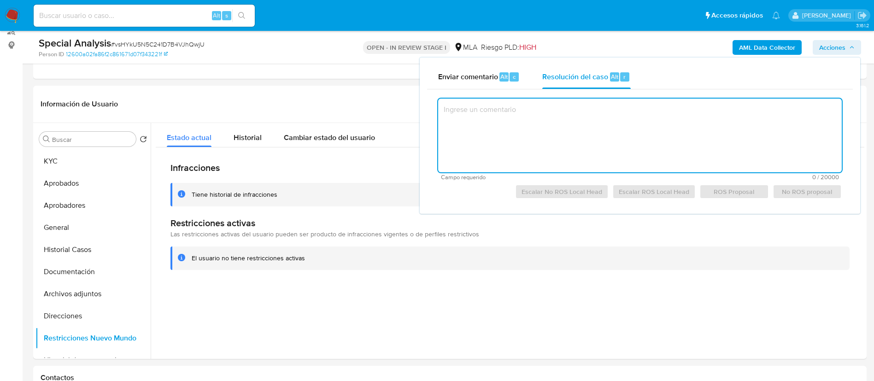
click at [626, 132] on textarea at bounding box center [640, 136] width 404 height 74
paste textarea "El cliente K.R. S. R. L. CUIT 30717305287 se encuentra registrado en GANANCIAS …"
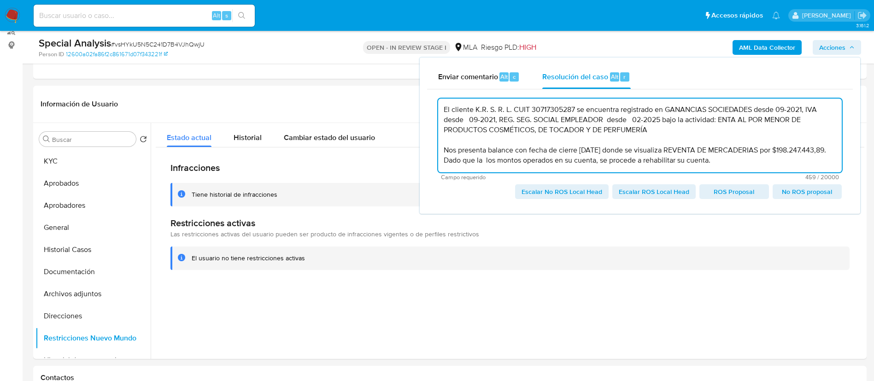
scroll to position [3, 0]
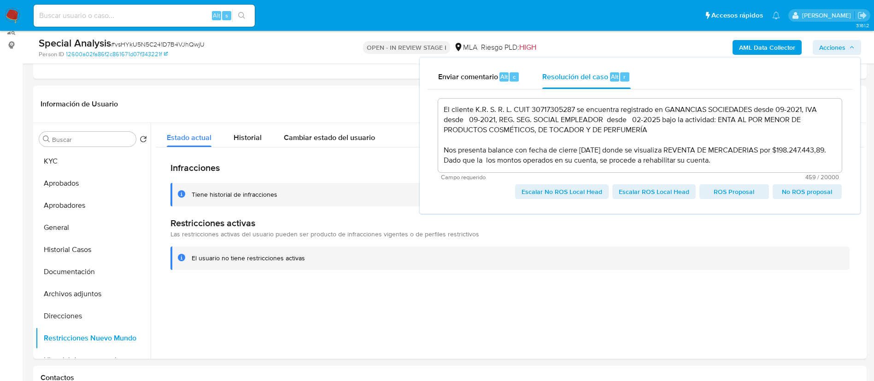
click at [570, 193] on span "Escalar No ROS Local Head" at bounding box center [561, 191] width 81 height 13
type textarea "El cliente K.R. S. R. L. CUIT 30717305287 se encuentra registrado en GANANCIAS …"
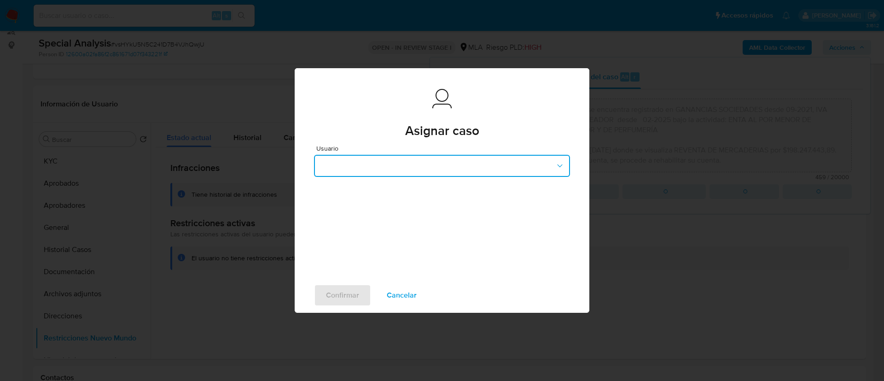
click at [446, 155] on button "button" at bounding box center [442, 166] width 256 height 22
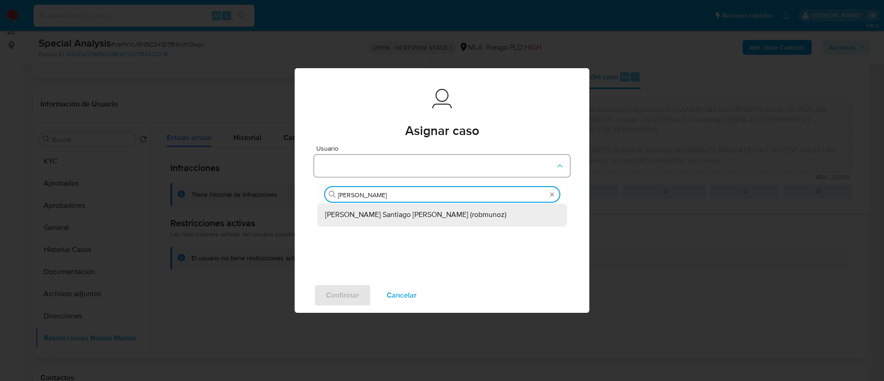
type input "roberto"
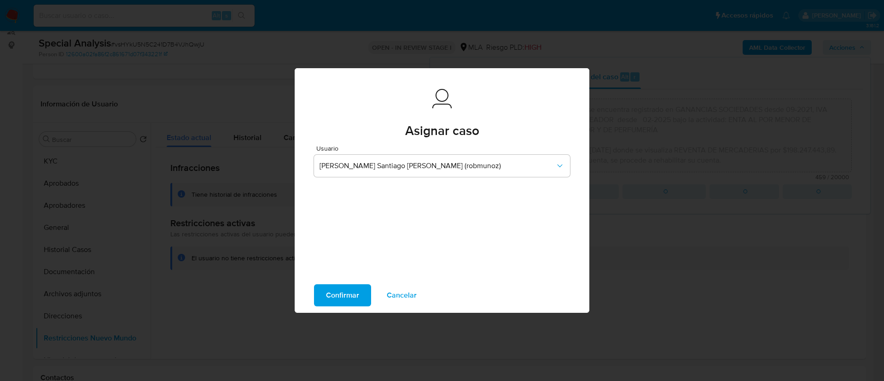
click at [327, 302] on span "Confirmar" at bounding box center [342, 295] width 33 height 20
type textarea "El cliente K.R. S. R. L. CUIT 30717305287 se encuentra registrado en GANANCIAS …"
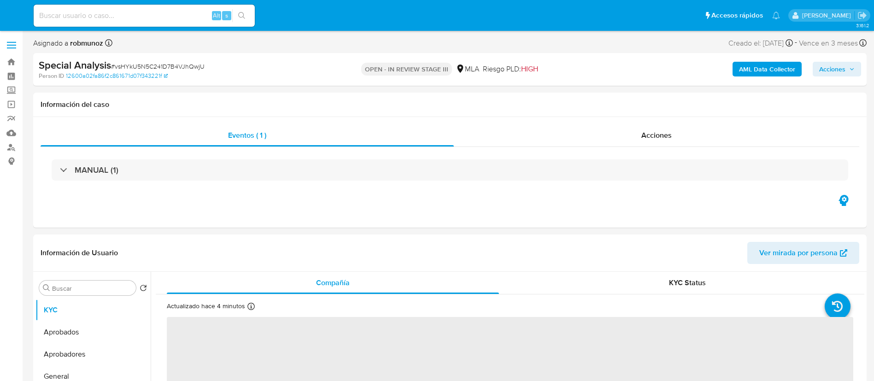
select select "10"
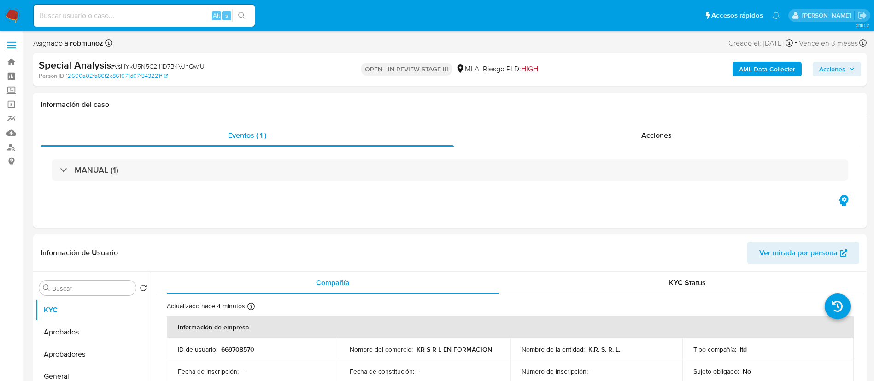
click at [115, 15] on input at bounding box center [144, 16] width 221 height 12
paste input "ZnD4aUM7n1QUgc8g3Akr8Sra"
type input "ZnD4aUM7n1QUgc8g3Akr8Sra"
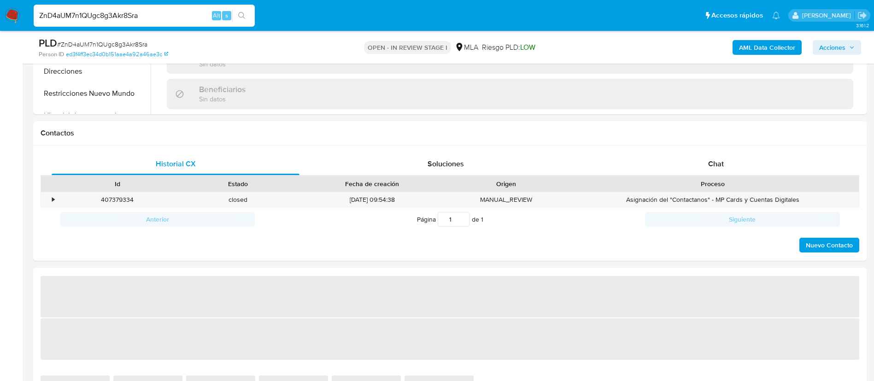
scroll to position [388, 0]
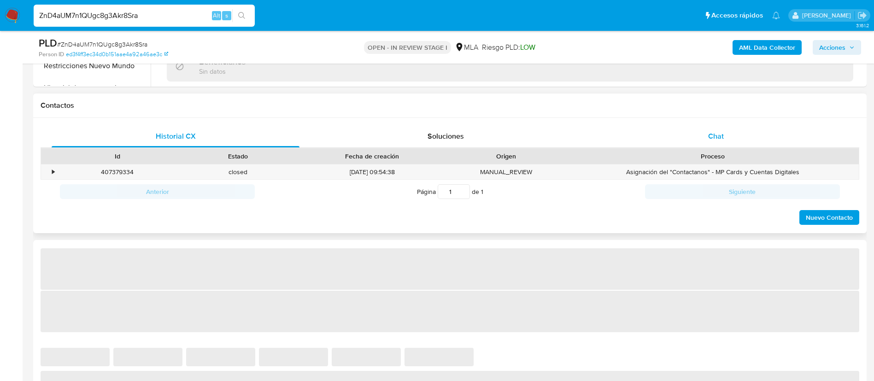
select select "10"
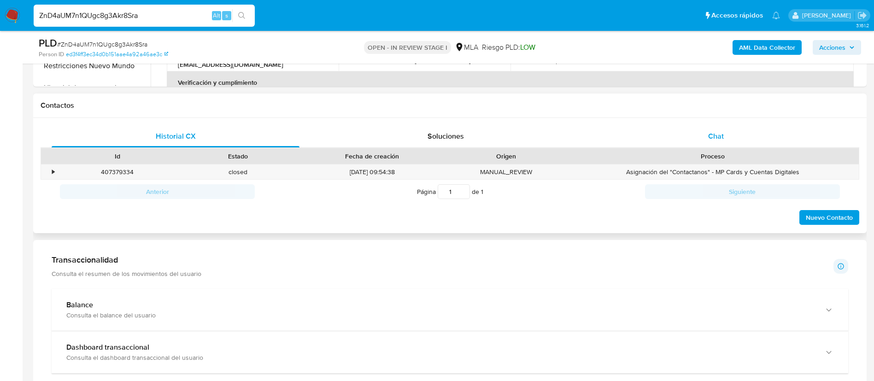
click at [712, 138] on span "Chat" at bounding box center [716, 136] width 16 height 11
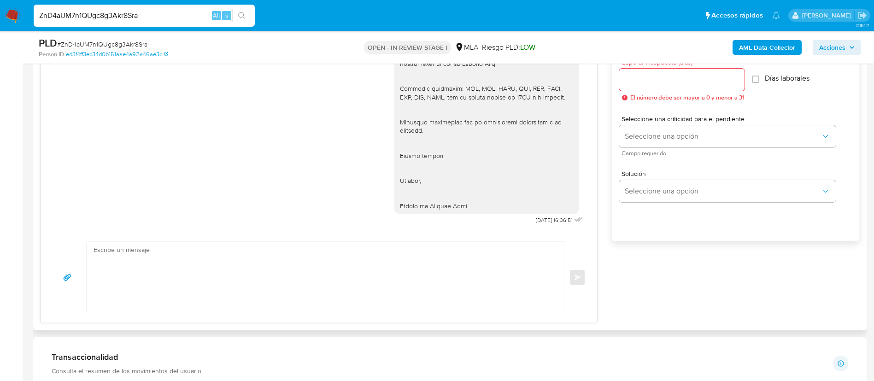
scroll to position [525, 0]
click at [175, 14] on input "ZnD4aUM7n1QUgc8g3Akr8Sra" at bounding box center [144, 16] width 221 height 12
paste input "t74Q4qPf5vF9dzaV39MCWK5T"
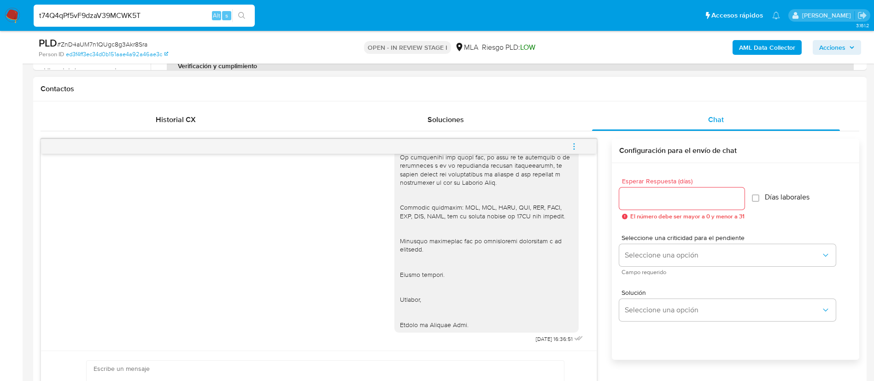
scroll to position [402, 0]
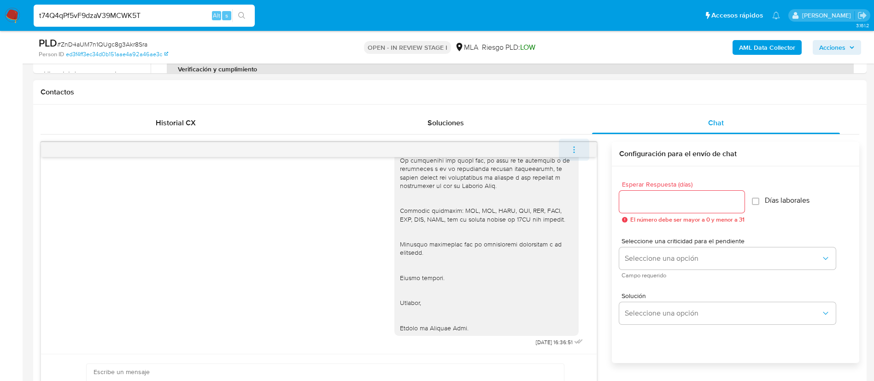
type input "t74Q4qPf5vF9dzaV39MCWK5T"
click at [578, 150] on icon "menu-action" at bounding box center [574, 150] width 8 height 8
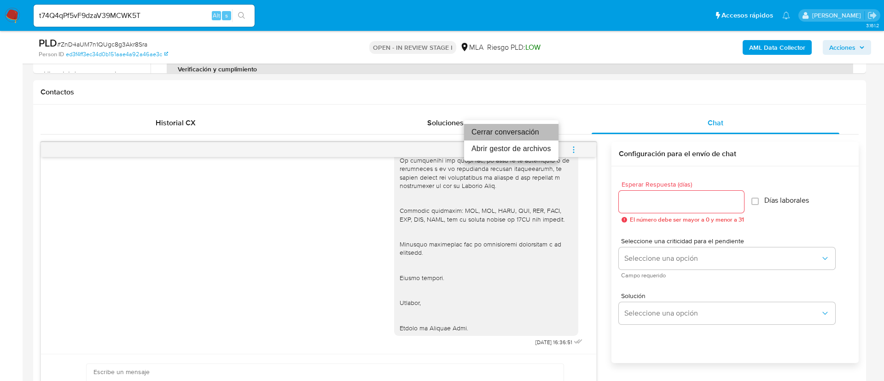
click at [498, 130] on li "Cerrar conversación" at bounding box center [511, 132] width 94 height 17
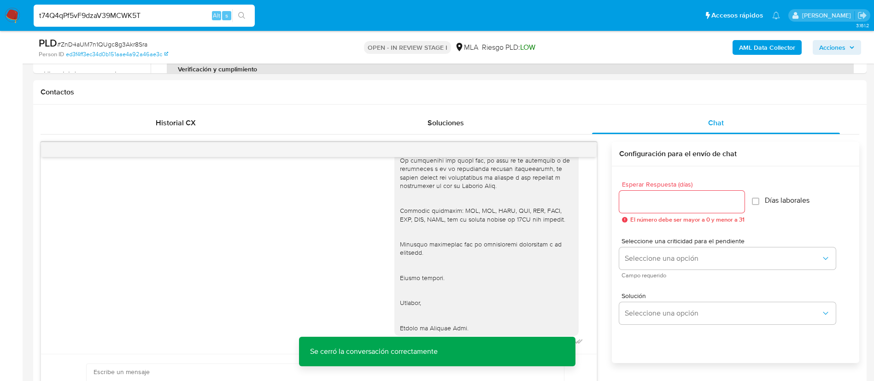
click at [185, 17] on input "t74Q4qPf5vF9dzaV39MCWK5T" at bounding box center [144, 16] width 221 height 12
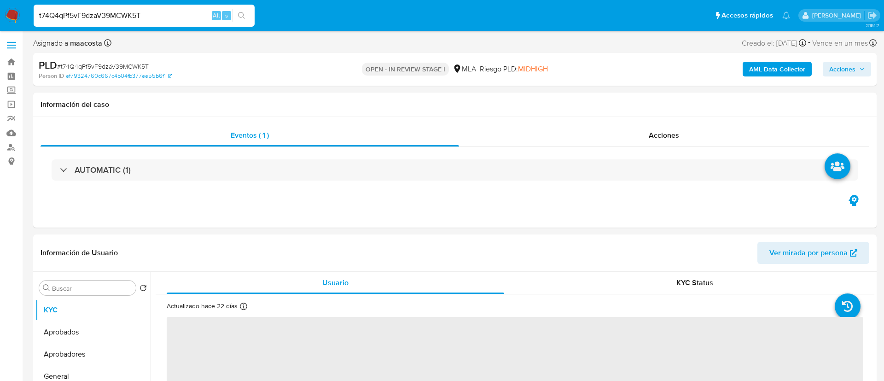
select select "10"
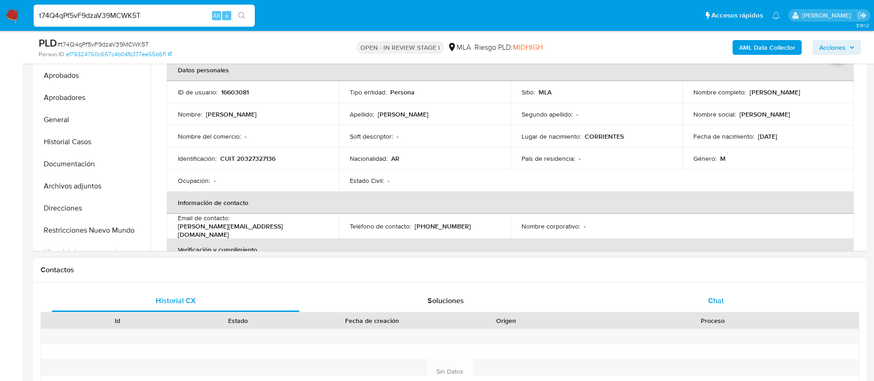
click at [712, 305] on span "Chat" at bounding box center [716, 300] width 16 height 11
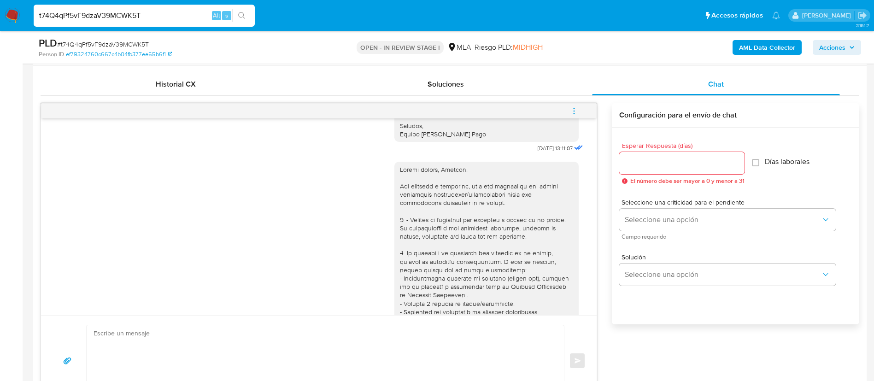
scroll to position [752, 0]
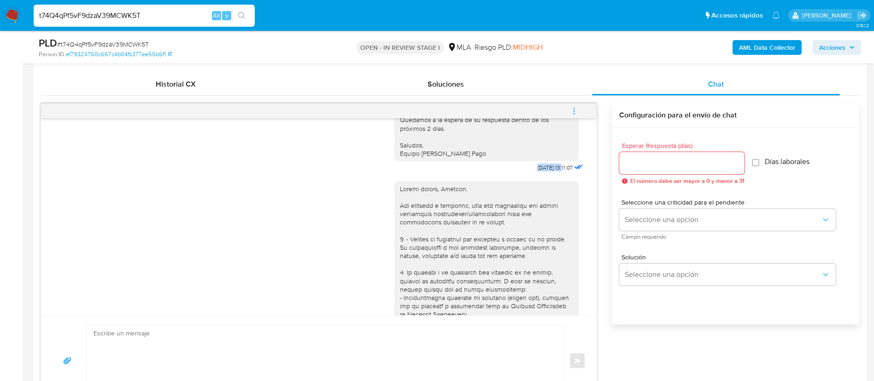
drag, startPoint x: 515, startPoint y: 182, endPoint x: 543, endPoint y: 183, distance: 28.2
click at [543, 174] on div "Buenas tardes, Gracias por tu respuesta. En este caso, necesitamos que nos enví…" at bounding box center [489, 89] width 191 height 169
copy span "16/09/2025"
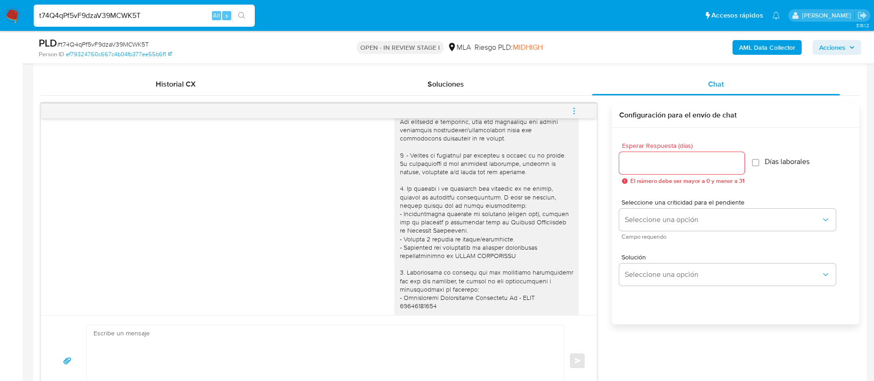
scroll to position [903, 0]
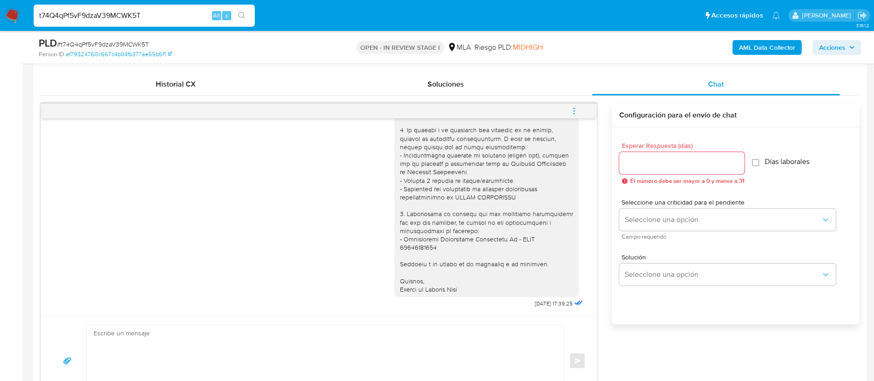
drag, startPoint x: 513, startPoint y: 302, endPoint x: 542, endPoint y: 305, distance: 29.1
drag, startPoint x: 542, startPoint y: 305, endPoint x: 511, endPoint y: 302, distance: 31.4
click at [511, 302] on div "18/09/2025 17:39:25" at bounding box center [489, 171] width 191 height 278
copy span "18/09/2025"
click at [576, 108] on icon "menu-action" at bounding box center [574, 111] width 8 height 8
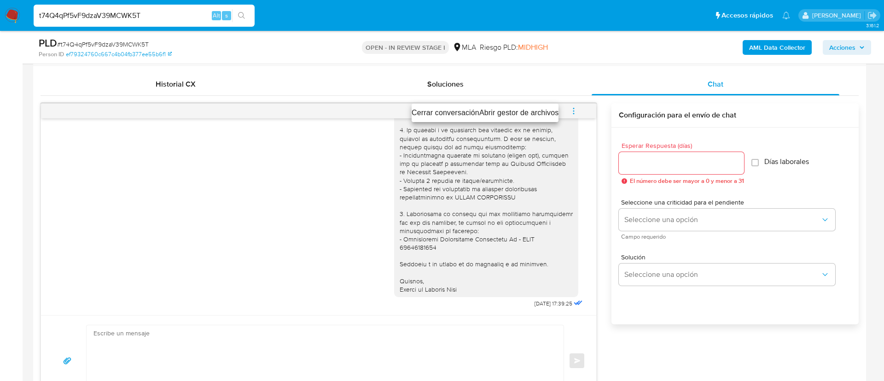
click at [453, 111] on li "Cerrar conversación" at bounding box center [446, 112] width 68 height 11
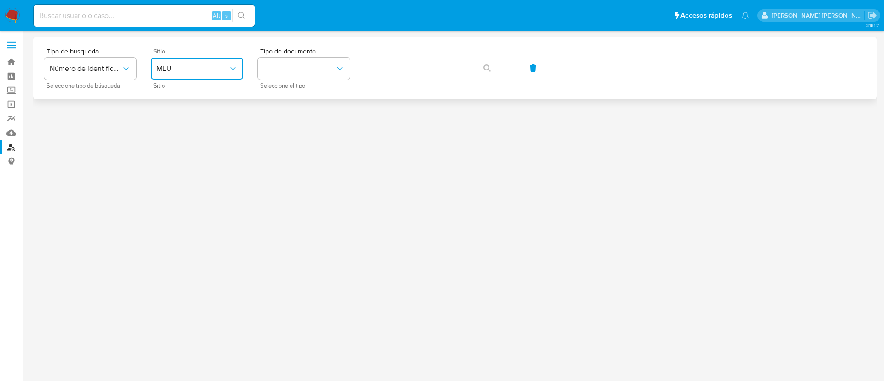
click at [191, 79] on button "MLU" at bounding box center [197, 69] width 92 height 22
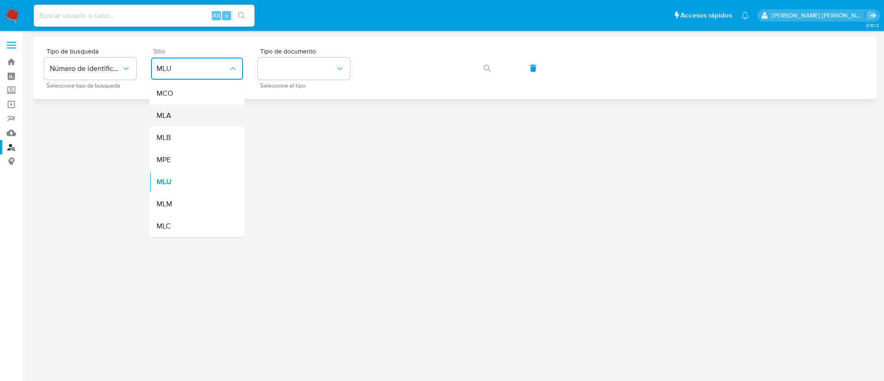
click at [176, 111] on div "MLA" at bounding box center [195, 116] width 76 height 22
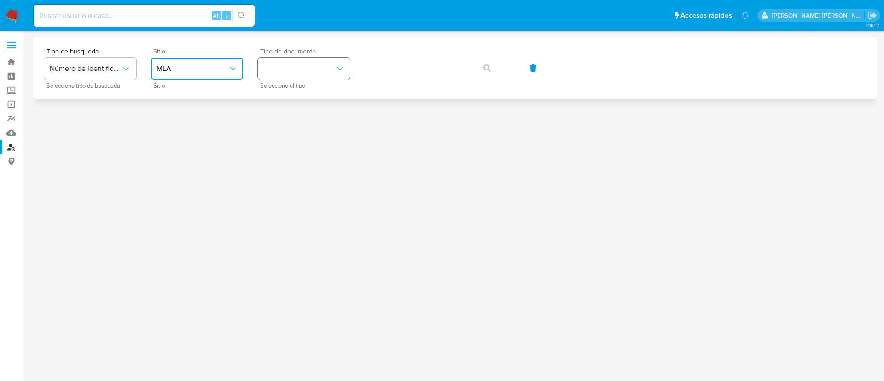
click at [286, 62] on button "identificationType" at bounding box center [304, 69] width 92 height 22
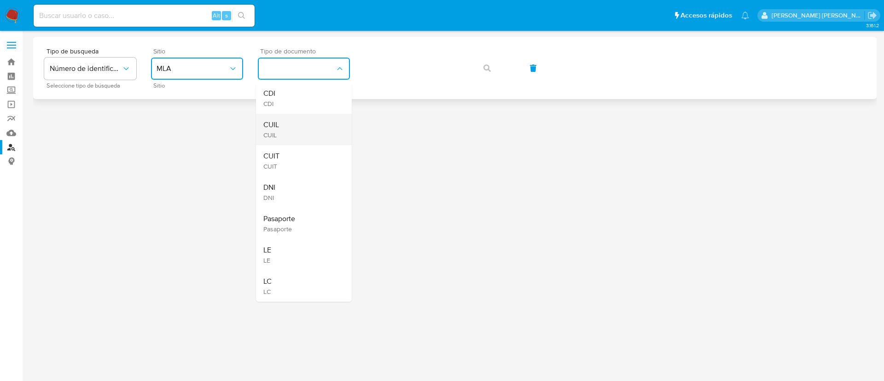
click at [273, 123] on span "CUIL" at bounding box center [272, 124] width 16 height 9
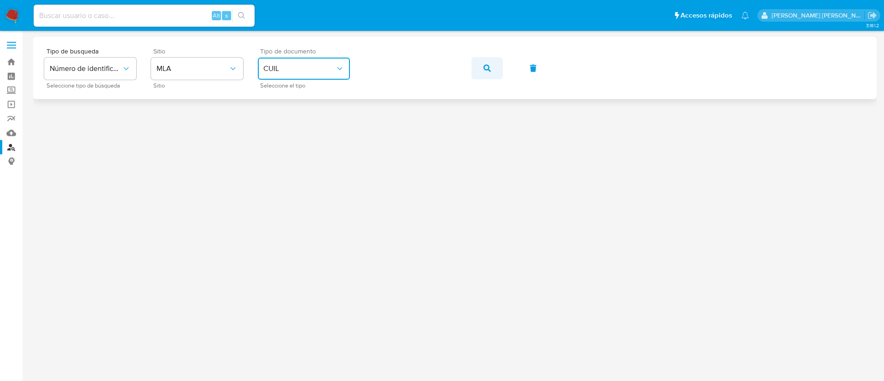
click at [487, 64] on span "button" at bounding box center [487, 68] width 7 height 20
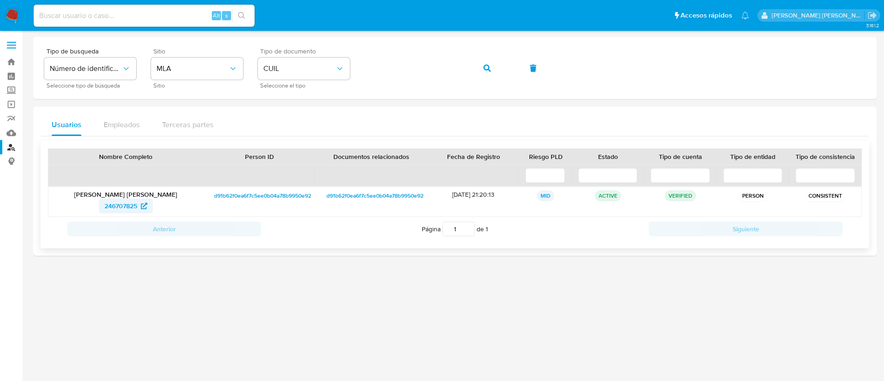
click at [128, 211] on span "246707825" at bounding box center [121, 206] width 33 height 15
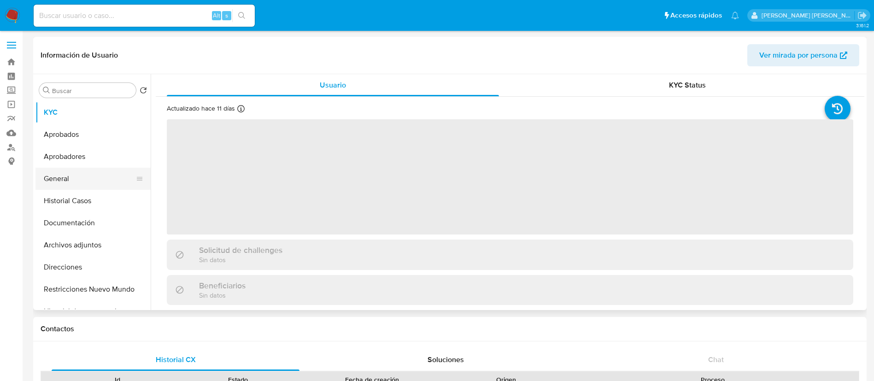
select select "10"
click at [71, 179] on button "General" at bounding box center [89, 179] width 108 height 22
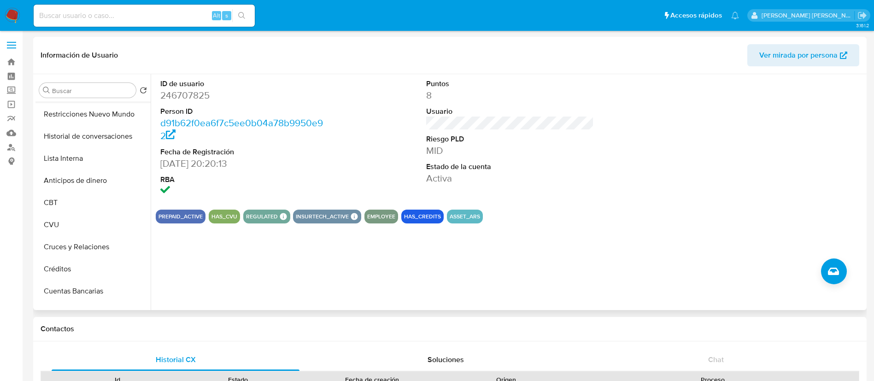
scroll to position [176, 0]
click at [55, 267] on button "Créditos" at bounding box center [89, 269] width 108 height 22
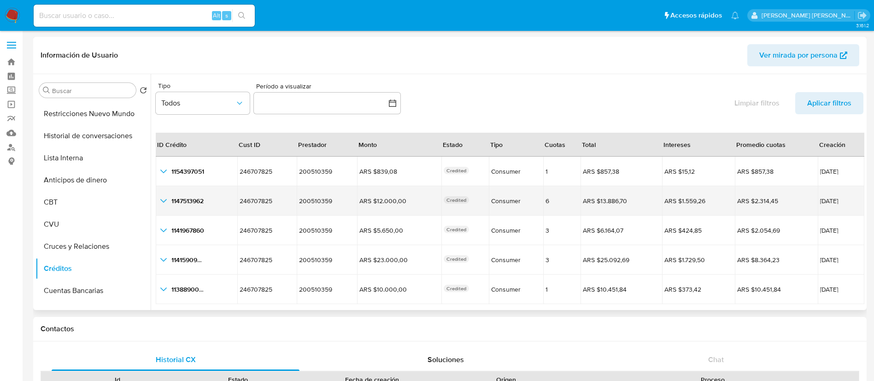
scroll to position [21, 0]
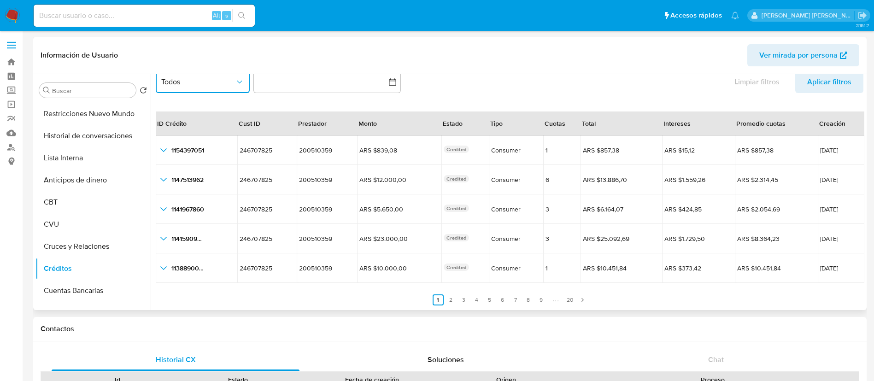
click at [211, 84] on span "Todos" at bounding box center [198, 81] width 74 height 9
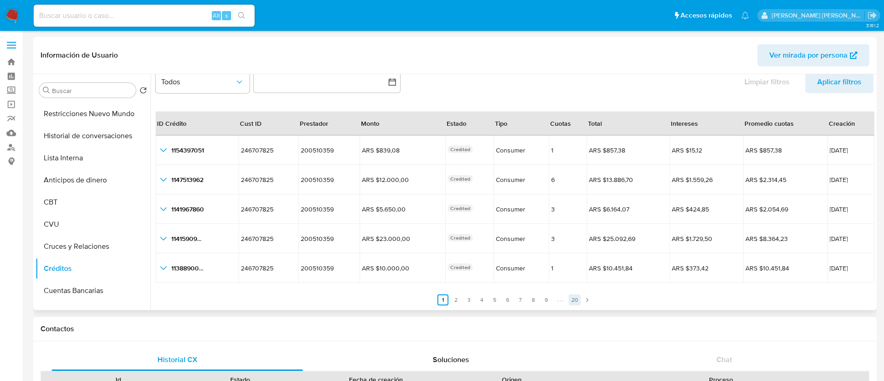
click at [571, 303] on link "20" at bounding box center [575, 299] width 12 height 11
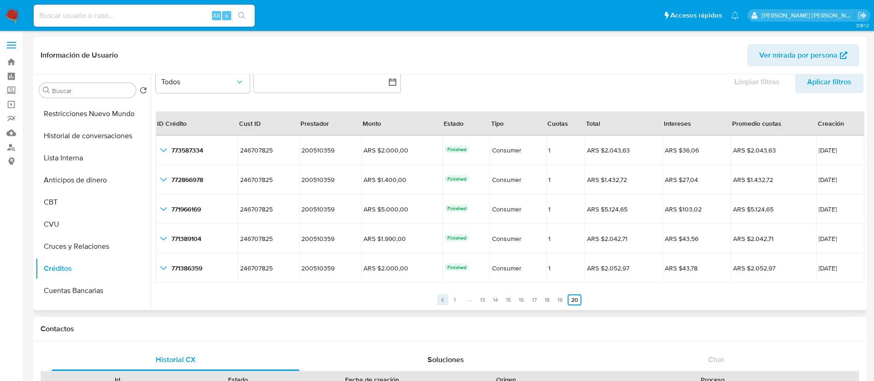
click at [441, 299] on icon "Paginación" at bounding box center [442, 300] width 2 height 4
click at [436, 300] on icon "Paginación" at bounding box center [437, 300] width 6 height 6
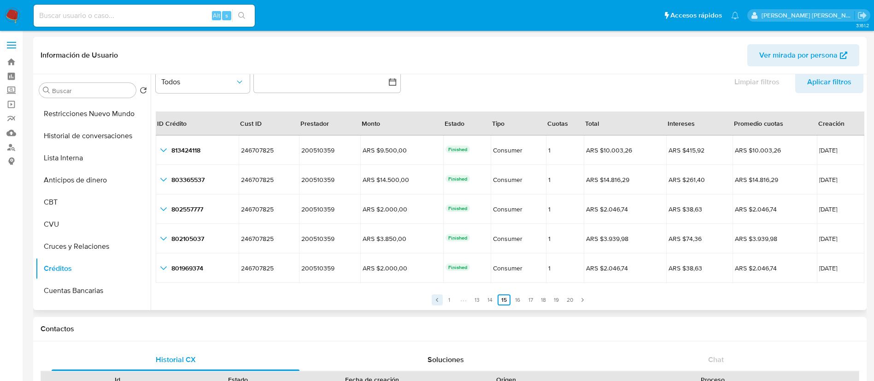
click at [436, 300] on icon "Paginación" at bounding box center [437, 300] width 6 height 6
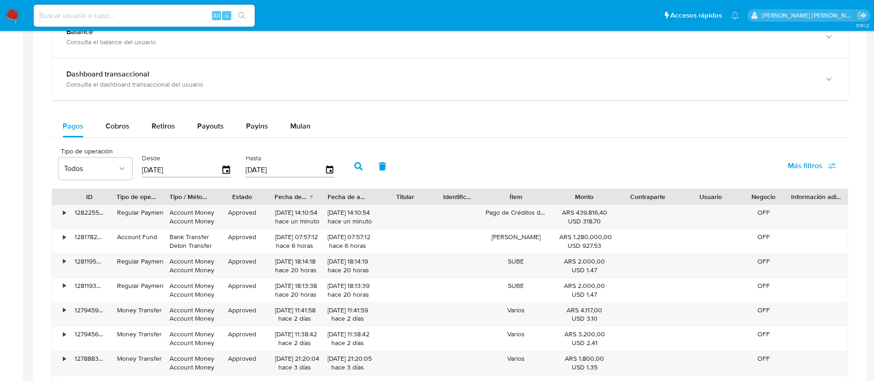
scroll to position [539, 0]
drag, startPoint x: 545, startPoint y: 194, endPoint x: 555, endPoint y: 194, distance: 10.1
click at [555, 194] on div at bounding box center [557, 195] width 17 height 16
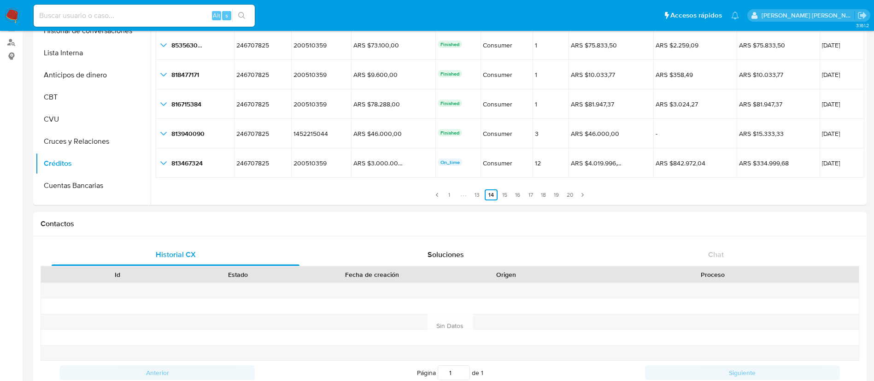
scroll to position [105, 0]
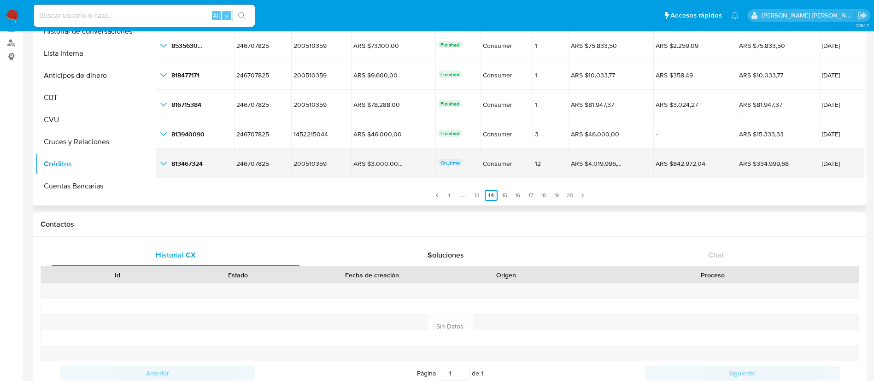
click at [167, 163] on icon "button_show_hidden_detail_by_id_4" at bounding box center [163, 163] width 11 height 11
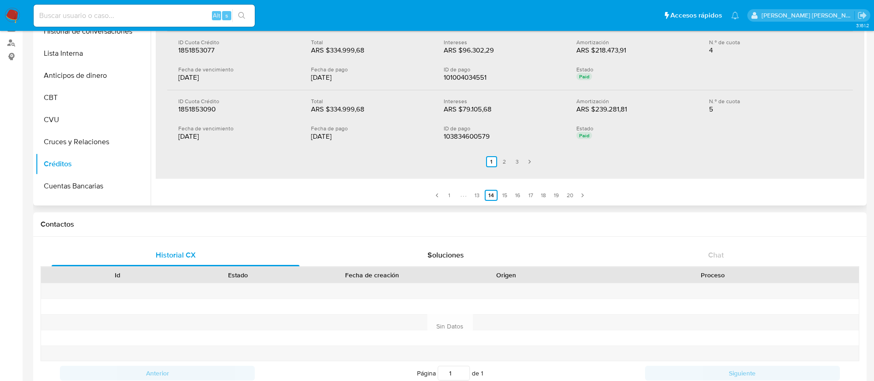
scroll to position [106, 0]
click at [513, 162] on link "3" at bounding box center [517, 159] width 11 height 11
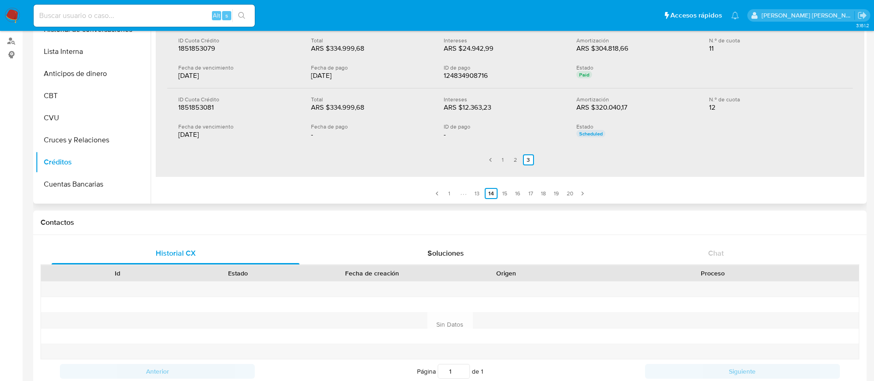
click at [584, 133] on p "Scheduled" at bounding box center [590, 133] width 29 height 7
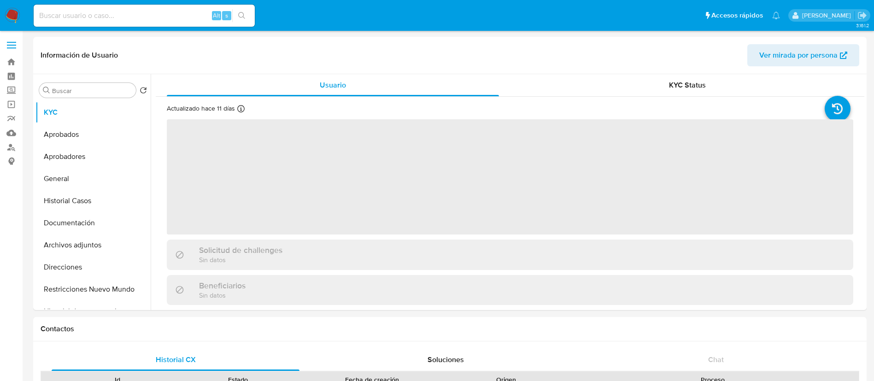
select select "10"
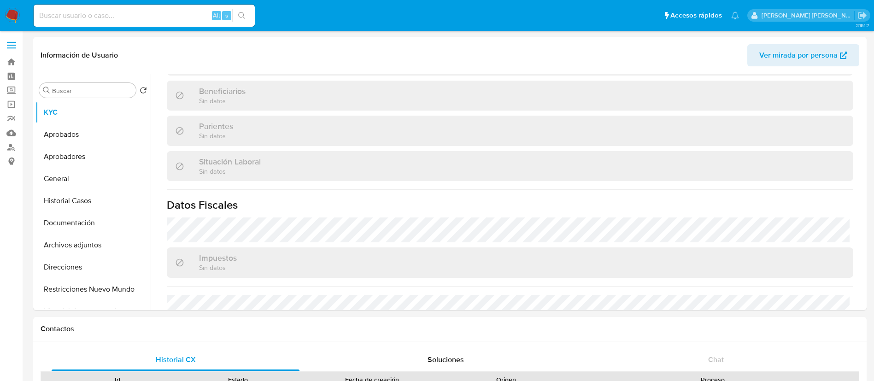
select select "10"
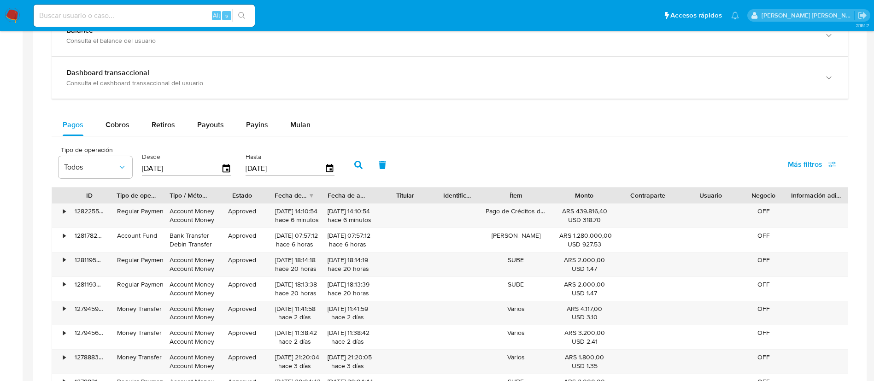
scroll to position [541, 0]
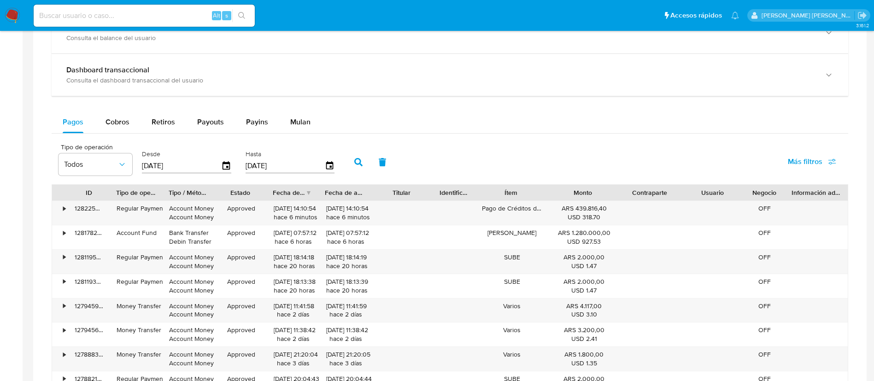
drag, startPoint x: 617, startPoint y: 188, endPoint x: 608, endPoint y: 197, distance: 13.4
click at [610, 197] on div at bounding box center [618, 193] width 17 height 16
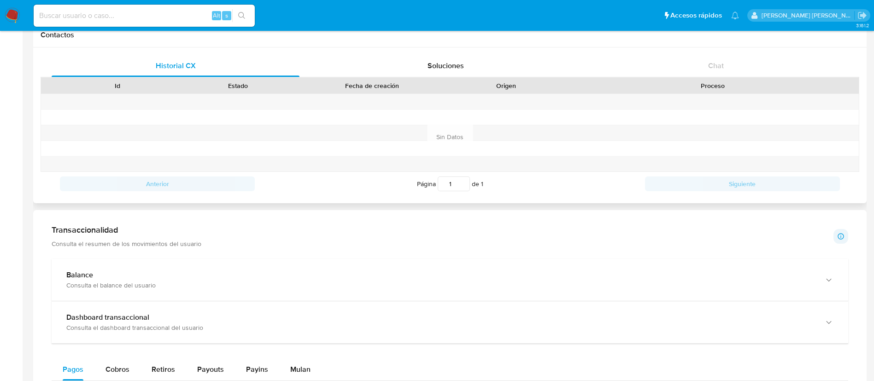
scroll to position [323, 0]
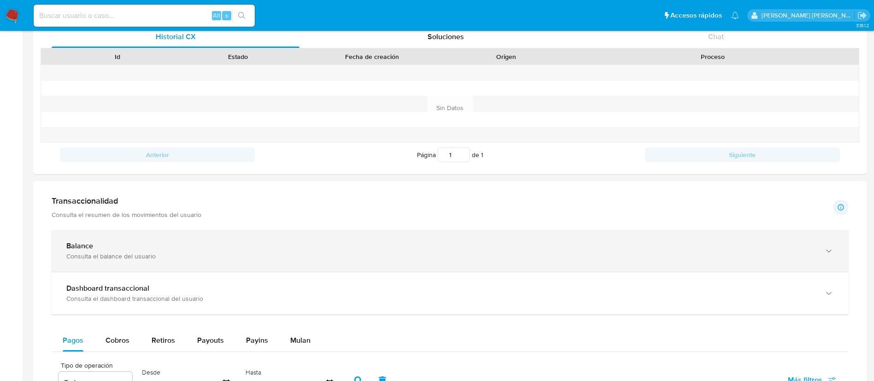
click at [95, 268] on div "Balance Consulta el balance del usuario" at bounding box center [450, 251] width 796 height 42
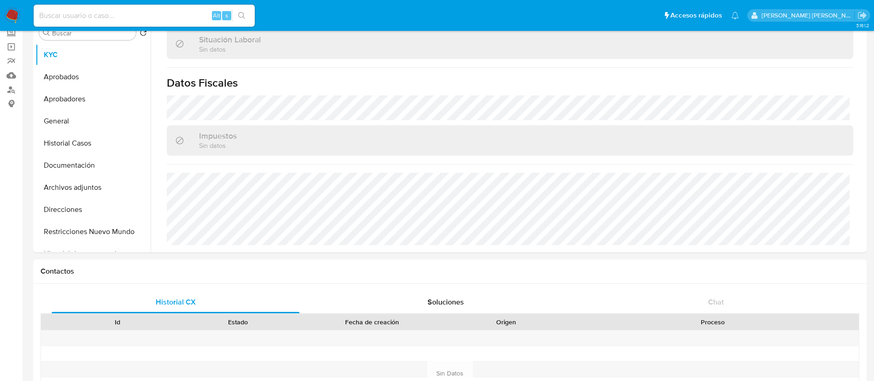
scroll to position [12, 0]
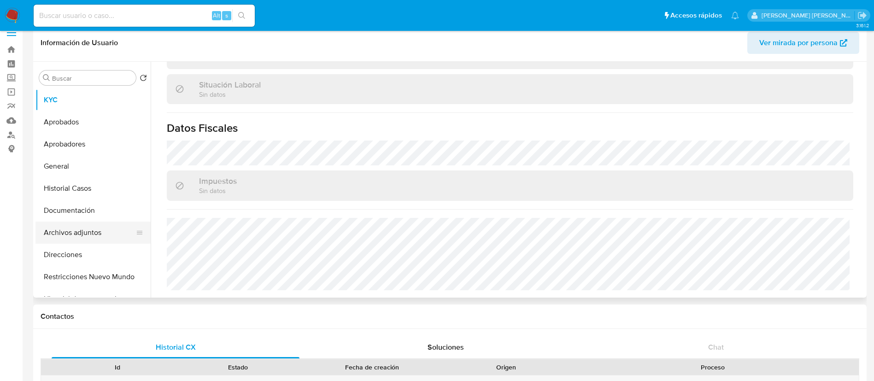
click at [86, 234] on button "Archivos adjuntos" at bounding box center [89, 233] width 108 height 22
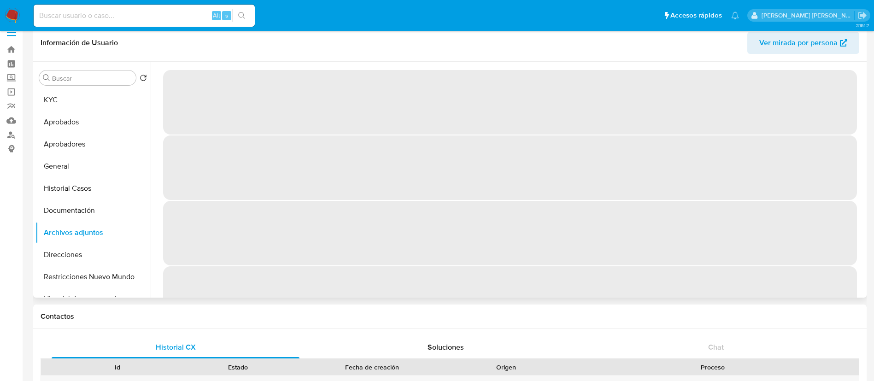
scroll to position [0, 0]
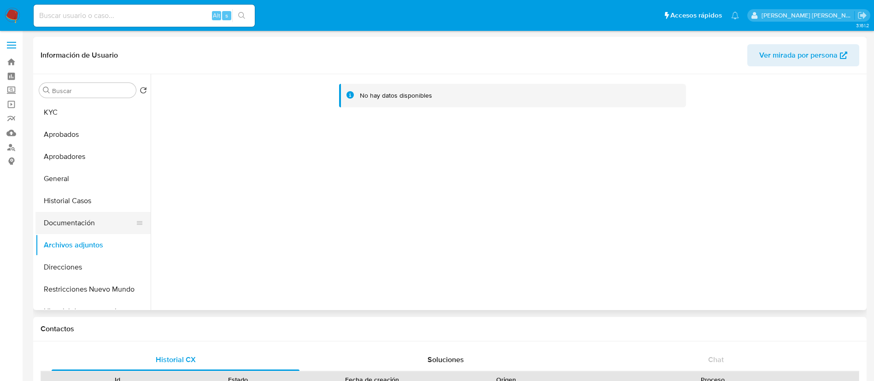
click at [87, 223] on button "Documentación" at bounding box center [89, 223] width 108 height 22
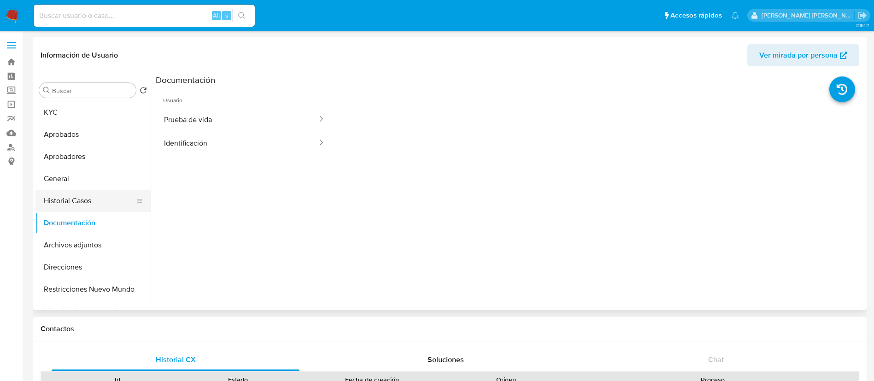
click at [69, 200] on button "Historial Casos" at bounding box center [89, 201] width 108 height 22
